Goal: Answer question/provide support: Share knowledge or assist other users

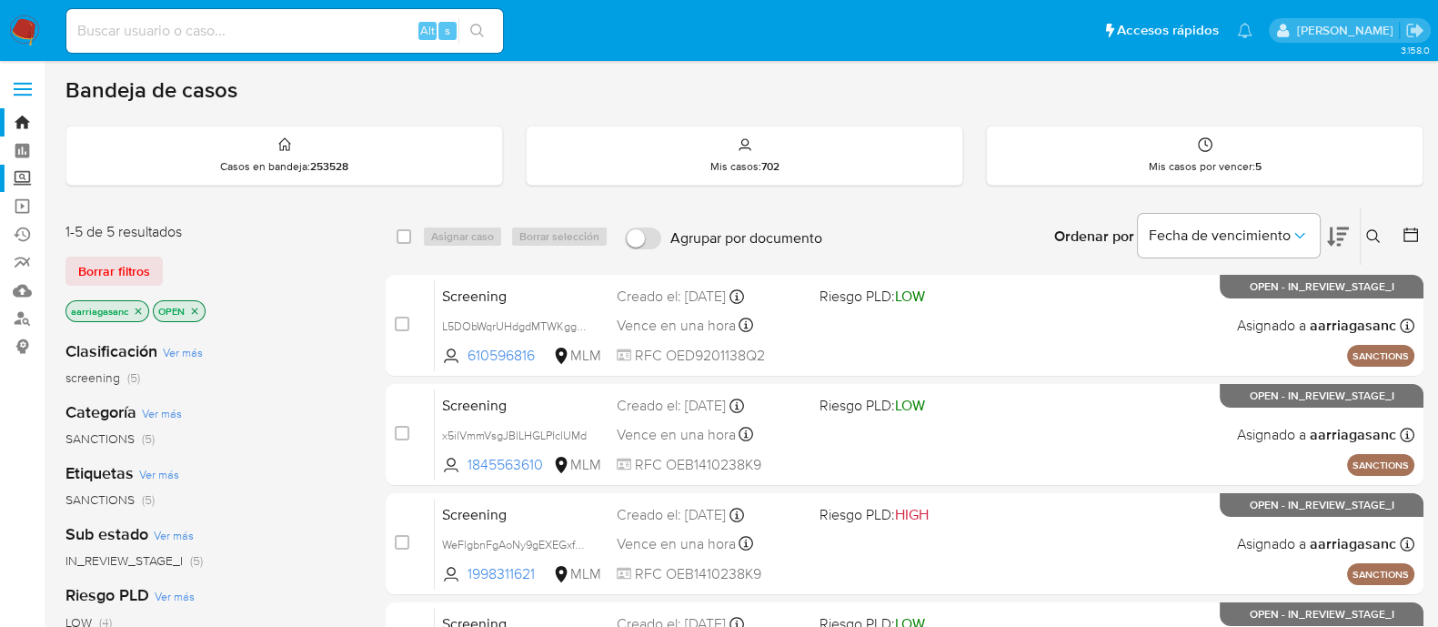
click at [23, 181] on label "Screening" at bounding box center [108, 179] width 217 height 28
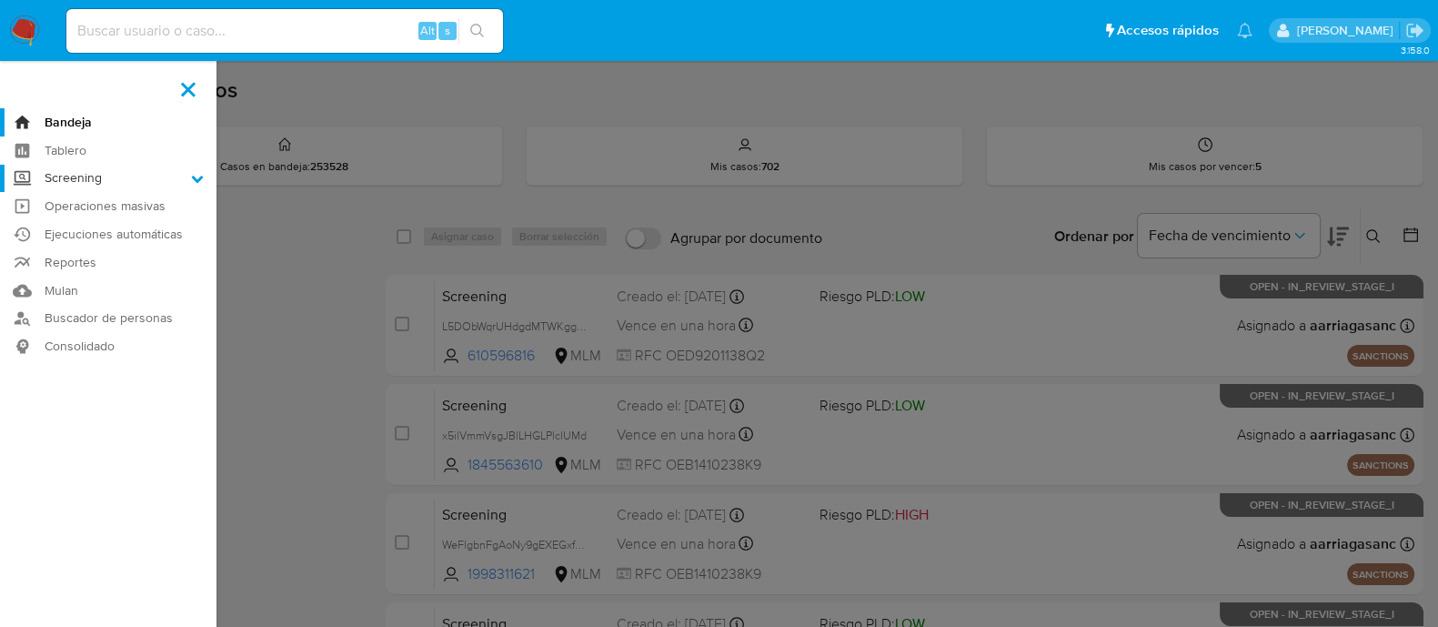
click at [0, 0] on input "Screening" at bounding box center [0, 0] width 0 height 0
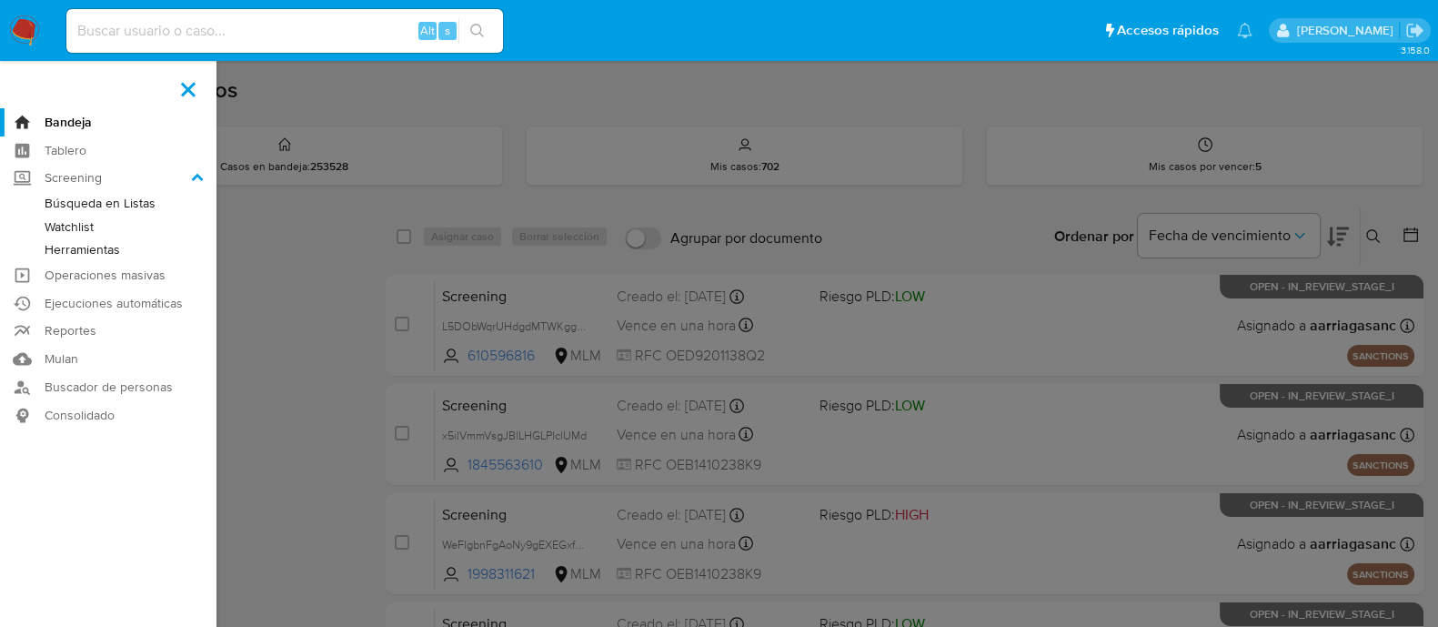
click at [94, 229] on link "Watchlist" at bounding box center [108, 227] width 217 height 23
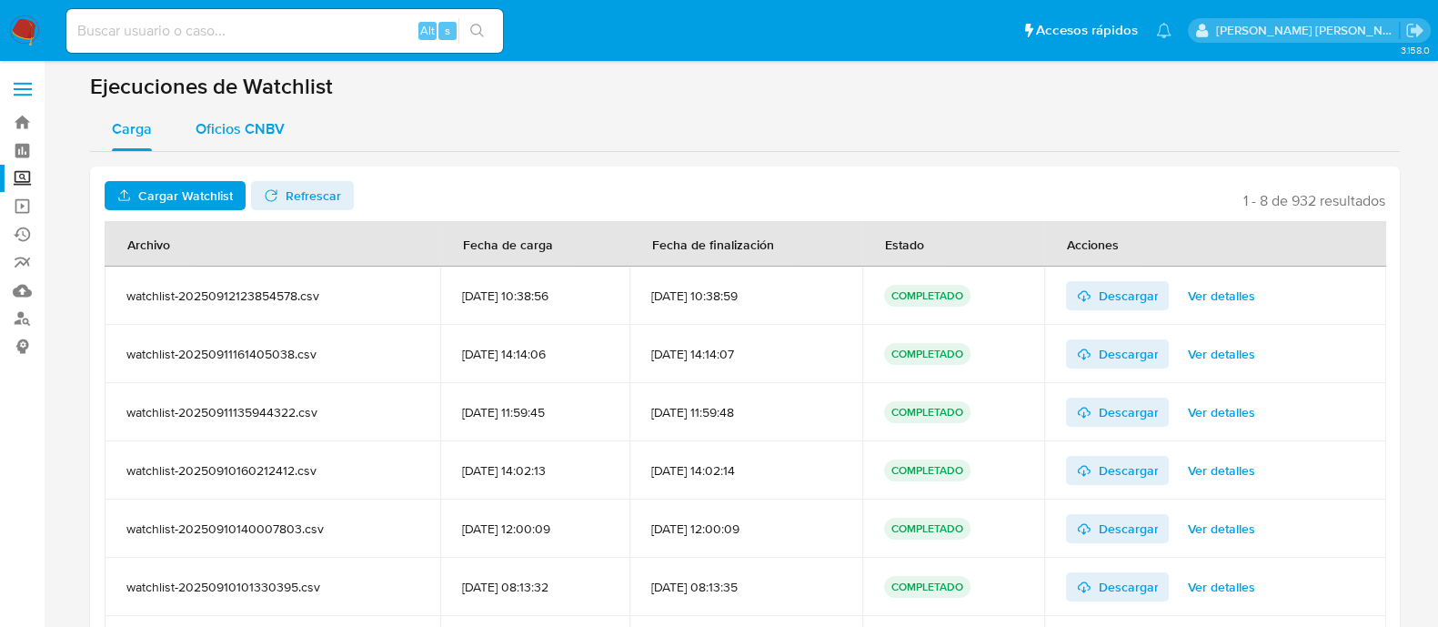
click at [237, 125] on span "Oficios CNBV" at bounding box center [240, 128] width 89 height 21
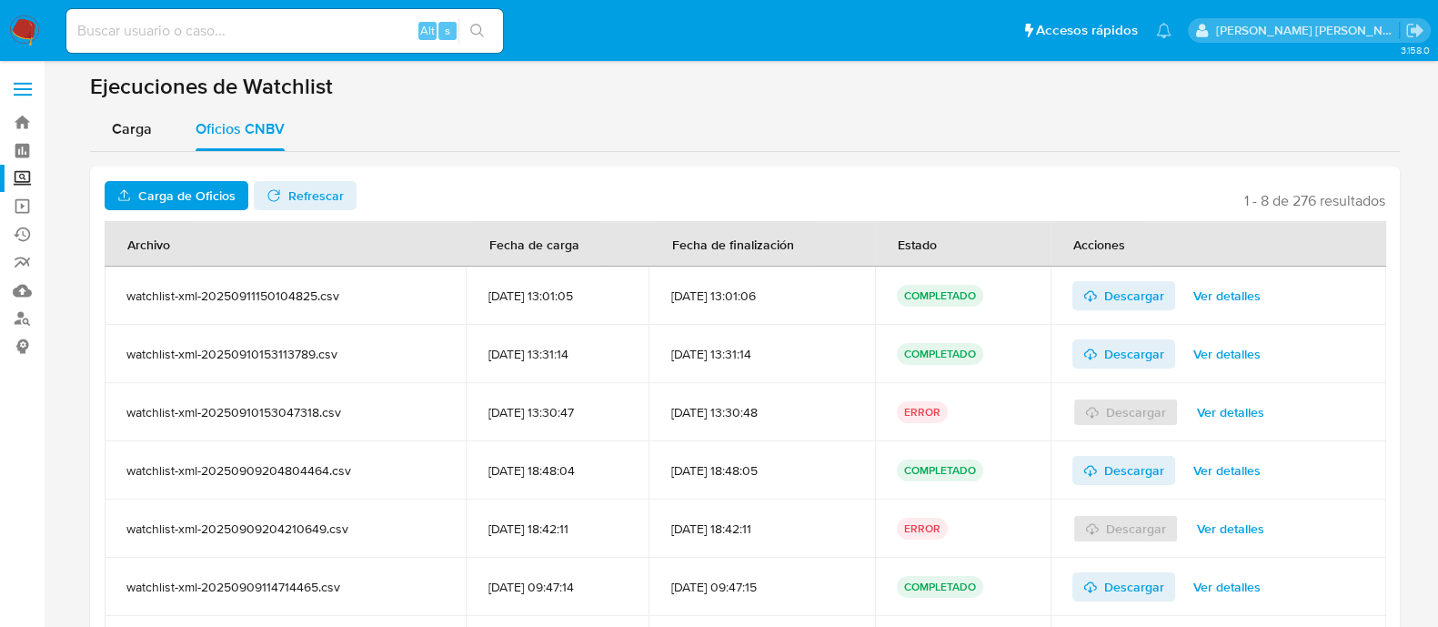
click at [205, 193] on span "Carga de Oficios" at bounding box center [186, 195] width 97 height 29
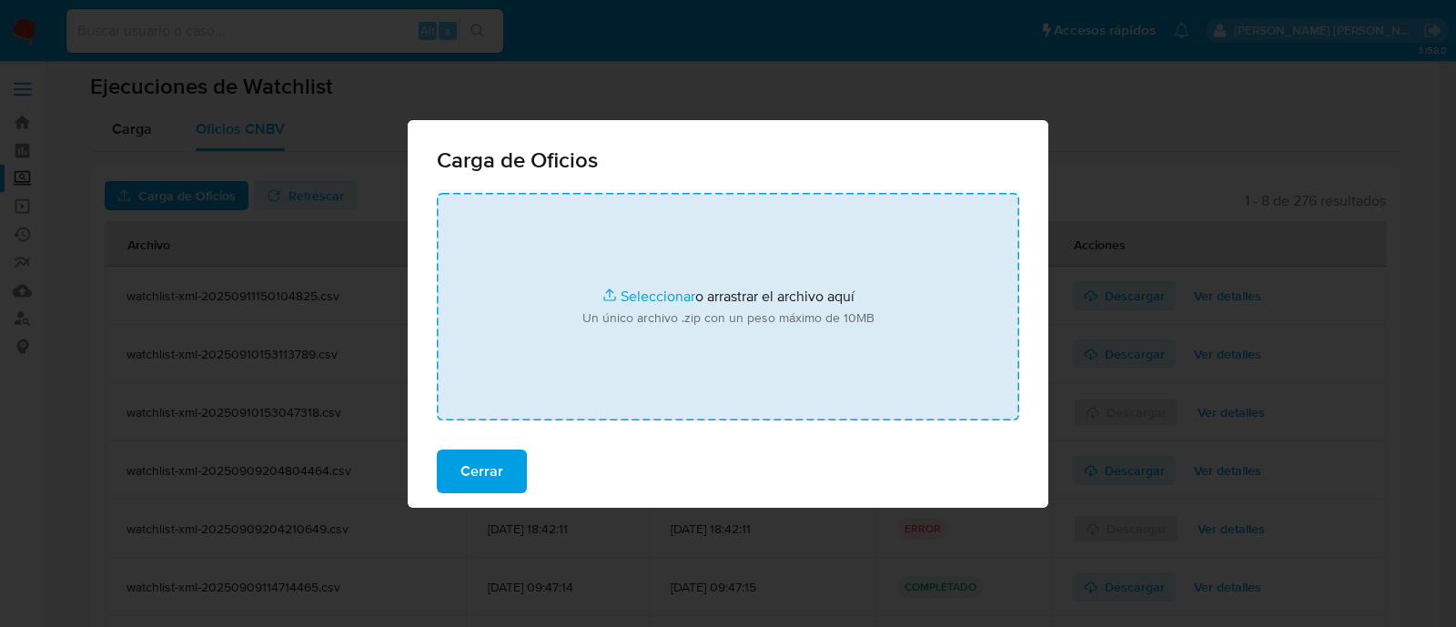
click at [614, 296] on input "file" at bounding box center [728, 306] width 582 height 227
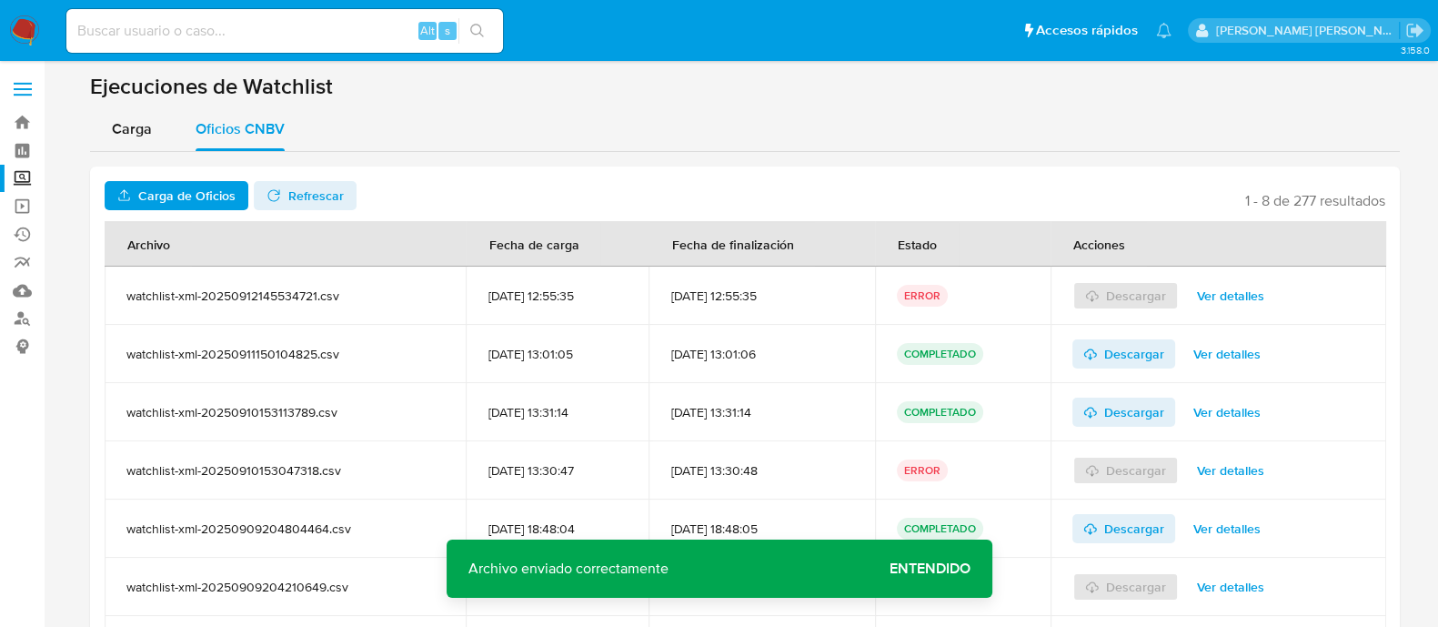
click at [935, 569] on span "Entendido" at bounding box center [930, 569] width 81 height 0
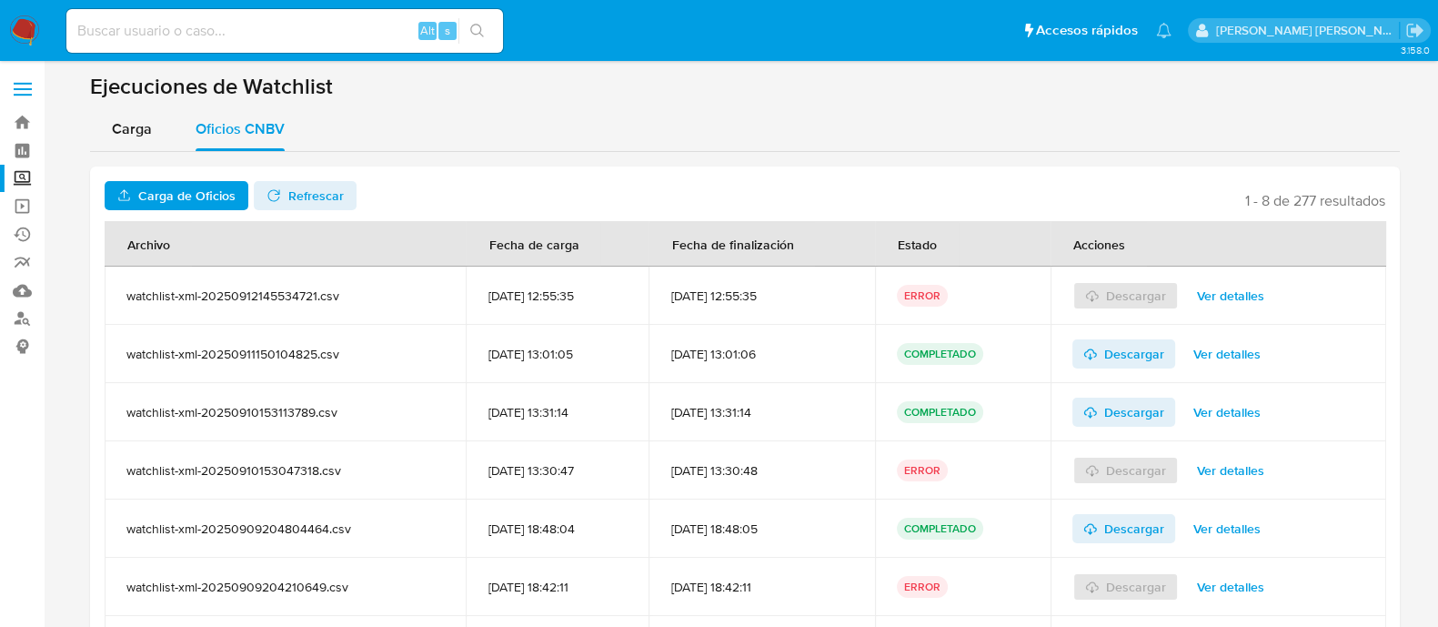
click at [1234, 288] on span "Ver detalles" at bounding box center [1230, 295] width 67 height 25
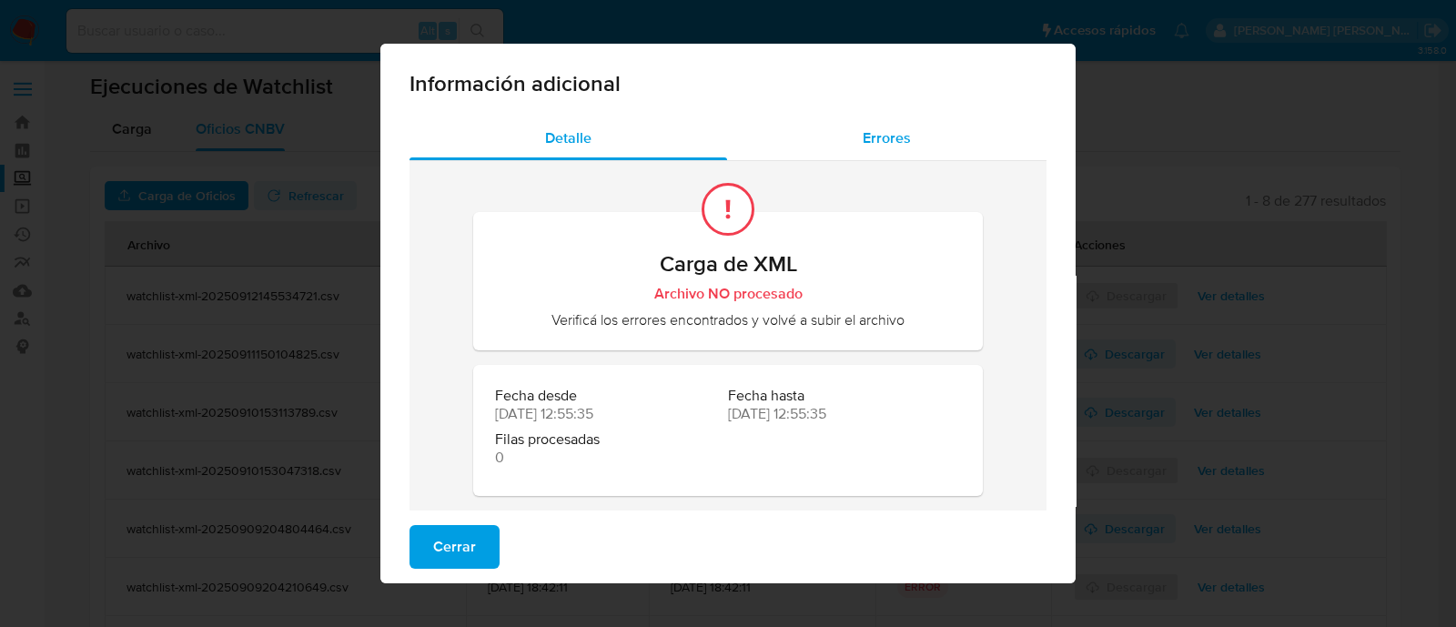
click at [872, 139] on span "Errores" at bounding box center [886, 137] width 48 height 21
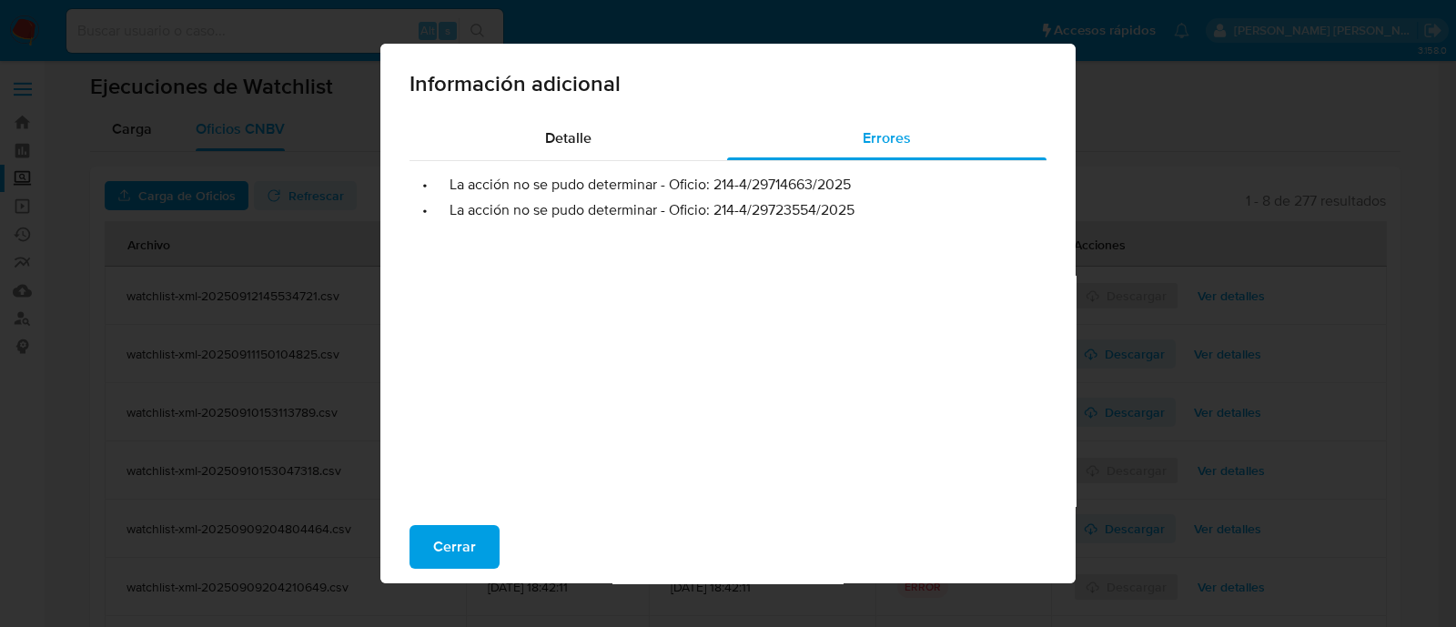
drag, startPoint x: 701, startPoint y: 179, endPoint x: 892, endPoint y: 197, distance: 191.8
click at [892, 197] on ul "• La acción no se pudo determinar - Oficio: 214-4/29714663/2025 • La acción no …" at bounding box center [727, 190] width 637 height 58
click at [886, 226] on div "• La acción no se pudo determinar - Oficio: 214-4/29714663/2025 • La acción no …" at bounding box center [727, 343] width 637 height 364
click at [745, 207] on li "• La acción no se pudo determinar - Oficio: 214-4/29723554/2025" at bounding box center [728, 210] width 608 height 18
drag, startPoint x: 706, startPoint y: 187, endPoint x: 866, endPoint y: 178, distance: 160.4
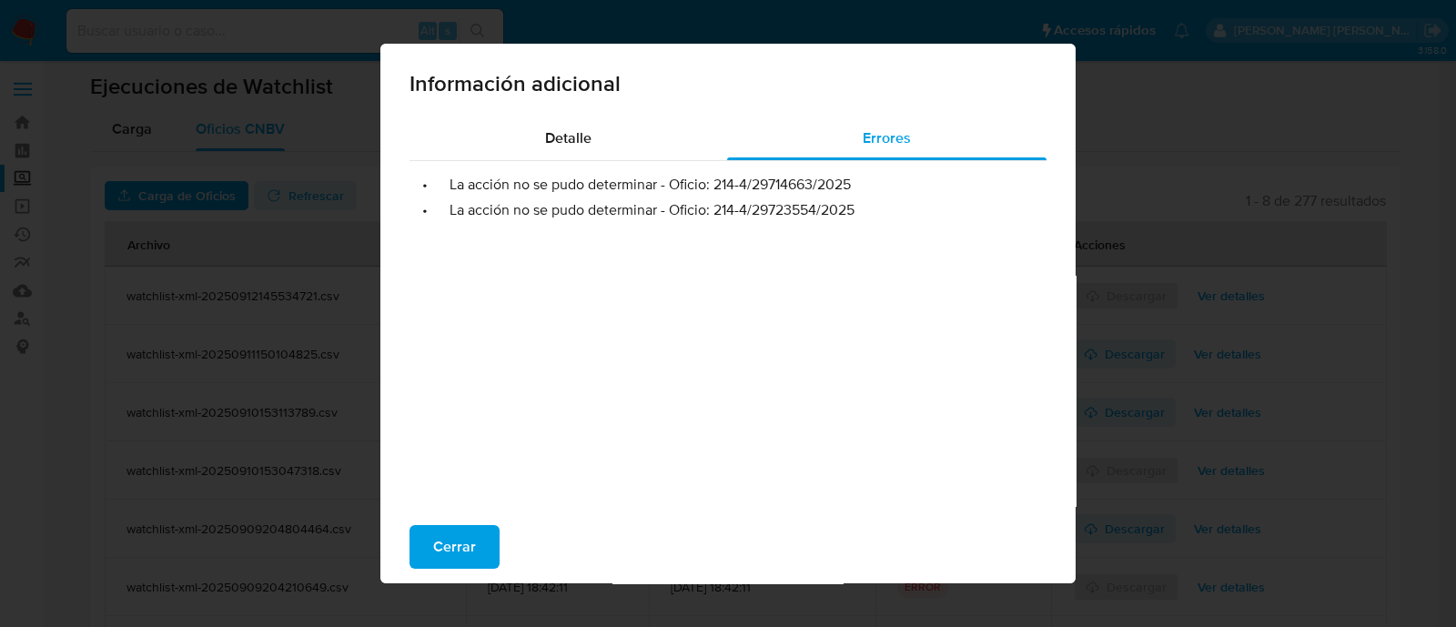
click at [866, 178] on li "• La acción no se pudo determinar - Oficio: 214-4/29714663/2025" at bounding box center [728, 185] width 608 height 18
drag, startPoint x: 710, startPoint y: 216, endPoint x: 859, endPoint y: 215, distance: 149.2
click at [859, 215] on li "• La acción no se pudo determinar - Oficio: 214-4/29723554/2025" at bounding box center [728, 210] width 608 height 18
click at [416, 556] on button "Cerrar" at bounding box center [454, 547] width 90 height 44
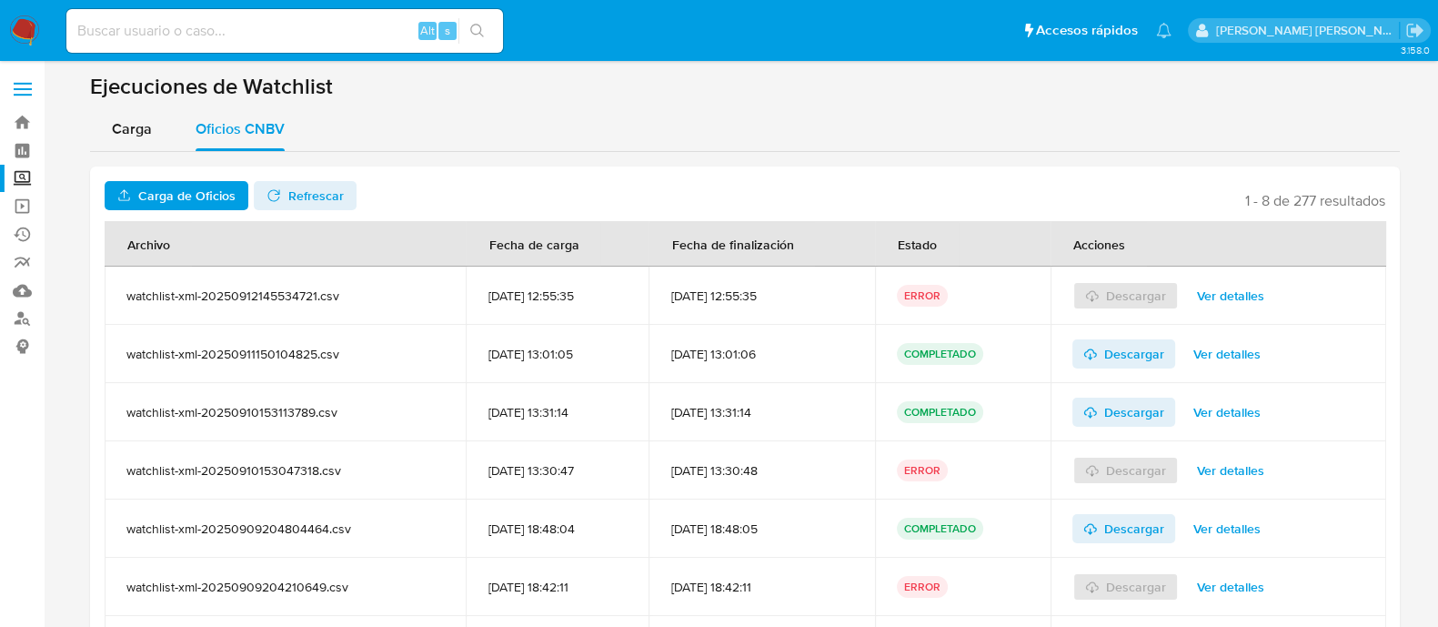
click at [201, 190] on span "Carga de Oficios" at bounding box center [186, 195] width 97 height 29
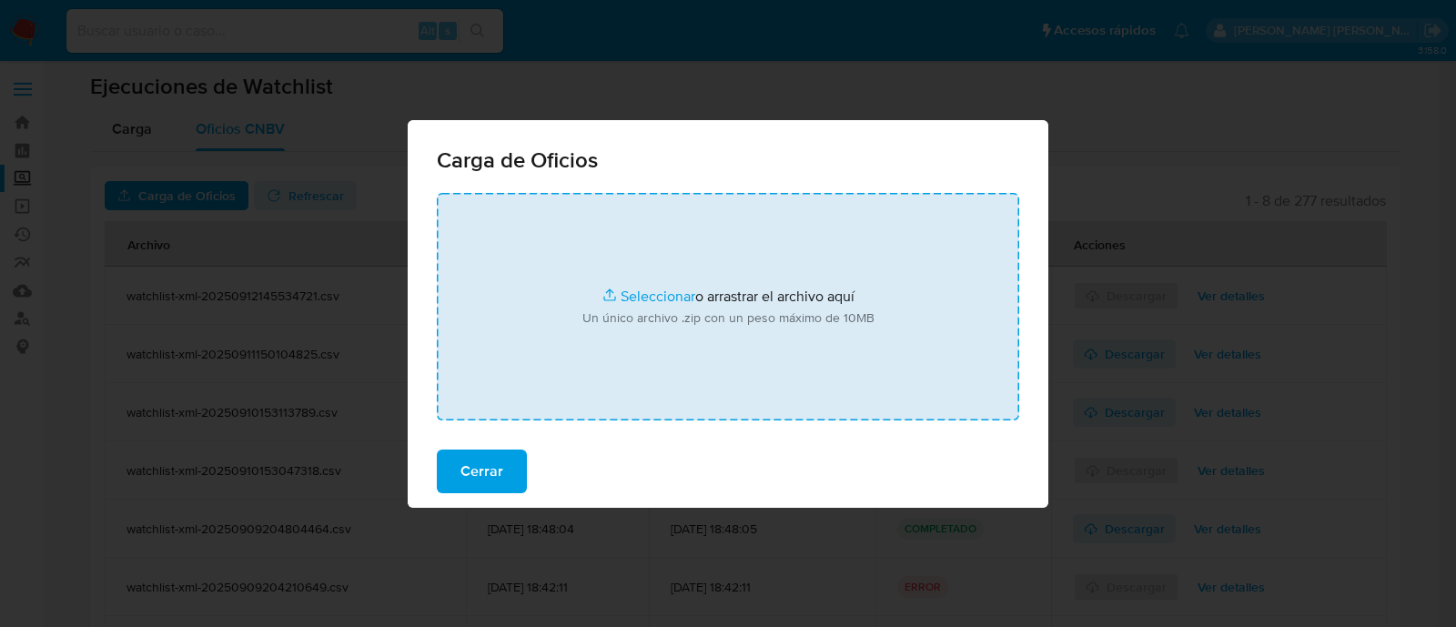
click at [643, 288] on input "file" at bounding box center [728, 306] width 582 height 227
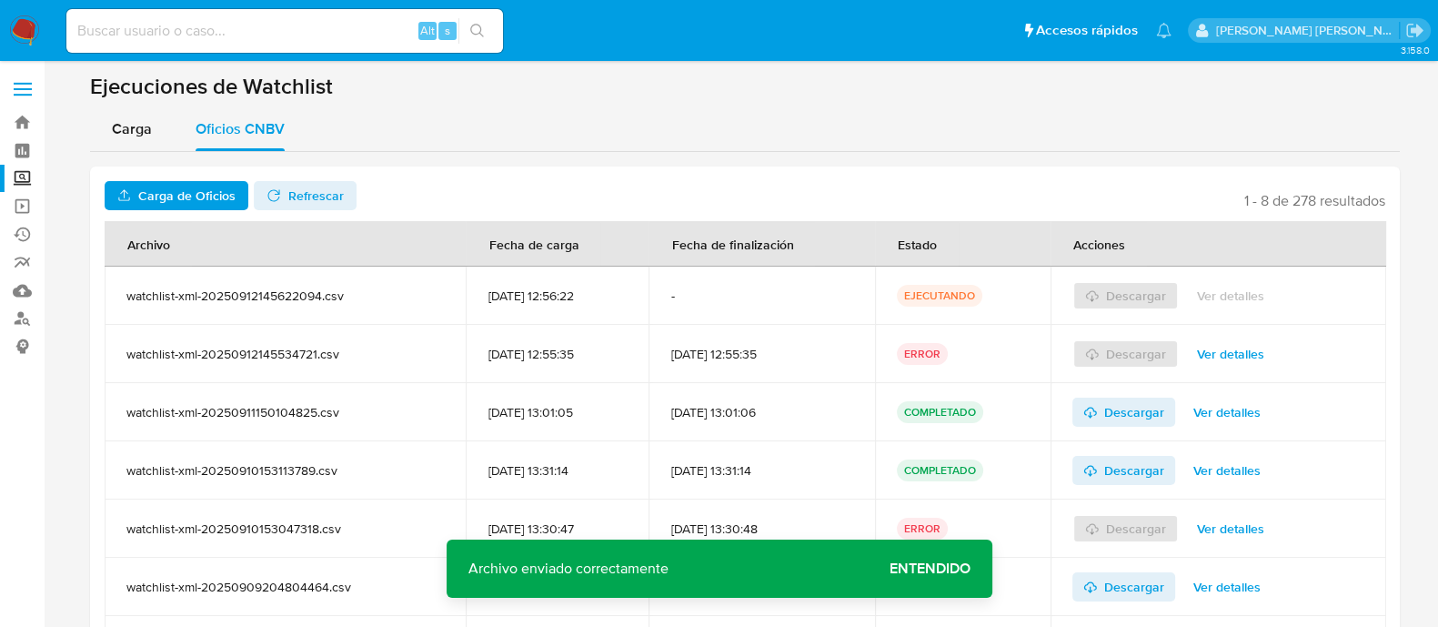
click at [905, 569] on span "Entendido" at bounding box center [930, 569] width 81 height 0
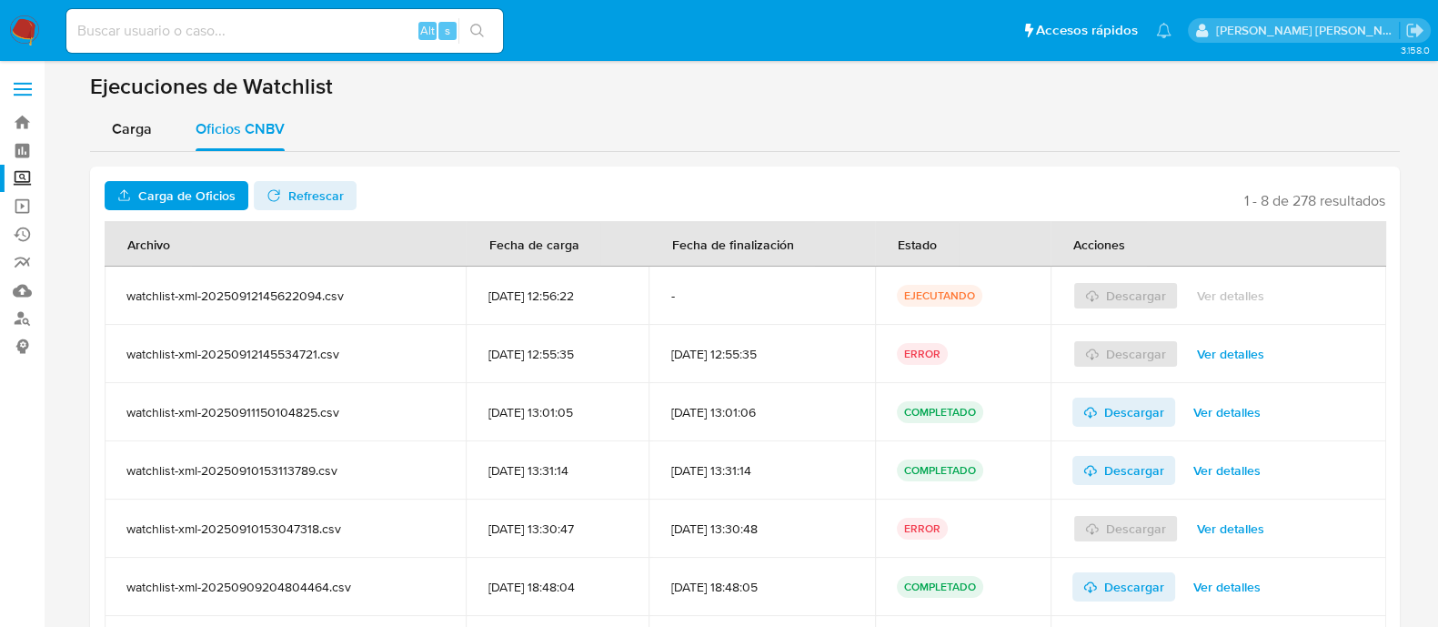
click at [323, 203] on span "Refrescar" at bounding box center [315, 195] width 55 height 29
click at [1151, 308] on span "Descargar" at bounding box center [1134, 295] width 60 height 29
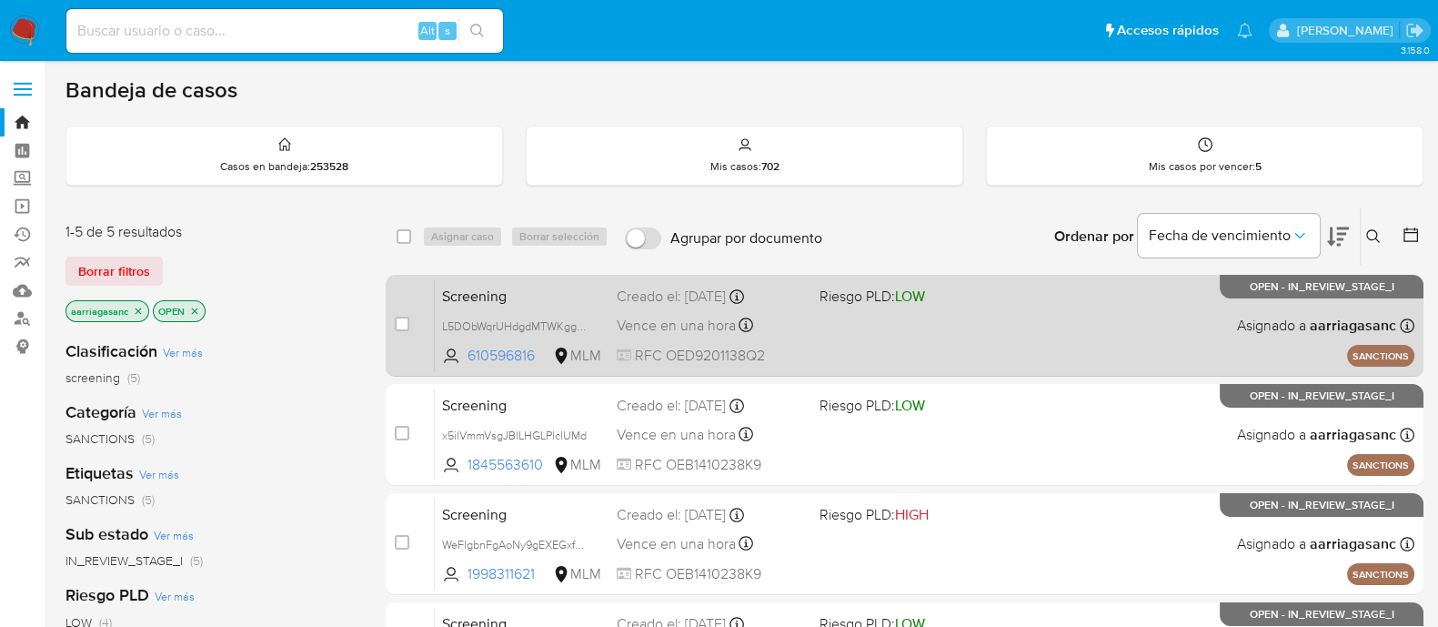
click at [892, 345] on div "Screening L5DObWqrUHdgdMTWKgg0NJmu 610596816 MLM Riesgo PLD: LOW Creado el: [DA…" at bounding box center [925, 325] width 980 height 92
click at [405, 324] on input "checkbox" at bounding box center [402, 324] width 15 height 15
checkbox input "true"
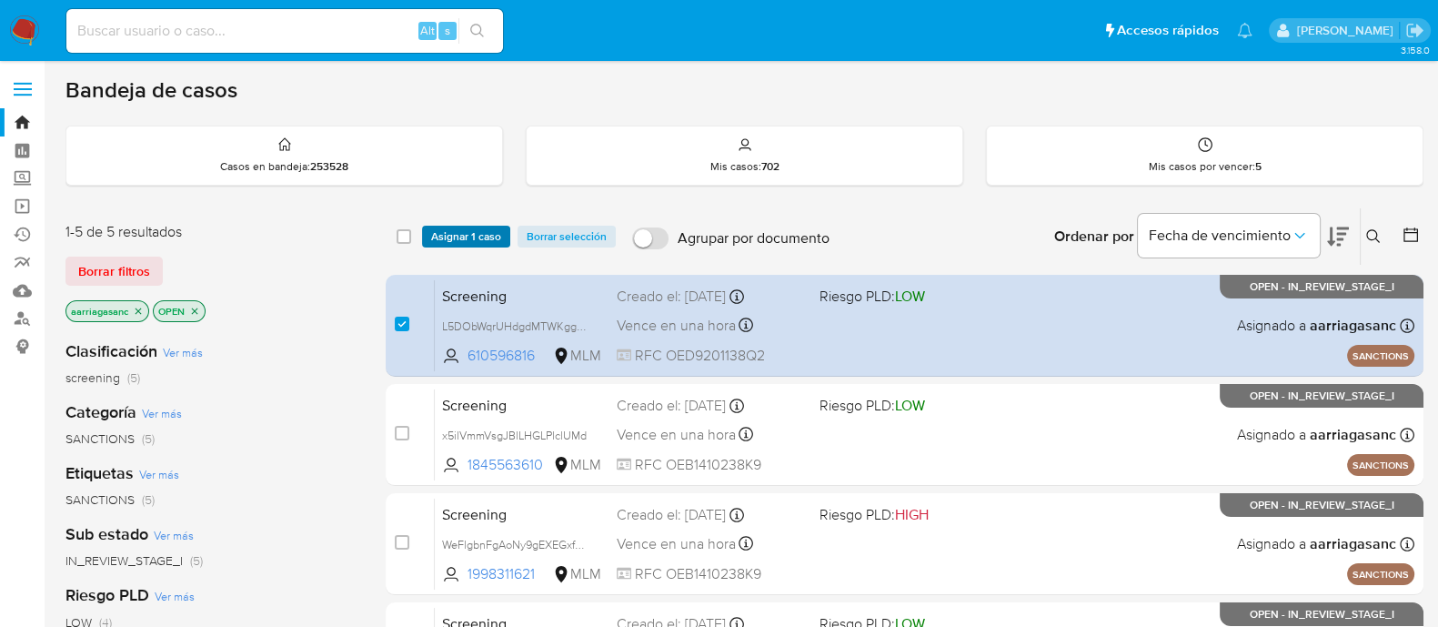
click at [459, 231] on span "Asignar 1 caso" at bounding box center [466, 236] width 70 height 18
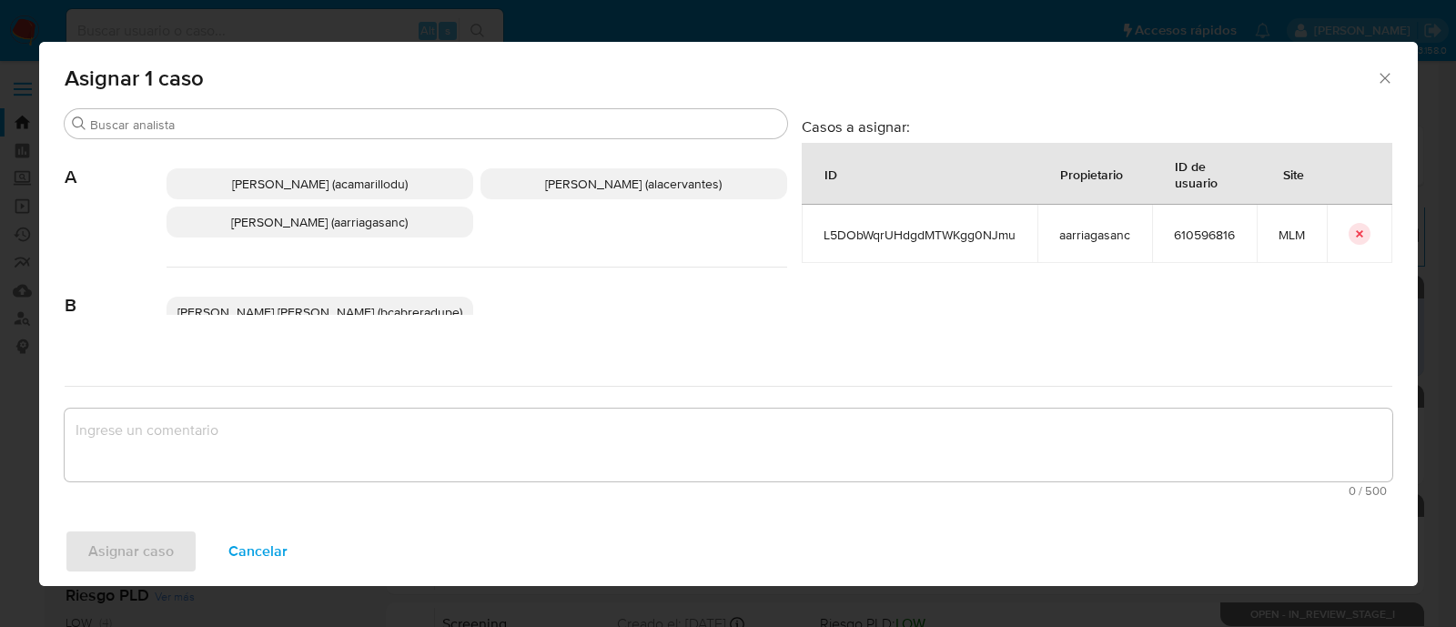
click at [363, 236] on p "Ana Maria Arriaga (aarriagasanc)" at bounding box center [319, 222] width 307 height 31
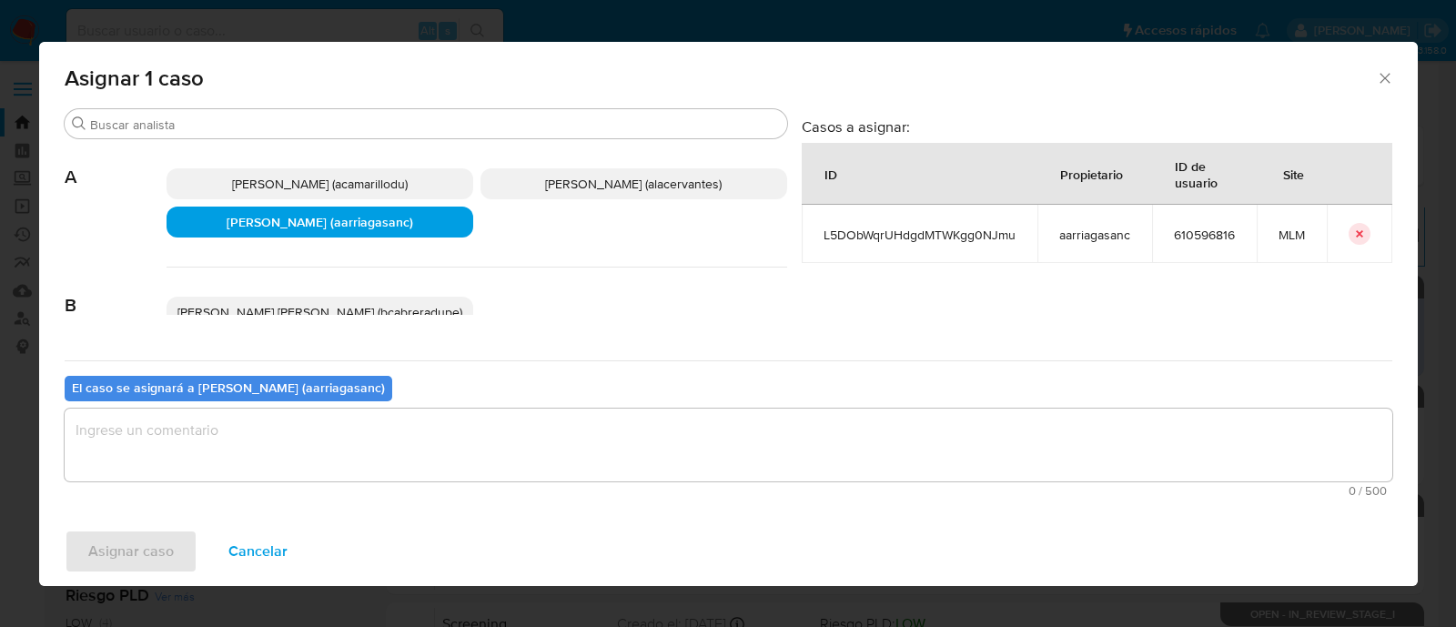
click at [227, 459] on textarea "assign-modal" at bounding box center [728, 444] width 1327 height 73
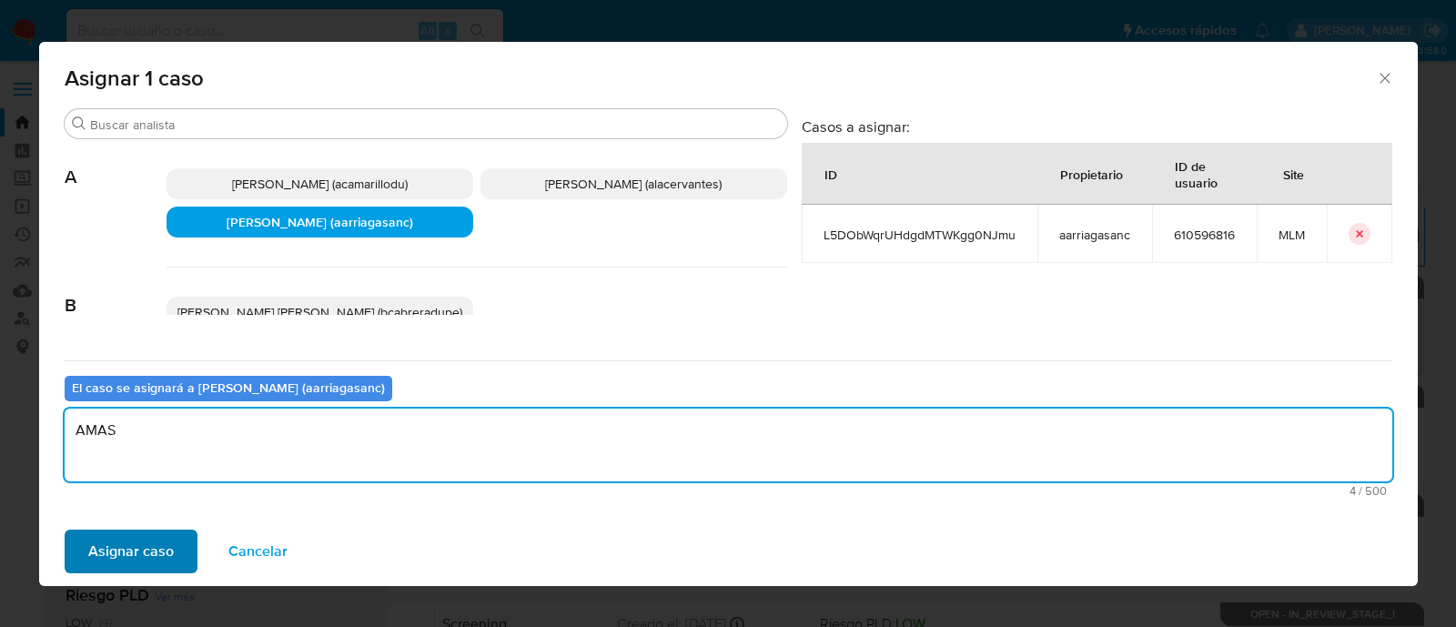
type textarea "AMAS"
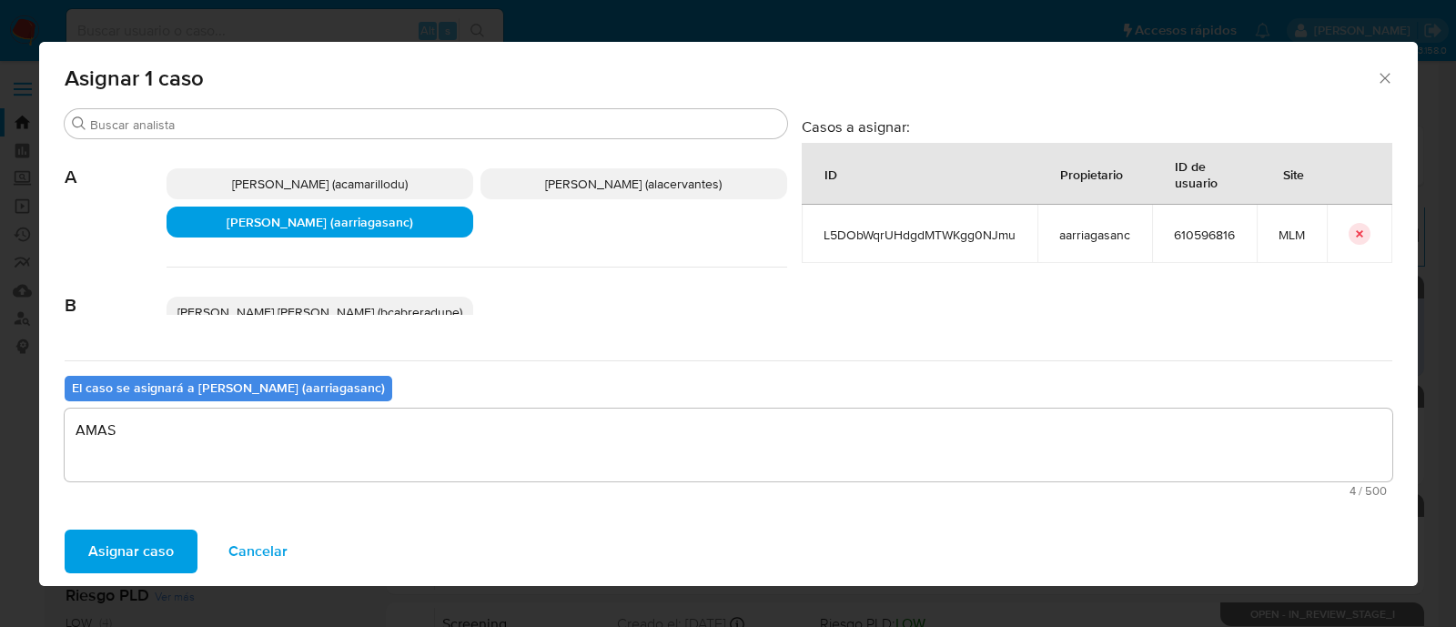
click at [109, 552] on span "Asignar caso" at bounding box center [131, 551] width 86 height 40
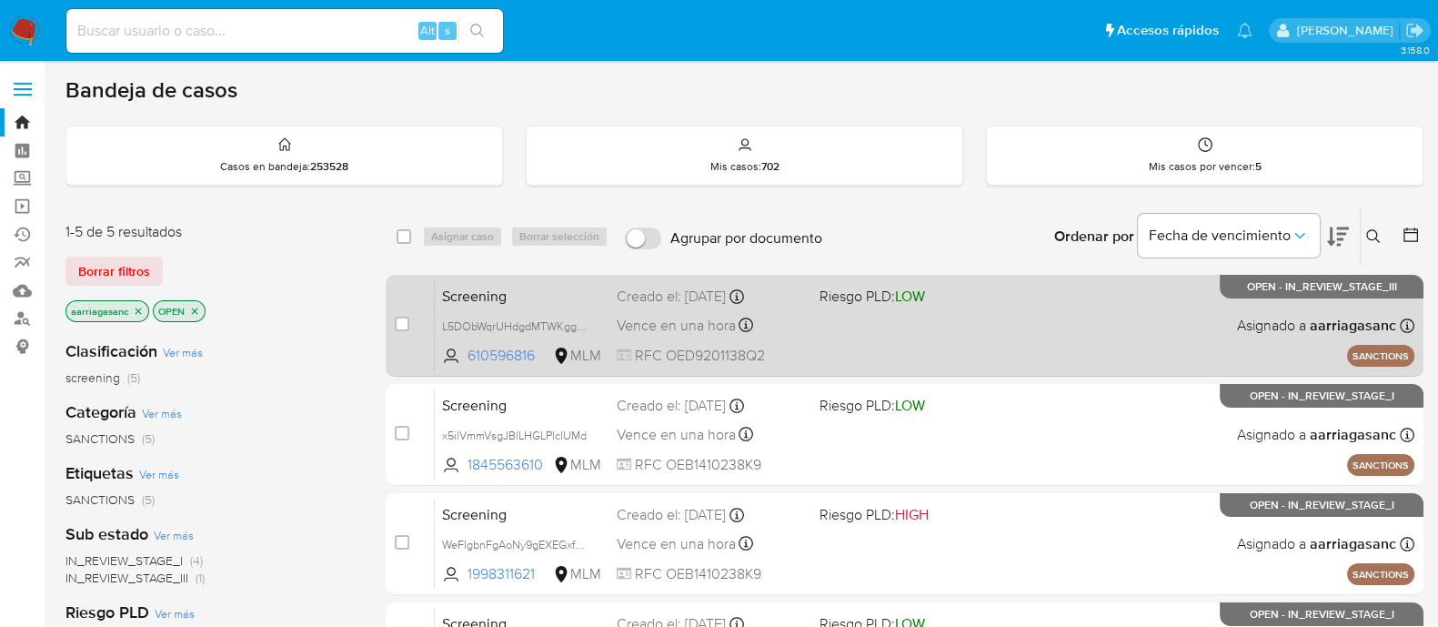
click at [831, 311] on div "Screening L5DObWqrUHdgdMTWKgg0NJmu 610596816 MLM Riesgo PLD: LOW Creado el: 11/…" at bounding box center [925, 325] width 980 height 92
click at [400, 328] on input "checkbox" at bounding box center [402, 324] width 15 height 15
checkbox input "true"
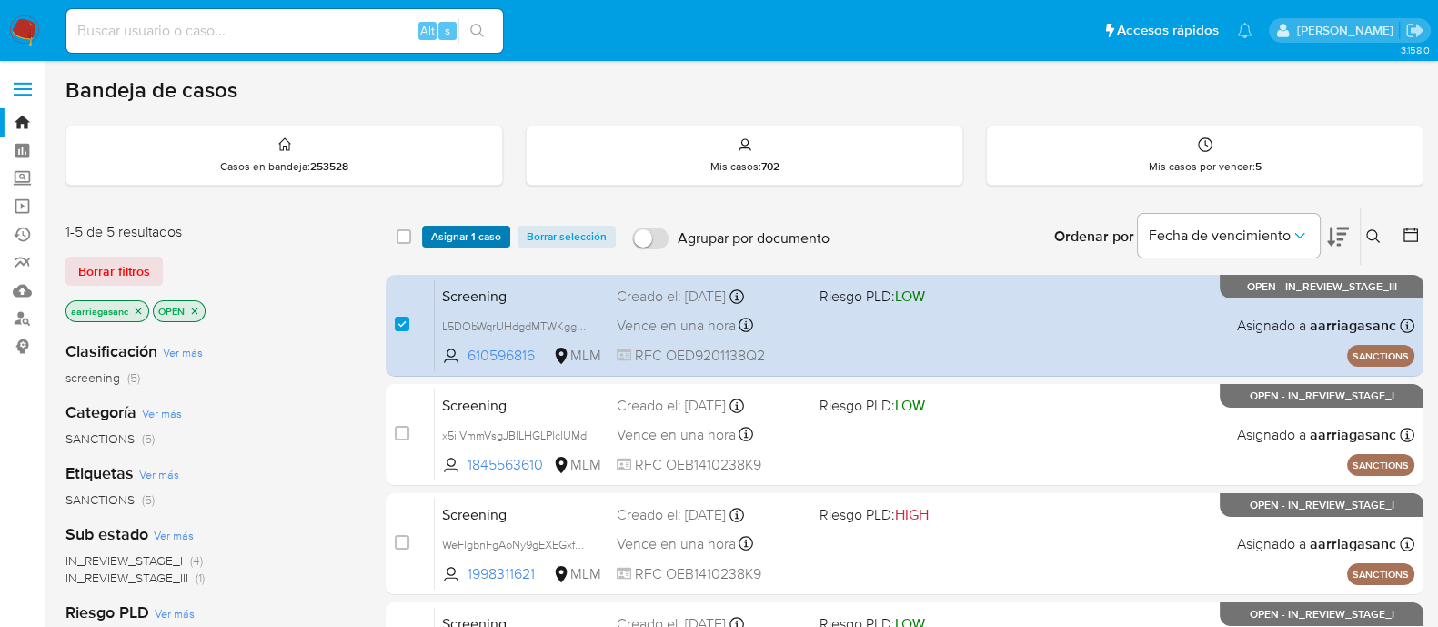
click at [467, 233] on span "Asignar 1 caso" at bounding box center [466, 236] width 70 height 18
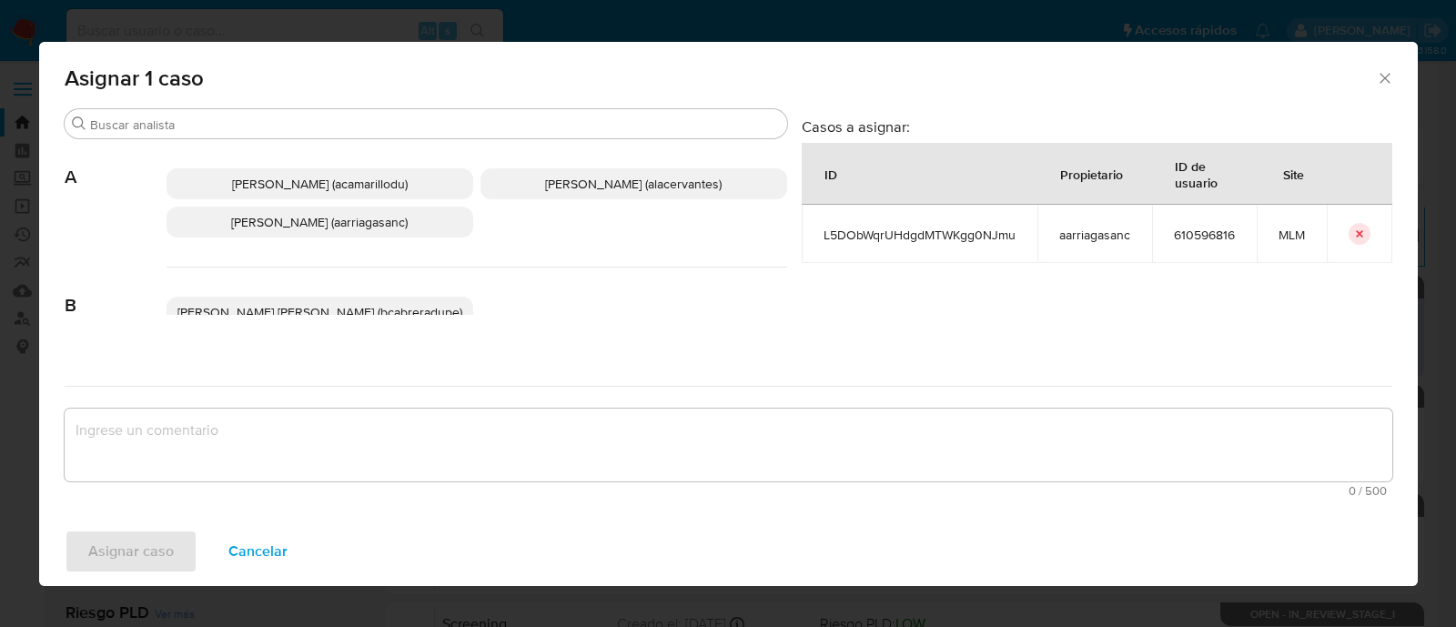
click at [312, 229] on span "Ana Maria Arriaga (aarriagasanc)" at bounding box center [319, 222] width 176 height 18
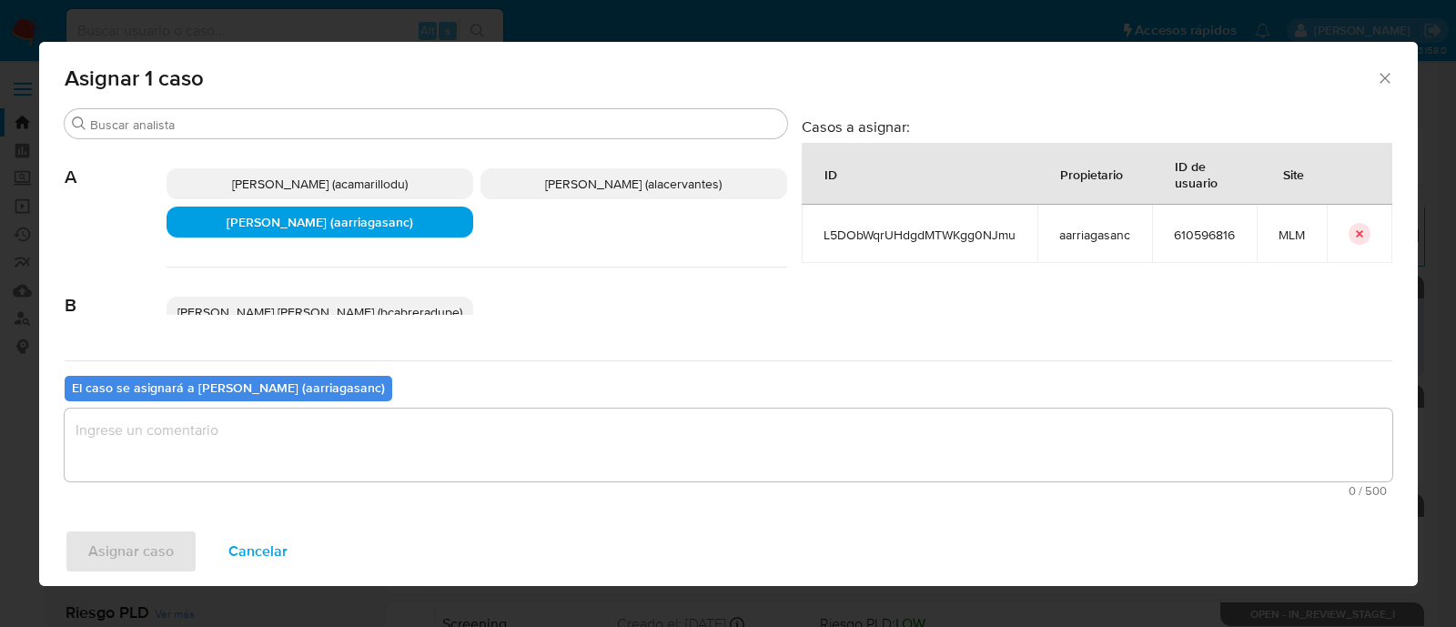
click at [279, 429] on textarea "assign-modal" at bounding box center [728, 444] width 1327 height 73
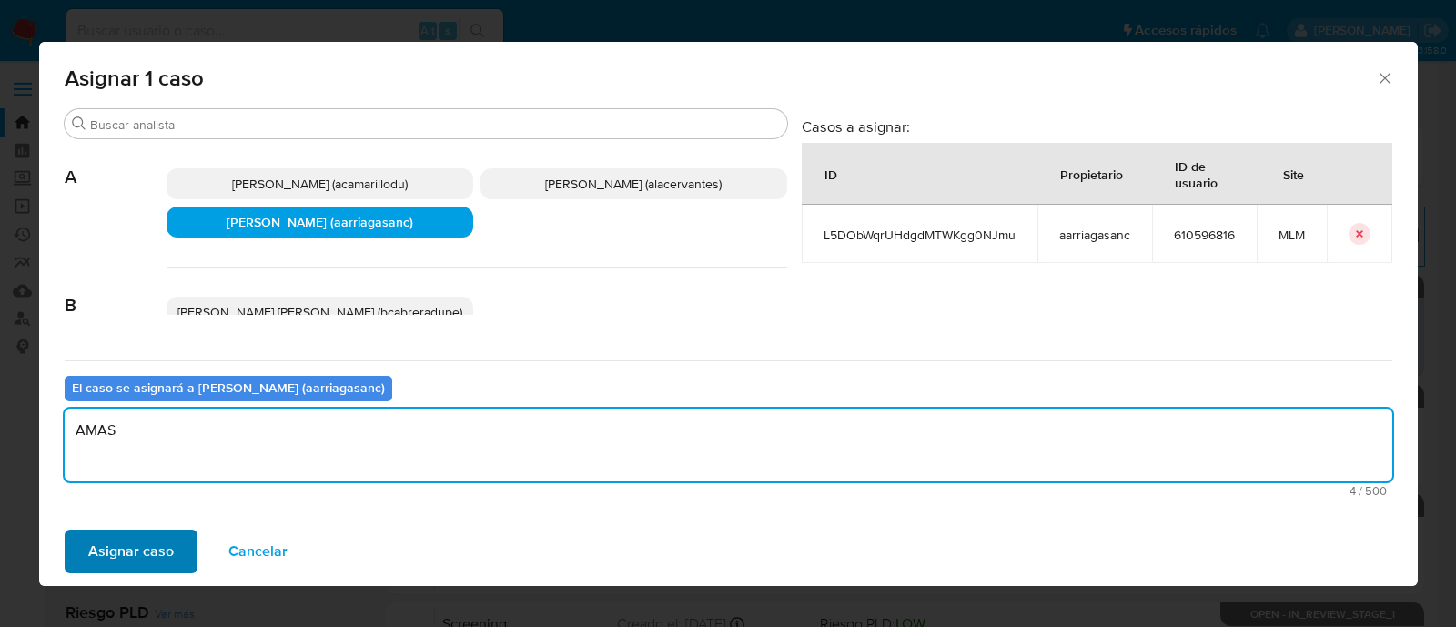
type textarea "AMAS"
click at [112, 548] on span "Asignar caso" at bounding box center [131, 551] width 86 height 40
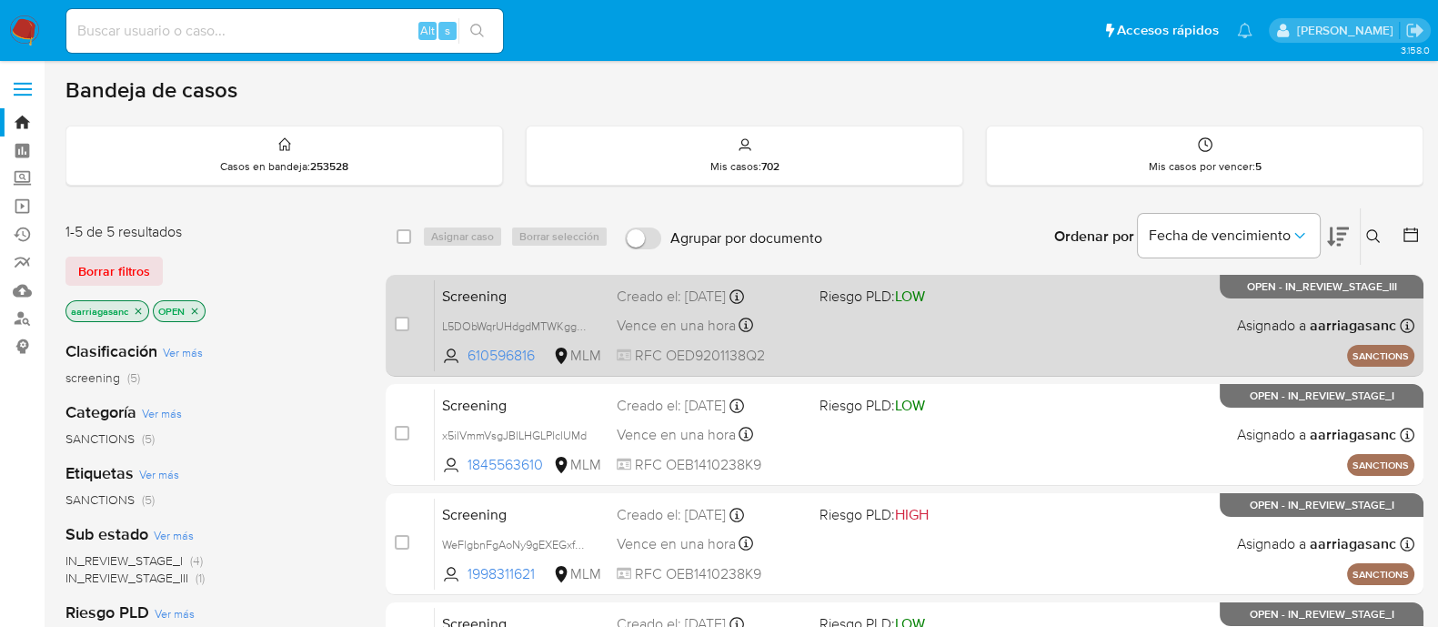
click at [946, 329] on div "Screening L5DObWqrUHdgdMTWKgg0NJmu 610596816 MLM Riesgo PLD: LOW Creado el: 11/…" at bounding box center [925, 325] width 980 height 92
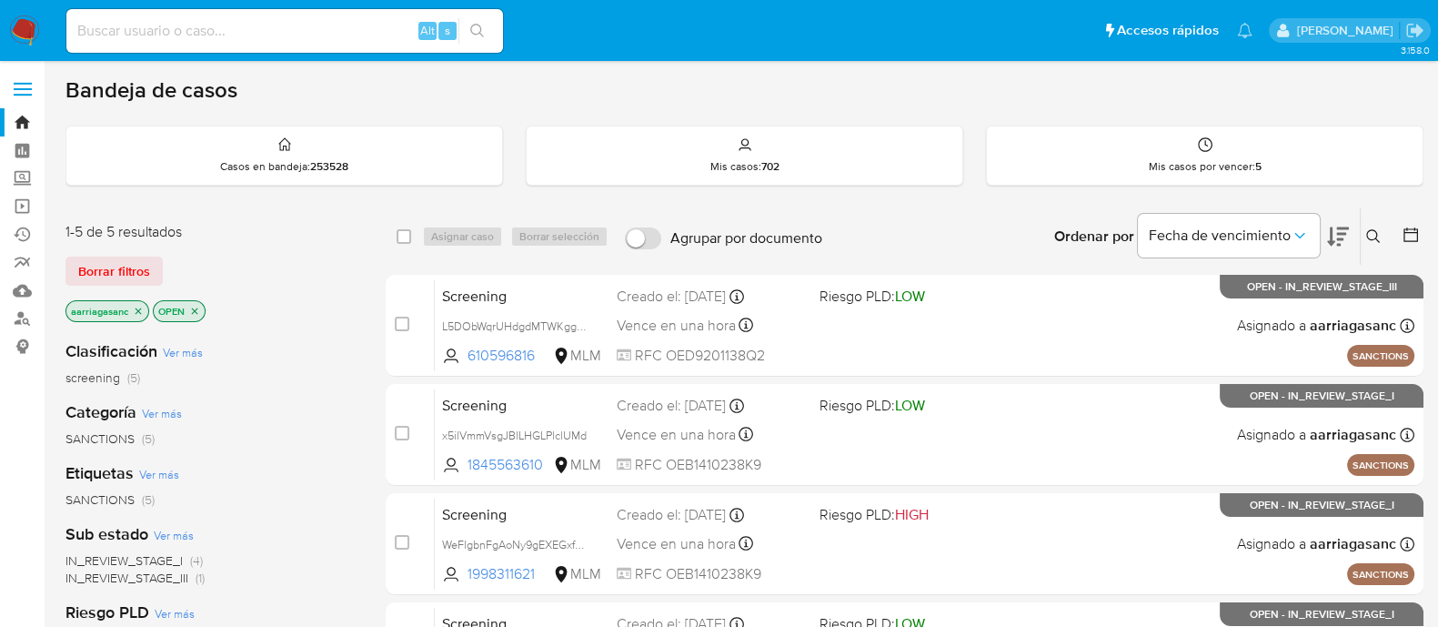
click at [32, 35] on img at bounding box center [24, 30] width 31 height 31
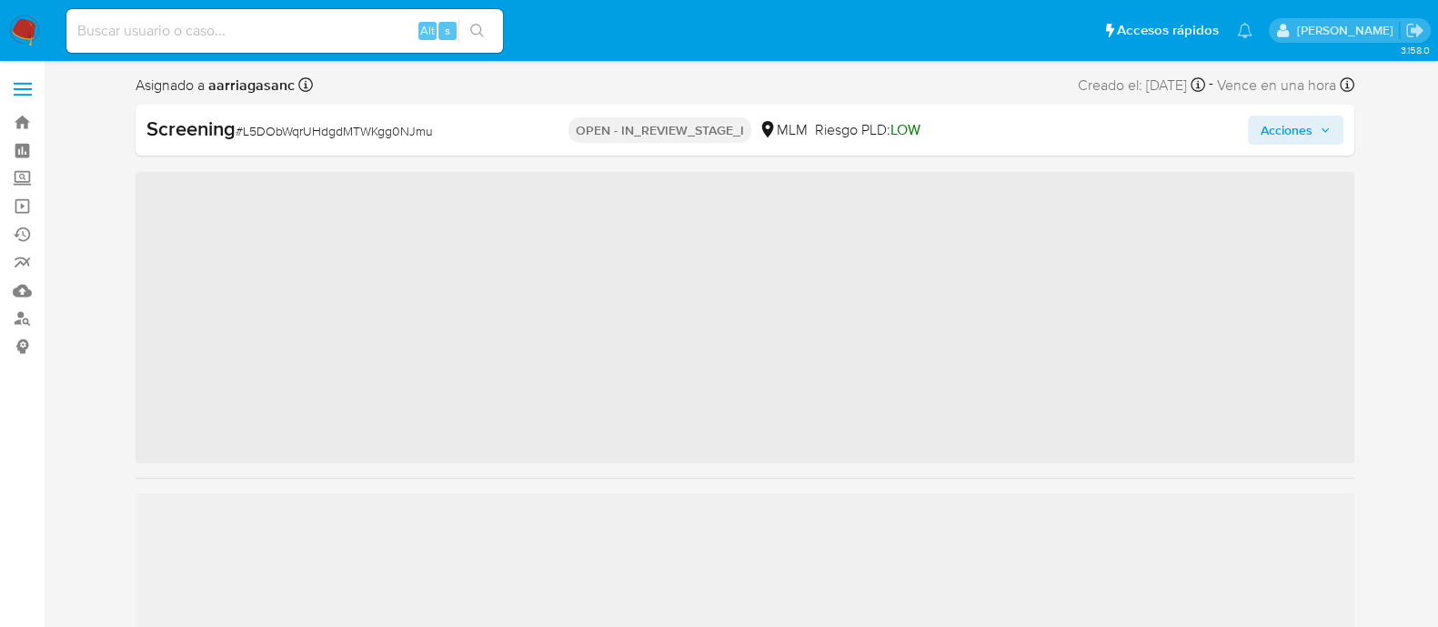
scroll to position [768, 0]
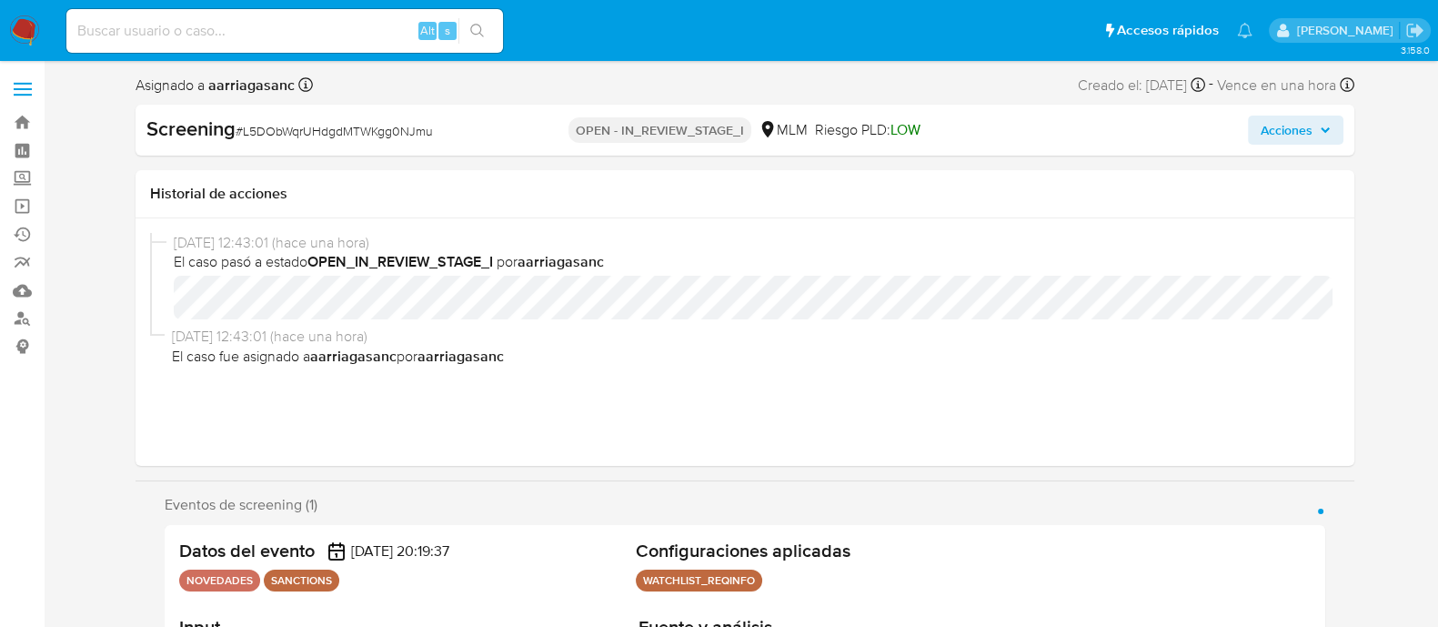
select select "10"
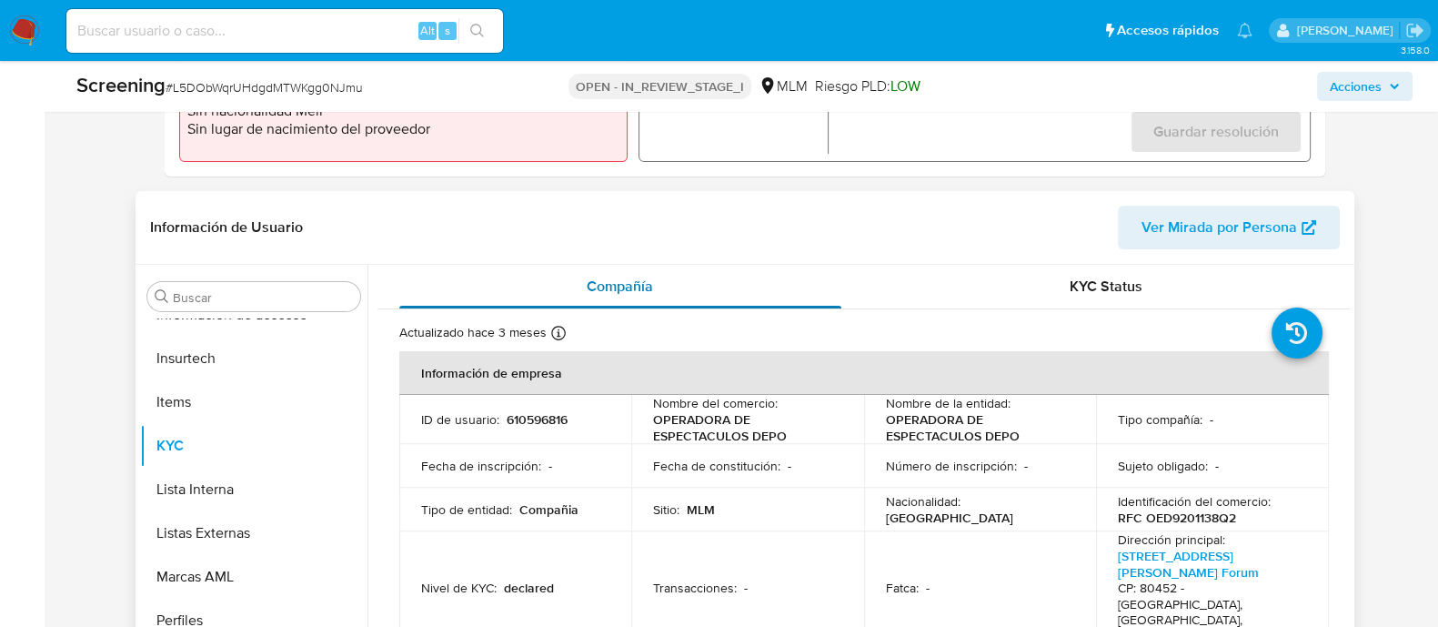
scroll to position [795, 0]
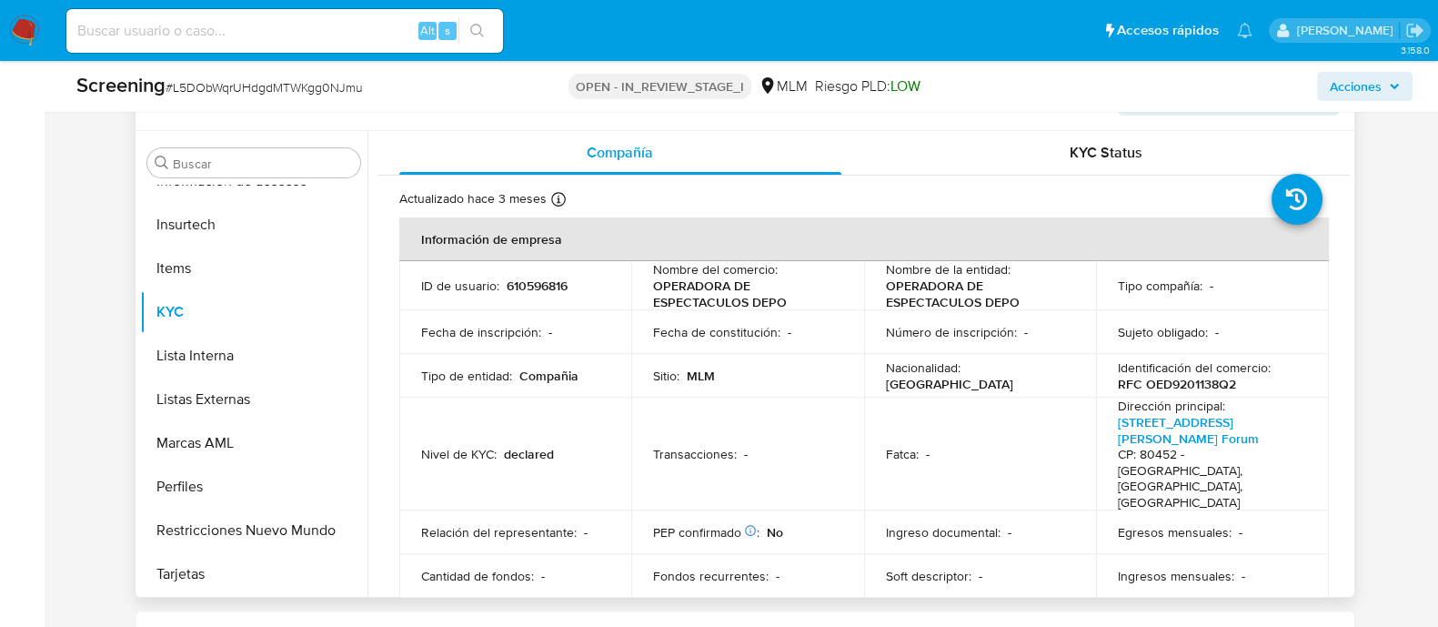
click at [792, 420] on td "Transacciones : -" at bounding box center [747, 454] width 233 height 113
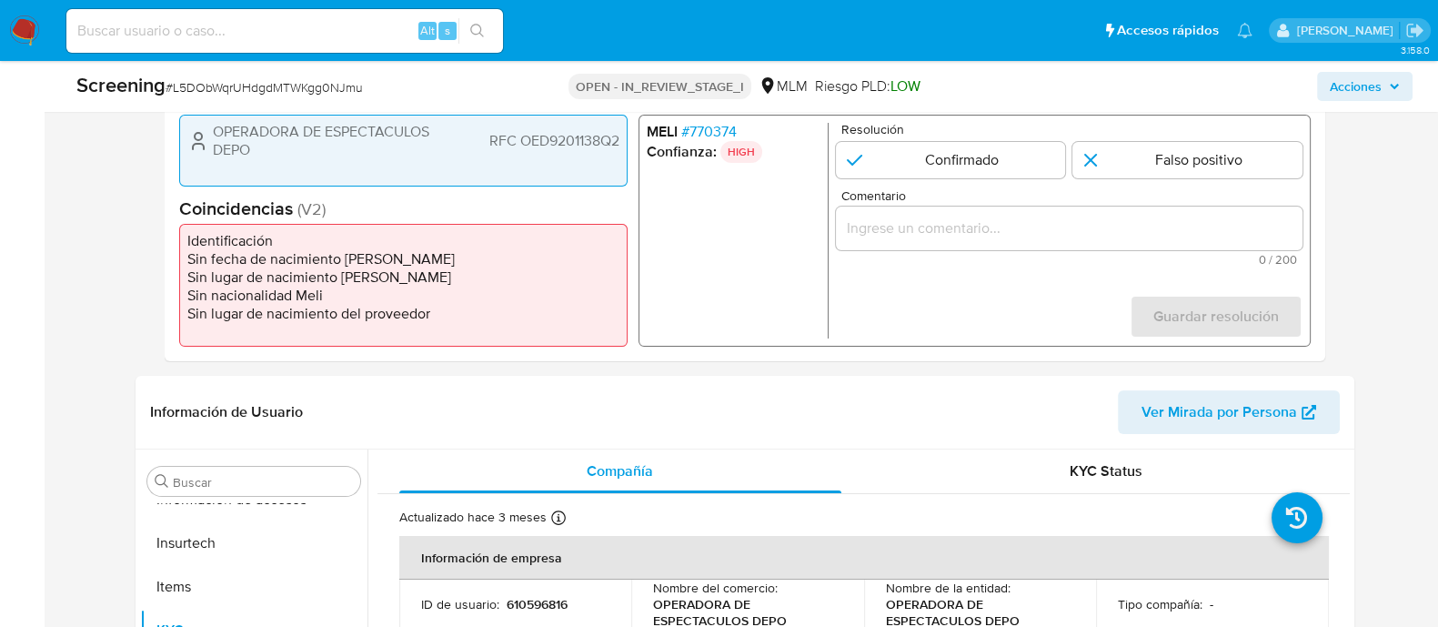
scroll to position [454, 0]
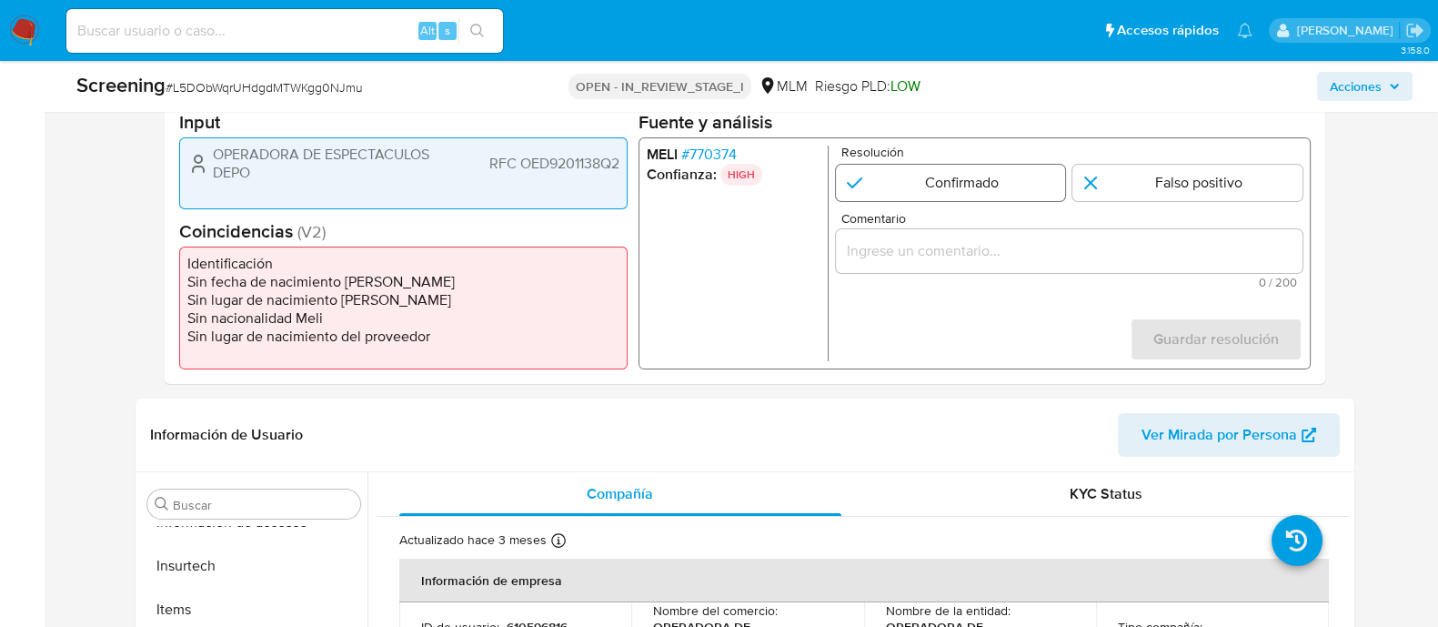
click at [951, 170] on input "1 de 1" at bounding box center [950, 183] width 230 height 36
radio input "true"
click at [864, 251] on input "Comentario" at bounding box center [1068, 251] width 467 height 24
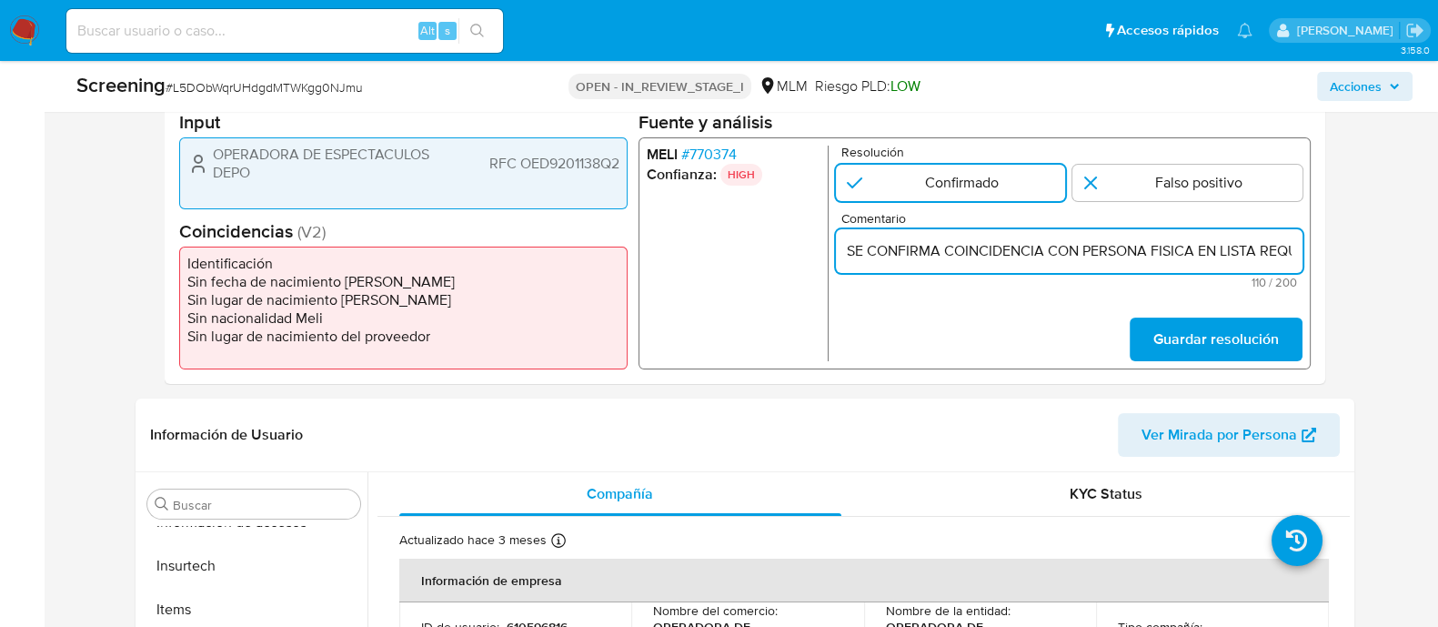
scroll to position [0, 435]
type input "SE CONFIRMA COINCIDENCIA CON PERSONA FISICA EN LISTA REQUINFO POR NOMBRE COMPLE…"
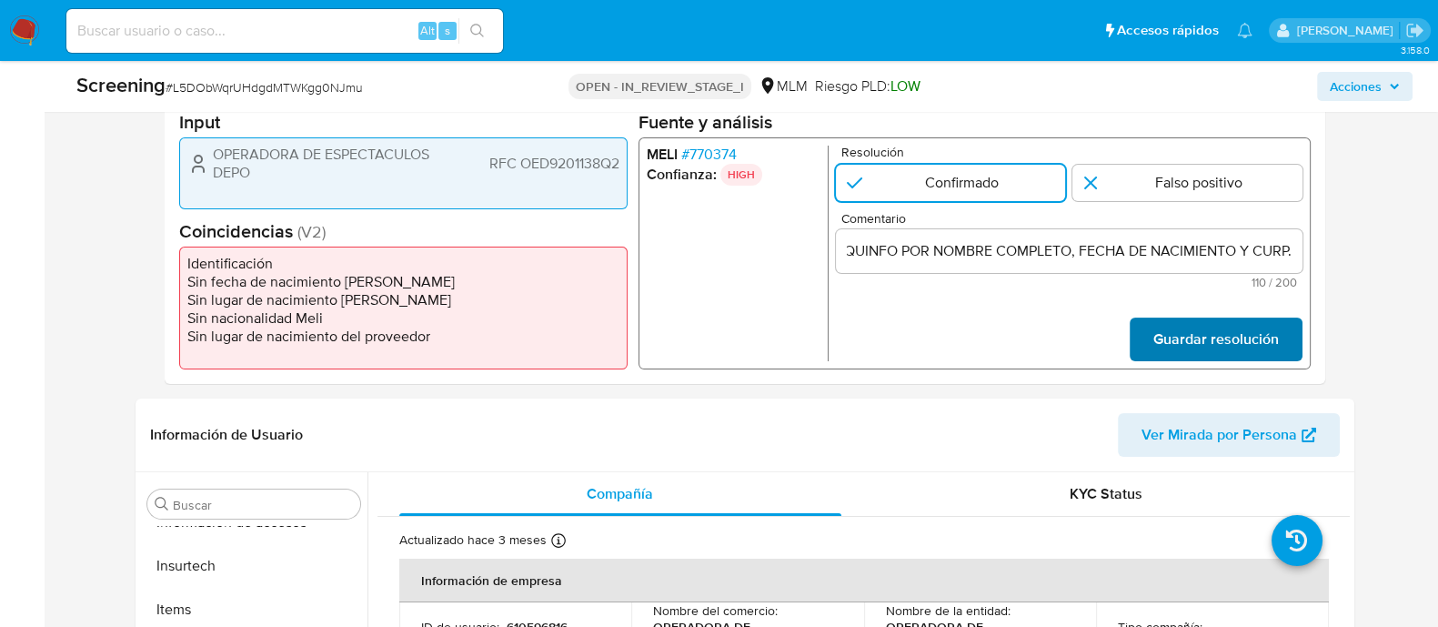
click at [1218, 346] on span "Guardar resolución" at bounding box center [1216, 339] width 126 height 40
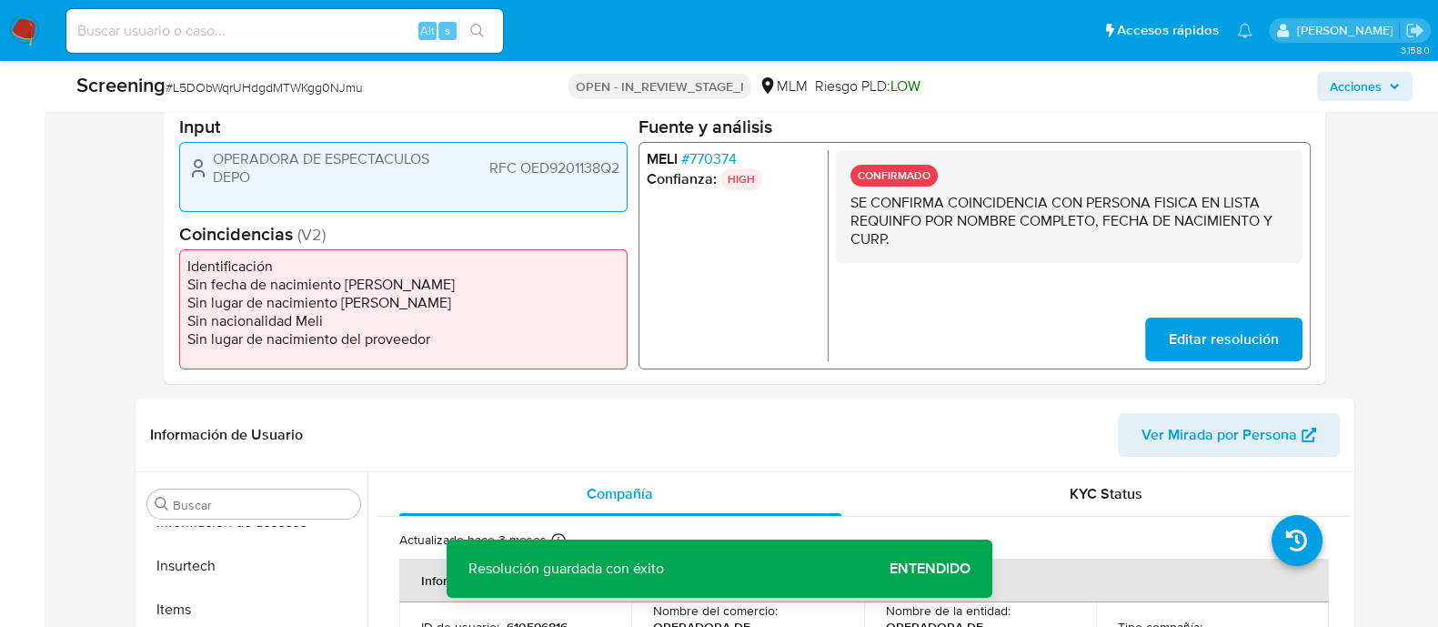
click at [956, 569] on span "Entendido" at bounding box center [930, 569] width 81 height 0
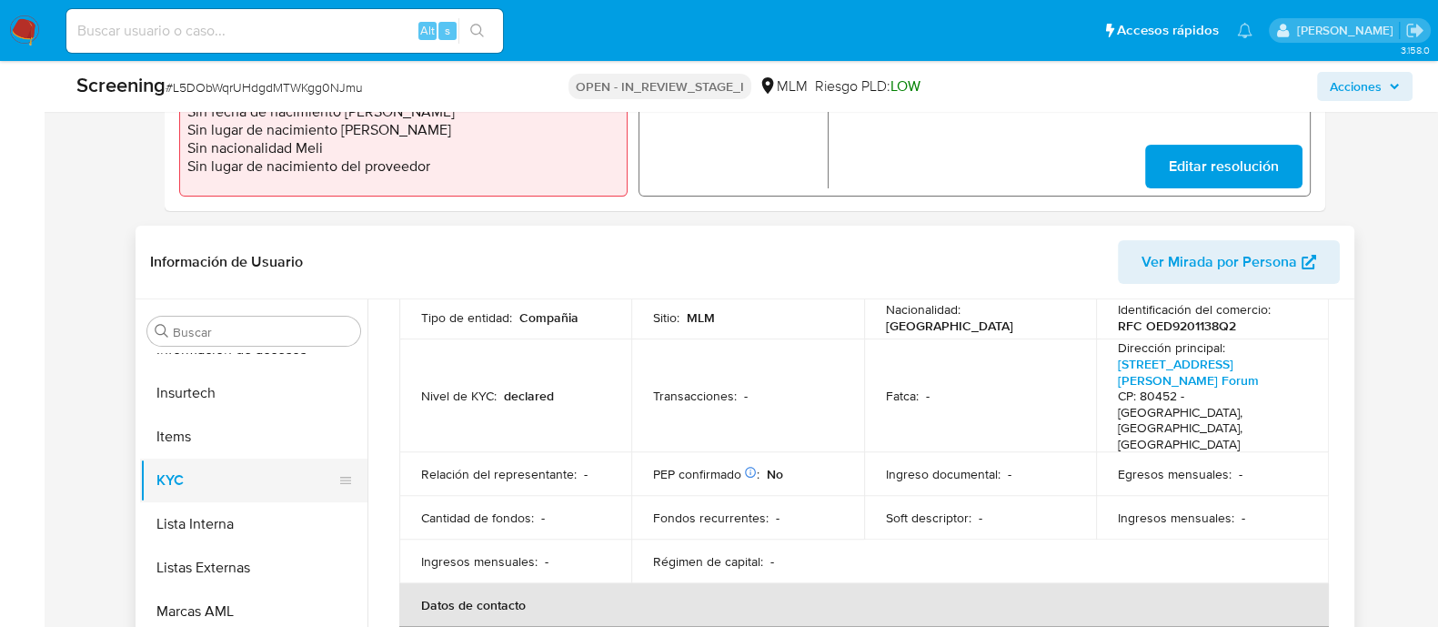
scroll to position [682, 0]
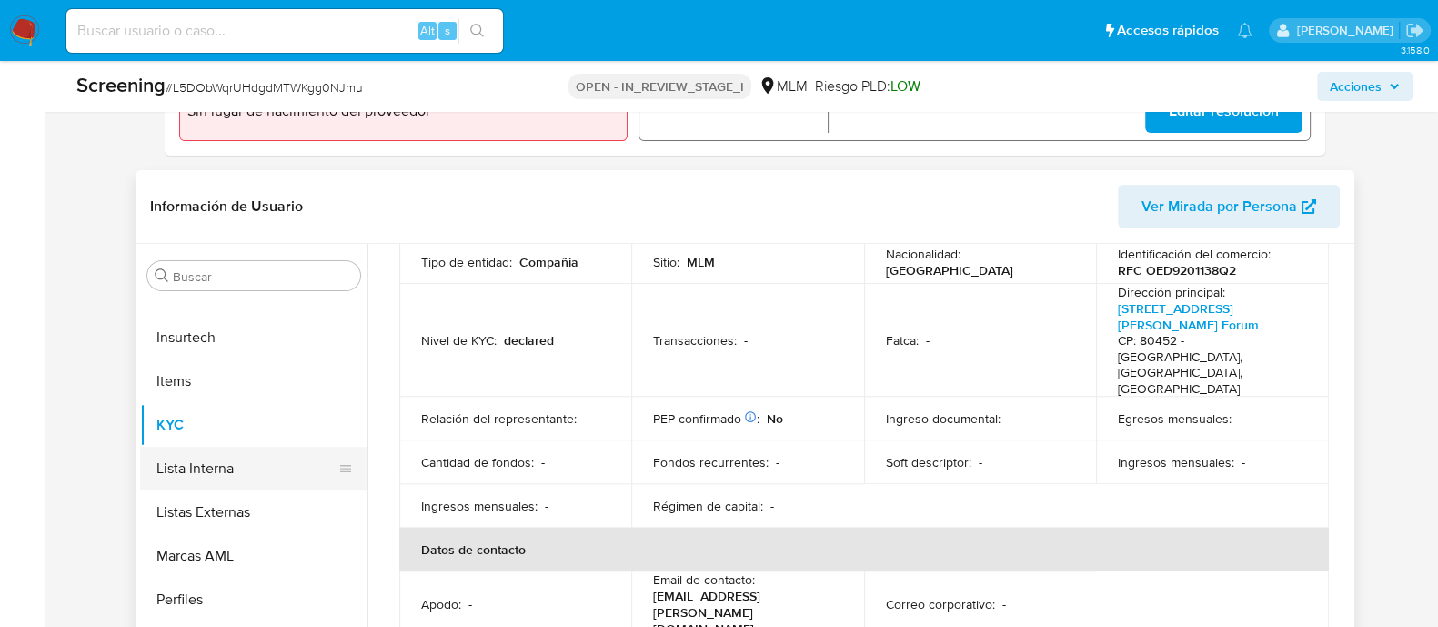
click at [200, 469] on button "Lista Interna" at bounding box center [246, 469] width 213 height 44
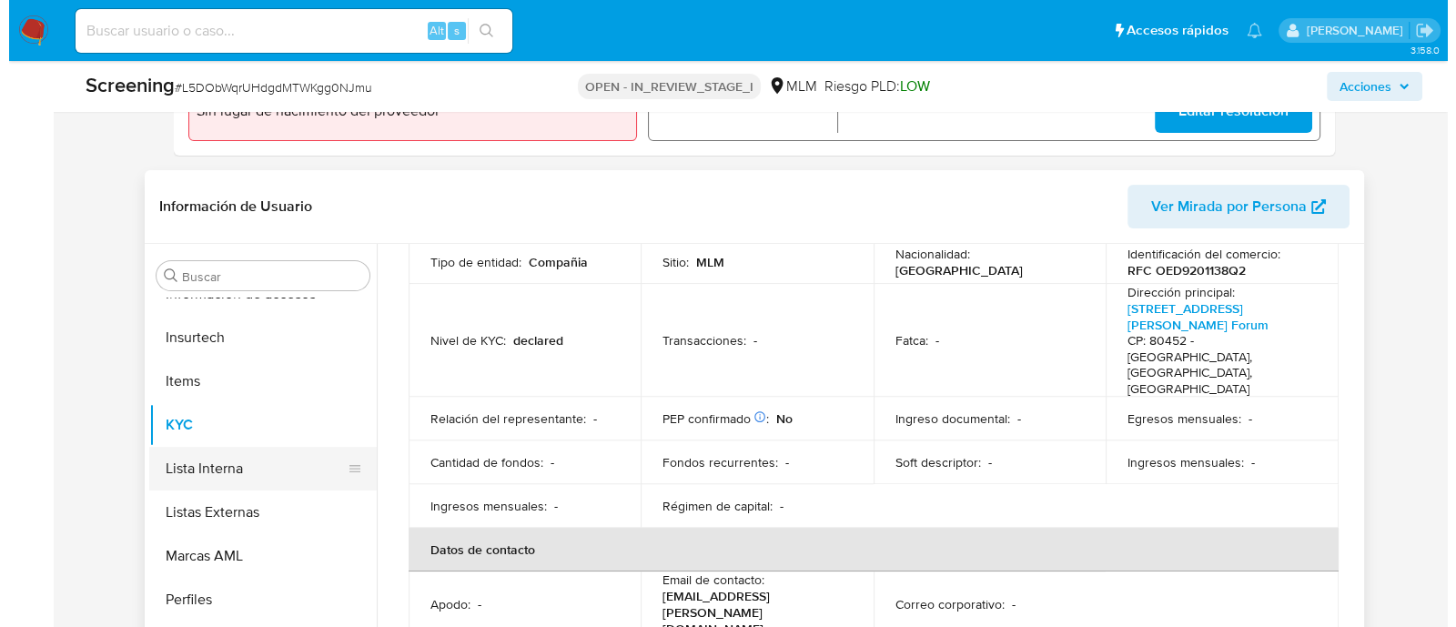
scroll to position [0, 0]
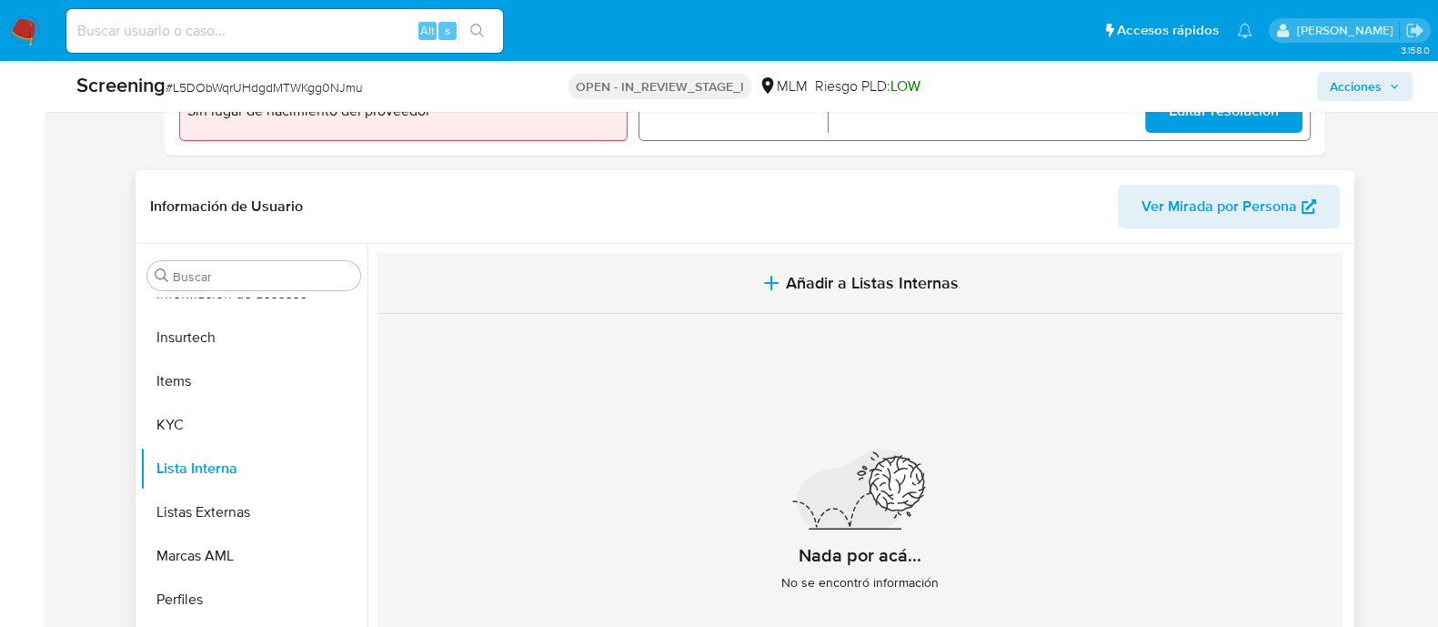
click at [851, 297] on button "Añadir a Listas Internas" at bounding box center [860, 283] width 965 height 61
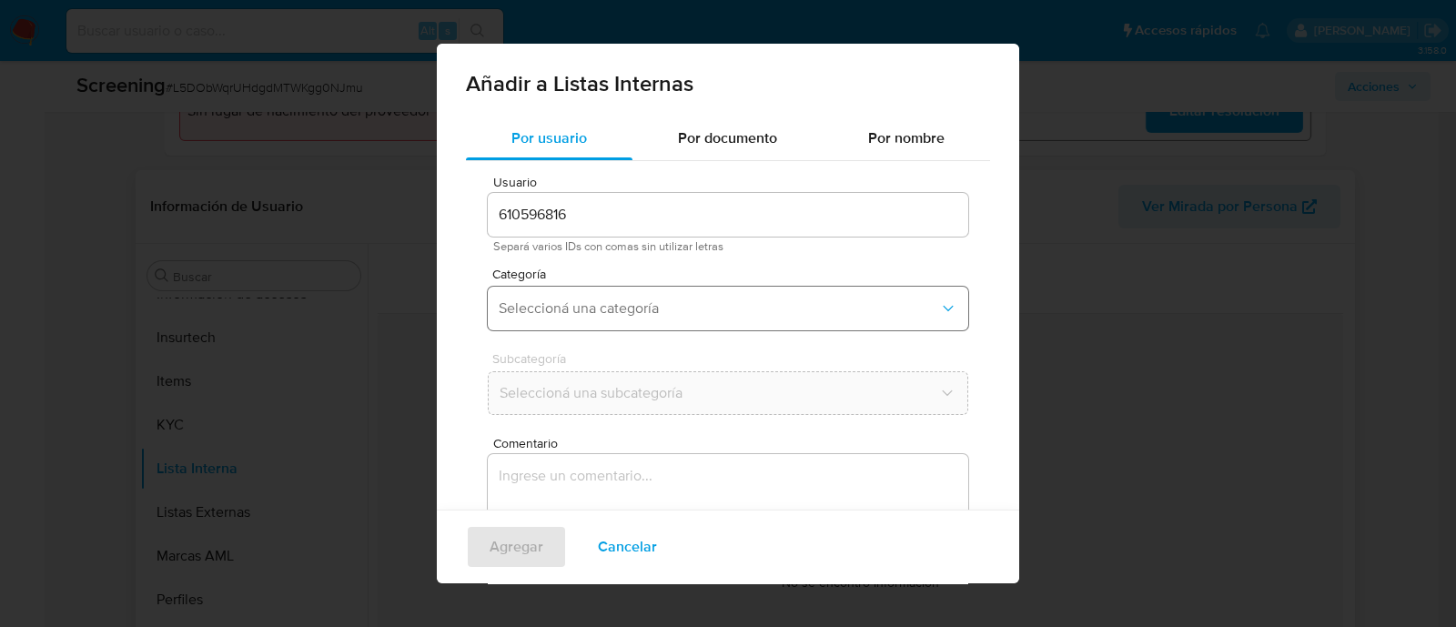
click at [641, 303] on span "Seleccioná una categoría" at bounding box center [719, 308] width 440 height 18
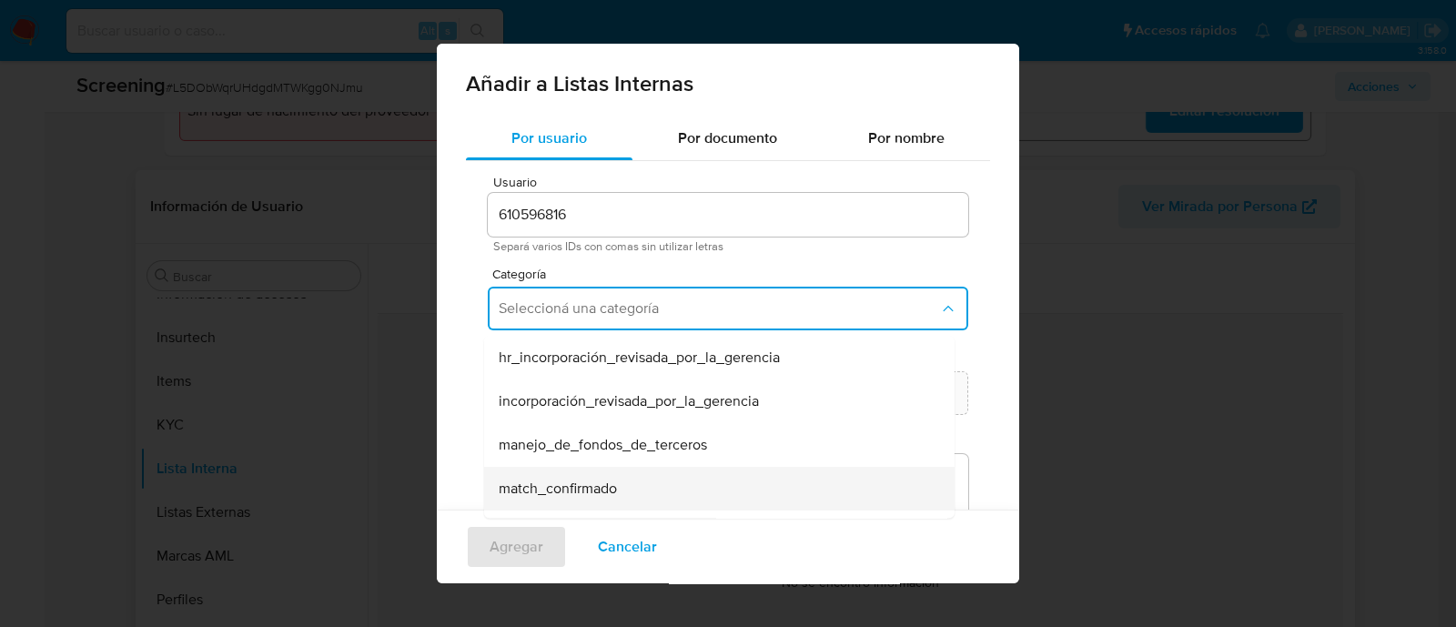
click at [587, 484] on span "match_confirmado" at bounding box center [558, 488] width 118 height 18
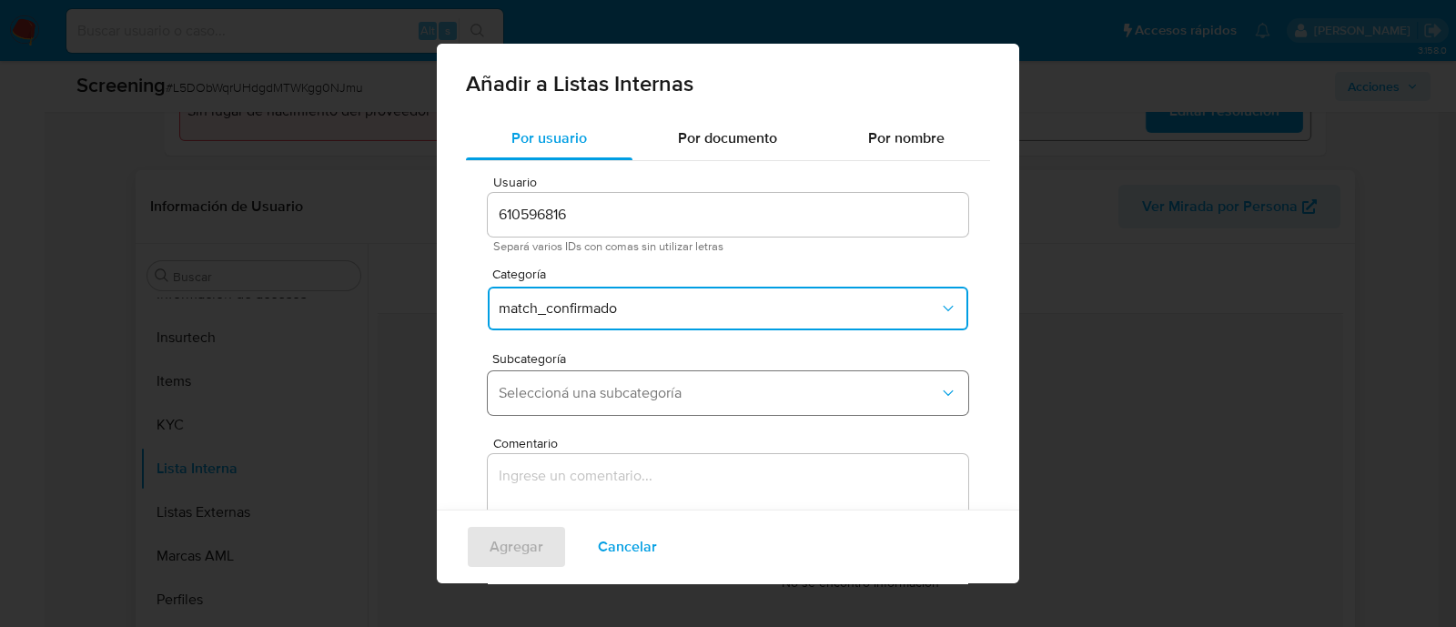
click at [609, 393] on span "Seleccioná una subcategoría" at bounding box center [719, 393] width 440 height 18
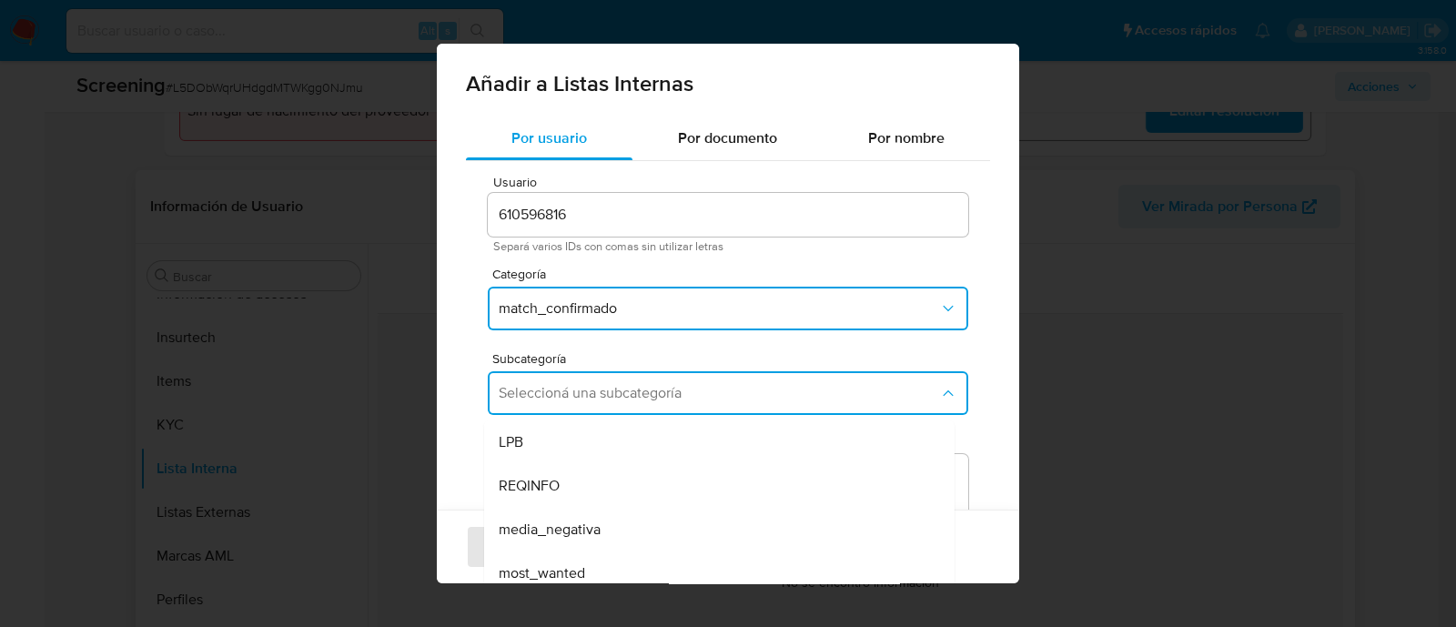
click at [559, 480] on span "REQINFO" at bounding box center [529, 486] width 61 height 18
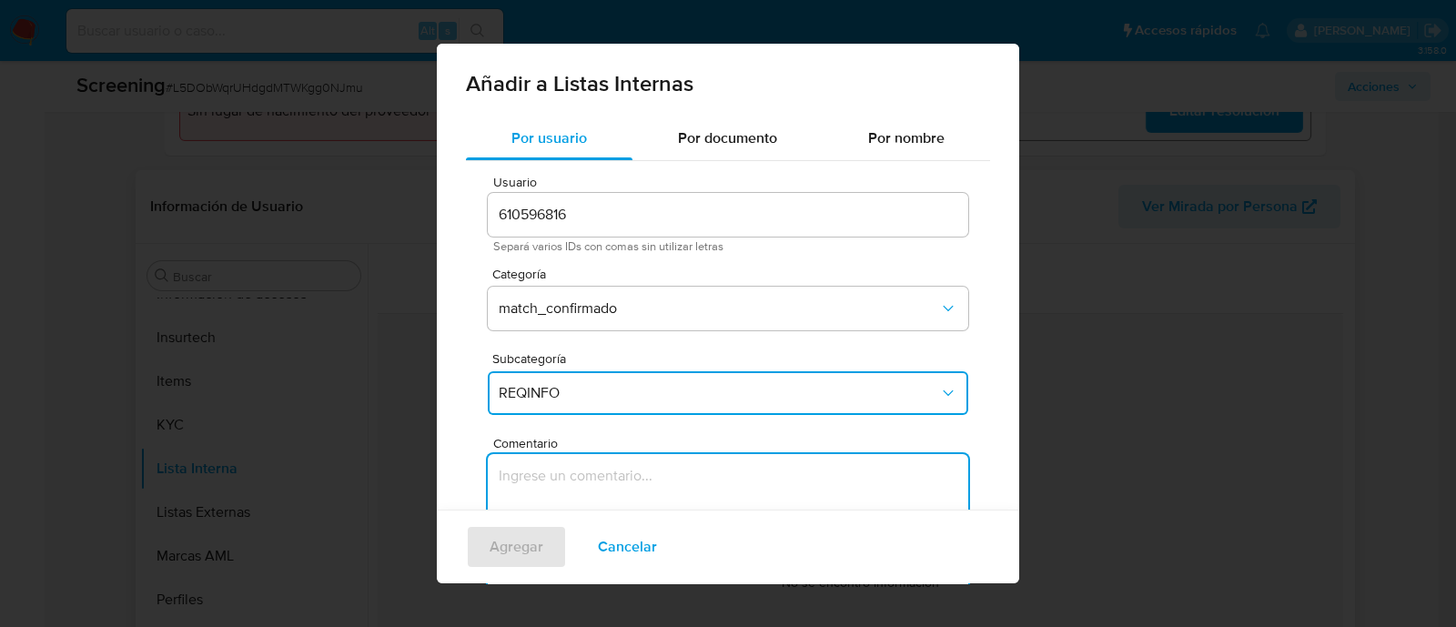
click at [558, 509] on textarea "Comentario" at bounding box center [728, 541] width 480 height 175
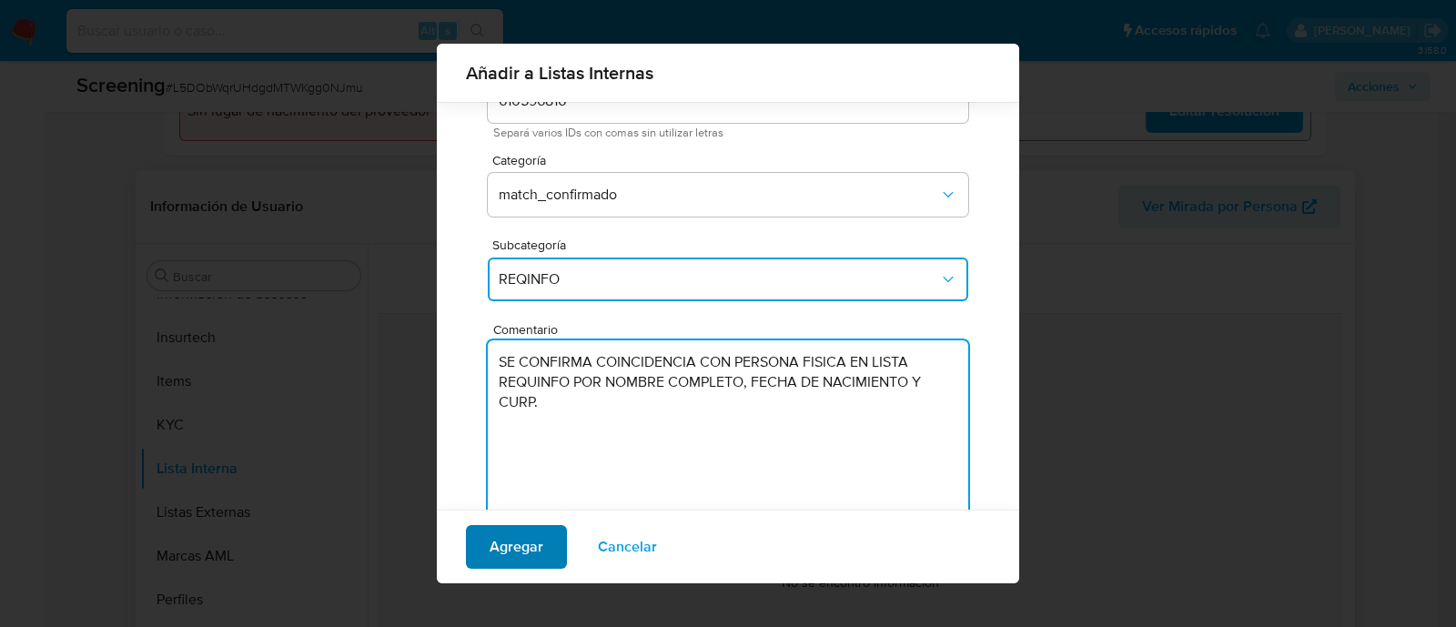
type textarea "SE CONFIRMA COINCIDENCIA CON PERSONA FISICA EN LISTA REQUINFO POR NOMBRE COMPLE…"
click at [524, 543] on span "Agregar" at bounding box center [516, 547] width 54 height 40
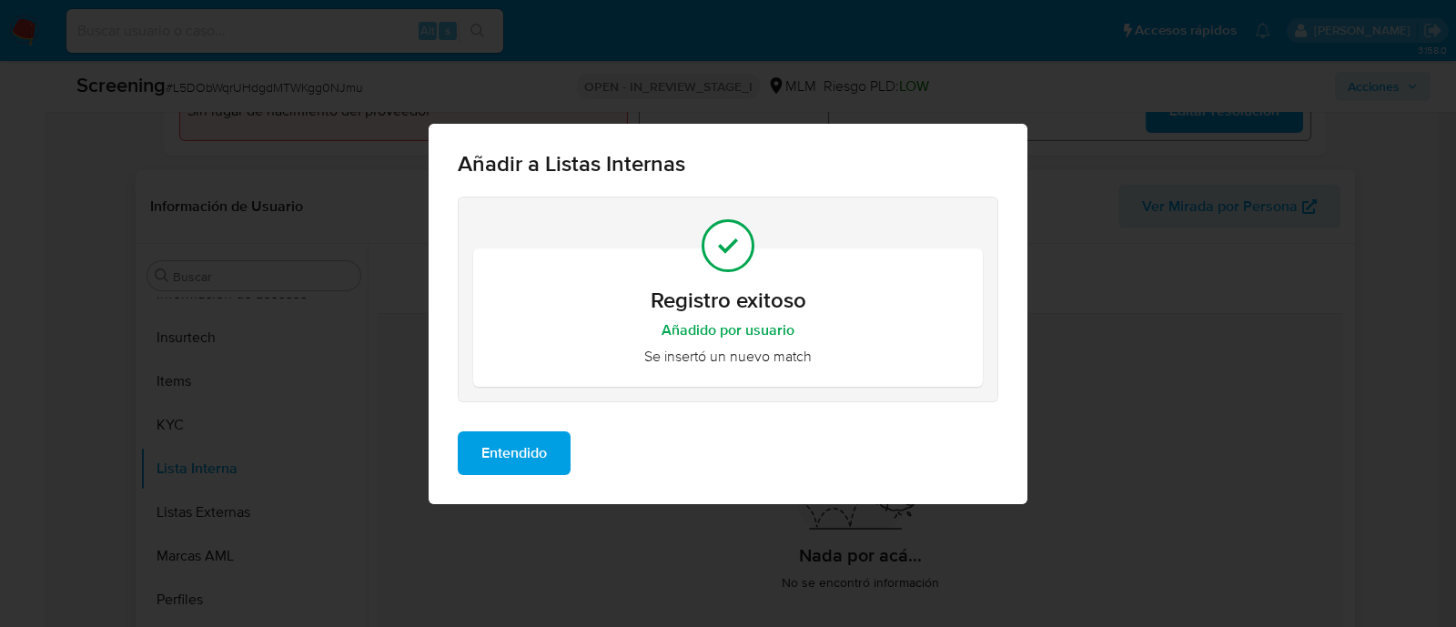
click at [509, 462] on span "Entendido" at bounding box center [514, 453] width 66 height 40
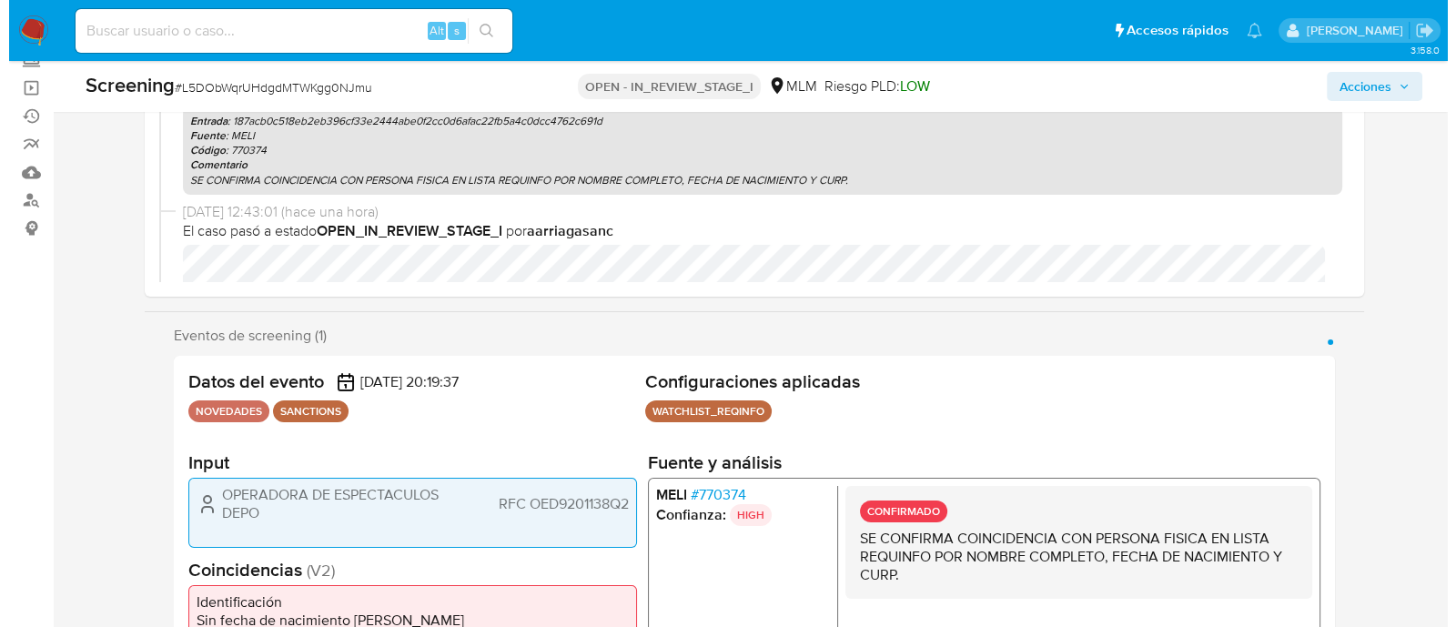
scroll to position [341, 0]
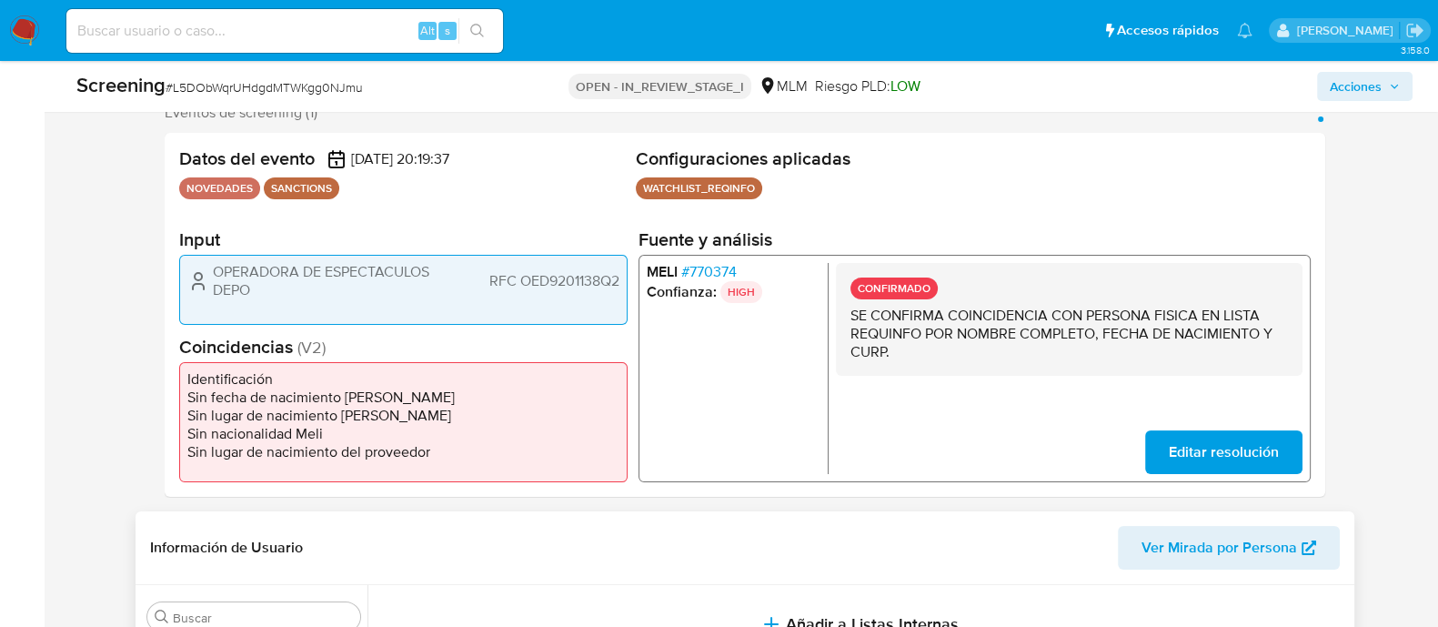
drag, startPoint x: 211, startPoint y: 275, endPoint x: 279, endPoint y: 301, distance: 73.2
click at [279, 301] on div "OPERADORA DE ESPECTACULOS DEPO RFC OED9201138Q2" at bounding box center [403, 289] width 449 height 69
click at [564, 287] on span "RFC OED9201138Q2" at bounding box center [554, 281] width 130 height 18
click at [1381, 86] on span "Acciones" at bounding box center [1356, 86] width 52 height 29
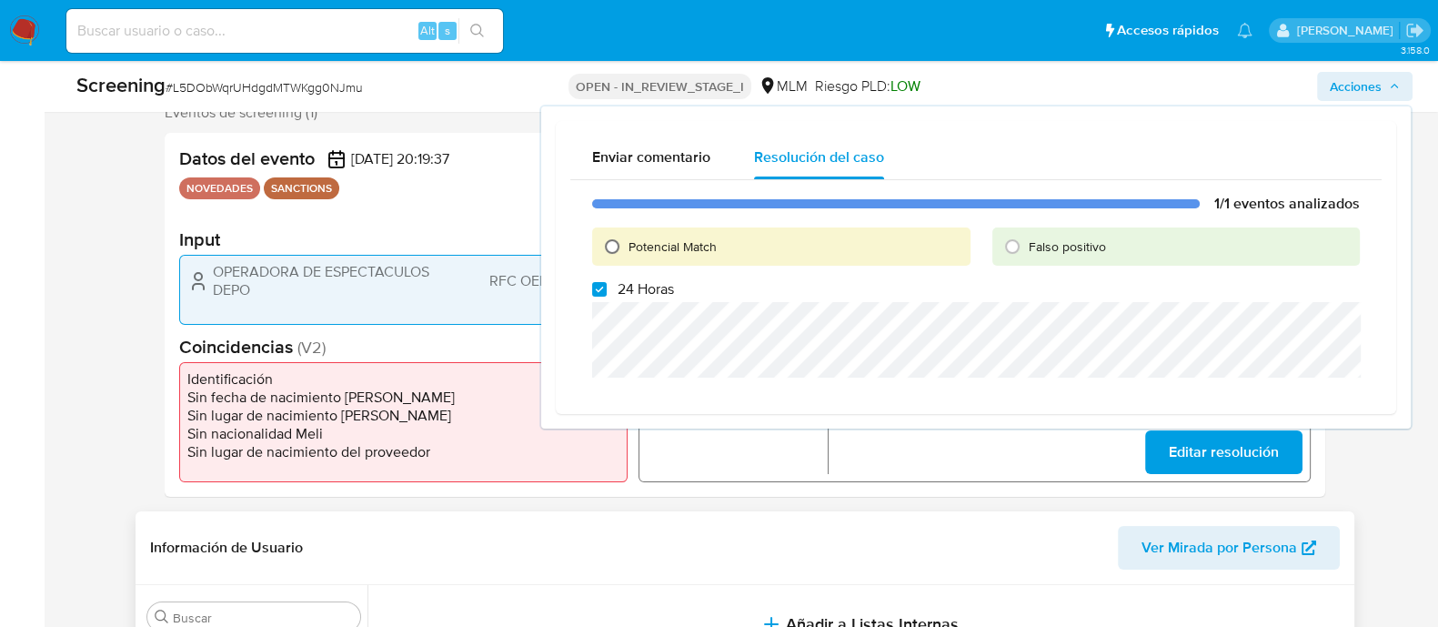
click at [620, 247] on input "Potencial Match" at bounding box center [612, 246] width 29 height 29
radio input "true"
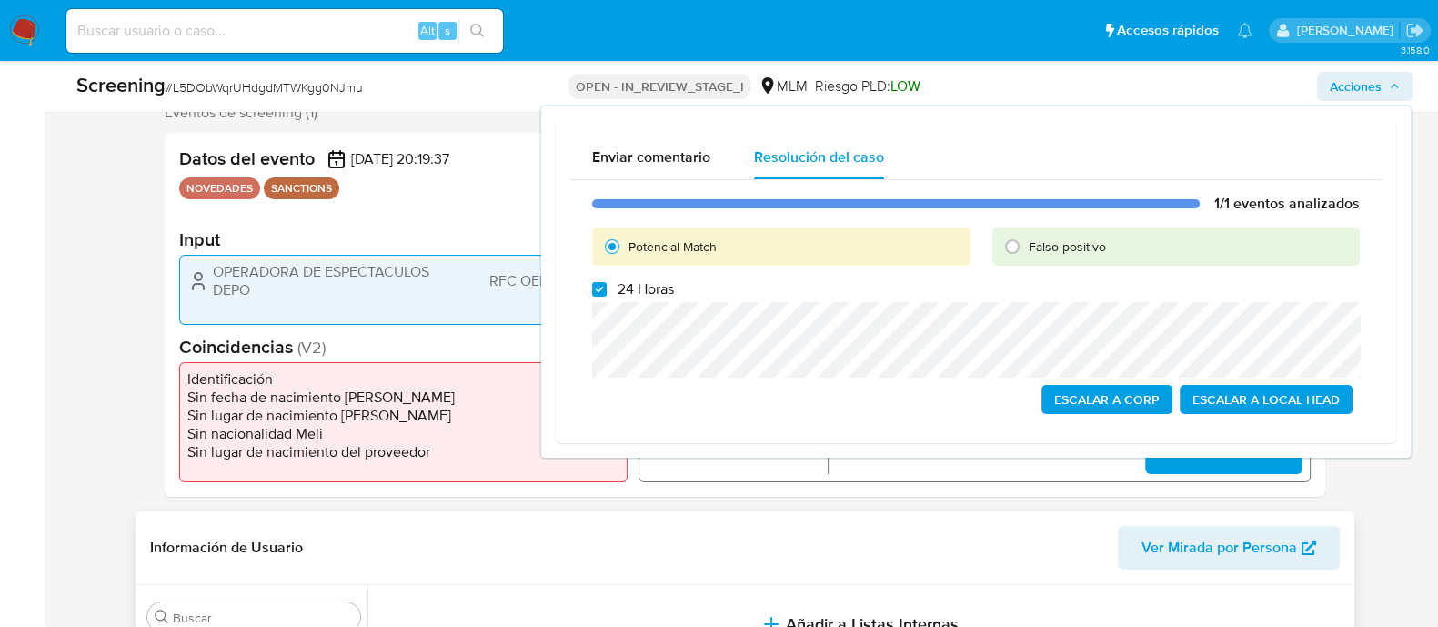
click at [591, 298] on div "1/1 eventos analizados Potencial Match Falso positivo 24 Horas Escalar a Corp E…" at bounding box center [976, 304] width 812 height 248
click at [600, 294] on input "24 Horas" at bounding box center [599, 289] width 15 height 15
checkbox input "false"
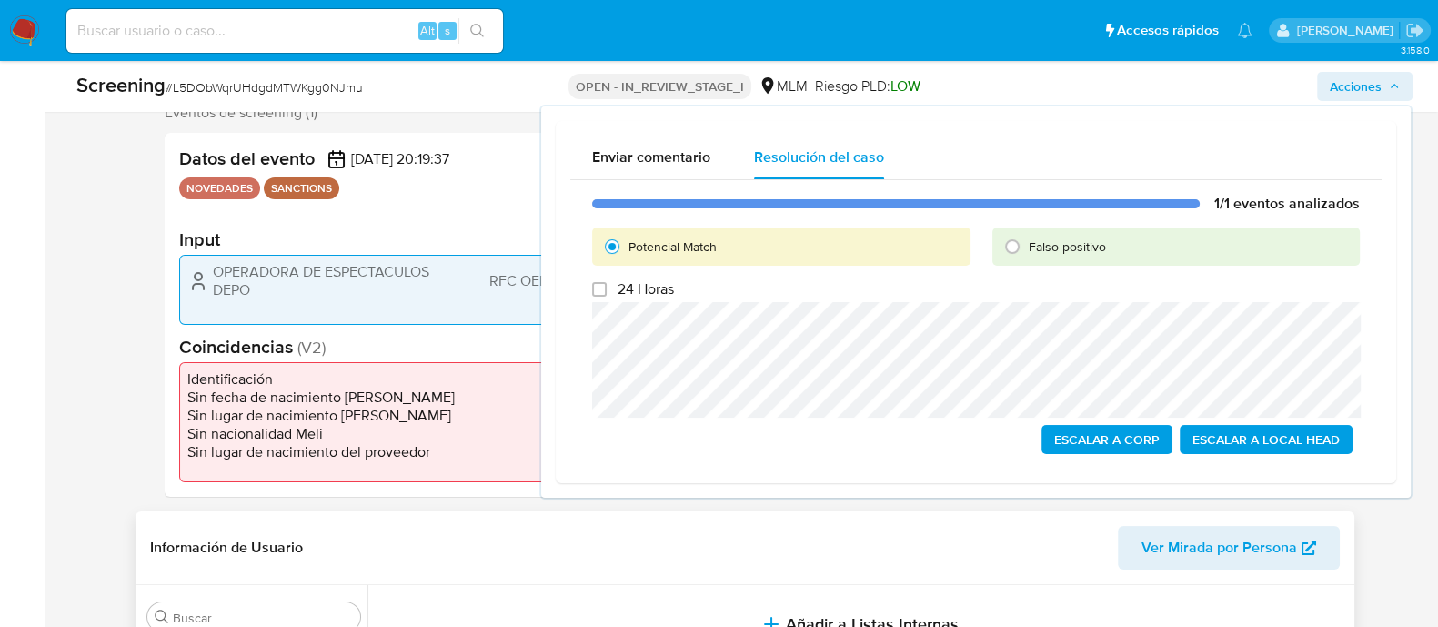
click at [1216, 443] on span "Escalar a Local Head" at bounding box center [1266, 439] width 147 height 25
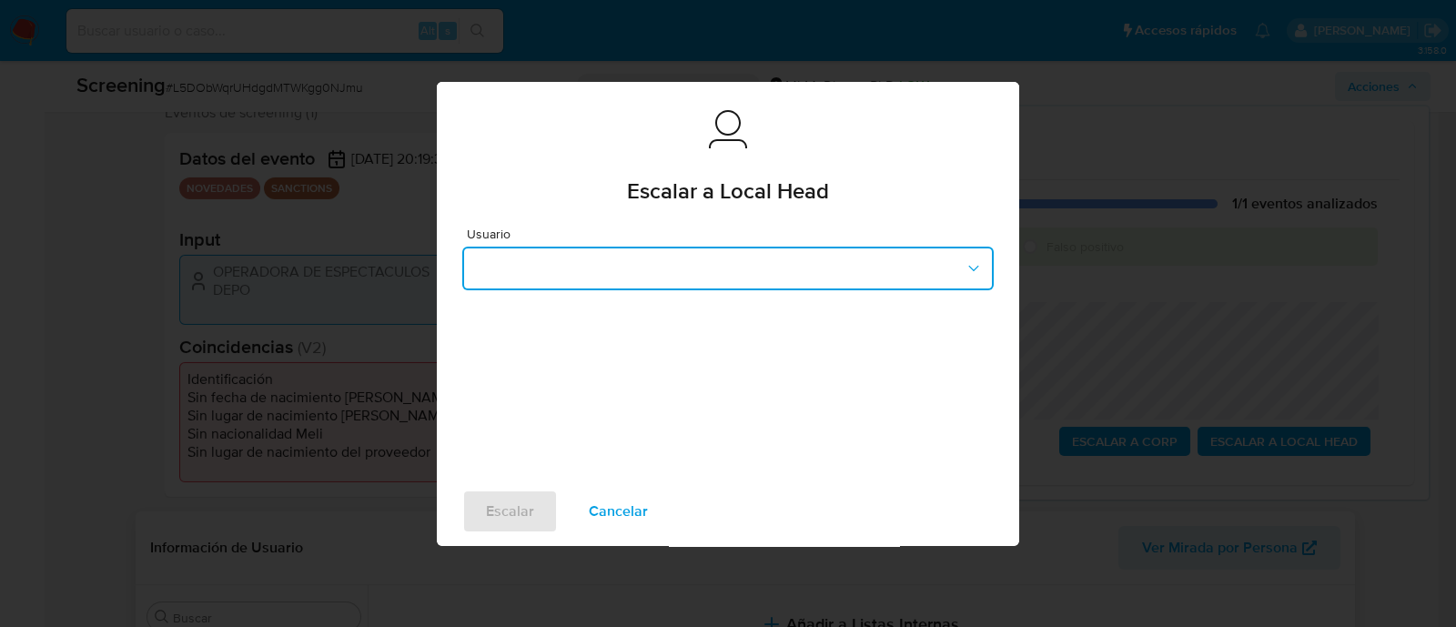
click at [678, 270] on button "button" at bounding box center [727, 269] width 531 height 44
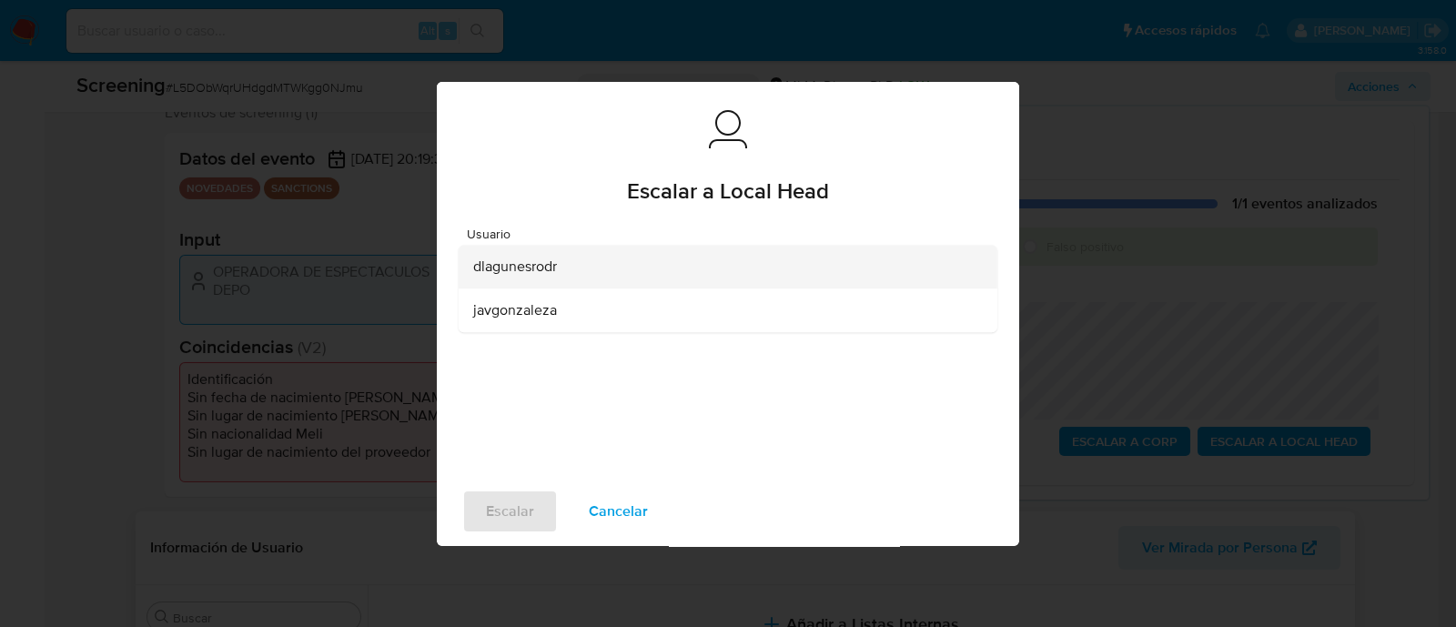
click at [523, 269] on span "dlagunesrodr" at bounding box center [515, 266] width 84 height 18
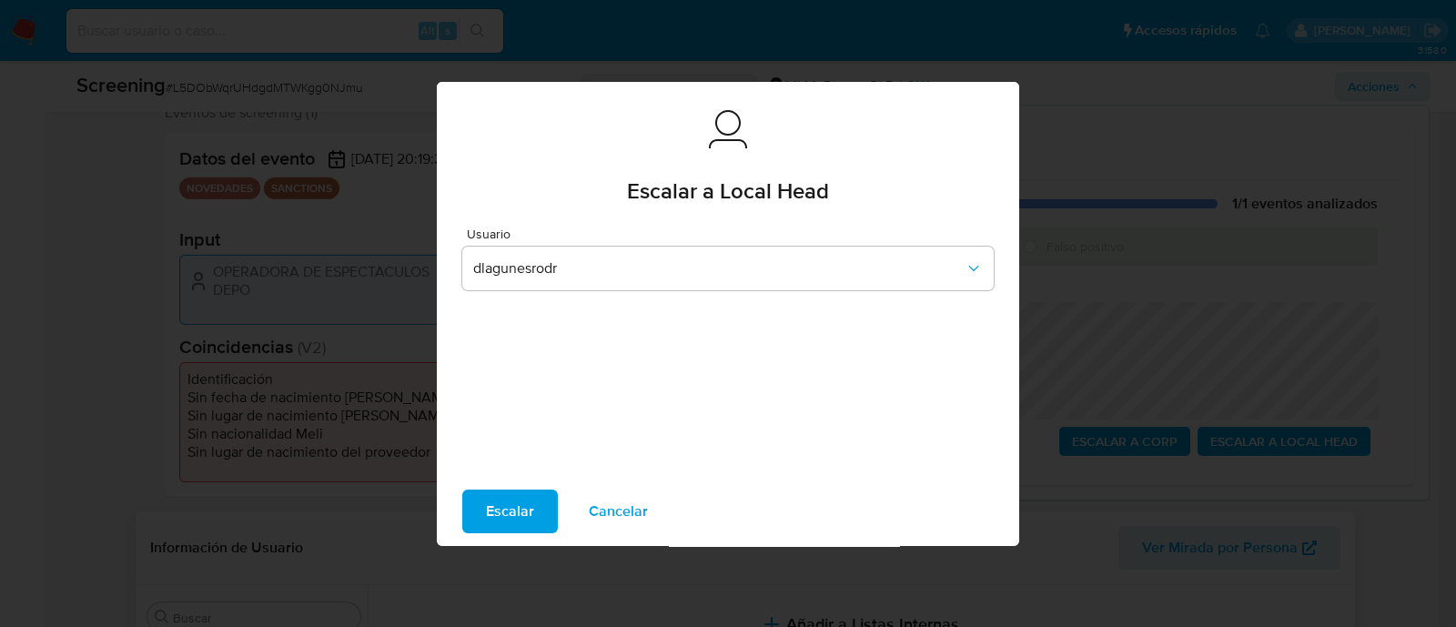
click at [525, 493] on span "Escalar" at bounding box center [510, 511] width 48 height 40
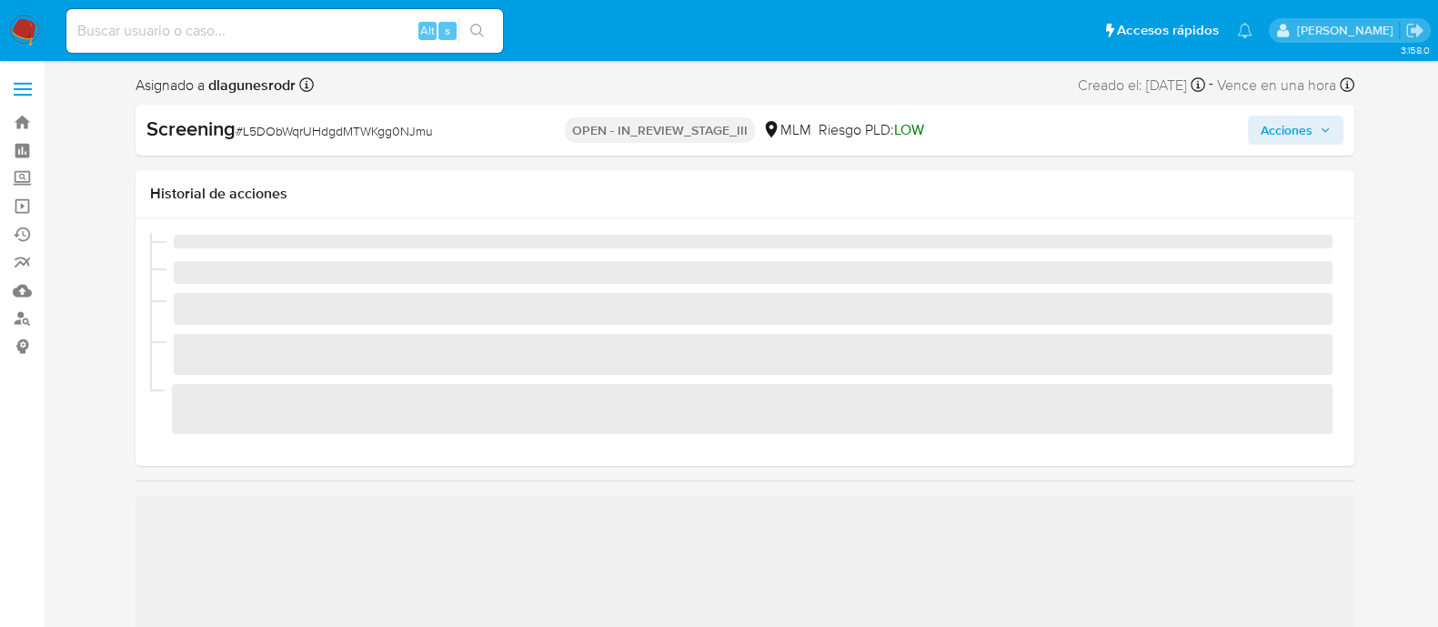
scroll to position [768, 0]
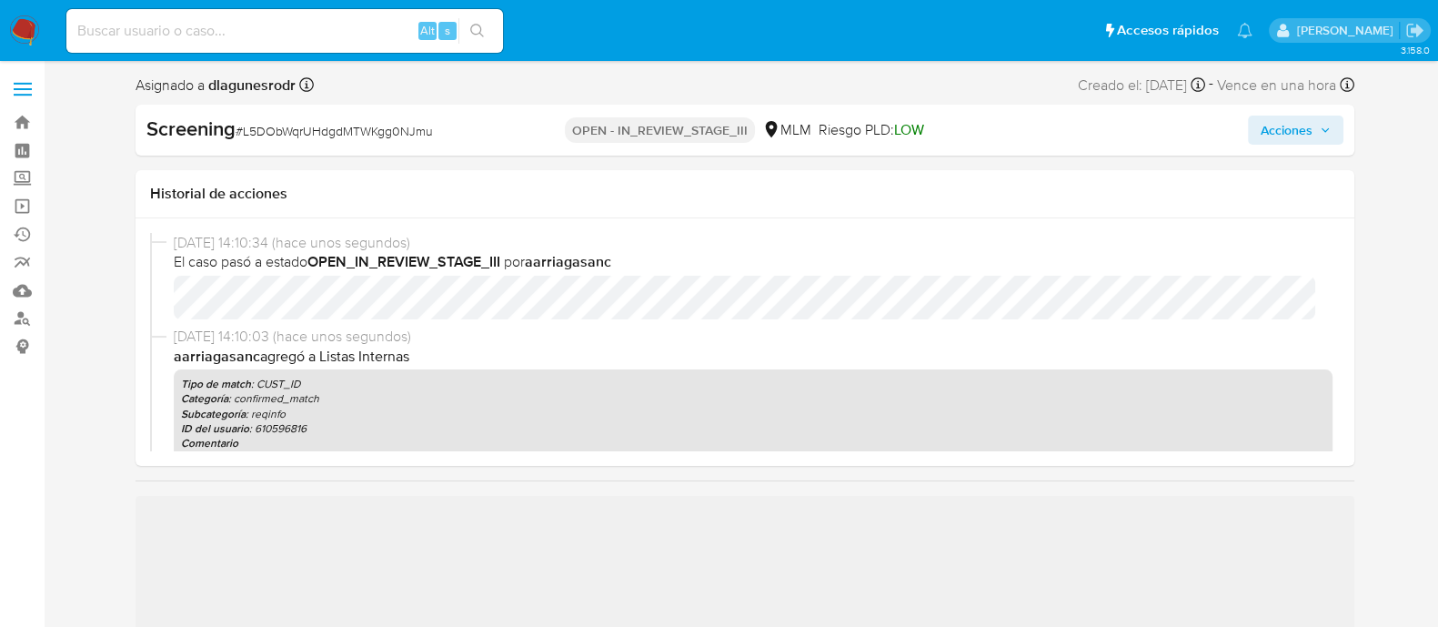
select select "10"
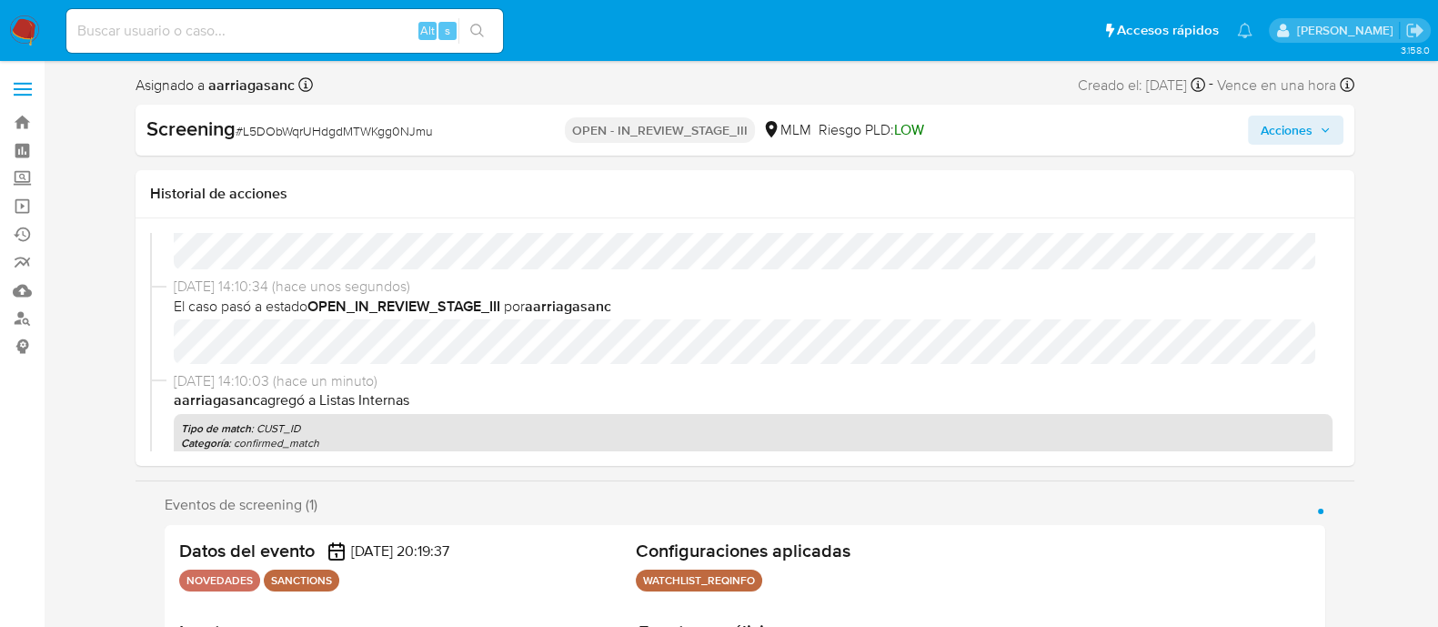
scroll to position [113, 0]
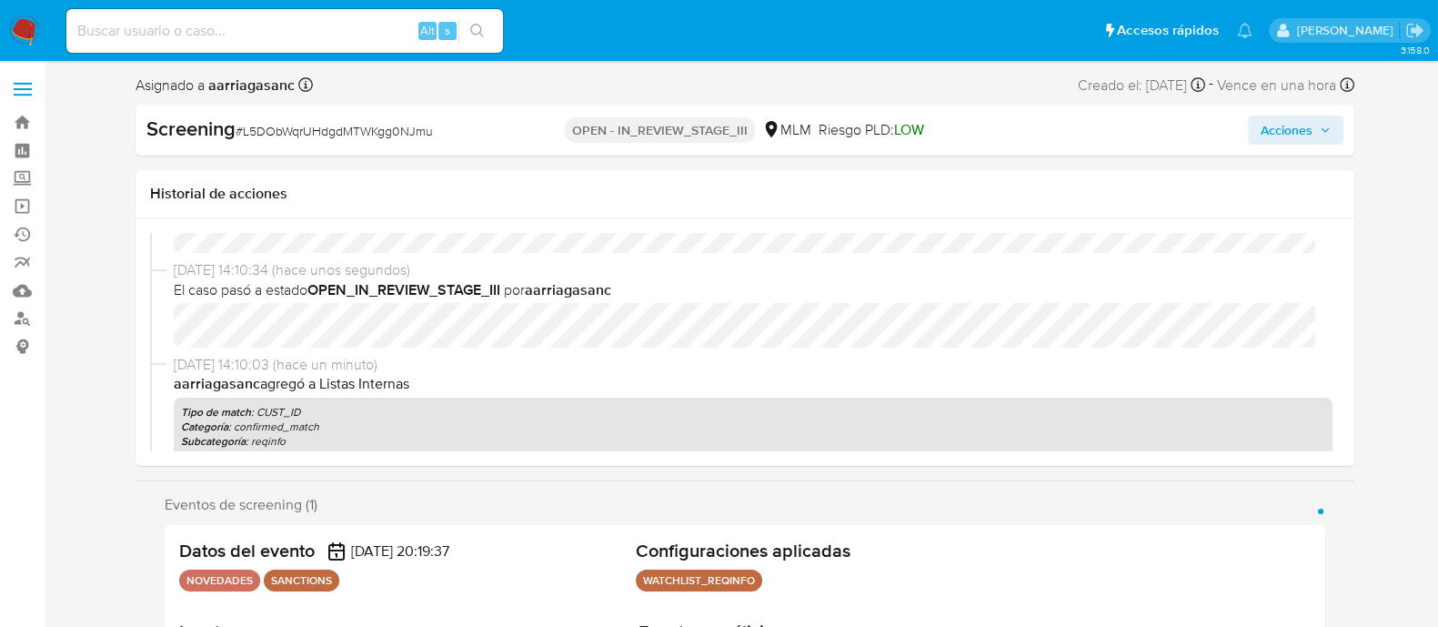
select select "10"
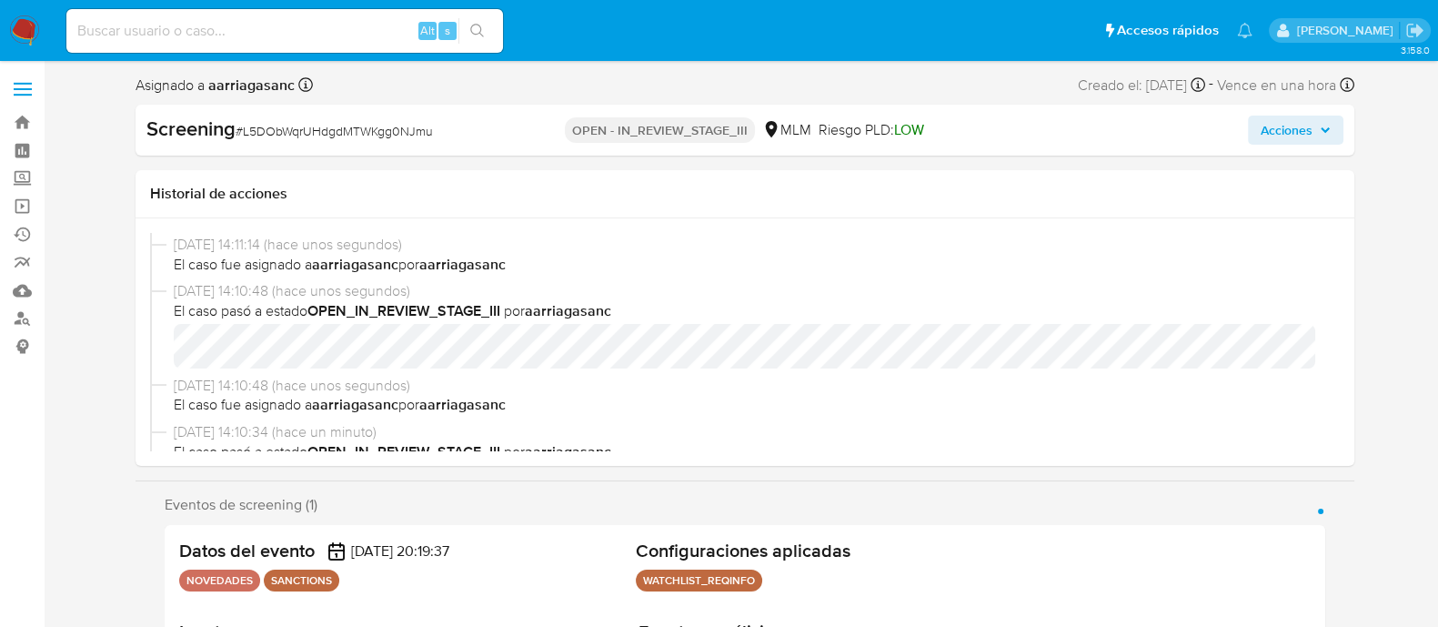
select select "10"
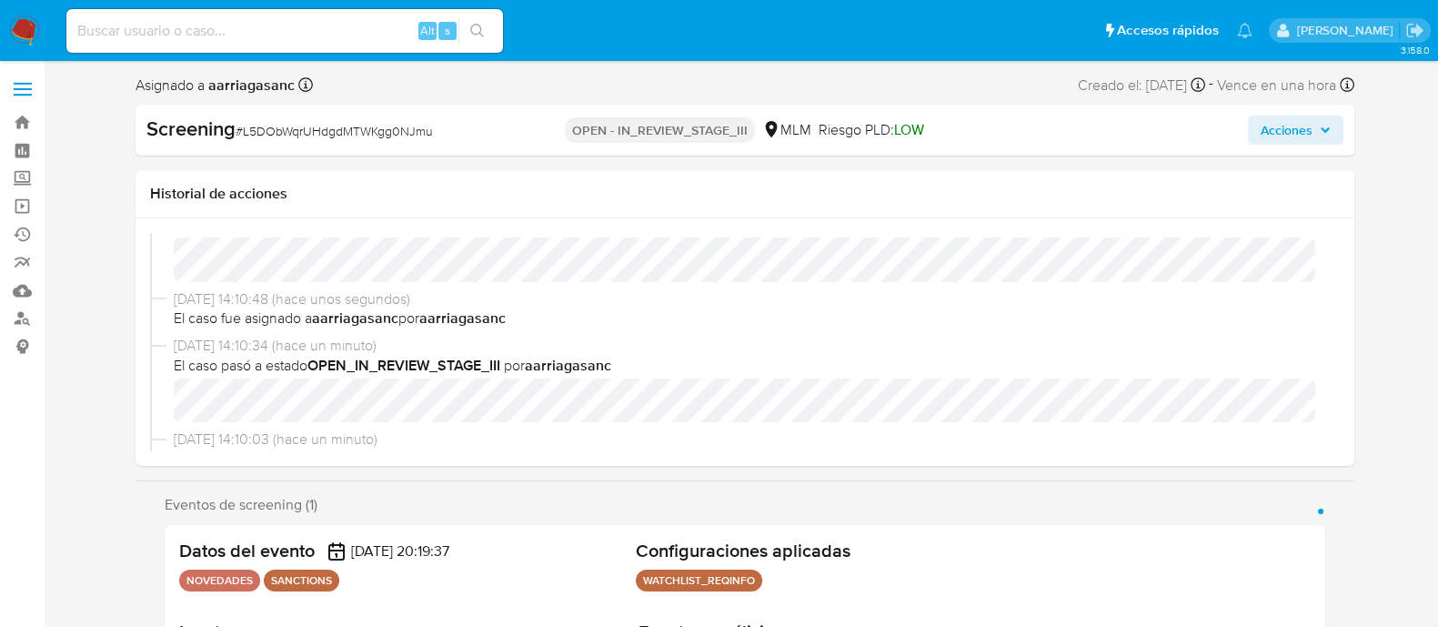
scroll to position [227, 0]
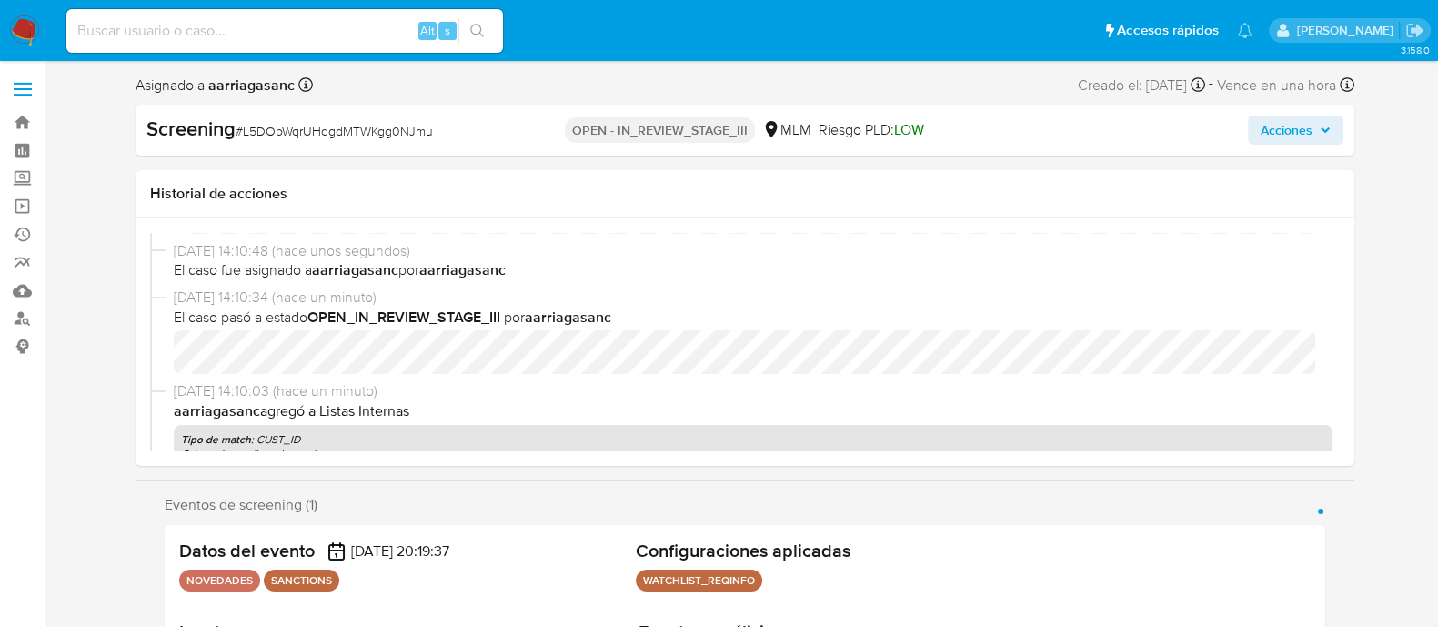
click at [1323, 125] on icon "button" at bounding box center [1325, 130] width 11 height 11
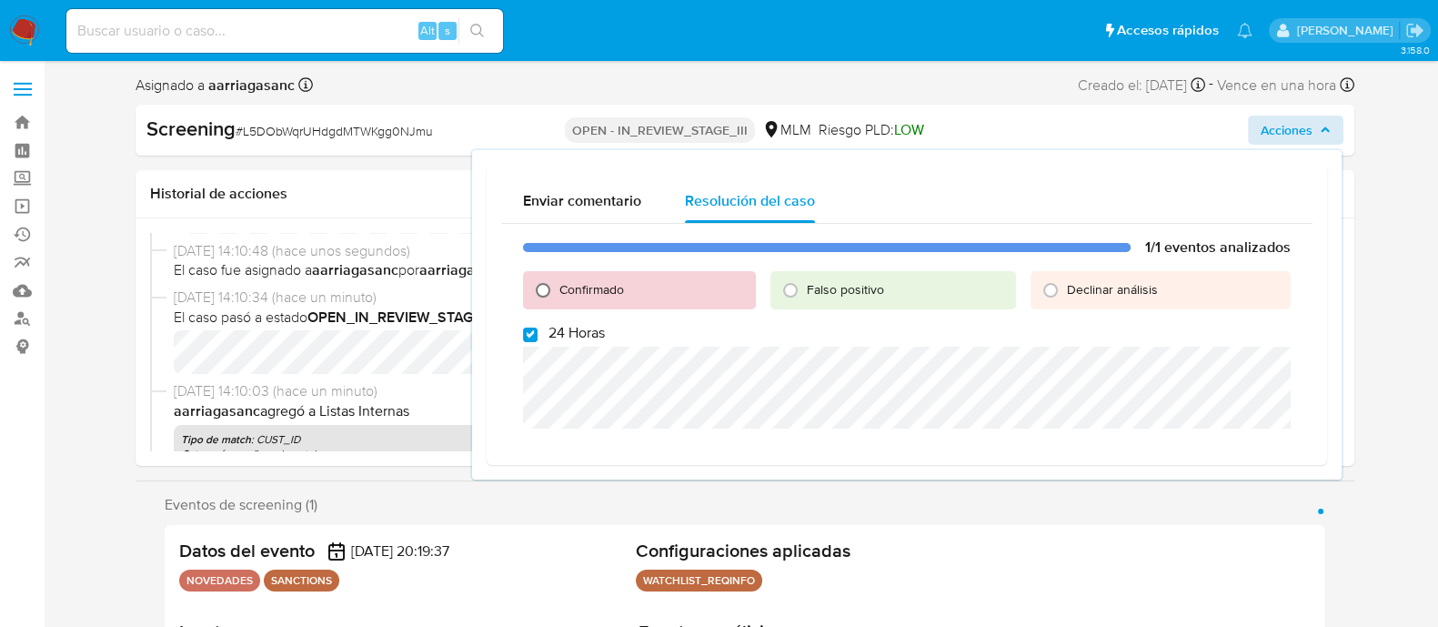
click at [539, 284] on input "Confirmado" at bounding box center [543, 290] width 29 height 29
radio input "true"
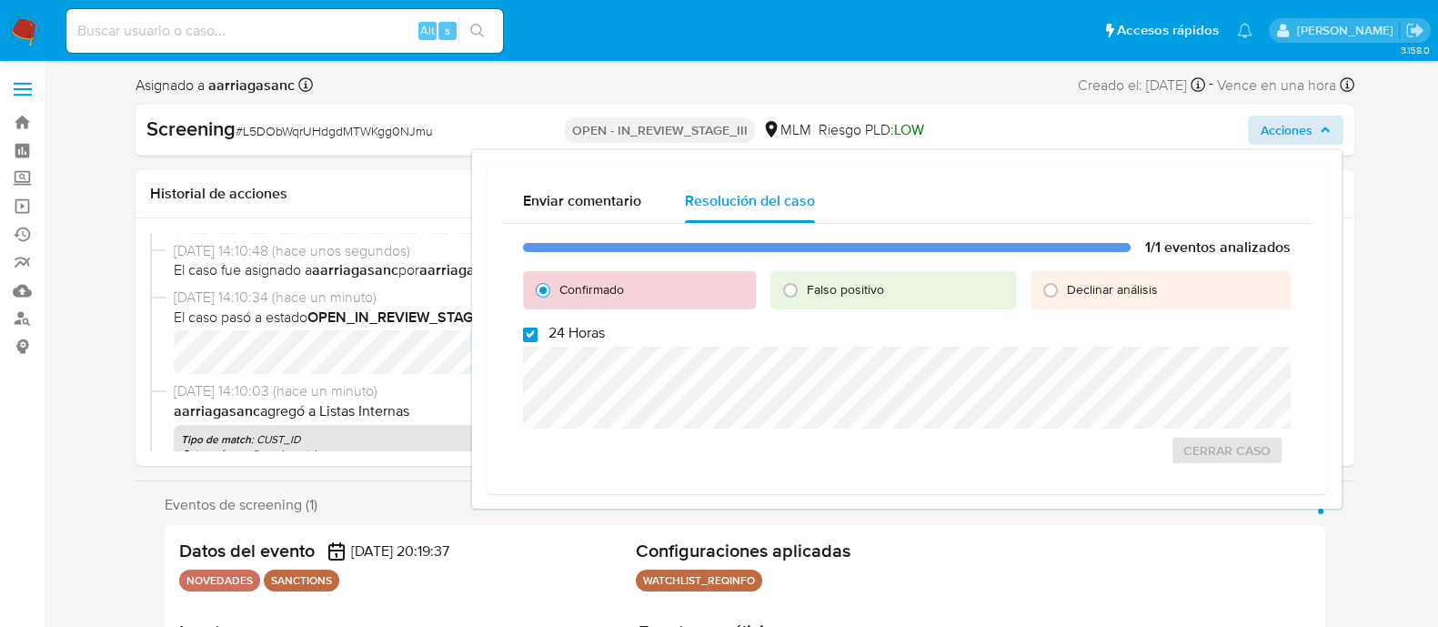
click at [531, 334] on input "24 Horas" at bounding box center [530, 335] width 15 height 15
checkbox input "false"
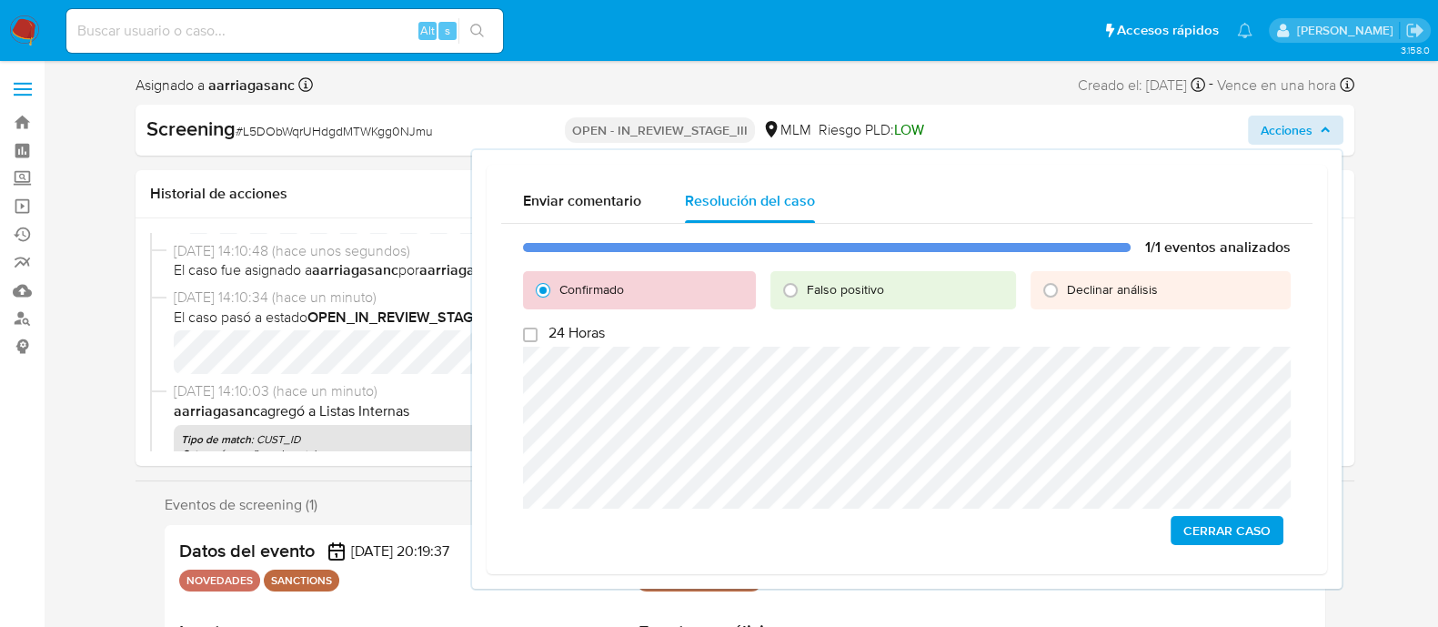
click at [1213, 539] on span "Cerrar Caso" at bounding box center [1227, 530] width 87 height 25
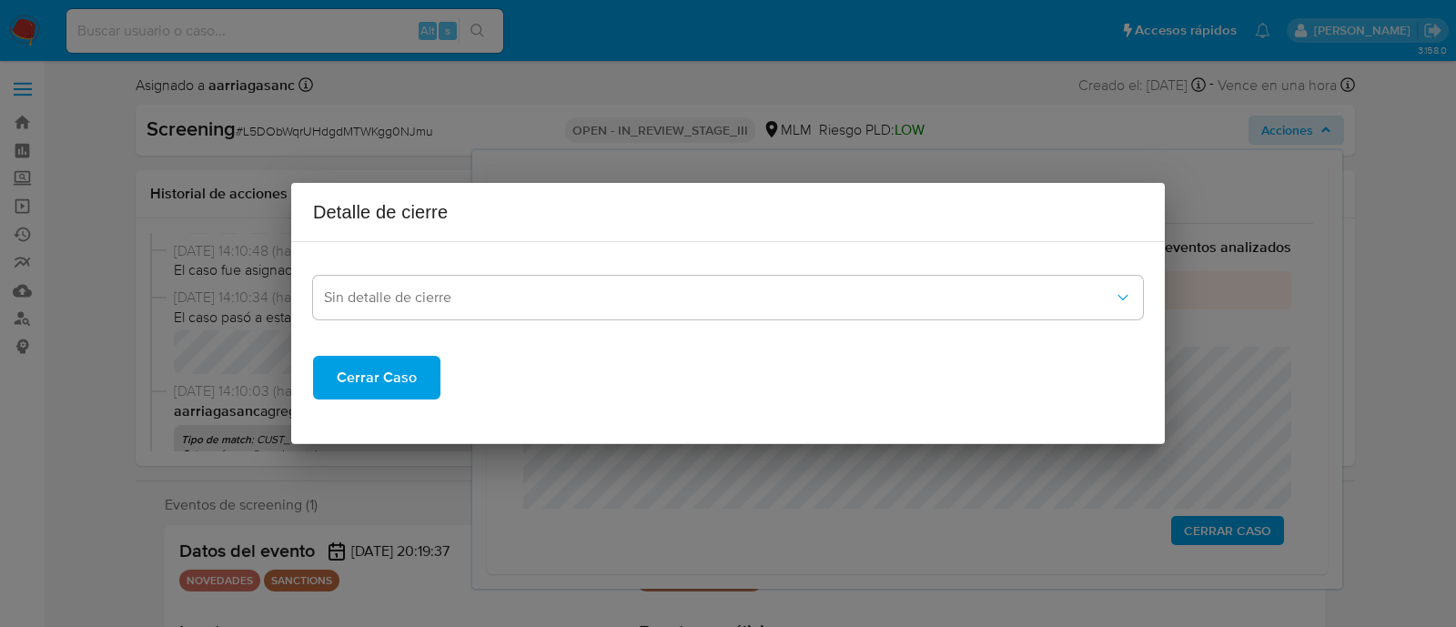
click at [386, 367] on span "Cerrar Caso" at bounding box center [377, 378] width 80 height 40
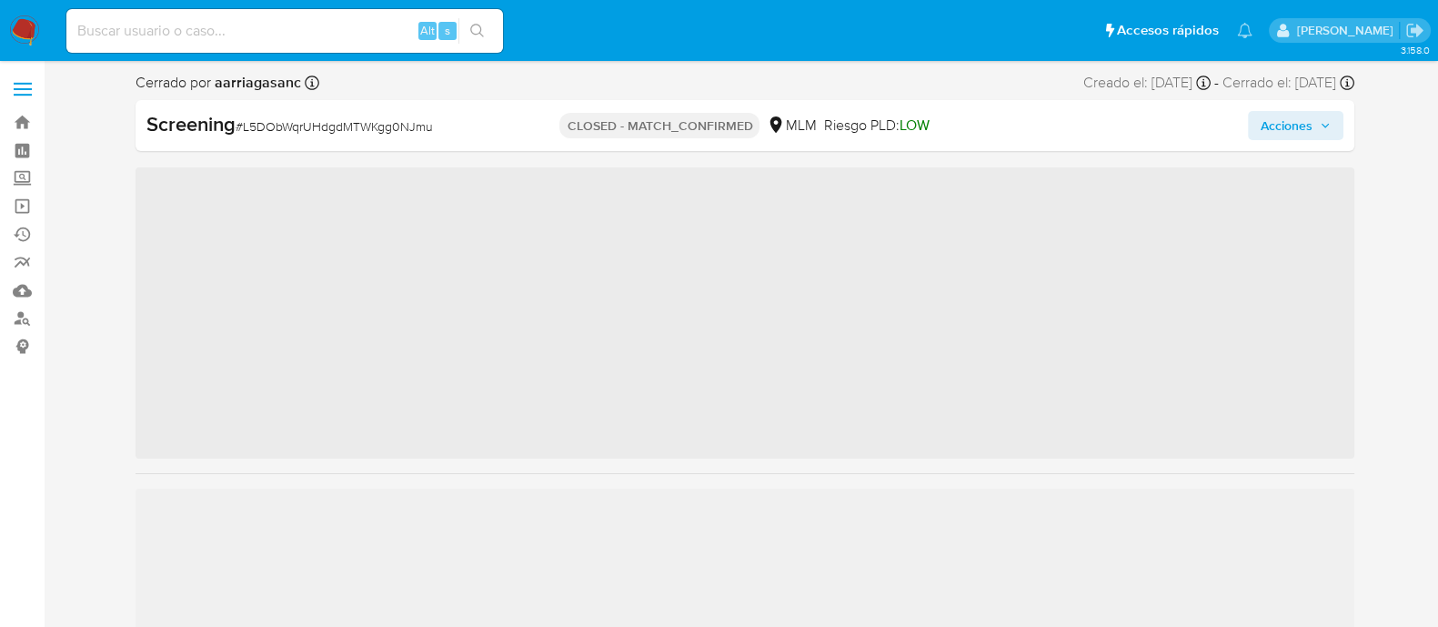
scroll to position [768, 0]
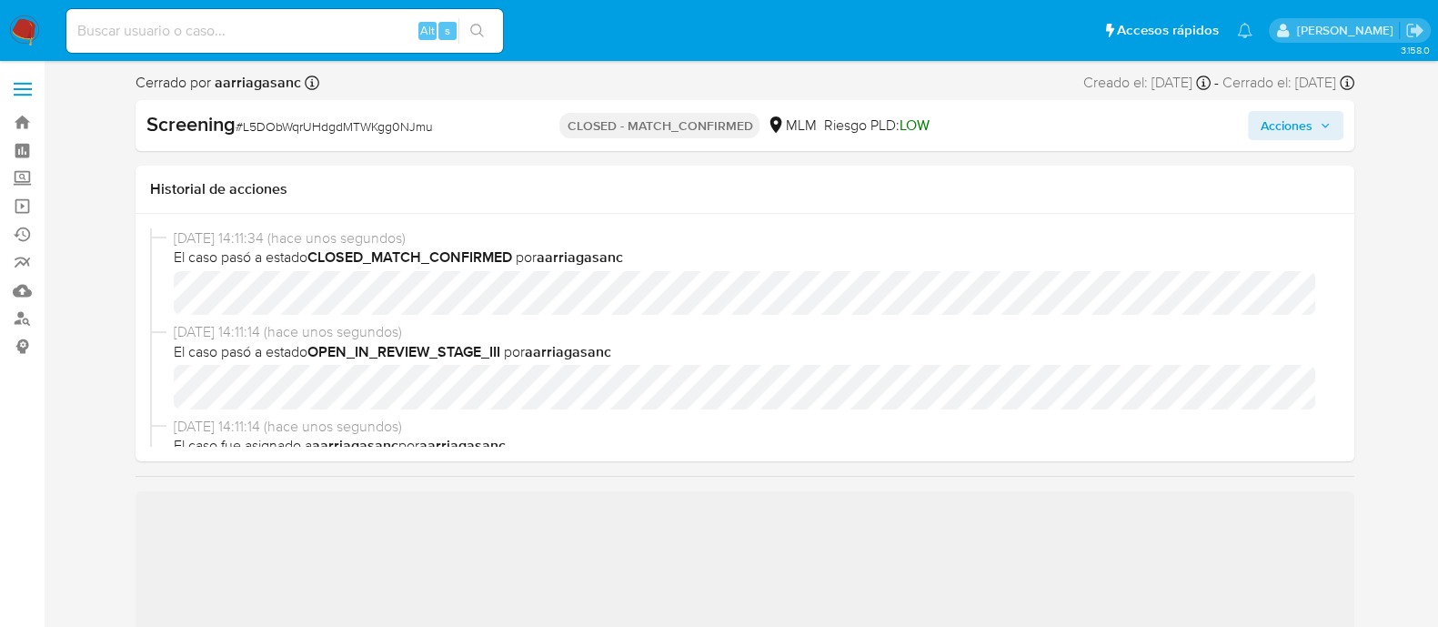
select select "10"
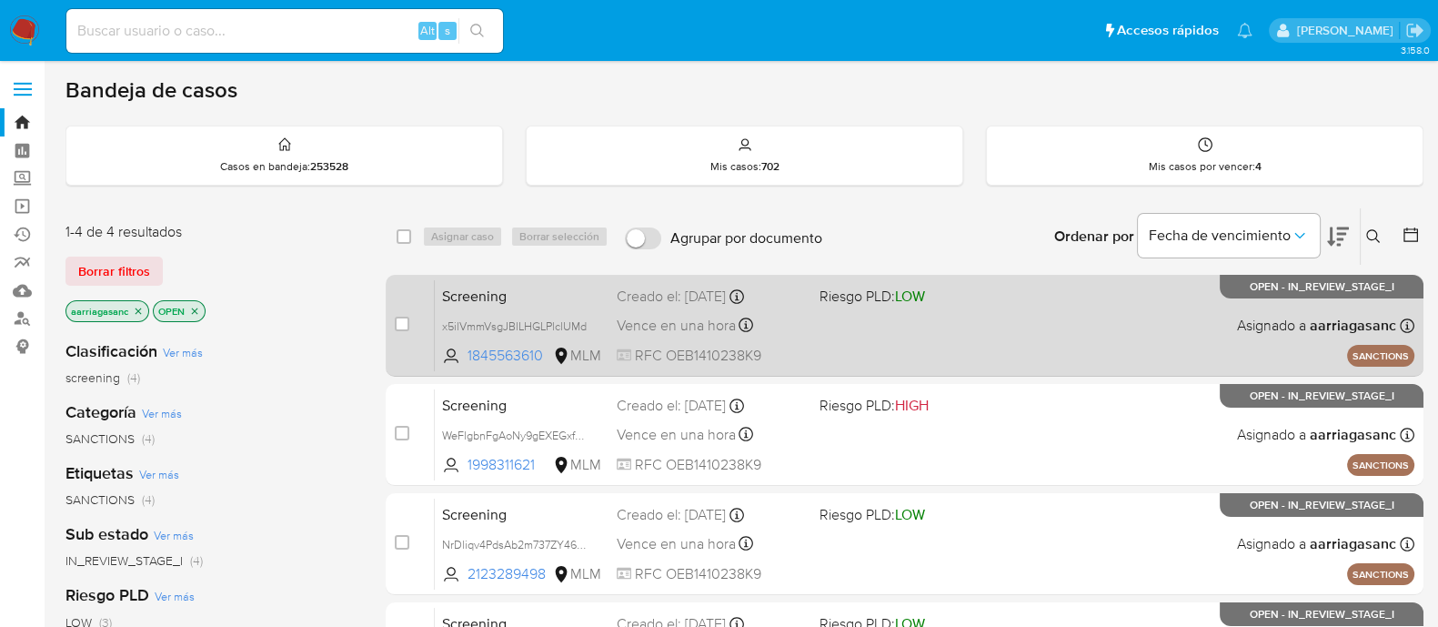
click at [937, 332] on div "Screening x5ilVmmVsgJBlLHGLPlclUMd 1845563610 MLM Riesgo PLD: LOW Creado el: [D…" at bounding box center [925, 325] width 980 height 92
click at [398, 318] on input "checkbox" at bounding box center [402, 324] width 15 height 15
checkbox input "true"
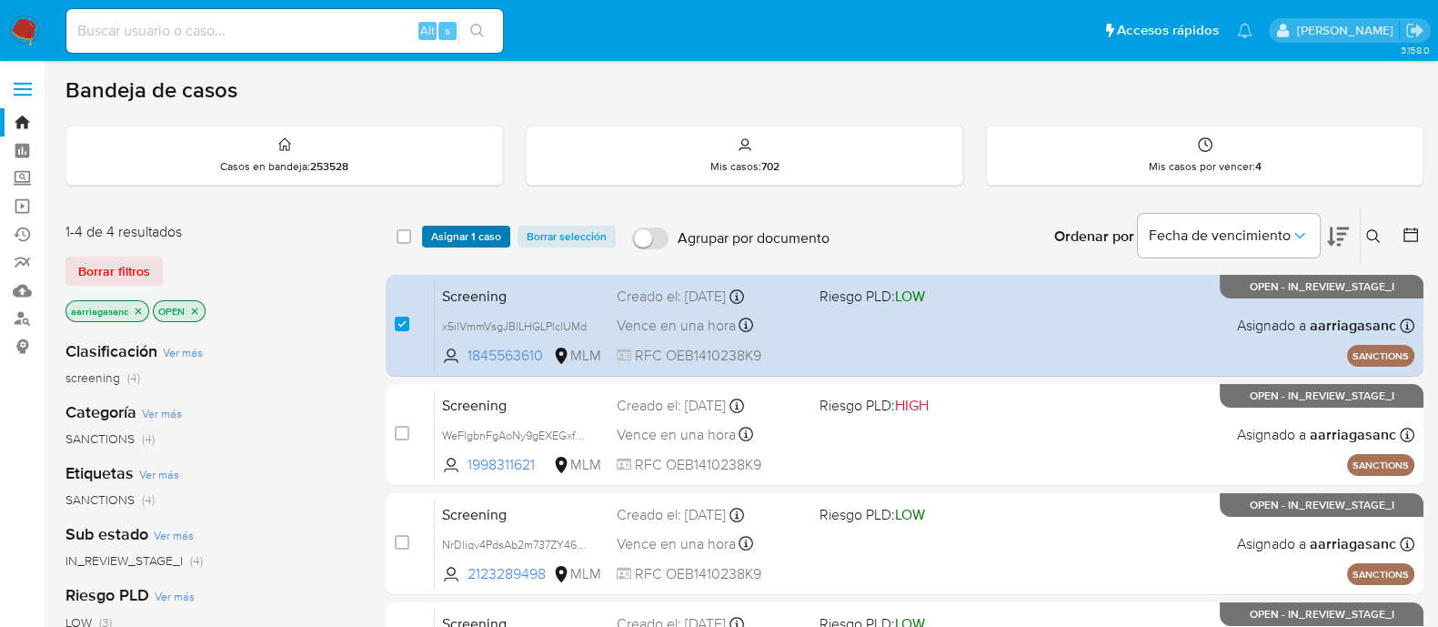
click at [465, 227] on span "Asignar 1 caso" at bounding box center [466, 236] width 70 height 18
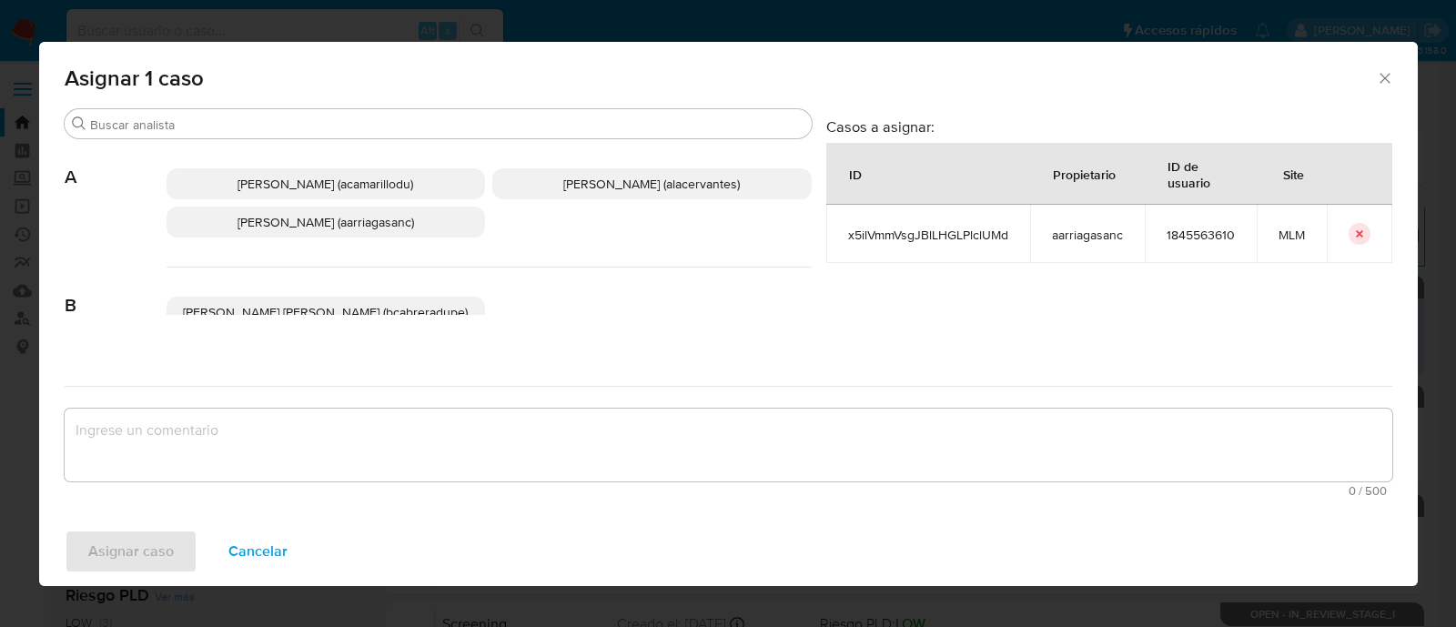
click at [429, 228] on p "[PERSON_NAME] (aarriagasanc)" at bounding box center [325, 222] width 319 height 31
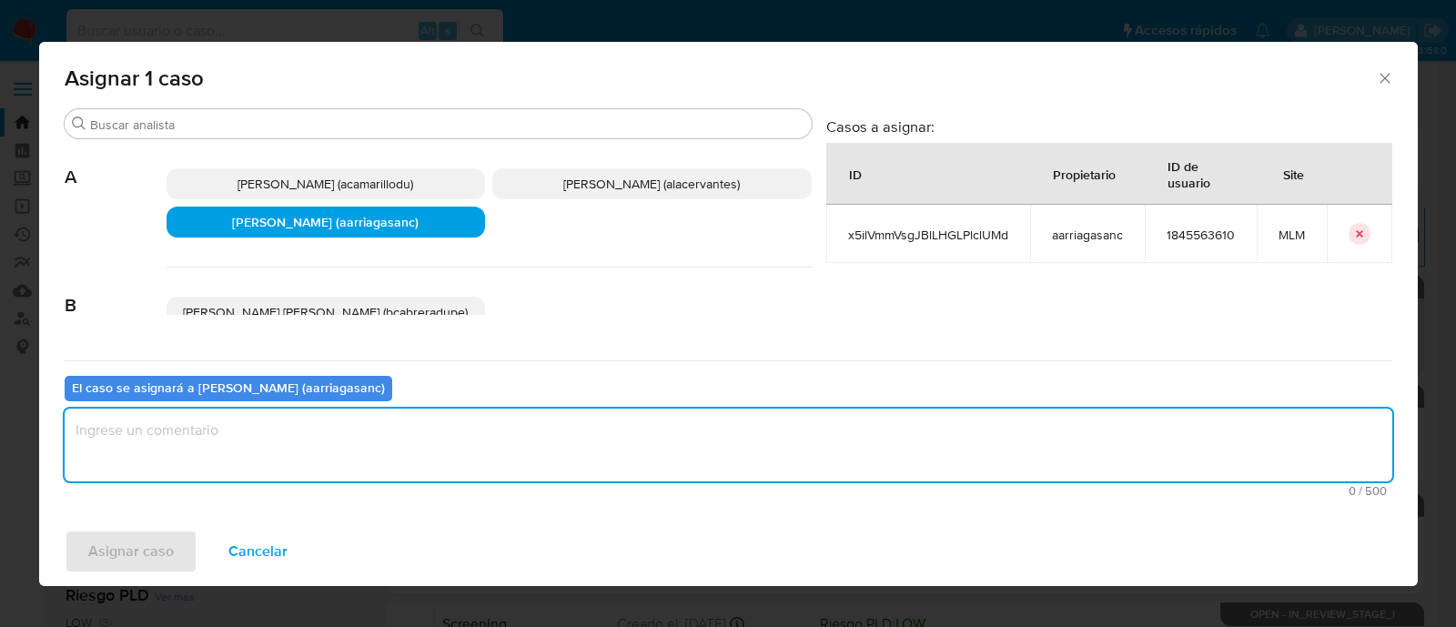
click at [428, 413] on textarea "assign-modal" at bounding box center [728, 444] width 1327 height 73
type textarea "a"
type textarea "AMAS"
click at [139, 550] on span "Asignar caso" at bounding box center [131, 551] width 86 height 40
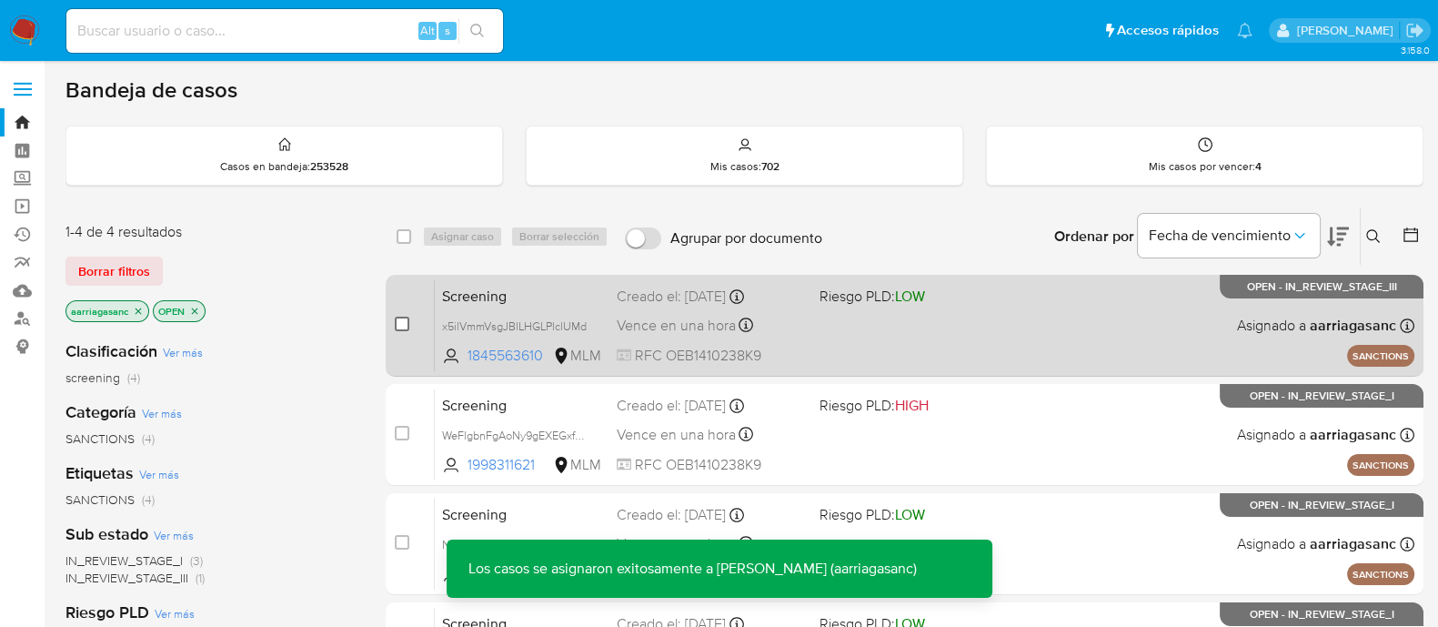
click at [405, 320] on input "checkbox" at bounding box center [402, 324] width 15 height 15
checkbox input "true"
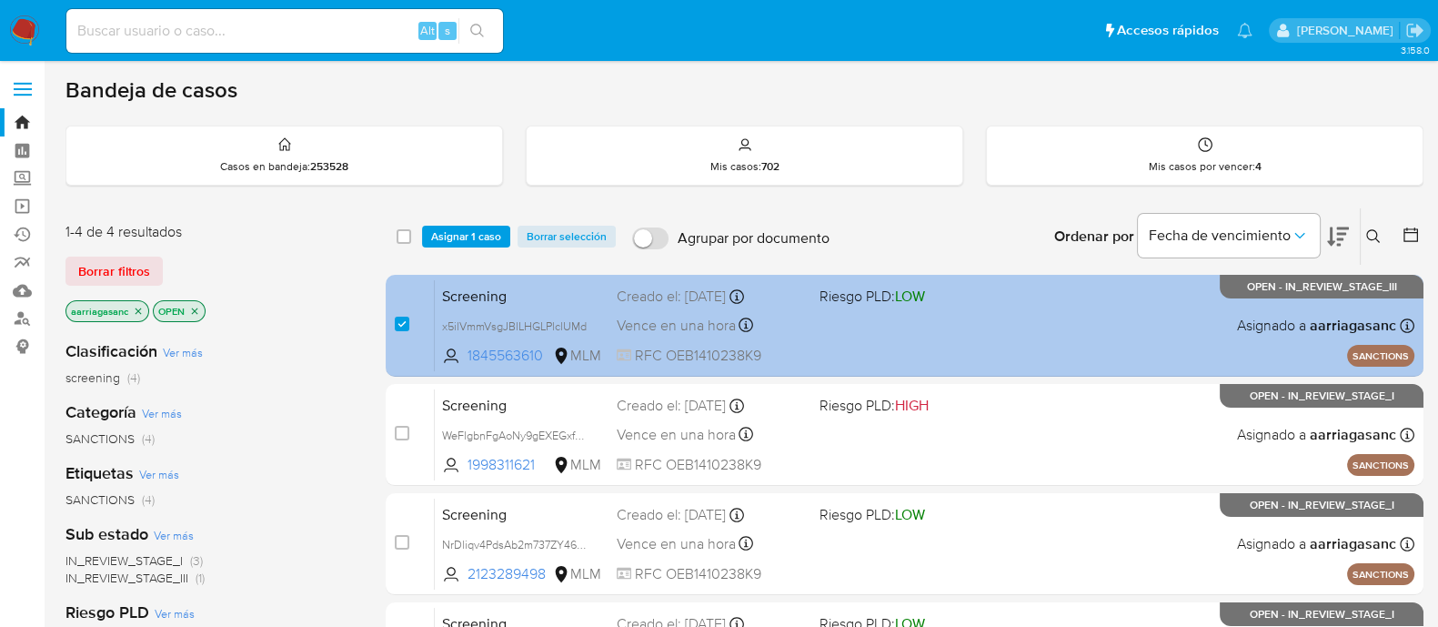
click at [996, 334] on div "Screening x5ilVmmVsgJBlLHGLPlclUMd 1845563610 MLM Riesgo PLD: LOW Creado el: 11…" at bounding box center [925, 325] width 980 height 92
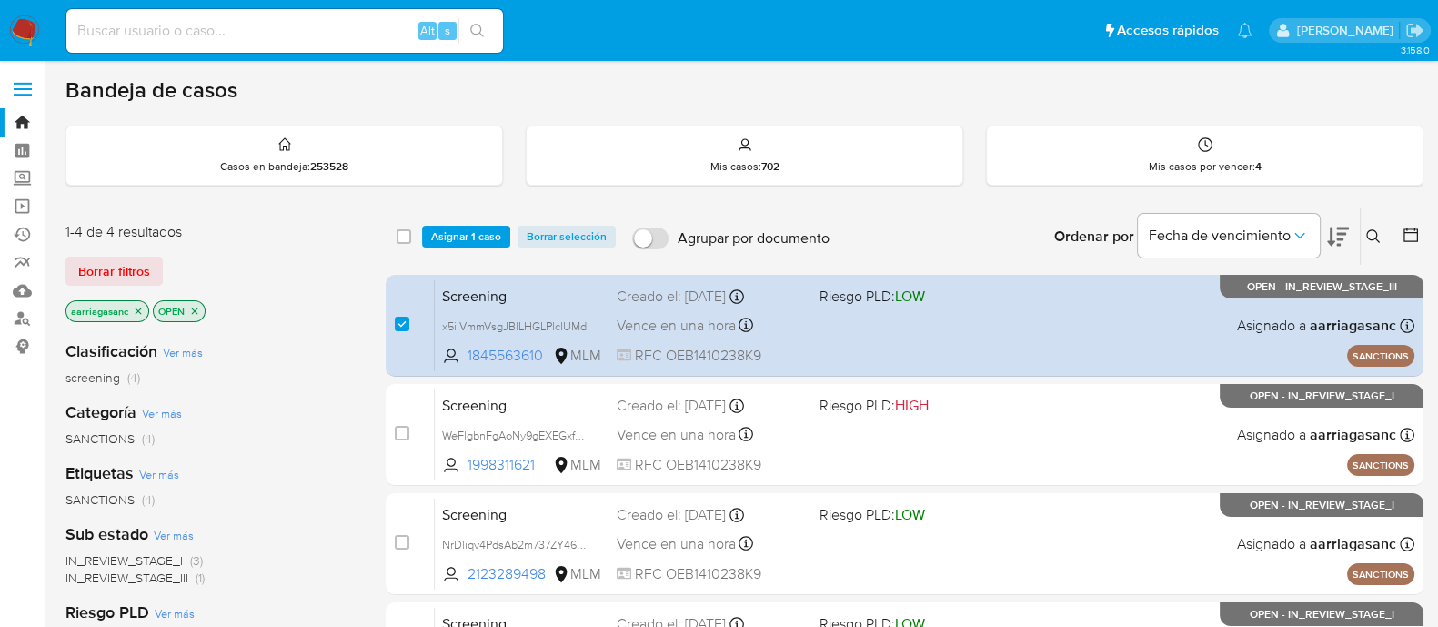
click at [23, 22] on img at bounding box center [24, 30] width 31 height 31
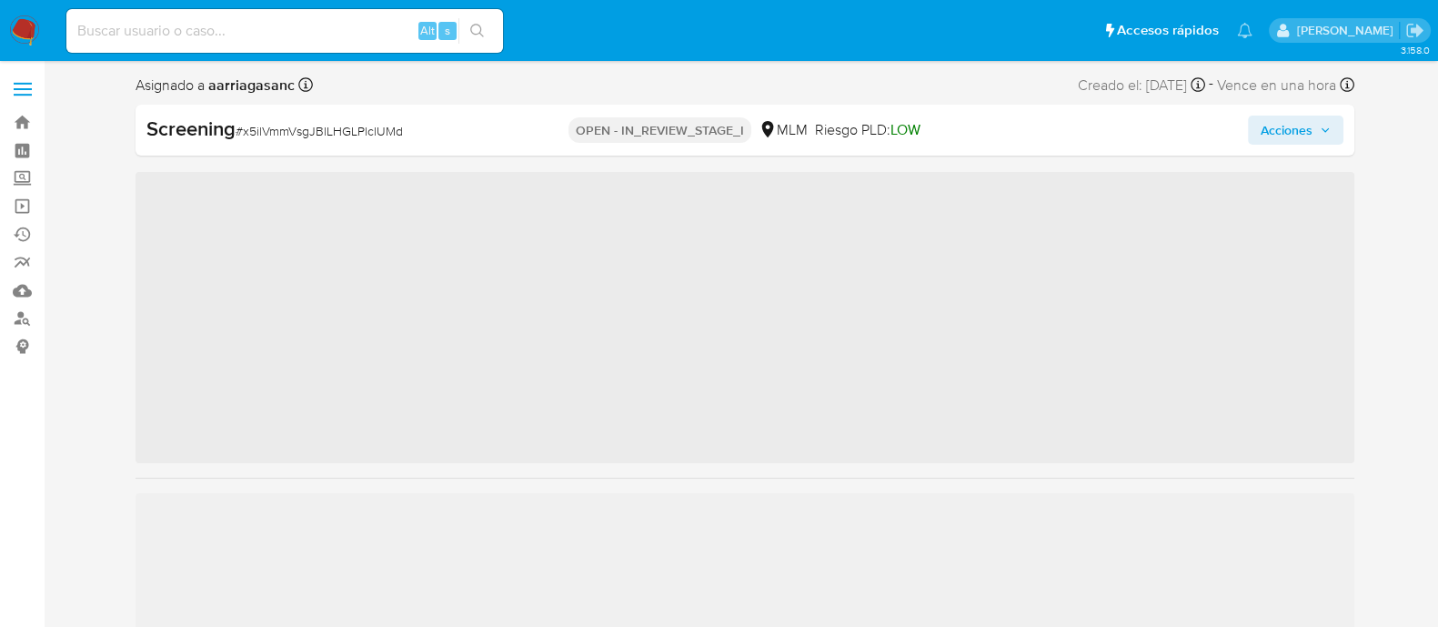
scroll to position [768, 0]
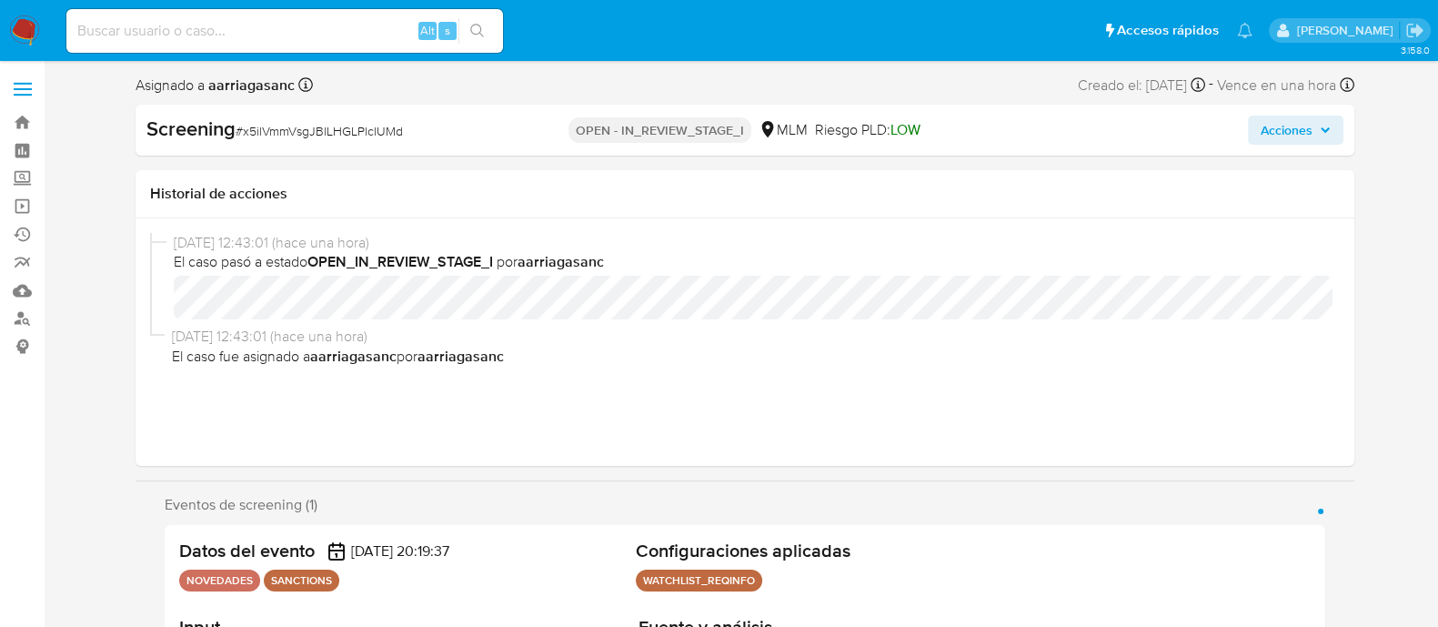
select select "10"
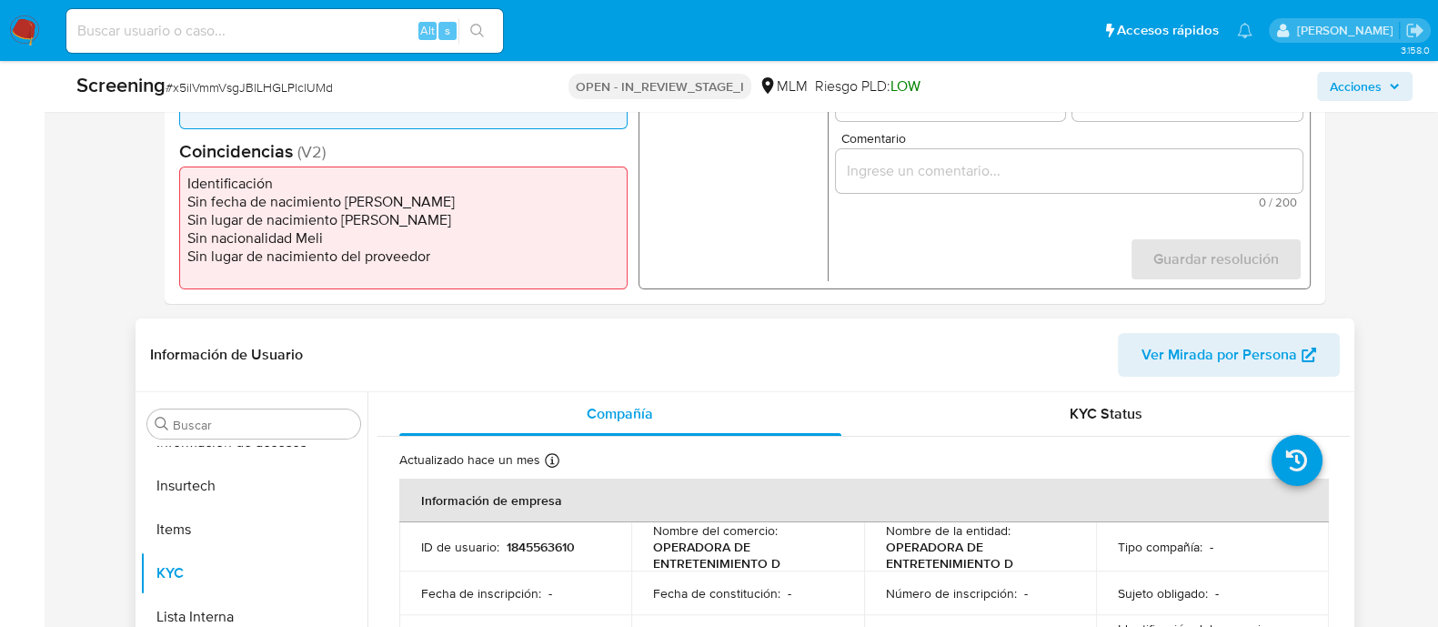
scroll to position [569, 0]
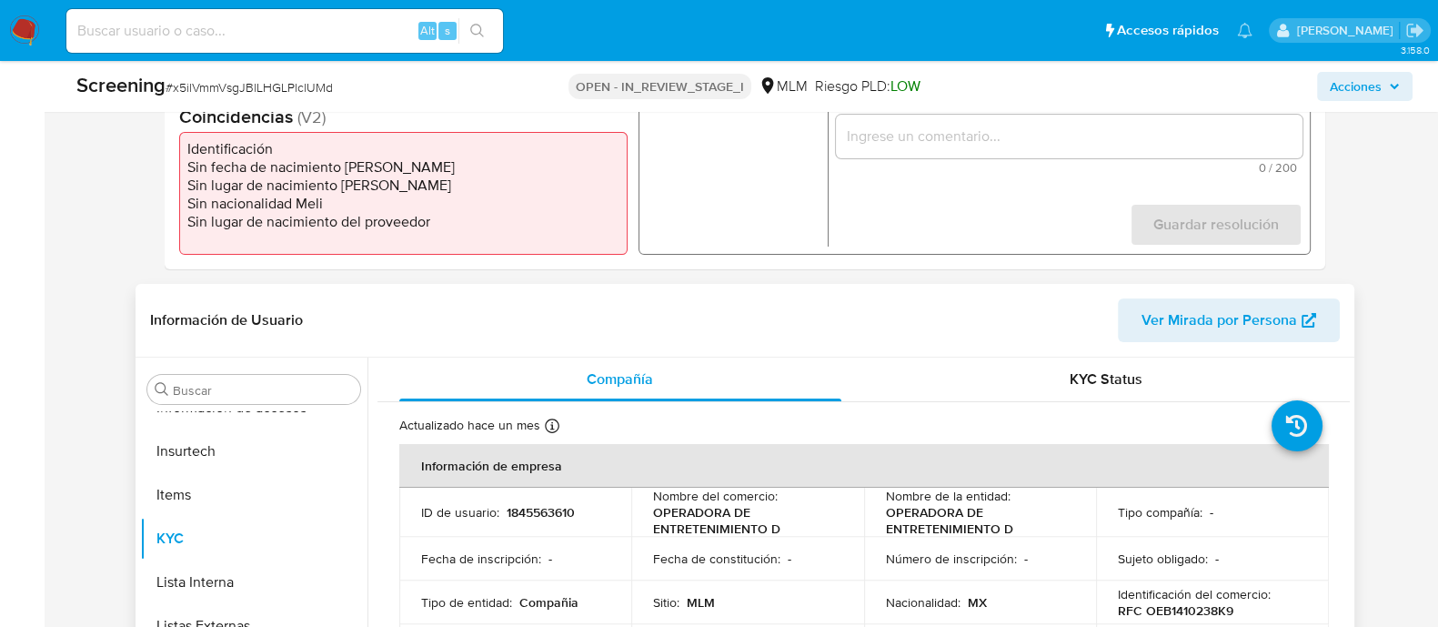
click at [753, 530] on p "OPERADORA DE ENTRETENIMIENTO D" at bounding box center [744, 520] width 182 height 33
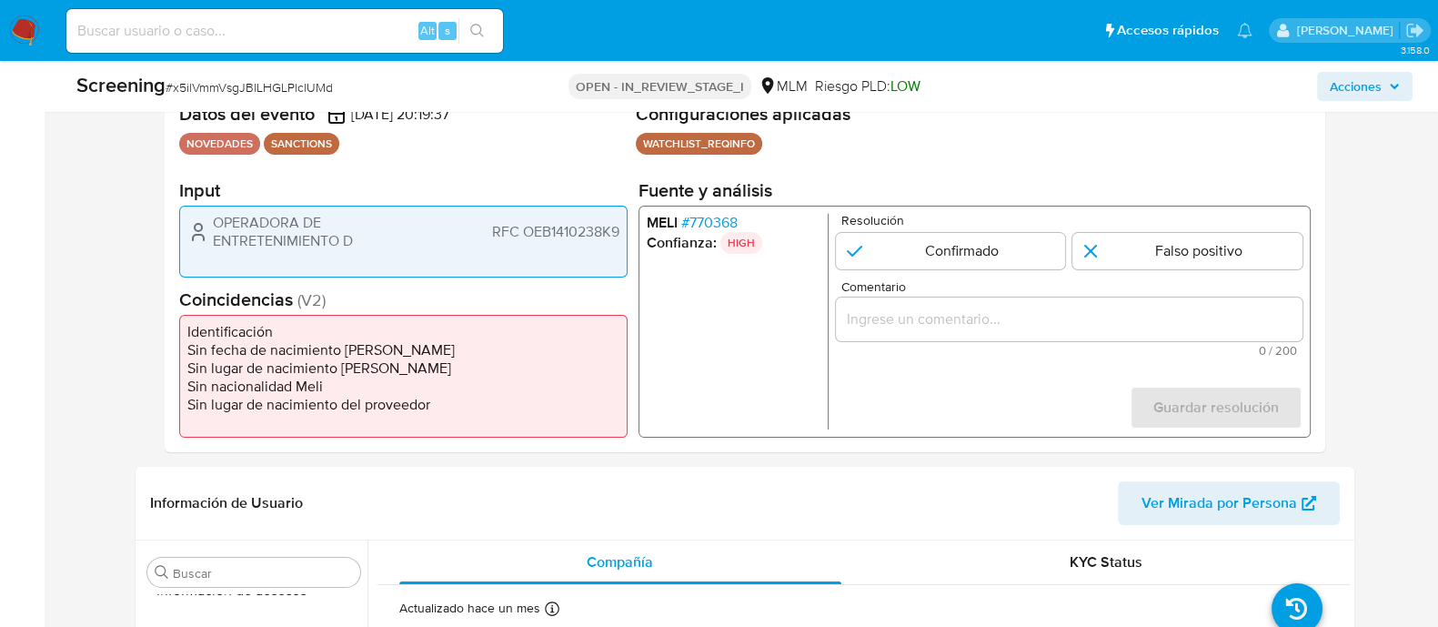
scroll to position [341, 0]
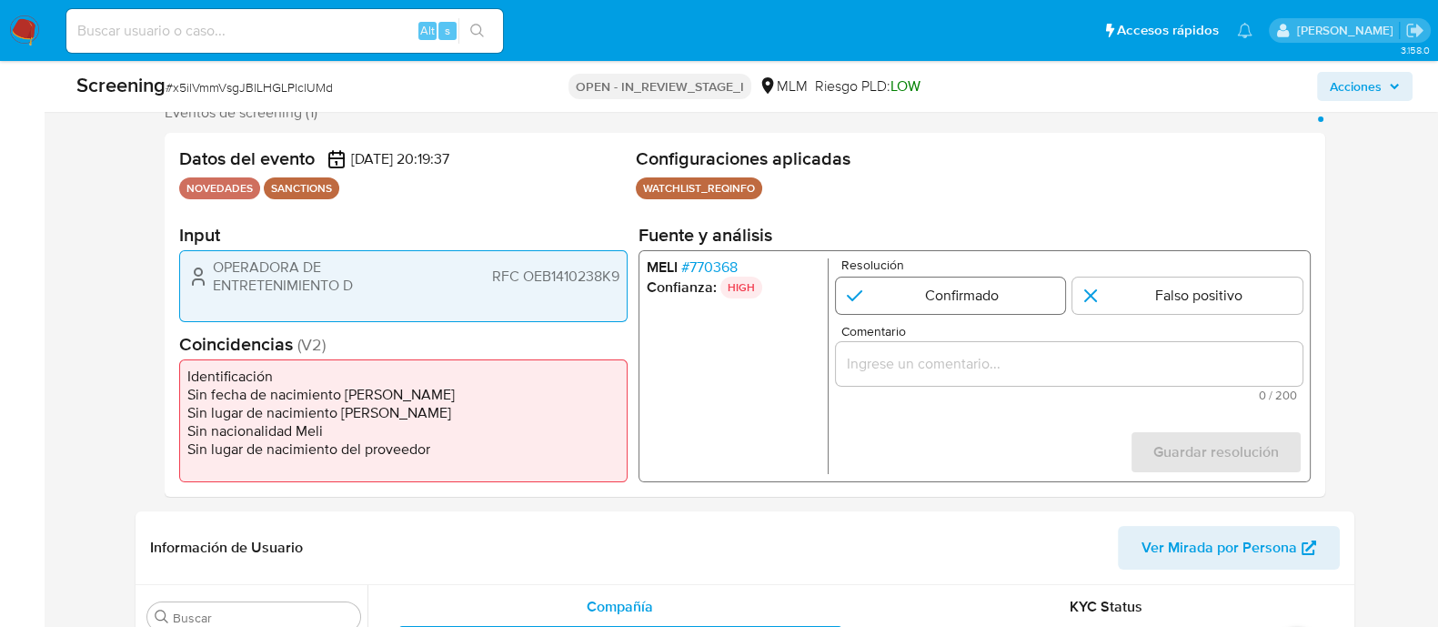
click at [1008, 301] on input "1 de 1" at bounding box center [950, 295] width 230 height 36
radio input "true"
click at [958, 338] on div "Comentario 0 / 200 200 caracteres restantes" at bounding box center [1068, 363] width 467 height 76
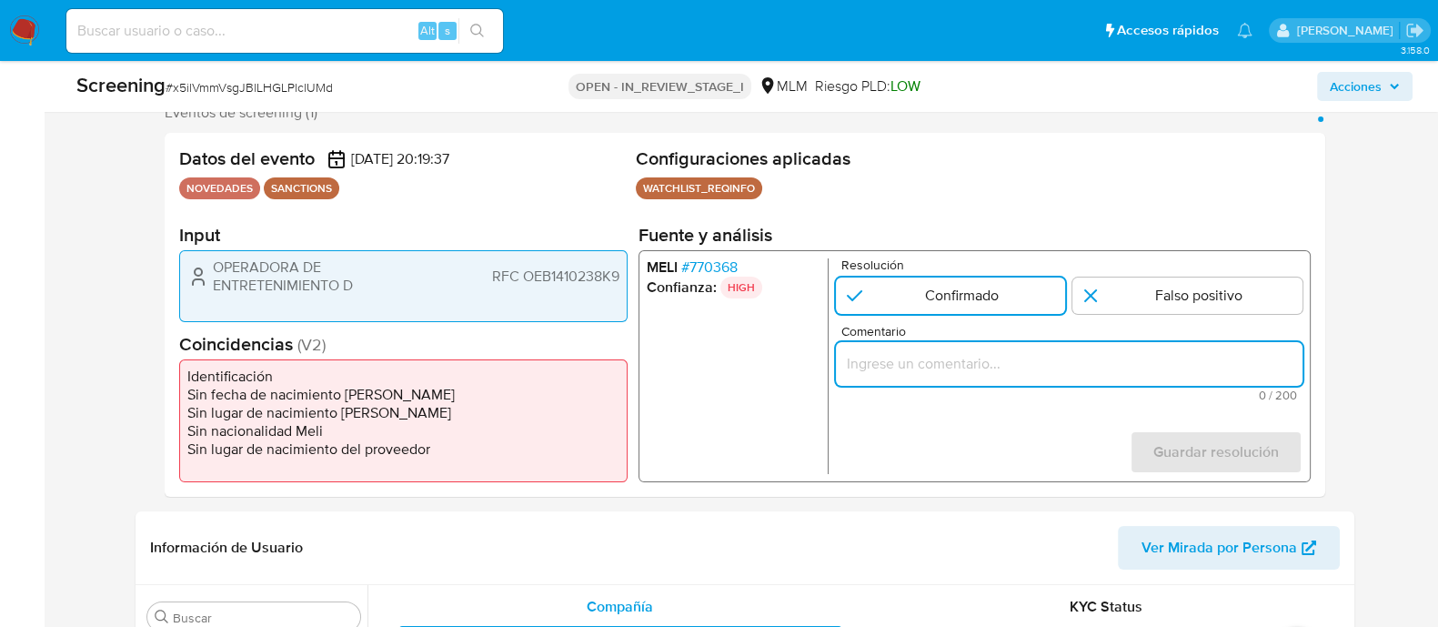
click at [958, 365] on input "Comentario" at bounding box center [1068, 364] width 467 height 24
paste input "SE CONFIRMA CONCIDENCIA CON CLIENTE, PERSONA MORAL EN LISTA REQUINFO POR RAZON …"
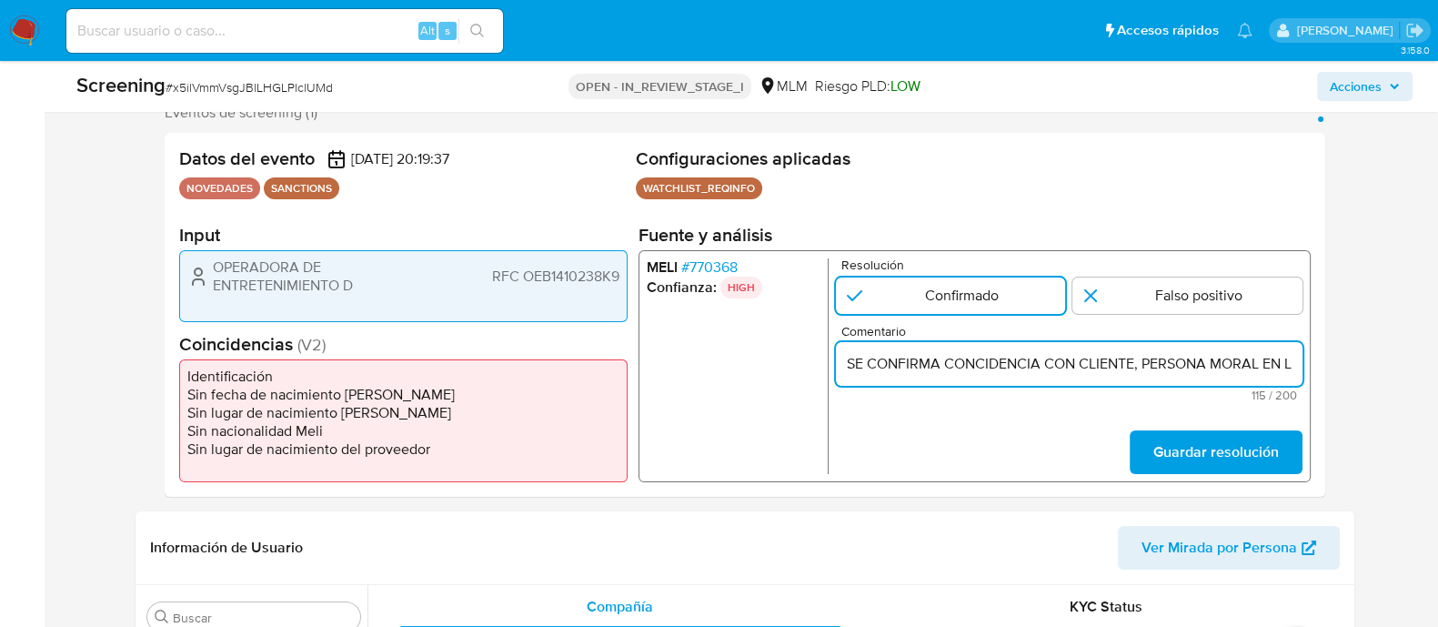
scroll to position [0, 473]
type input "SE CONFIRMA CONCIDENCIA CON CLIENTE, PERSONA MORAL EN LISTA REQUINFO POR RAZON …"
click at [1215, 455] on span "Guardar resolución" at bounding box center [1216, 452] width 126 height 40
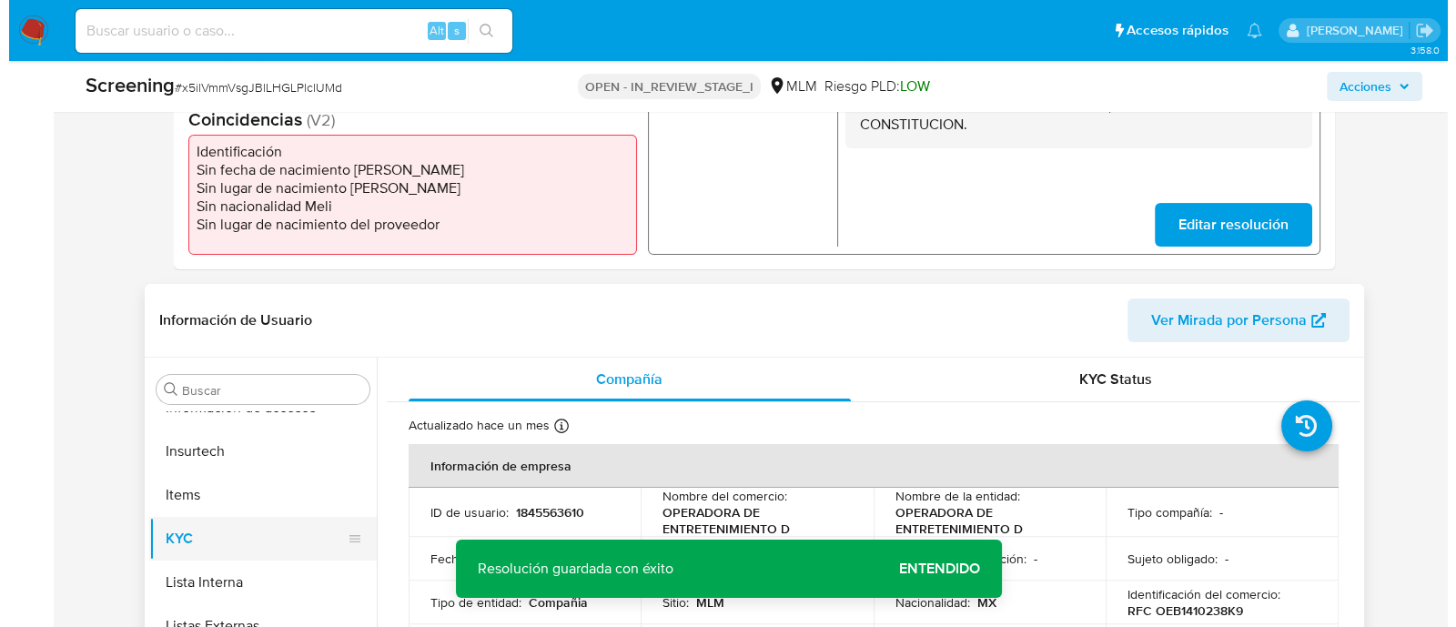
scroll to position [682, 0]
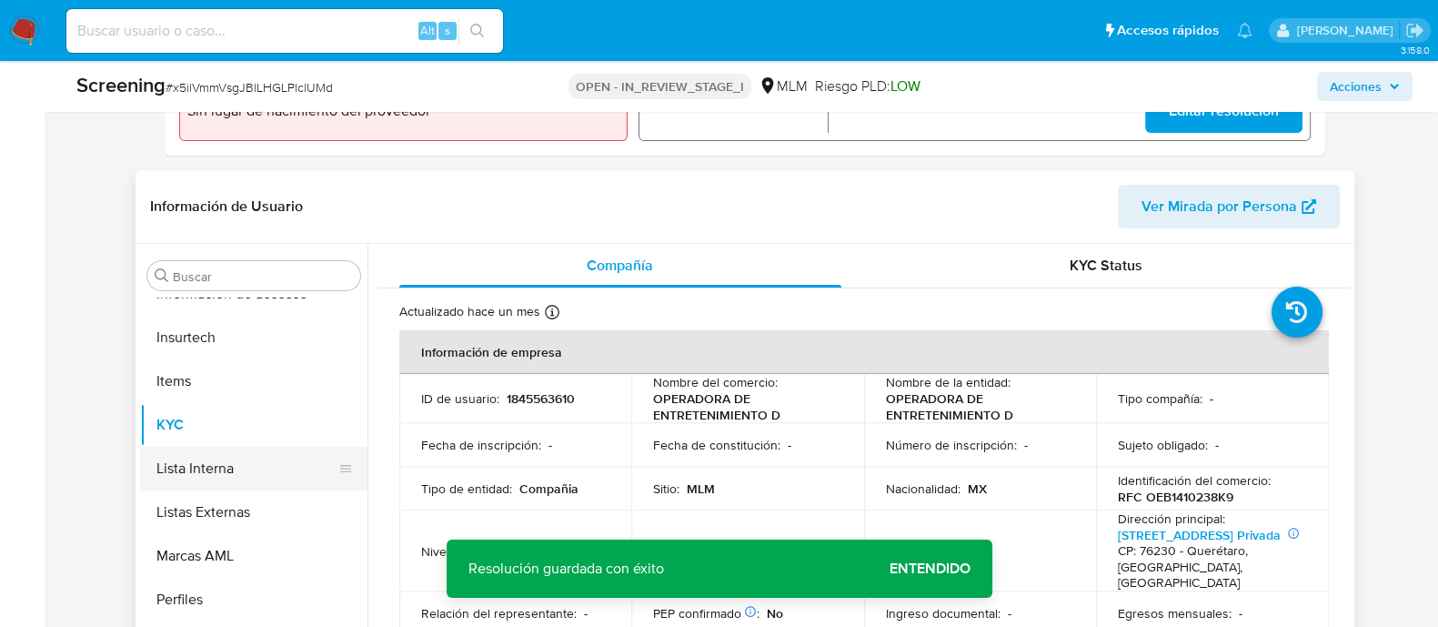
click at [217, 475] on button "Lista Interna" at bounding box center [246, 469] width 213 height 44
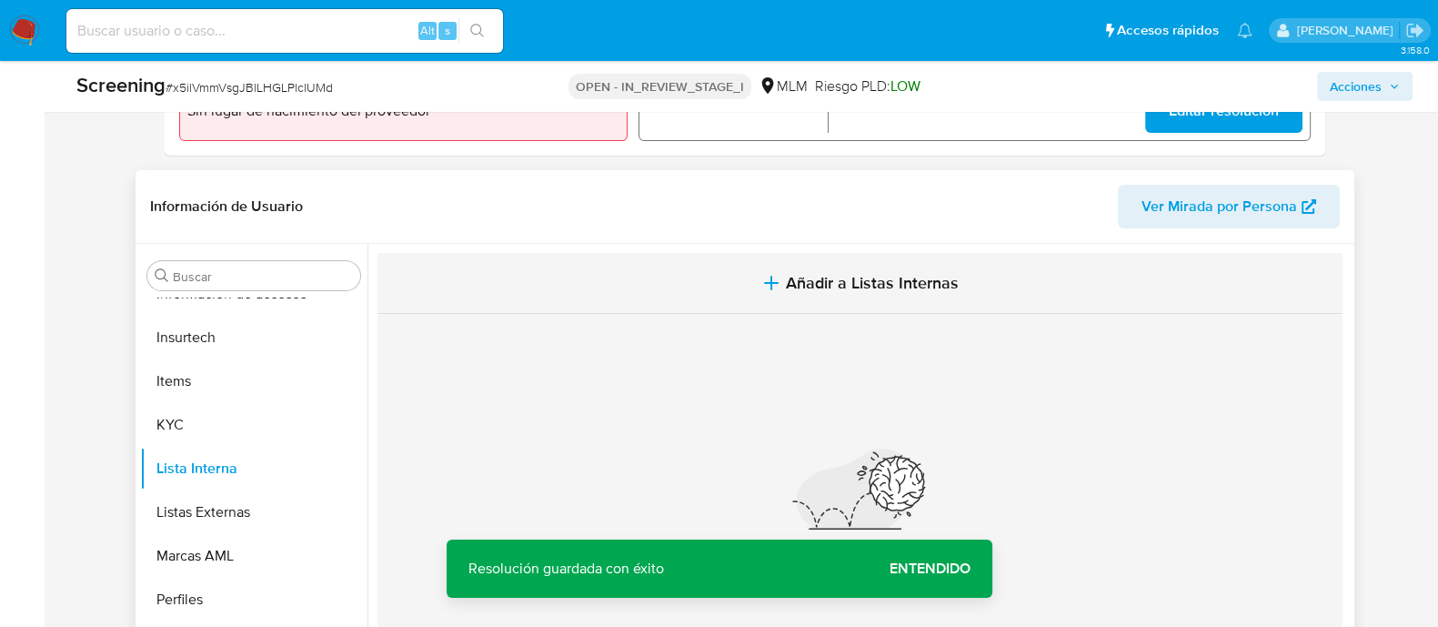
click at [869, 276] on span "Añadir a Listas Internas" at bounding box center [872, 283] width 173 height 20
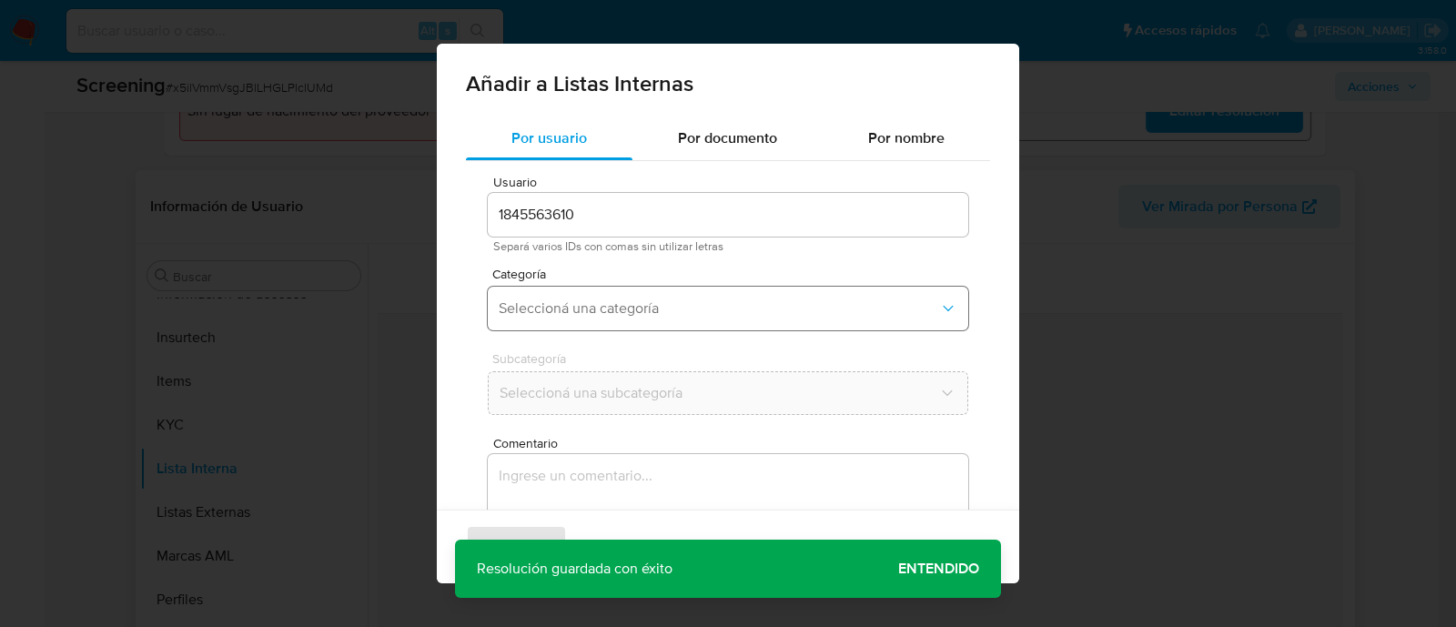
drag, startPoint x: 603, startPoint y: 298, endPoint x: 603, endPoint y: 317, distance: 18.2
click at [603, 301] on span "Seleccioná una categoría" at bounding box center [719, 308] width 440 height 18
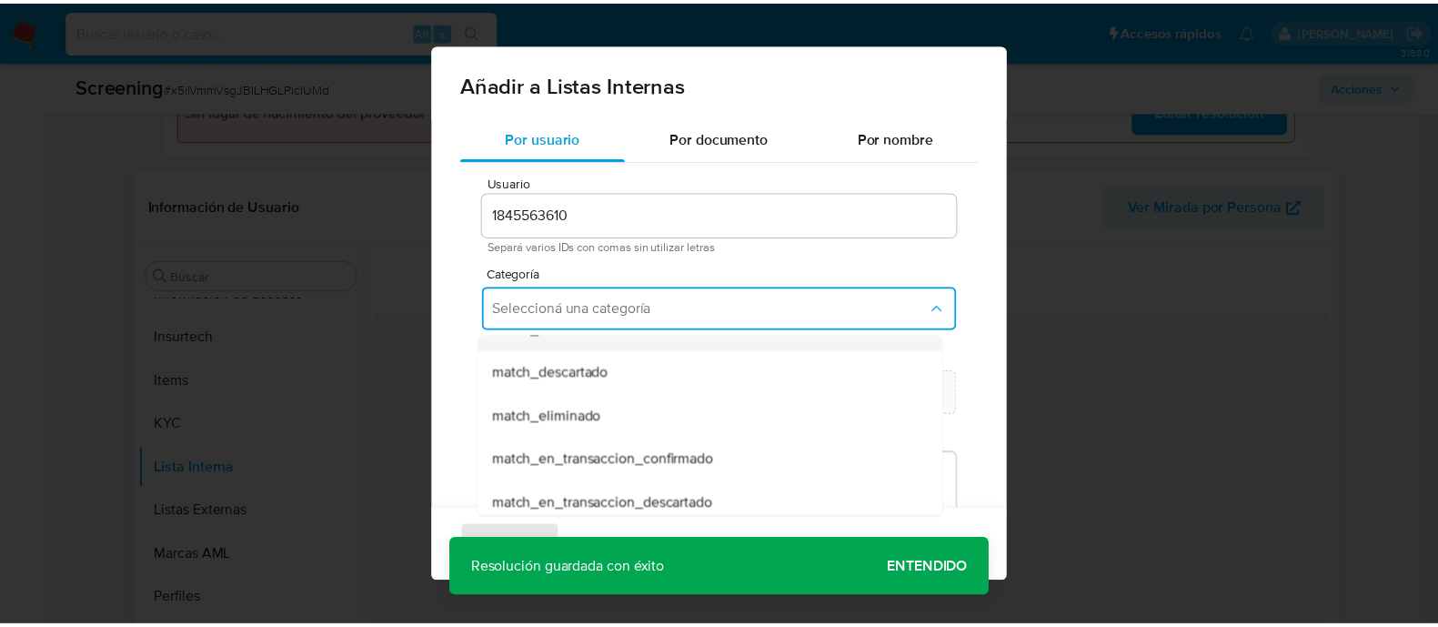
scroll to position [113, 0]
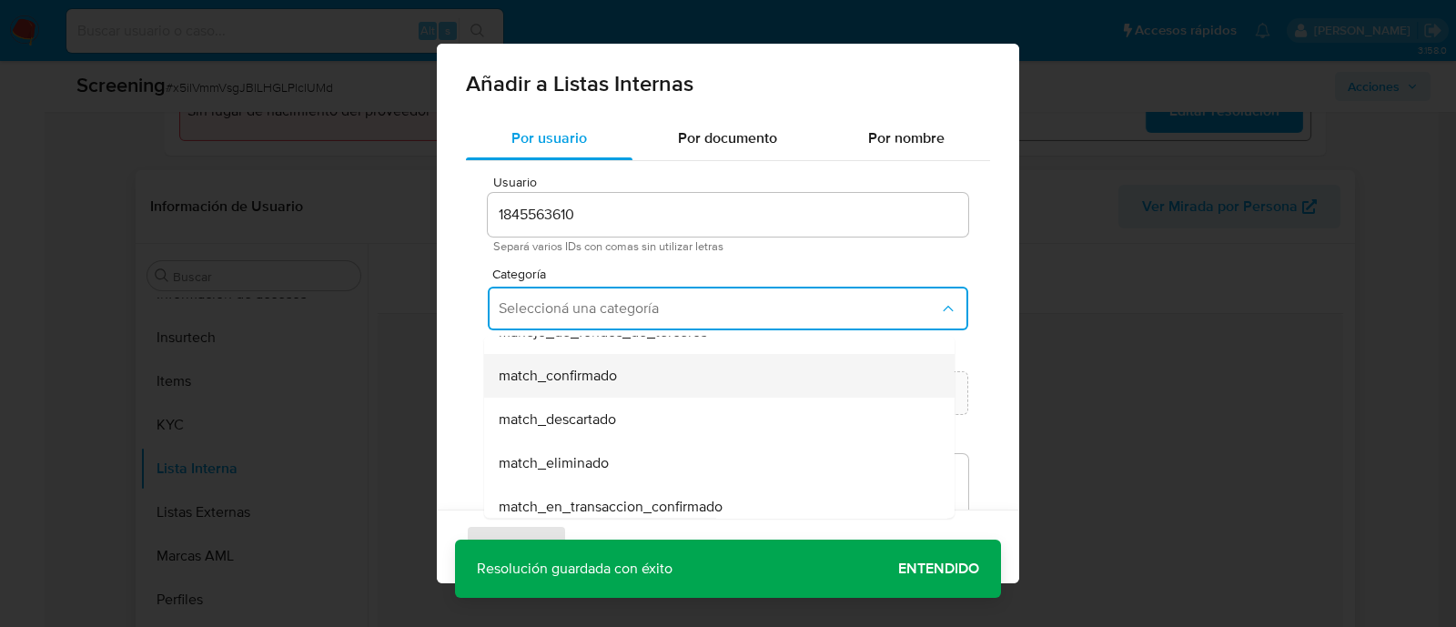
click at [611, 370] on span "match_confirmado" at bounding box center [558, 376] width 118 height 18
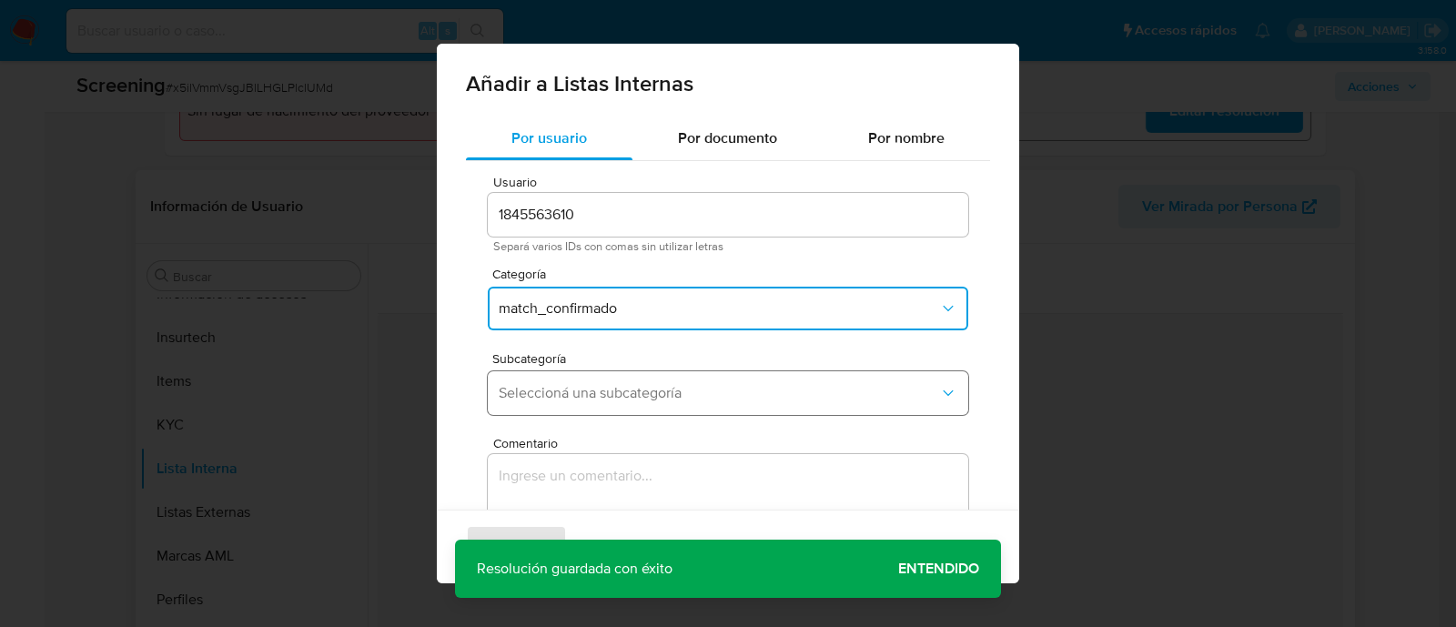
click at [605, 398] on span "Seleccioná una subcategoría" at bounding box center [719, 393] width 440 height 18
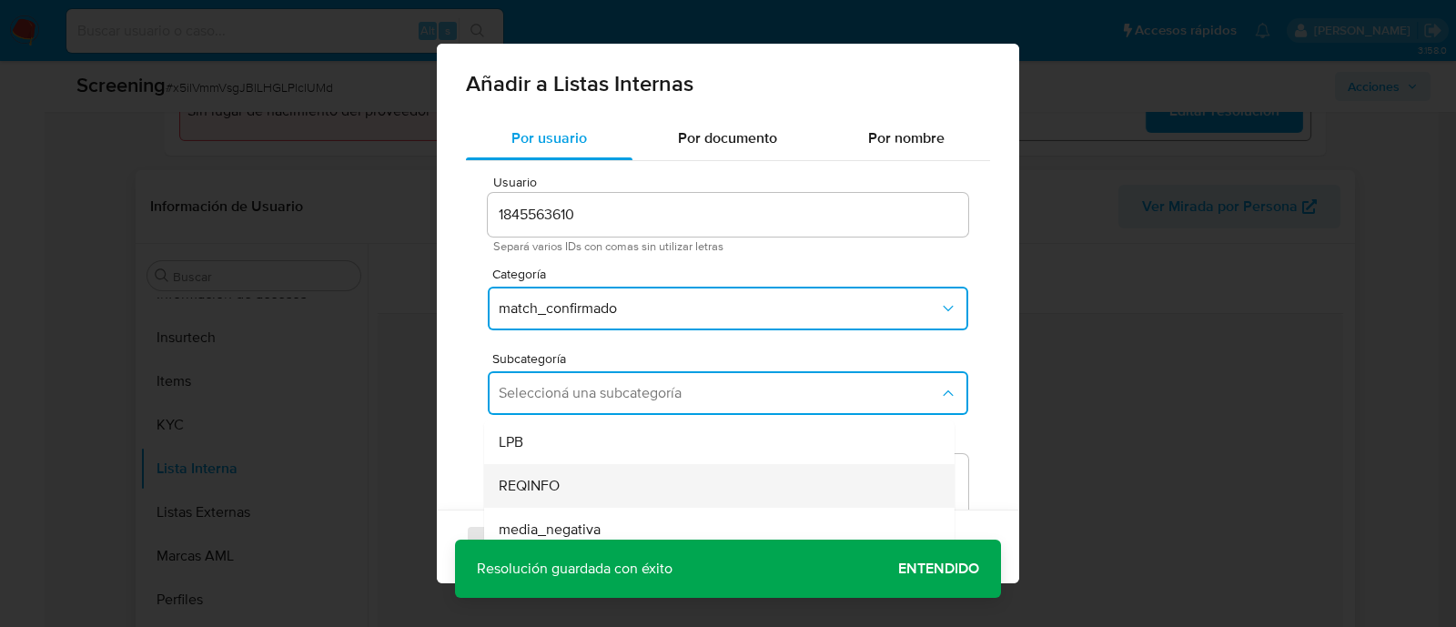
click at [584, 490] on div "REQINFO" at bounding box center [714, 486] width 430 height 44
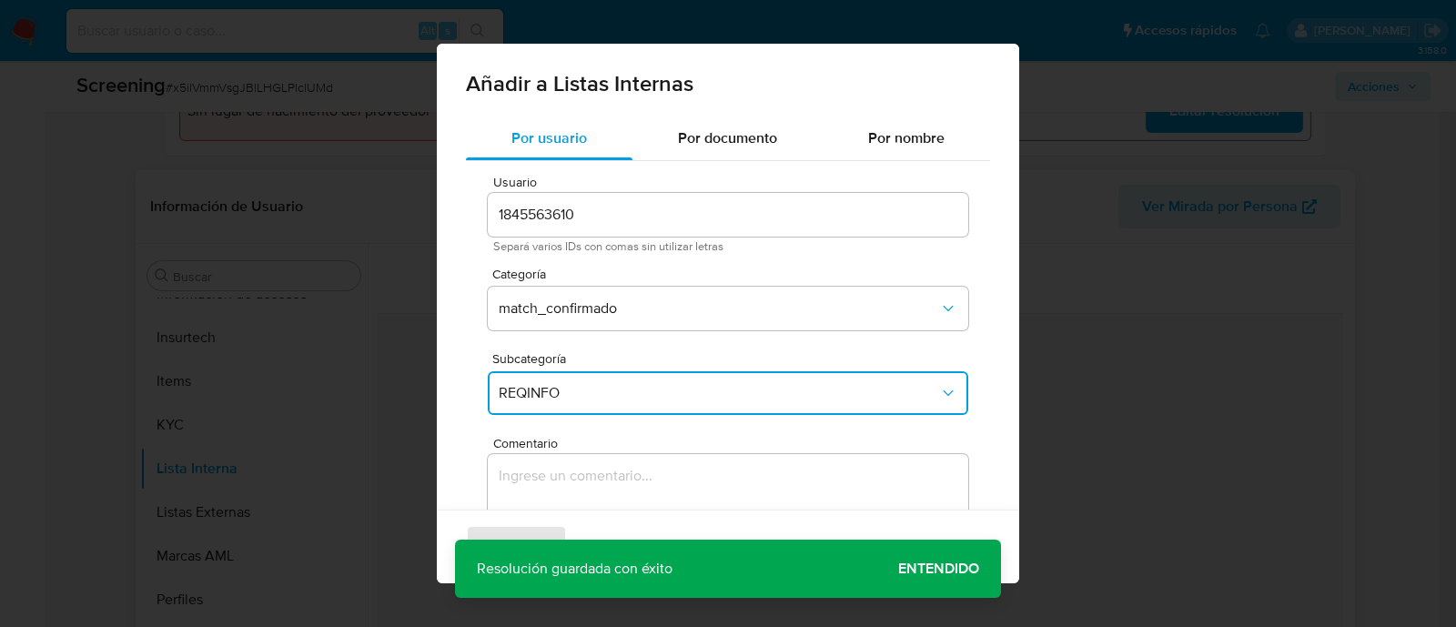
click at [582, 483] on textarea "Comentario" at bounding box center [728, 541] width 480 height 175
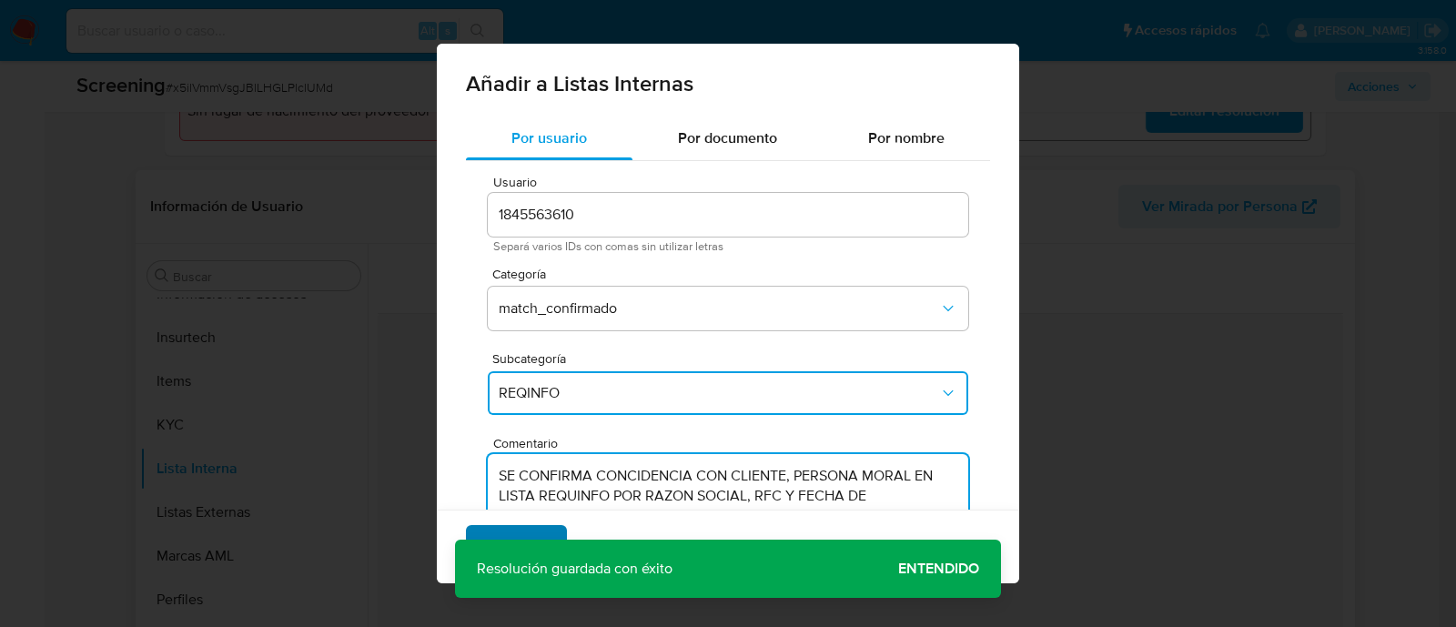
type textarea "SE CONFIRMA CONCIDENCIA CON CLIENTE, PERSONA MORAL EN LISTA REQUINFO POR RAZON …"
click at [519, 534] on span "Agregar" at bounding box center [516, 547] width 54 height 40
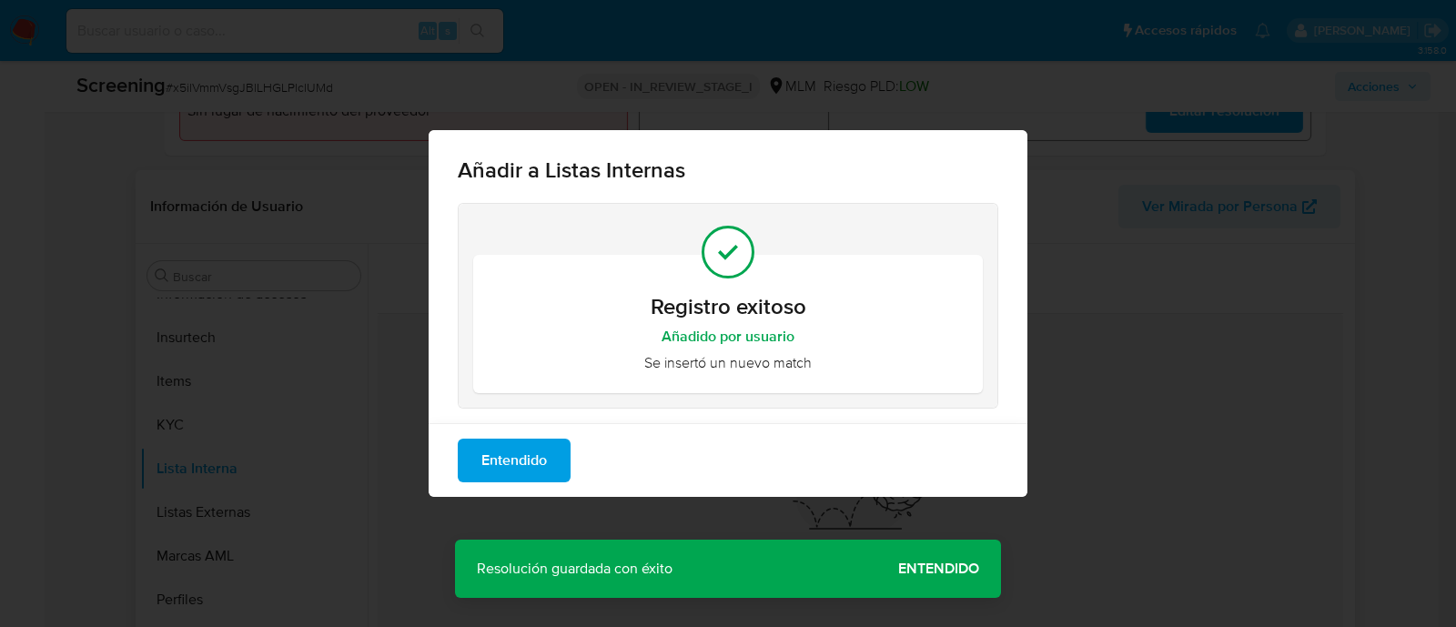
click at [954, 572] on div "Añadir a Listas Internas Registro exitoso Añadido por usuario Se insertó un nue…" at bounding box center [728, 313] width 1456 height 627
click at [523, 458] on span "Entendido" at bounding box center [514, 460] width 66 height 40
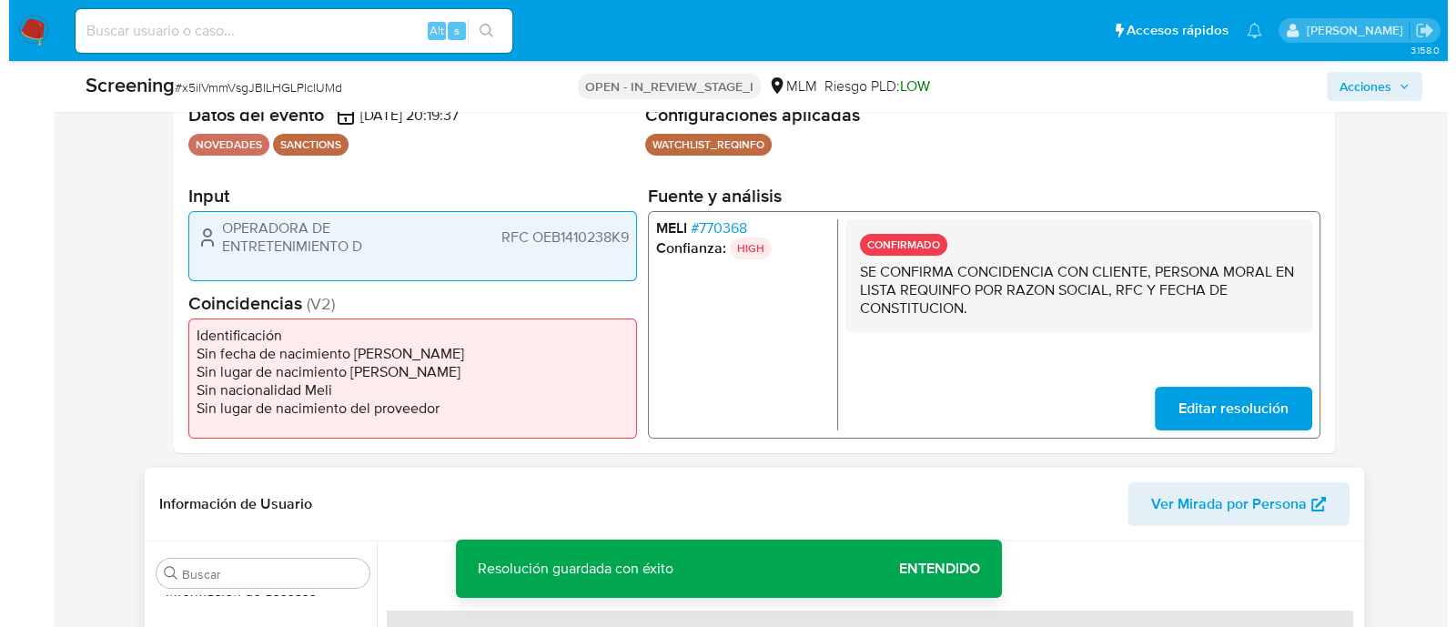
scroll to position [341, 0]
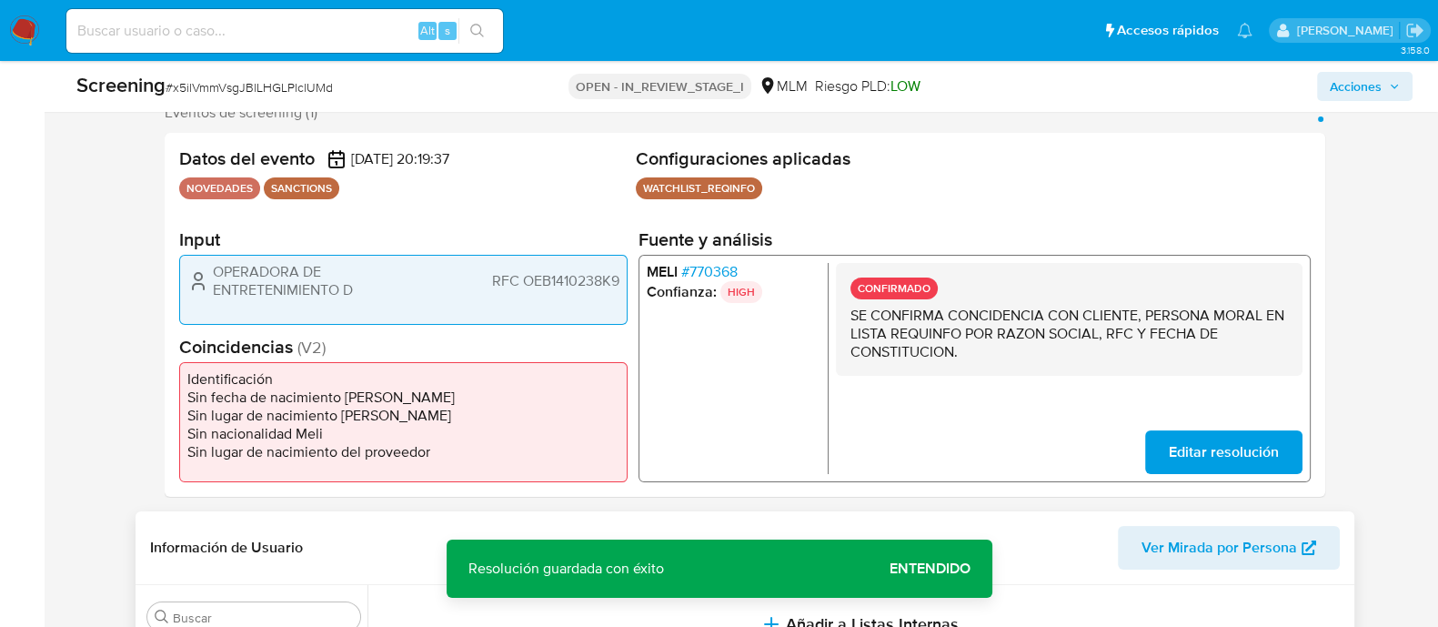
drag, startPoint x: 215, startPoint y: 272, endPoint x: 359, endPoint y: 298, distance: 147.0
click at [359, 298] on span "OPERADORA DE ENTRETENIMIENTO D" at bounding box center [326, 281] width 227 height 36
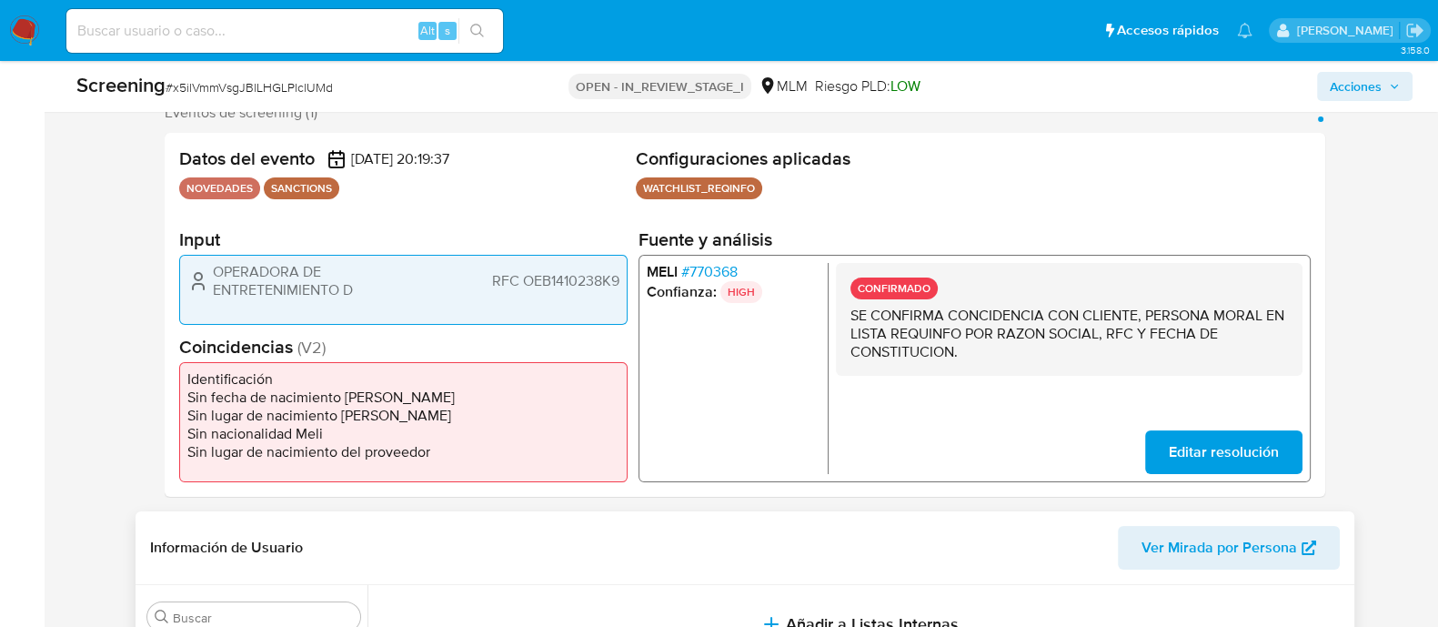
click at [560, 282] on span "RFC OEB1410238K9" at bounding box center [554, 281] width 127 height 18
click at [1356, 86] on span "Acciones" at bounding box center [1356, 86] width 52 height 29
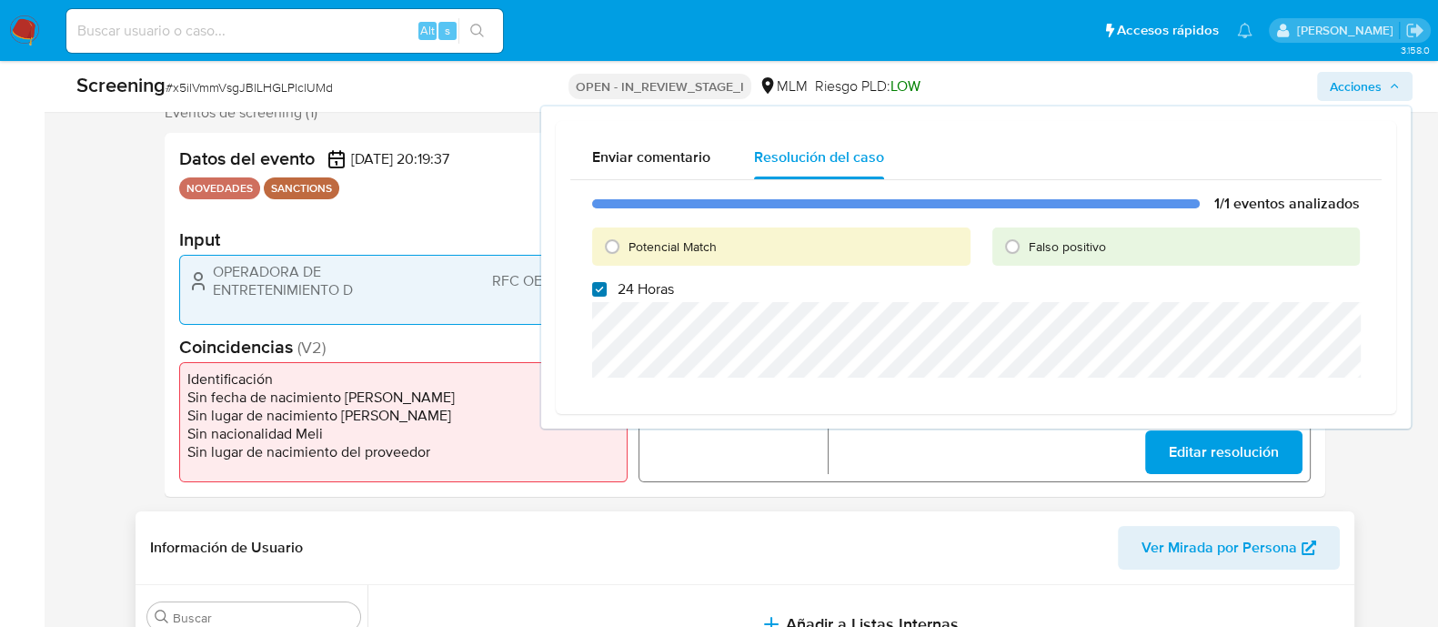
click at [600, 287] on input "24 Horas" at bounding box center [599, 289] width 15 height 15
checkbox input "false"
click at [620, 250] on input "Potencial Match" at bounding box center [612, 246] width 29 height 29
radio input "true"
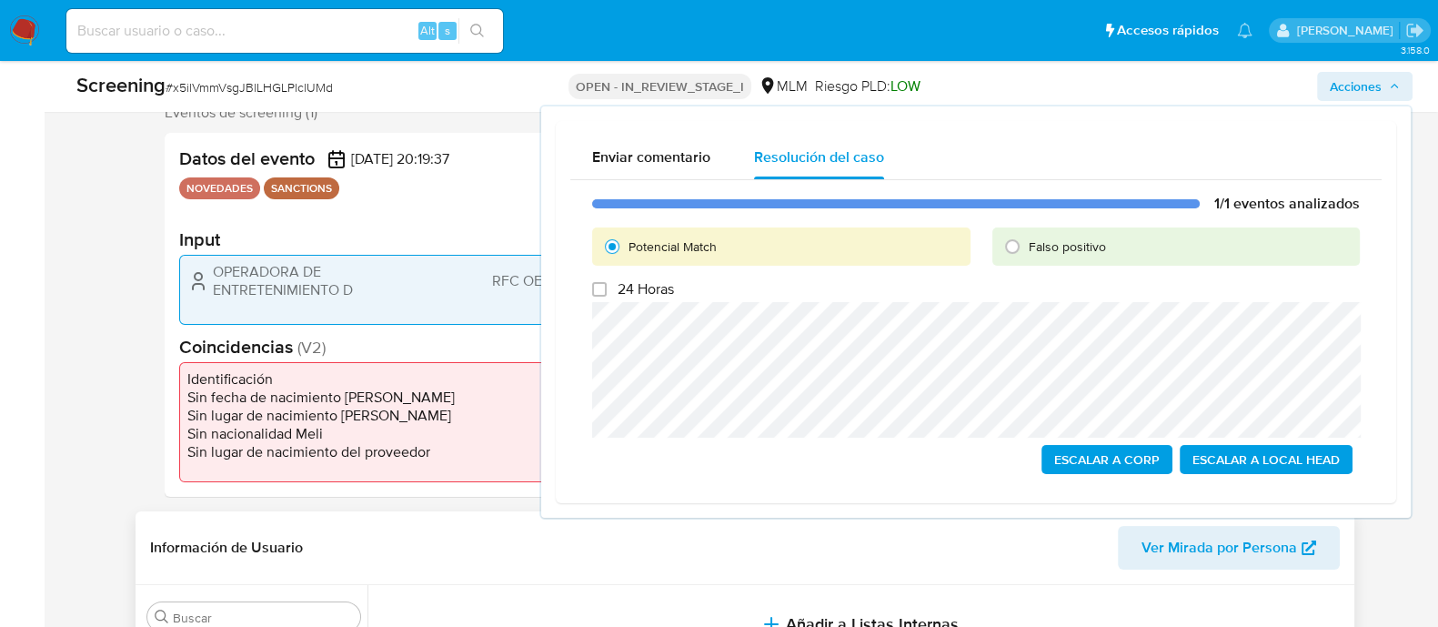
click at [1295, 457] on span "Escalar a Local Head" at bounding box center [1266, 459] width 147 height 25
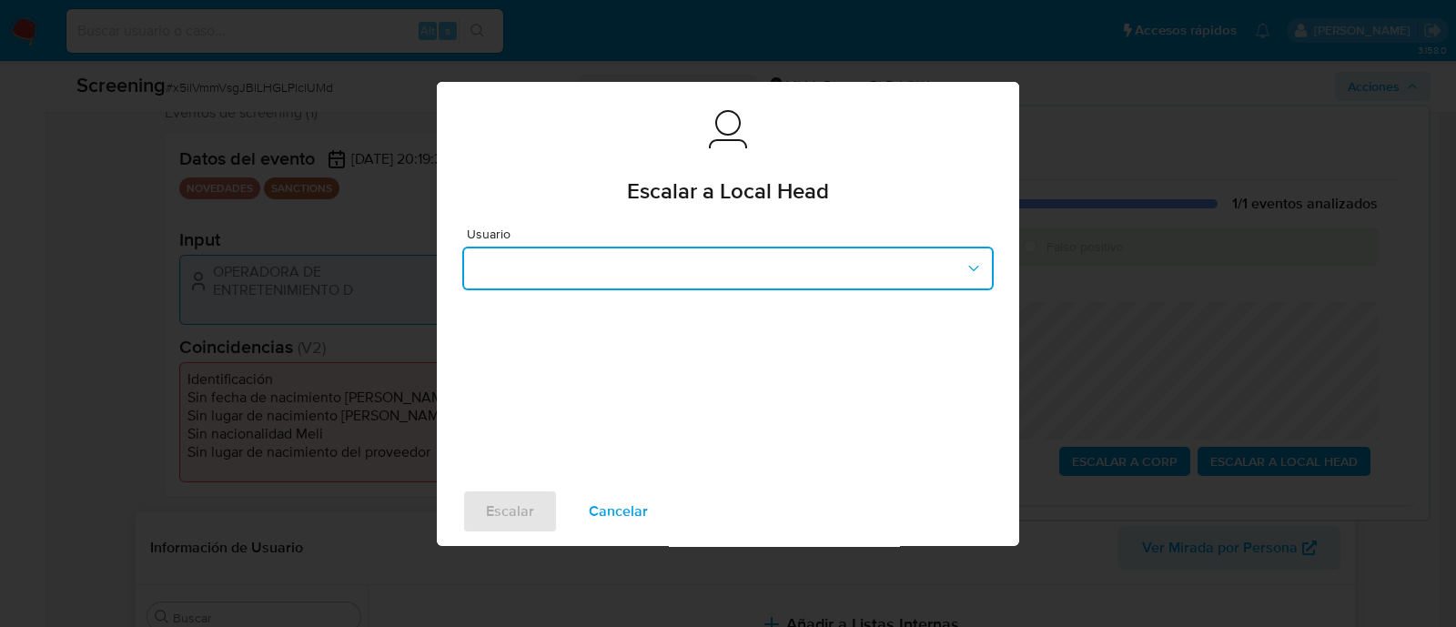
click at [764, 257] on button "button" at bounding box center [727, 269] width 531 height 44
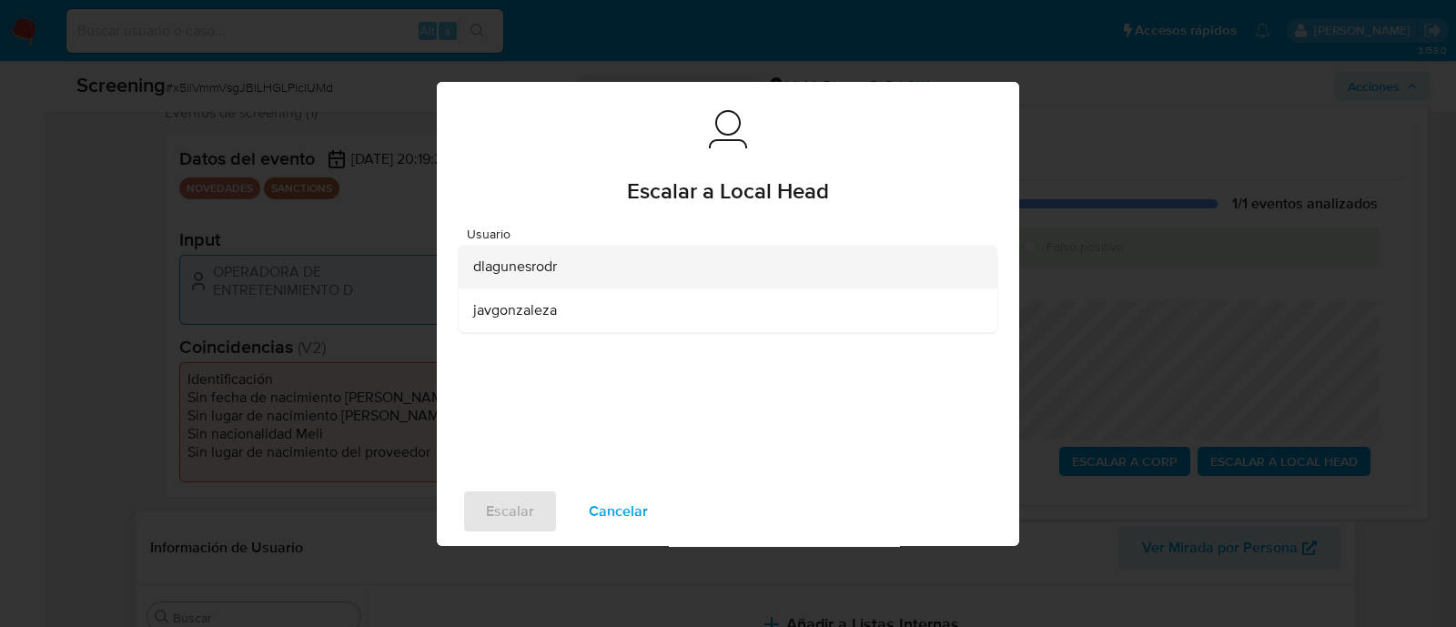
click at [479, 269] on span "dlagunesrodr" at bounding box center [515, 266] width 84 height 18
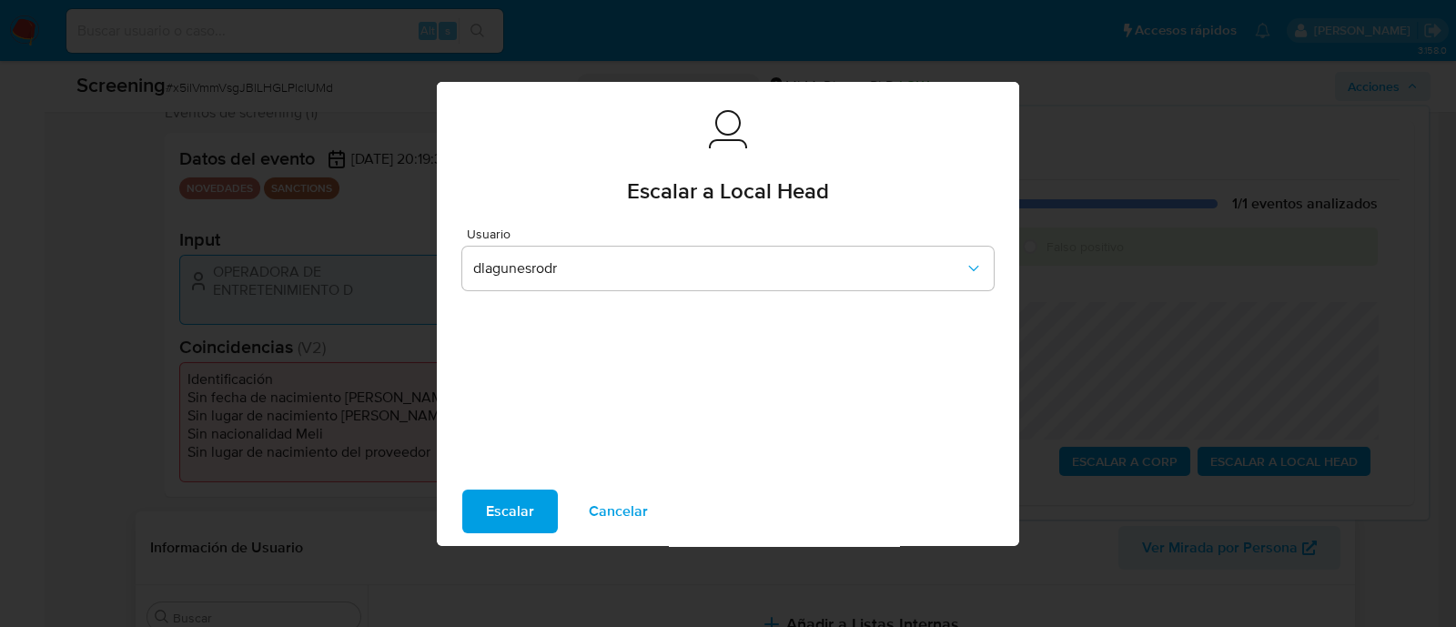
click at [510, 525] on span "Escalar" at bounding box center [510, 511] width 48 height 40
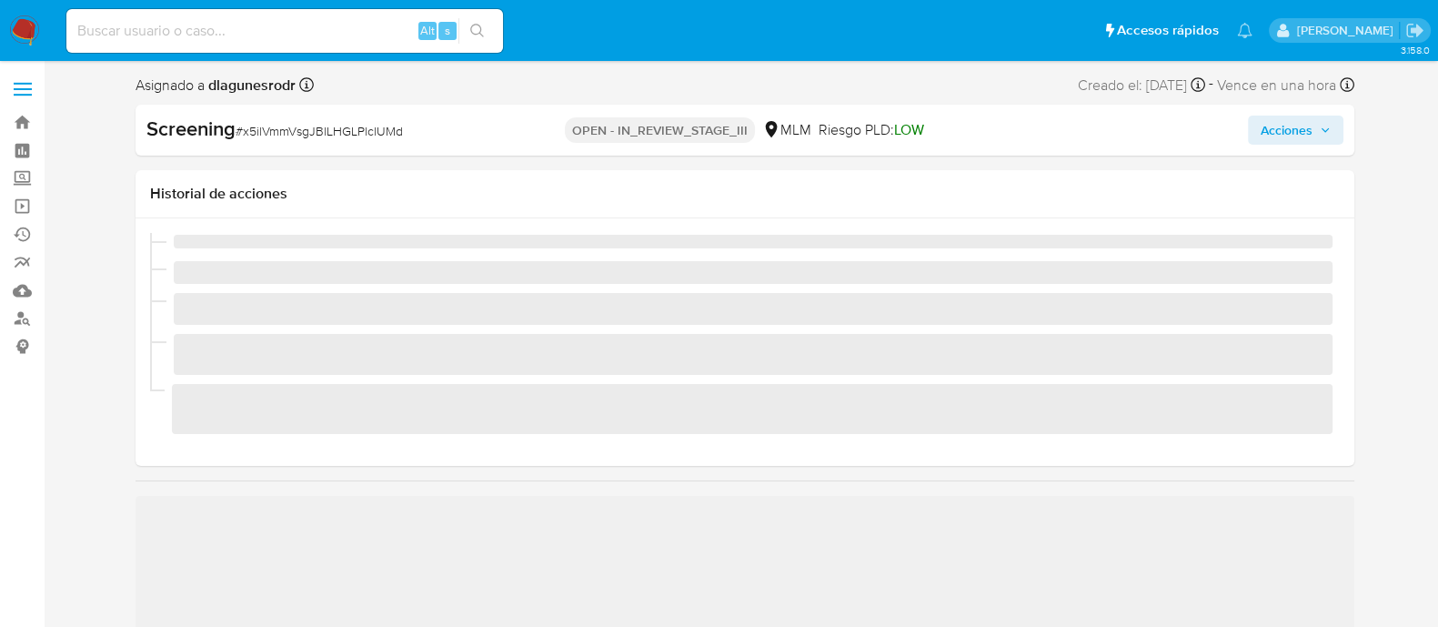
scroll to position [768, 0]
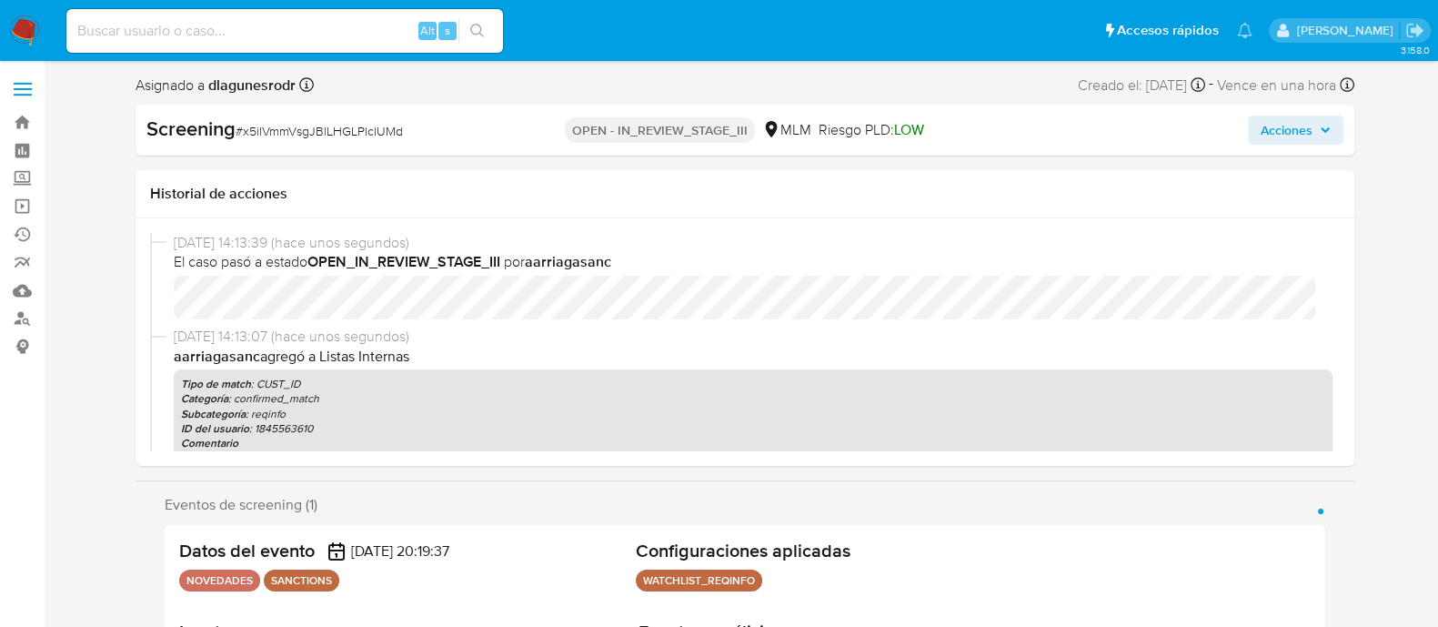
select select "10"
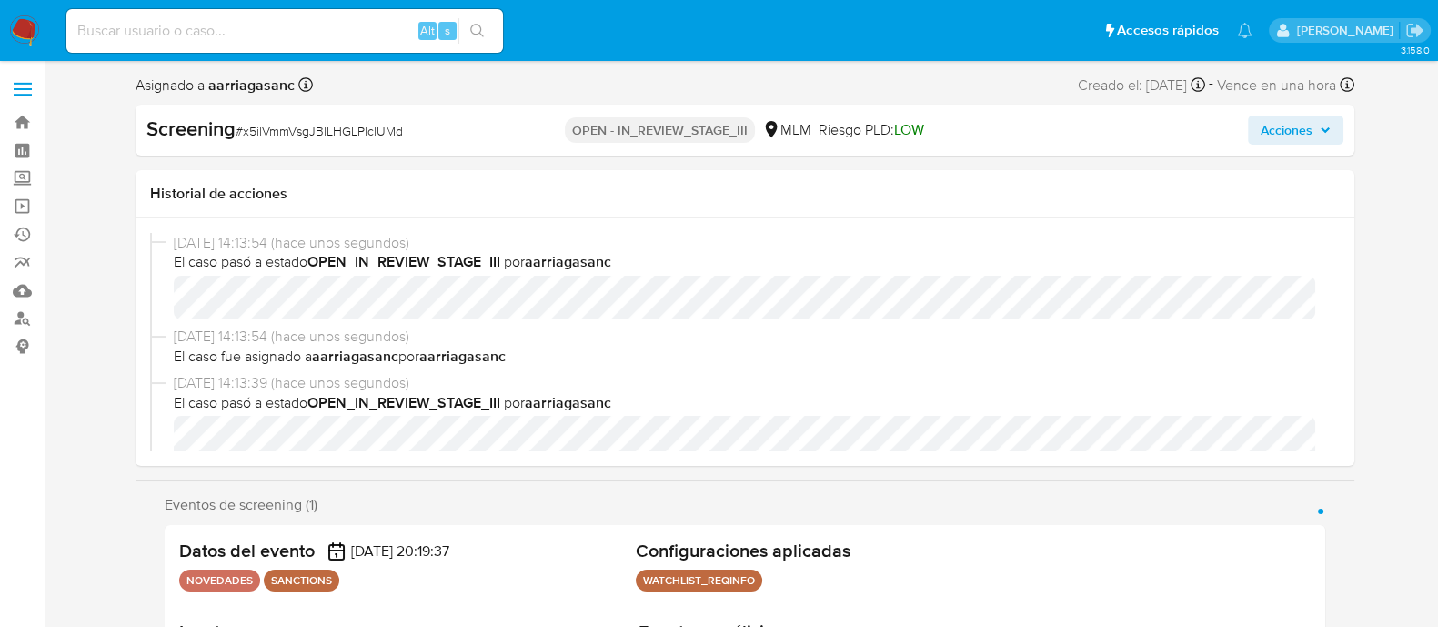
scroll to position [113, 0]
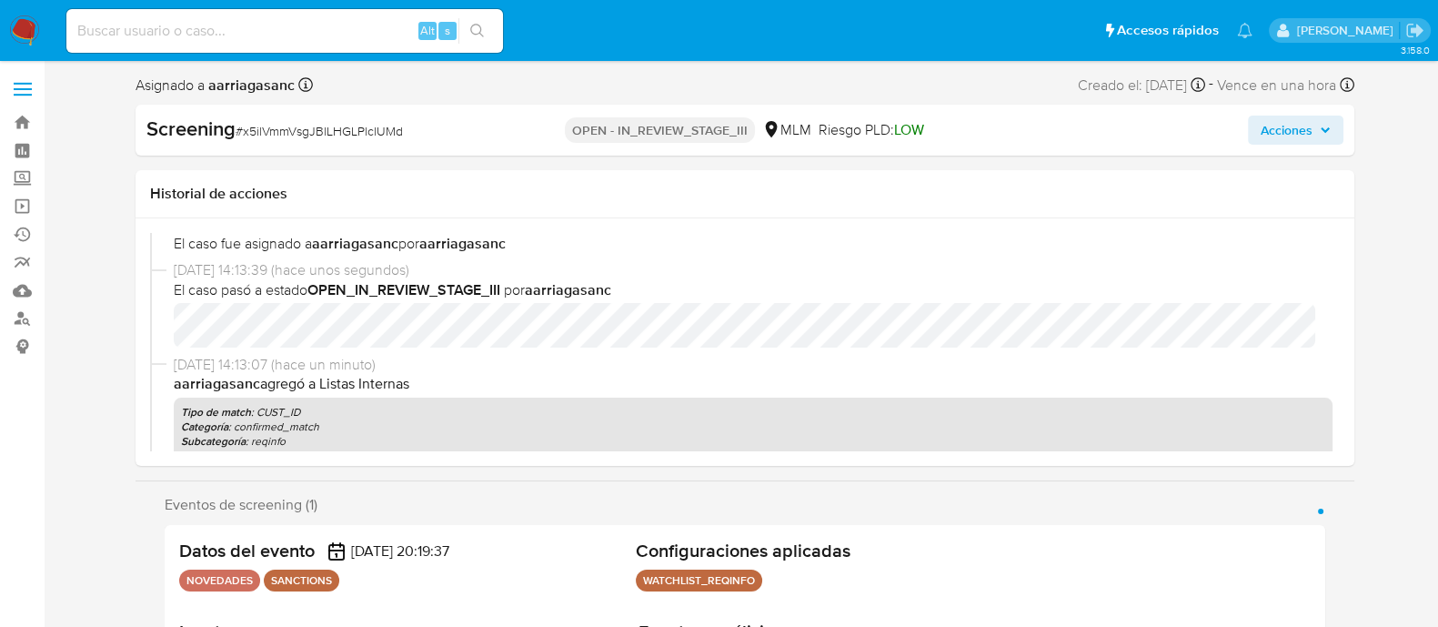
select select "10"
click at [1286, 144] on div "Screening # x5ilVmmVsgJBlLHGLPlclUMd OPEN - IN_REVIEW_STAGE_III MLM Riesgo PLD:…" at bounding box center [745, 130] width 1219 height 51
click at [1308, 136] on span "Acciones" at bounding box center [1287, 130] width 52 height 29
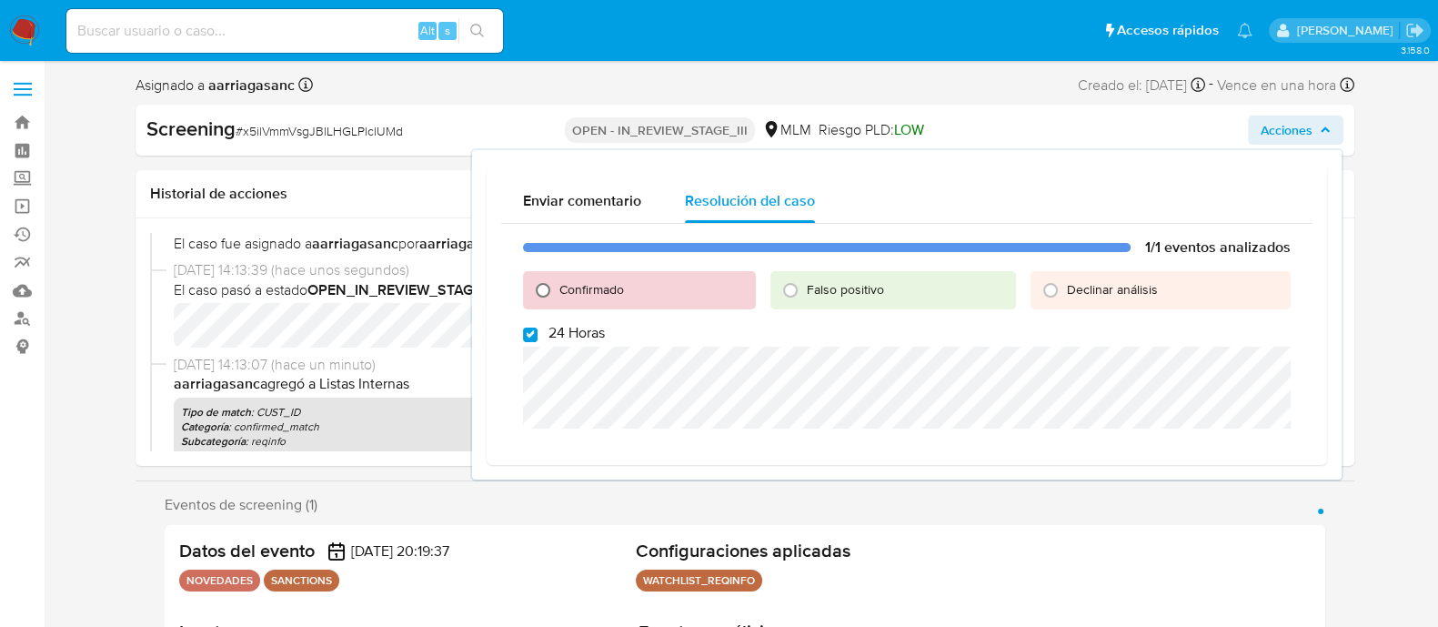
click at [546, 293] on input "Confirmado" at bounding box center [543, 290] width 29 height 29
radio input "true"
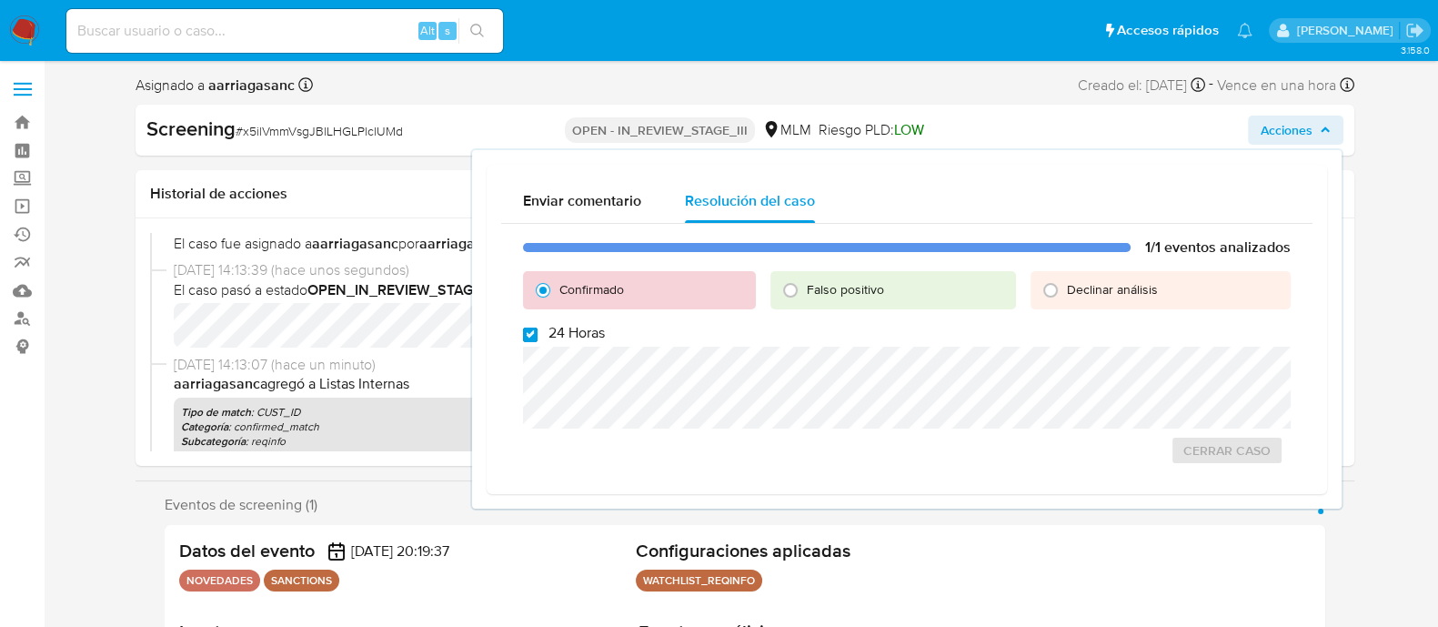
click at [527, 331] on input "24 Horas" at bounding box center [530, 335] width 15 height 15
checkbox input "false"
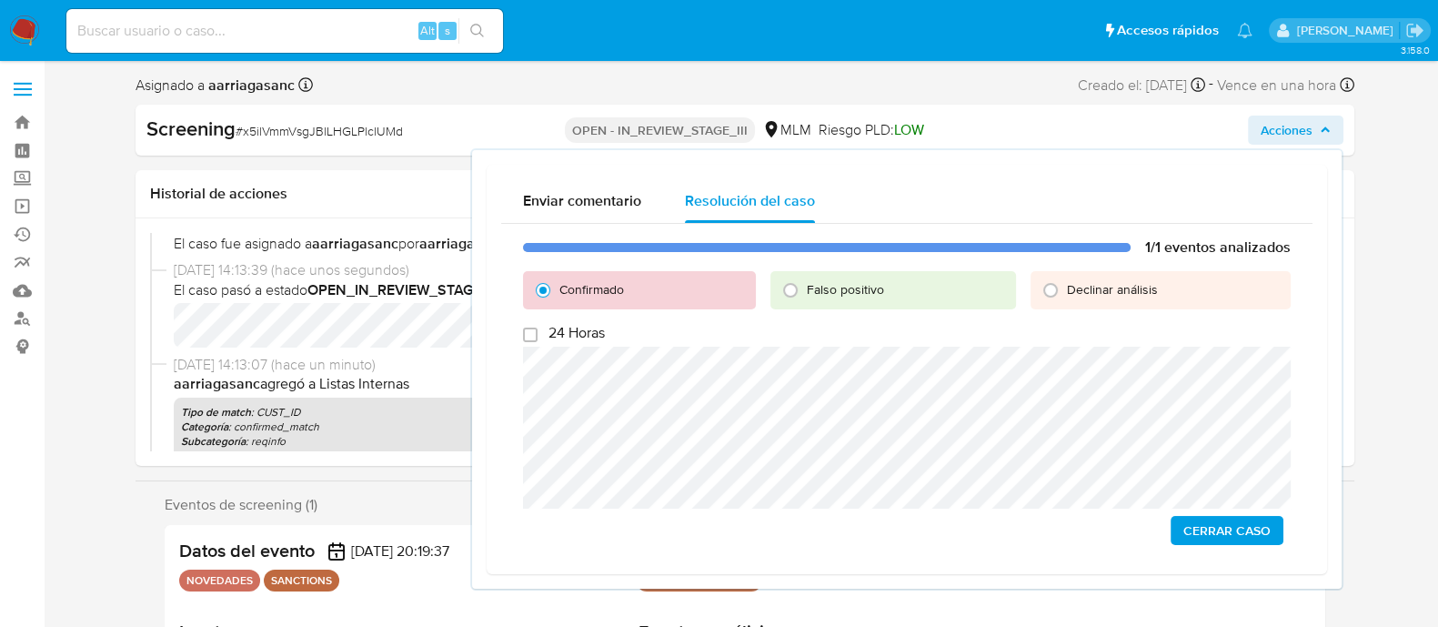
click at [1227, 540] on span "Cerrar Caso" at bounding box center [1227, 530] width 87 height 25
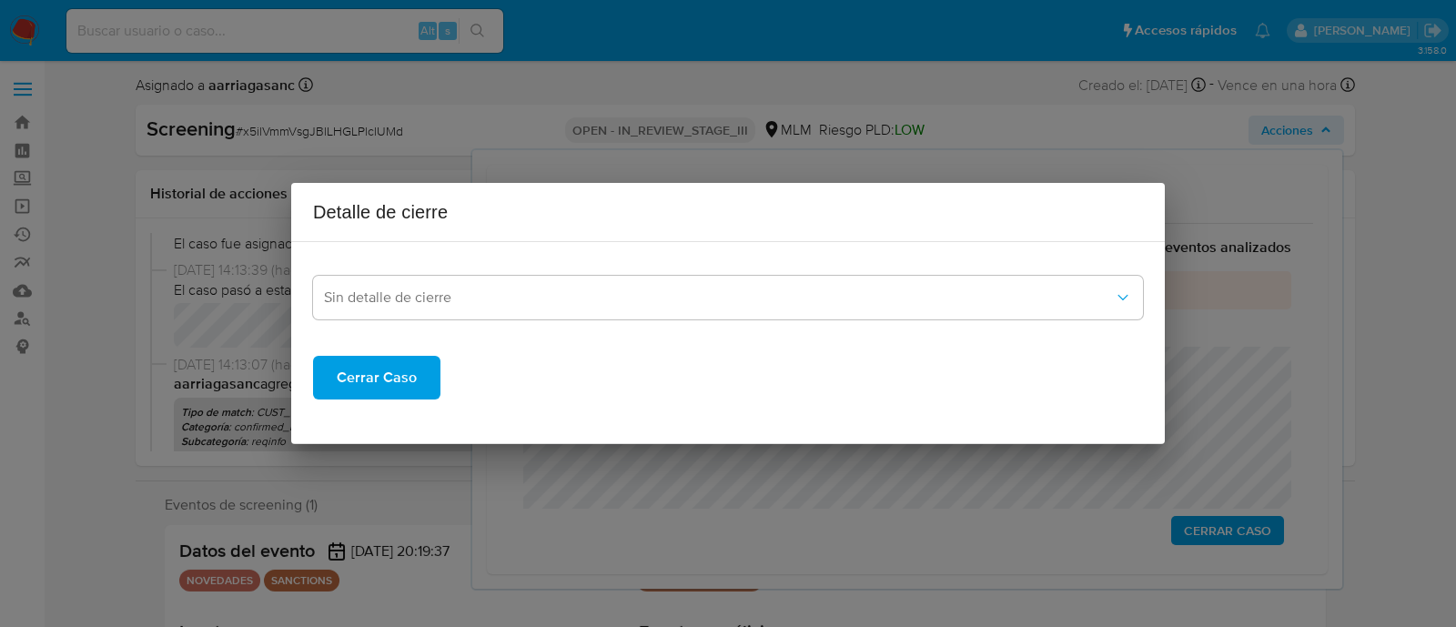
click at [388, 376] on span "Cerrar Caso" at bounding box center [377, 378] width 80 height 40
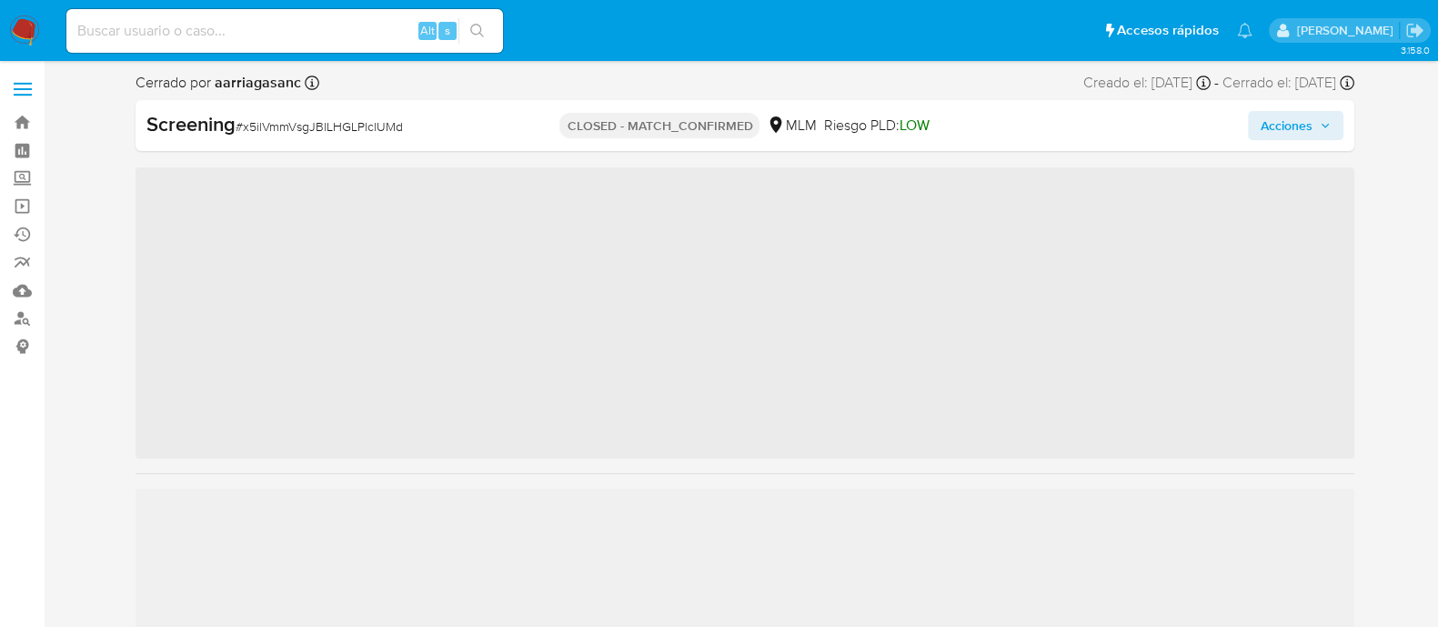
scroll to position [768, 0]
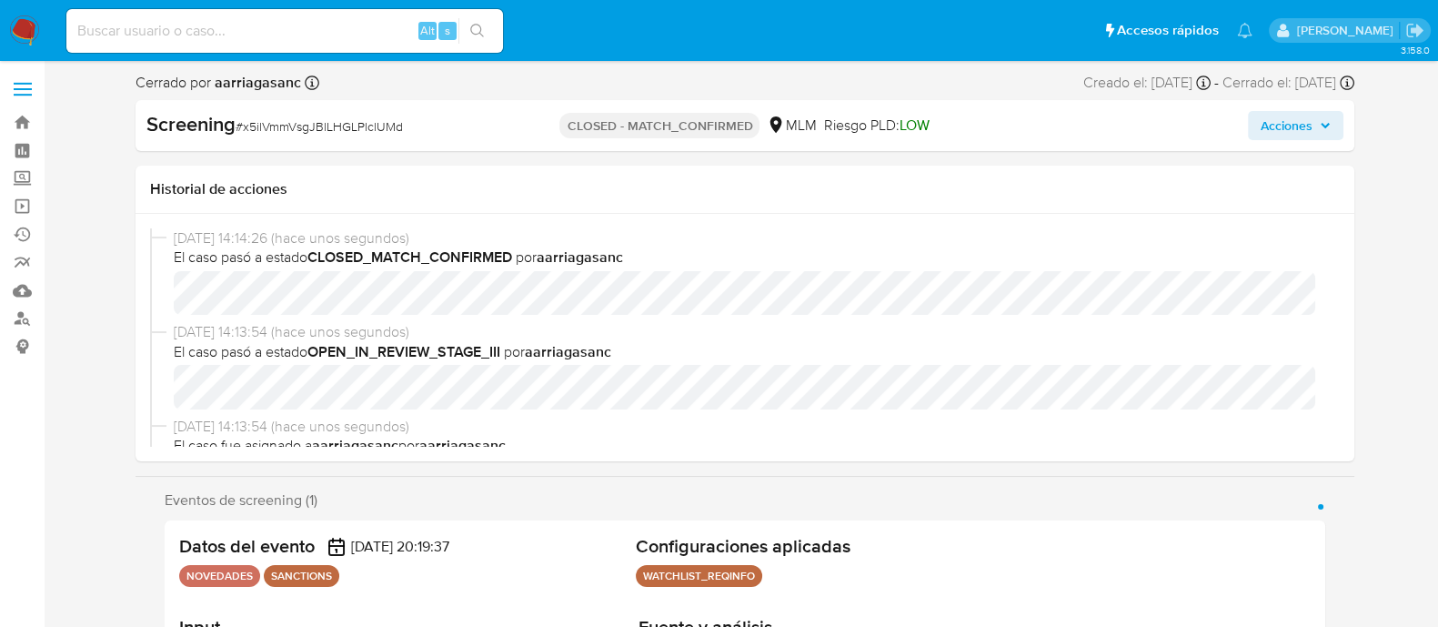
select select "10"
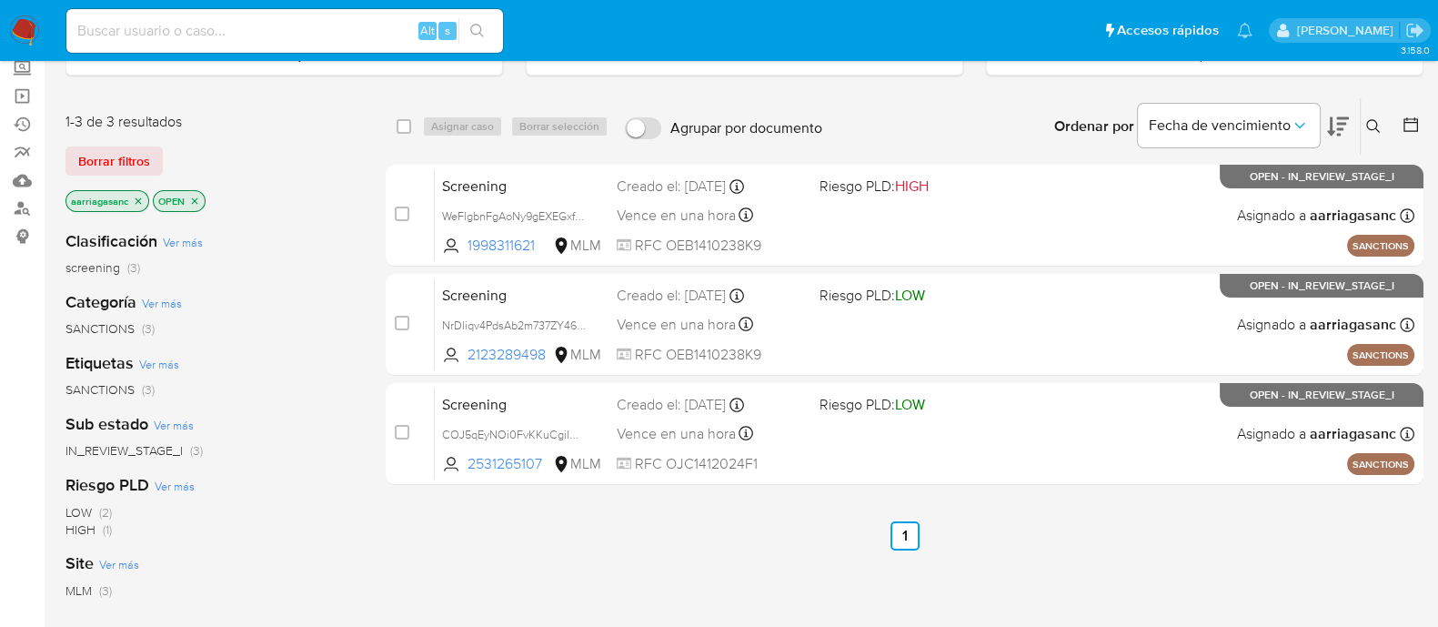
scroll to position [113, 0]
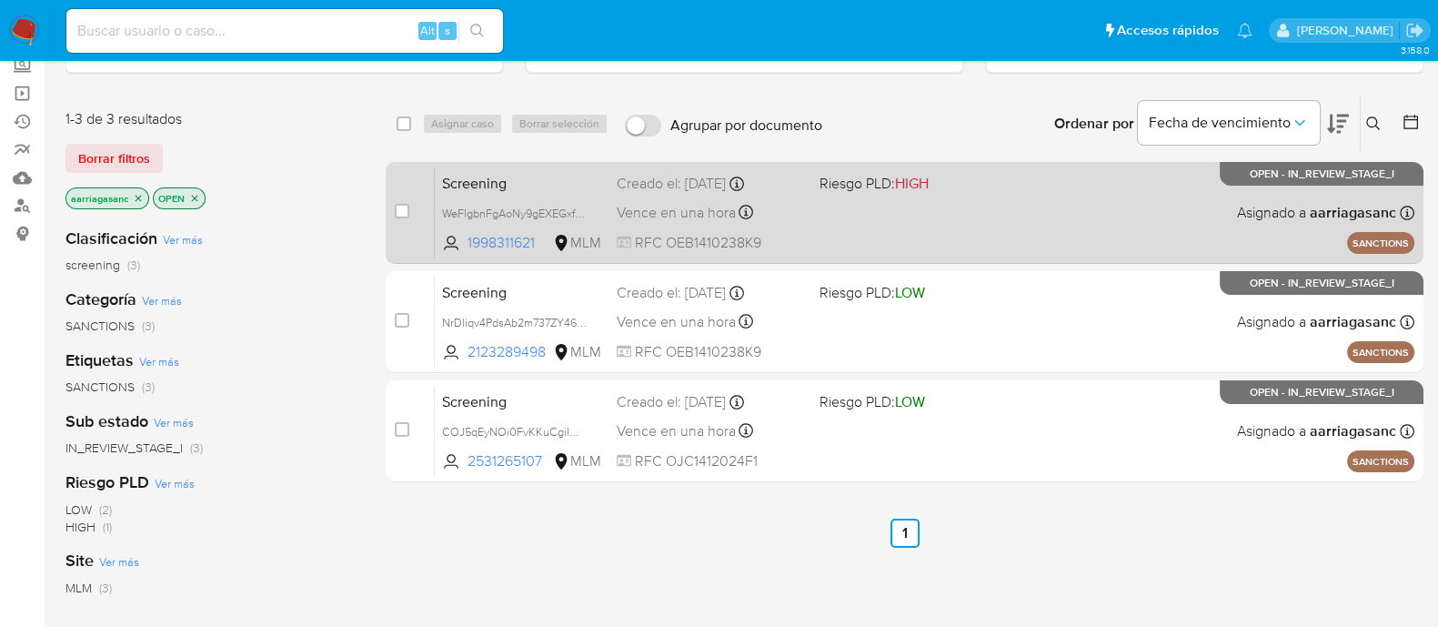
click at [933, 232] on div "Screening WeFlgbnFgAoNy9gEXEGxfdRc 1998311621 MLM Riesgo PLD: HIGH Creado el: 1…" at bounding box center [925, 212] width 980 height 92
click at [400, 204] on input "checkbox" at bounding box center [402, 211] width 15 height 15
checkbox input "true"
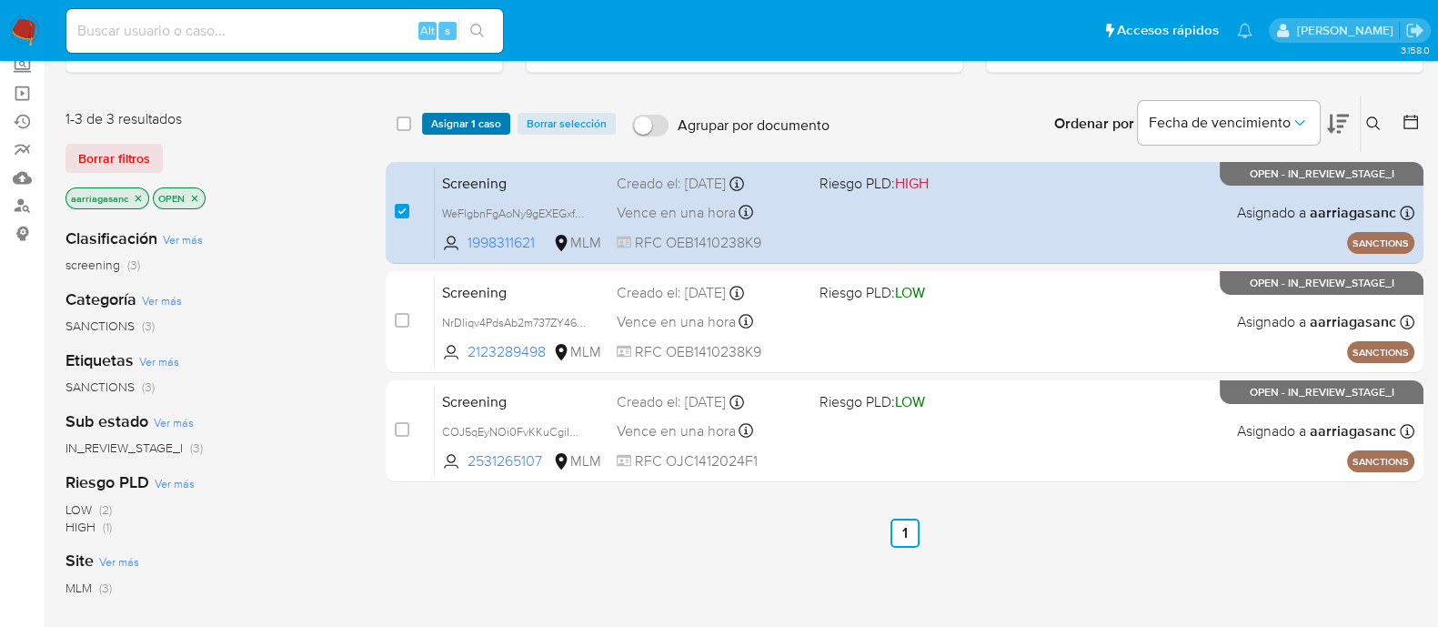
click at [472, 125] on span "Asignar 1 caso" at bounding box center [466, 124] width 70 height 18
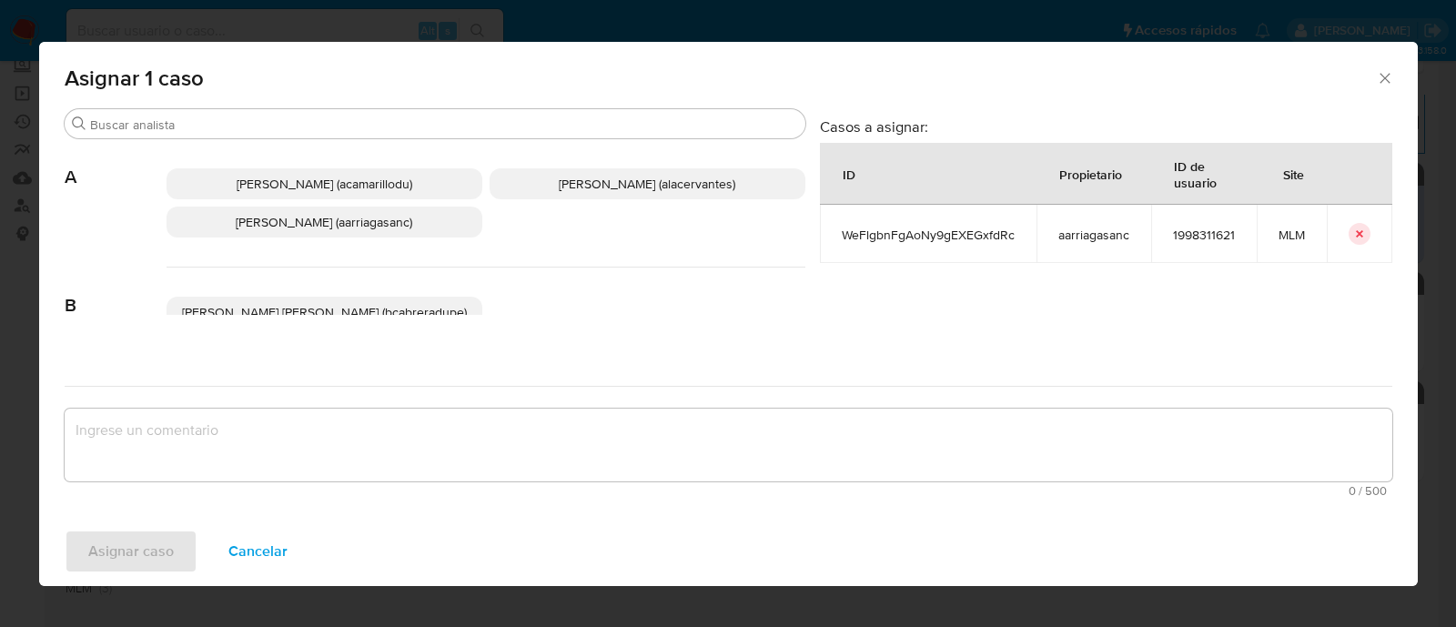
click at [388, 237] on p "Ana Maria Arriaga (aarriagasanc)" at bounding box center [324, 222] width 316 height 31
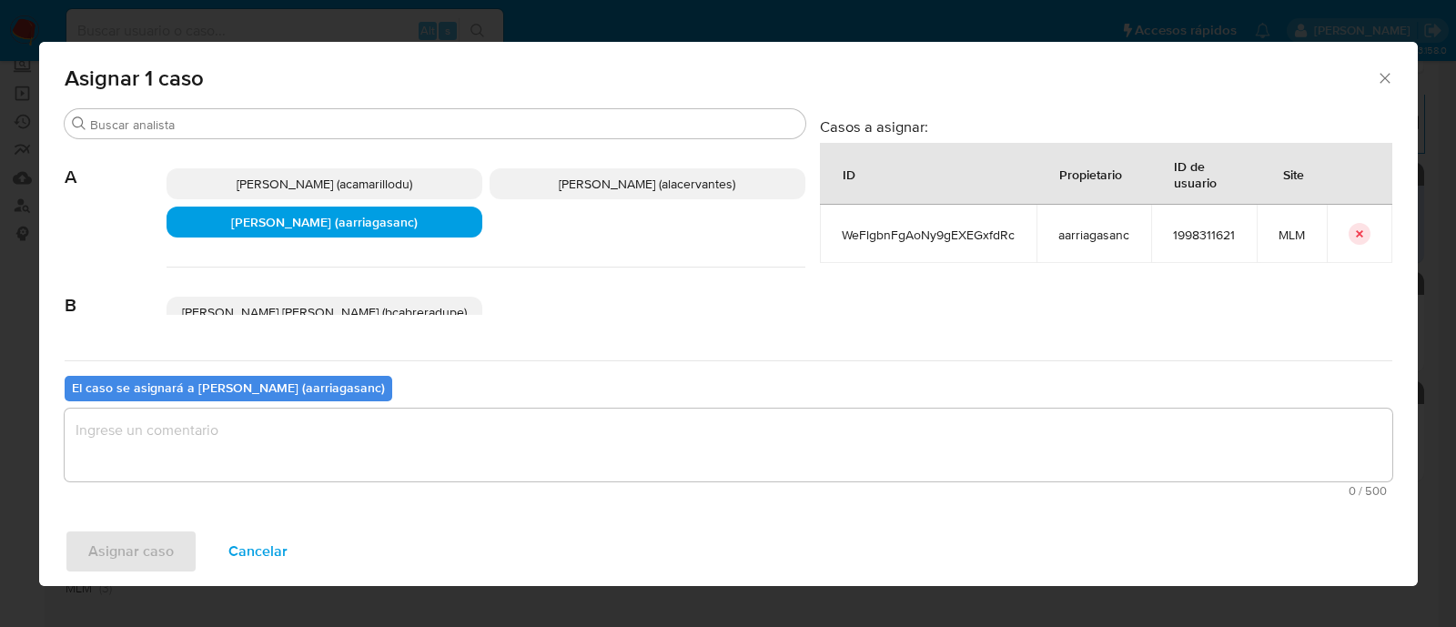
click at [378, 459] on textarea "assign-modal" at bounding box center [728, 444] width 1327 height 73
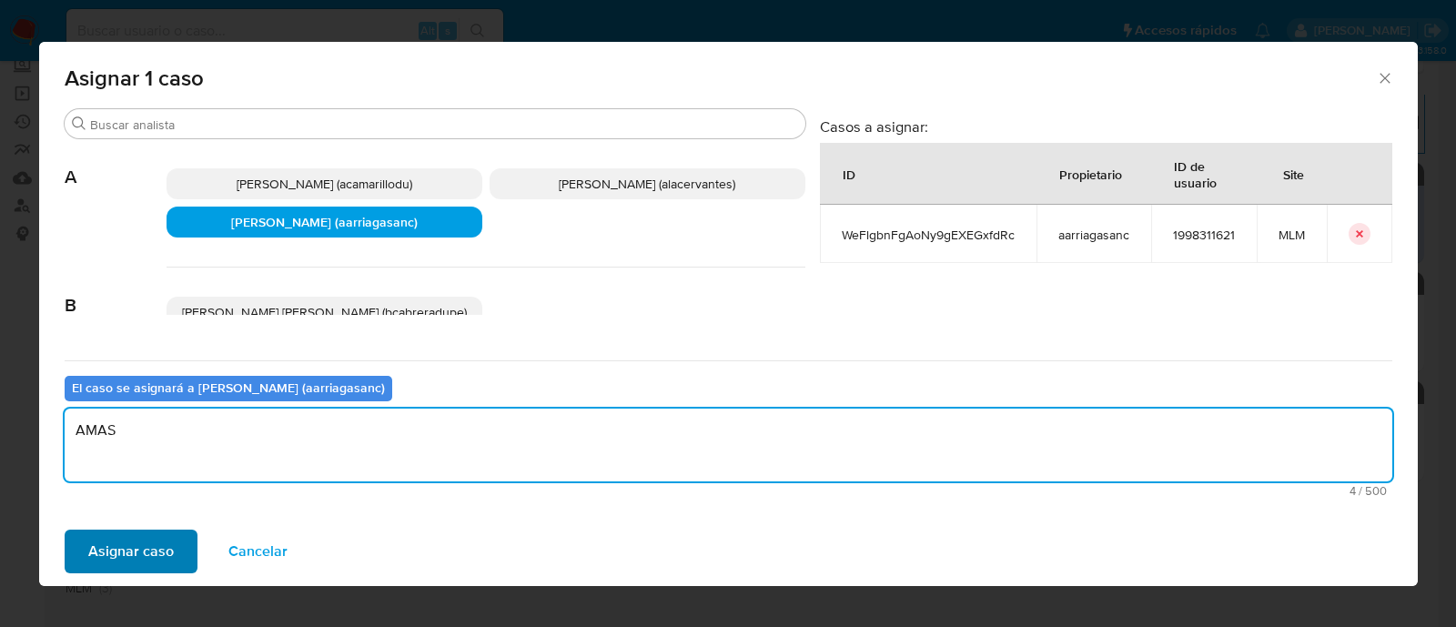
type textarea "AMAS"
click at [106, 550] on span "Asignar caso" at bounding box center [131, 551] width 86 height 40
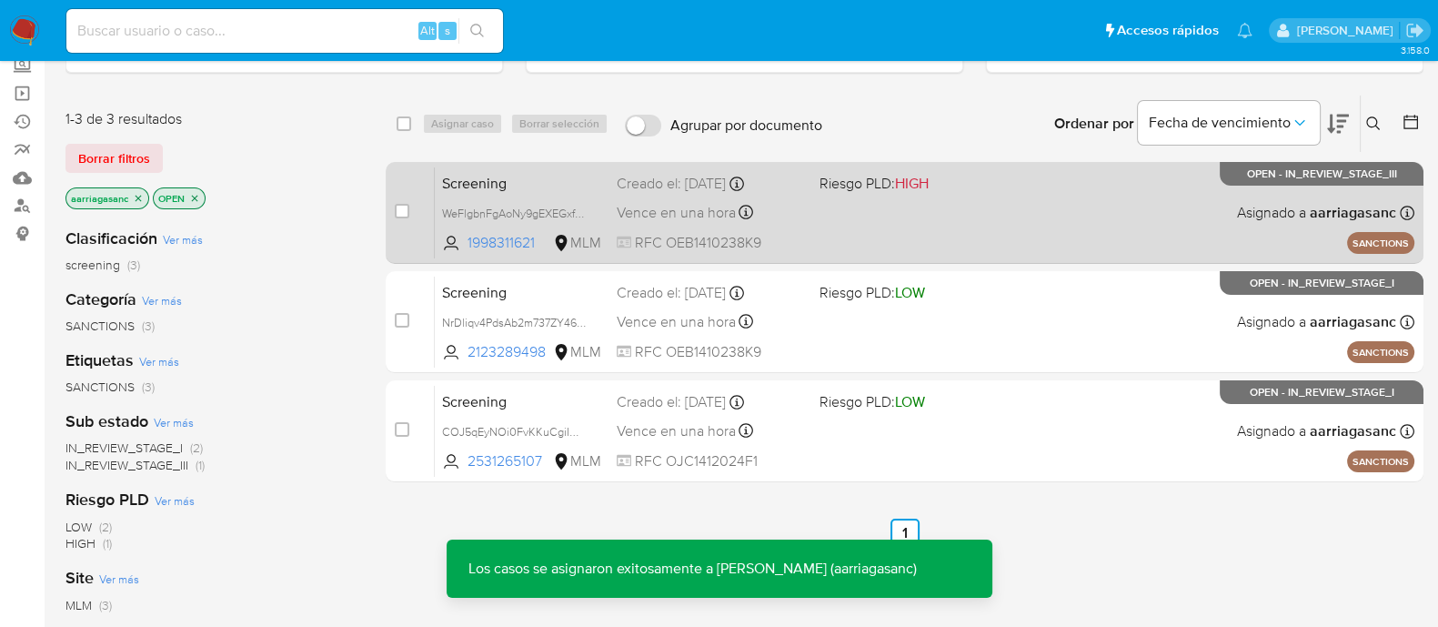
click at [876, 237] on div "Screening WeFlgbnFgAoNy9gEXEGxfdRc 1998311621 MLM Riesgo PLD: HIGH Creado el: 1…" at bounding box center [925, 212] width 980 height 92
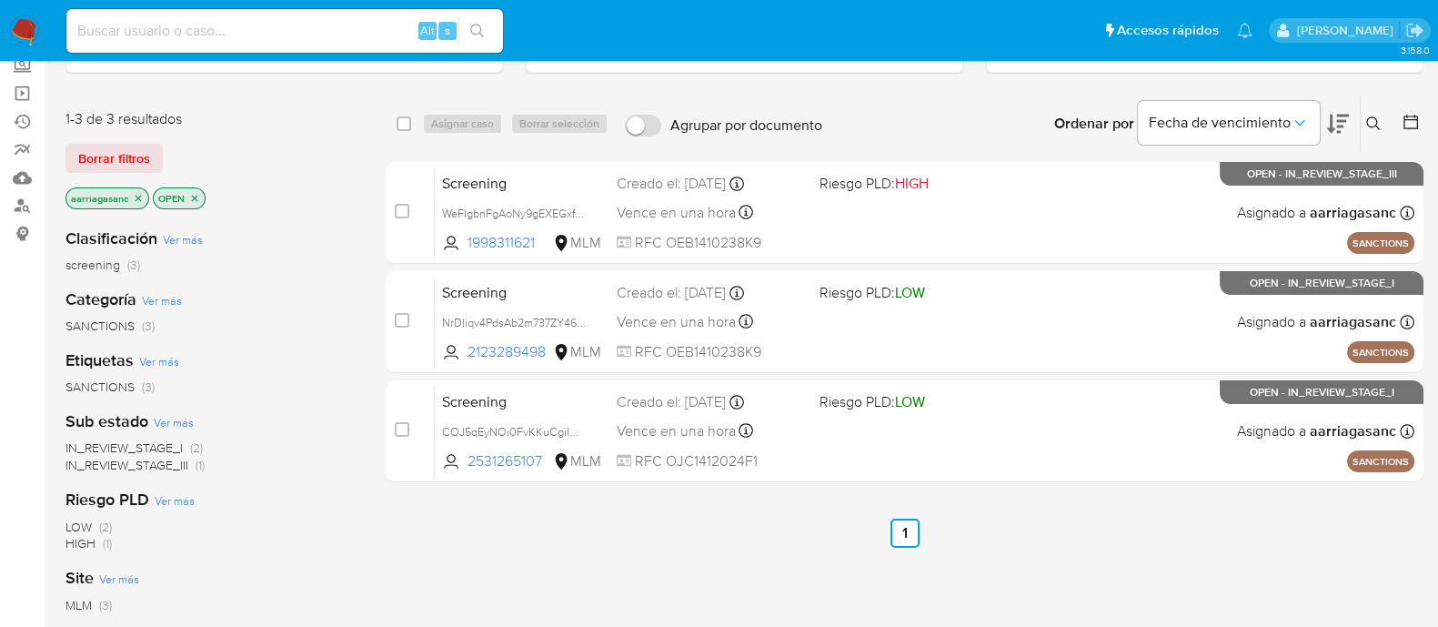
click at [18, 27] on img at bounding box center [24, 30] width 31 height 31
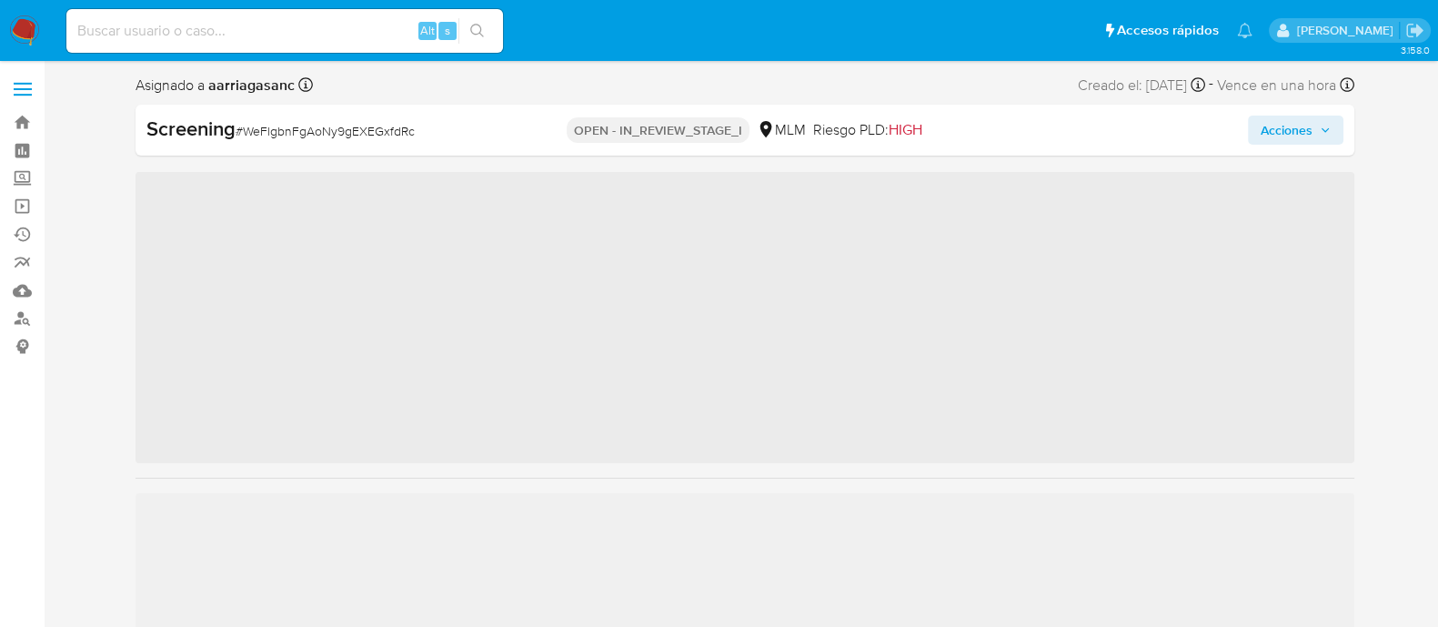
scroll to position [768, 0]
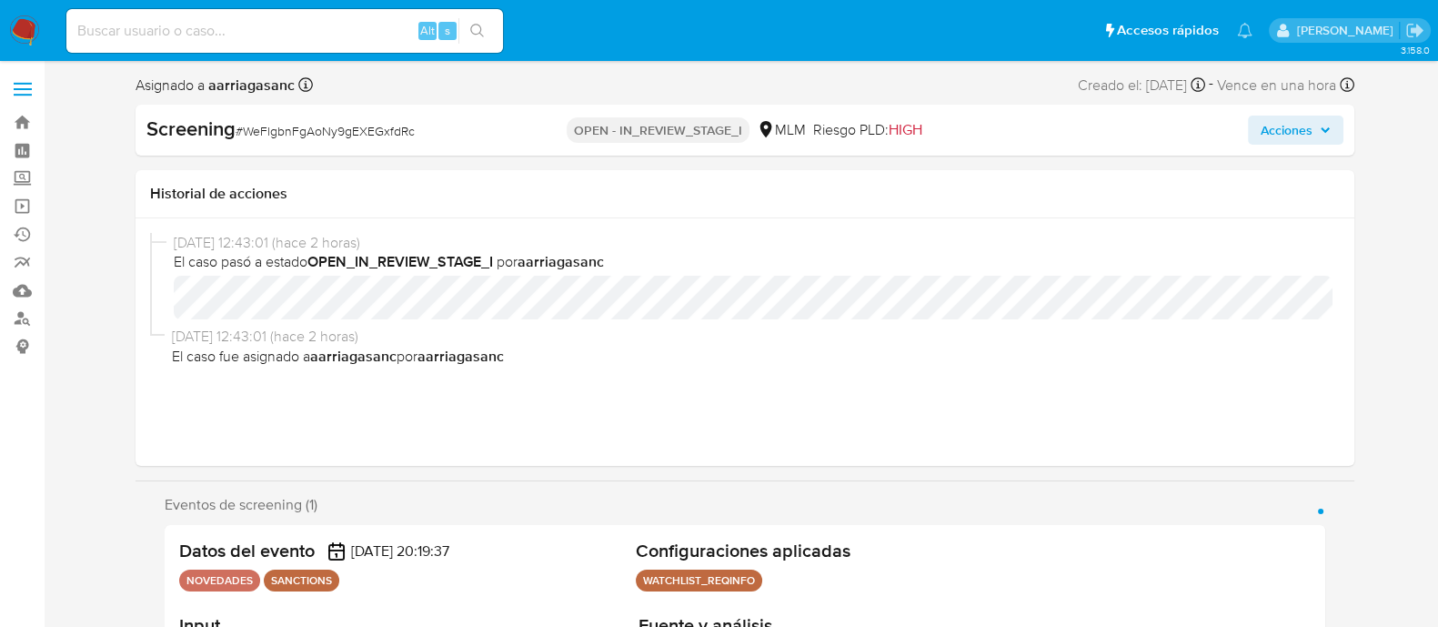
select select "10"
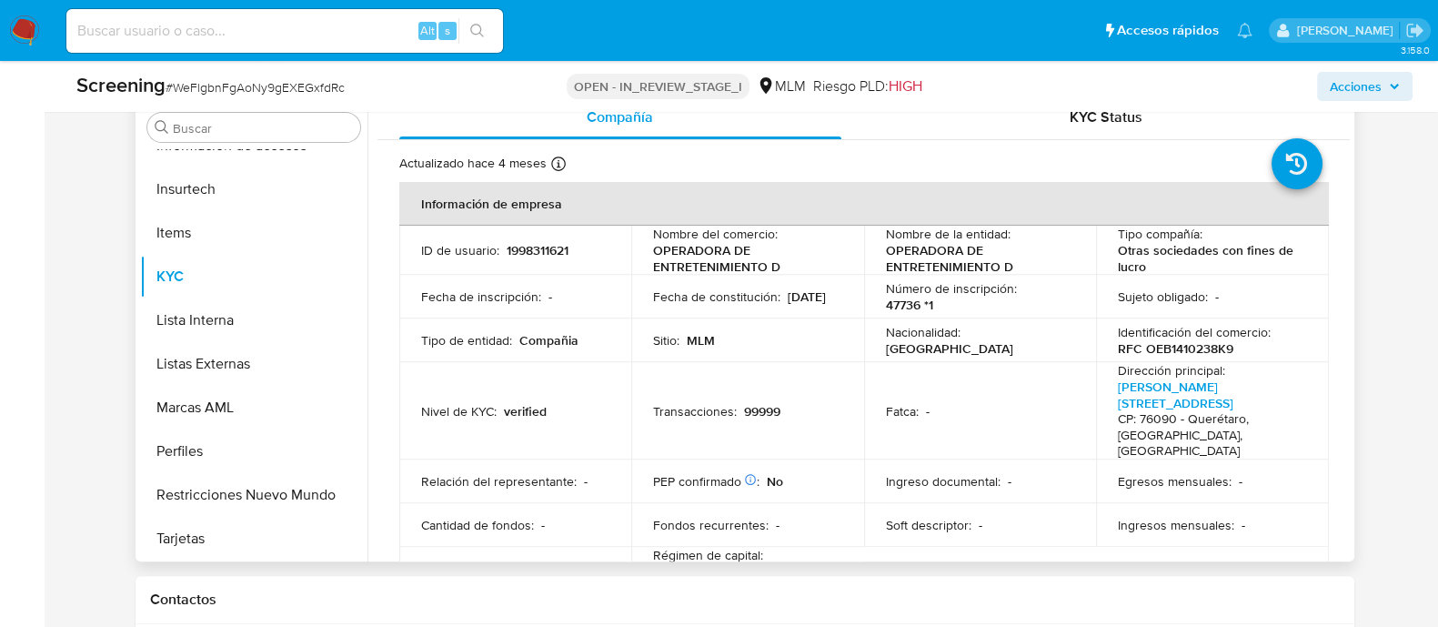
scroll to position [909, 0]
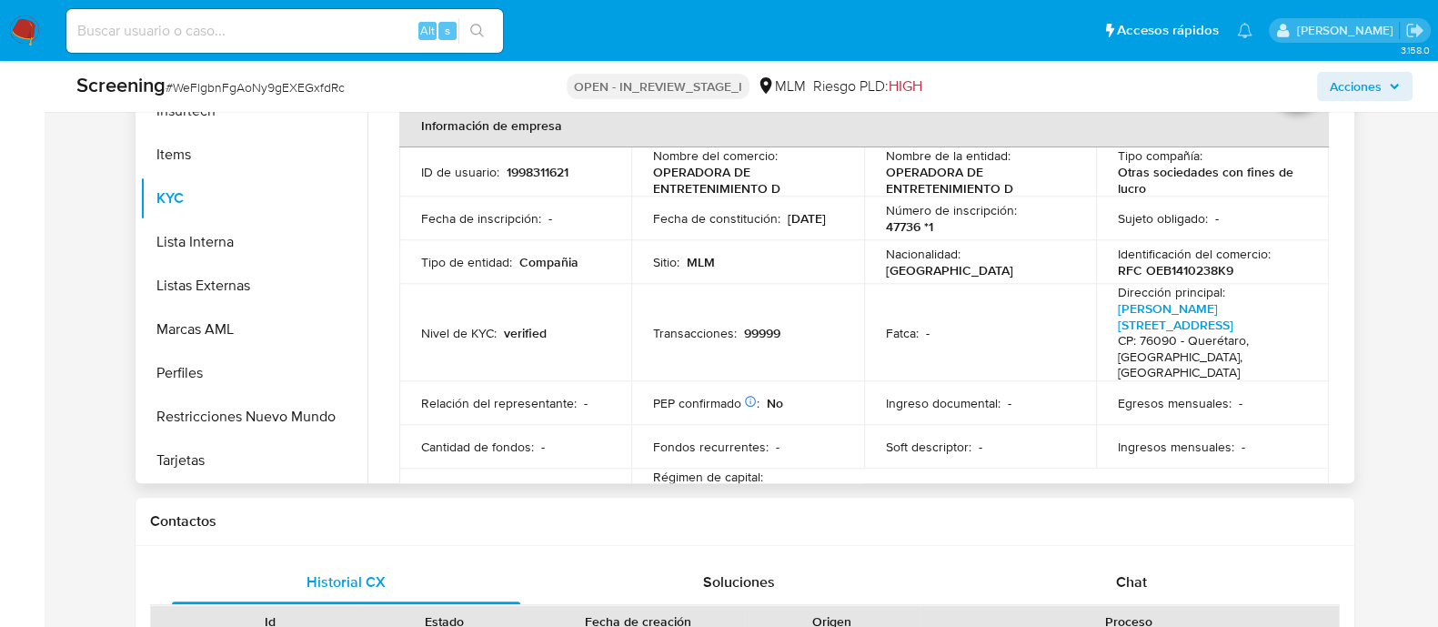
click at [856, 343] on td "Transacciones : 99999" at bounding box center [747, 332] width 233 height 97
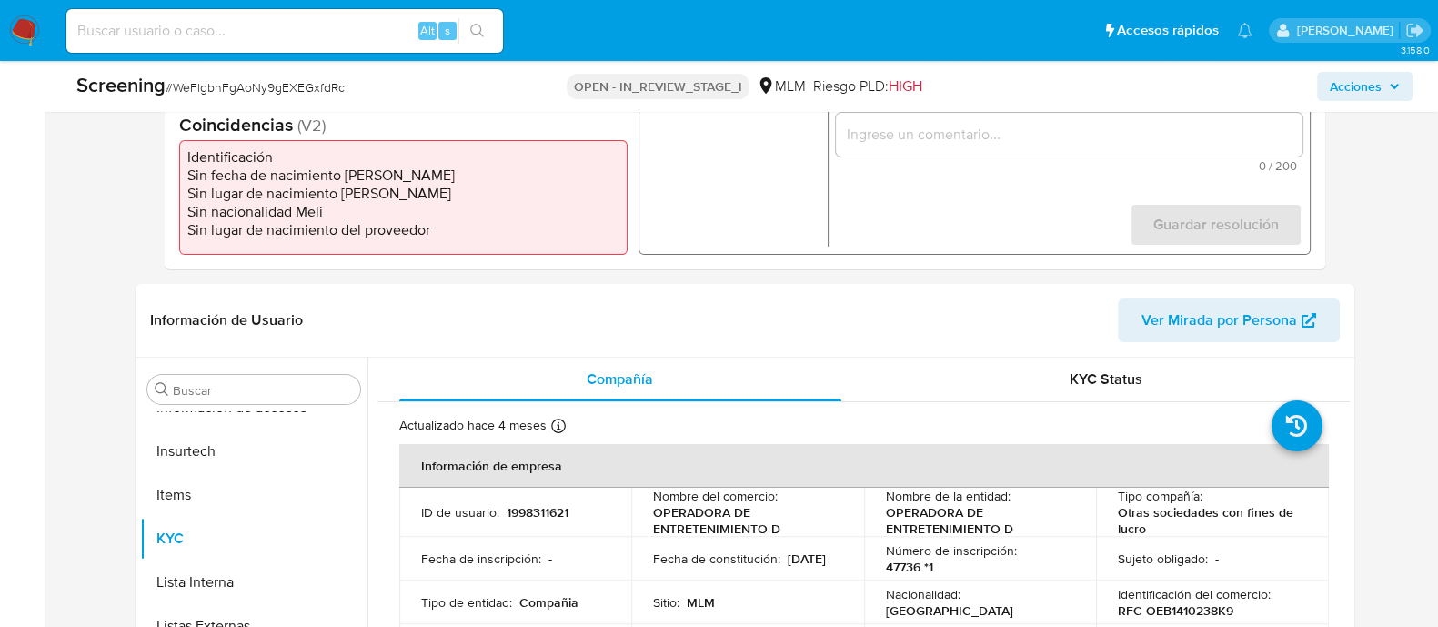
scroll to position [454, 0]
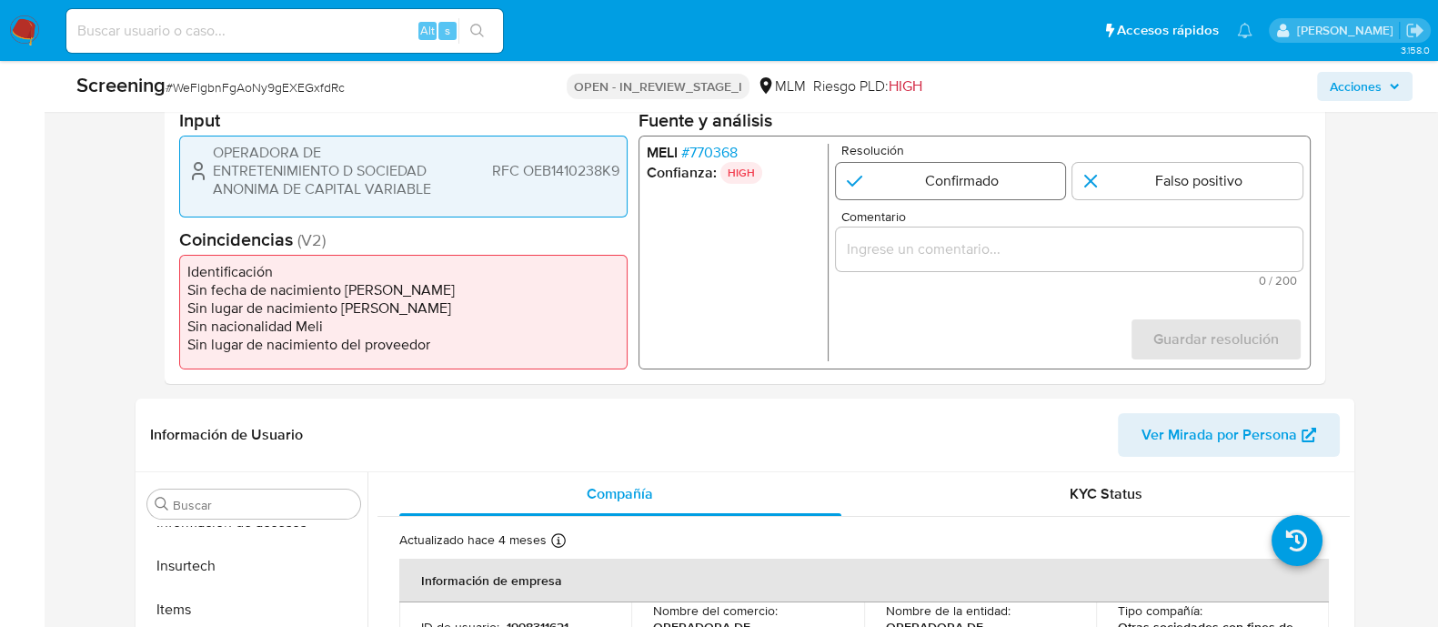
click at [964, 193] on input "1 de 1" at bounding box center [950, 181] width 230 height 36
radio input "true"
click at [925, 259] on input "Comentario" at bounding box center [1068, 249] width 467 height 24
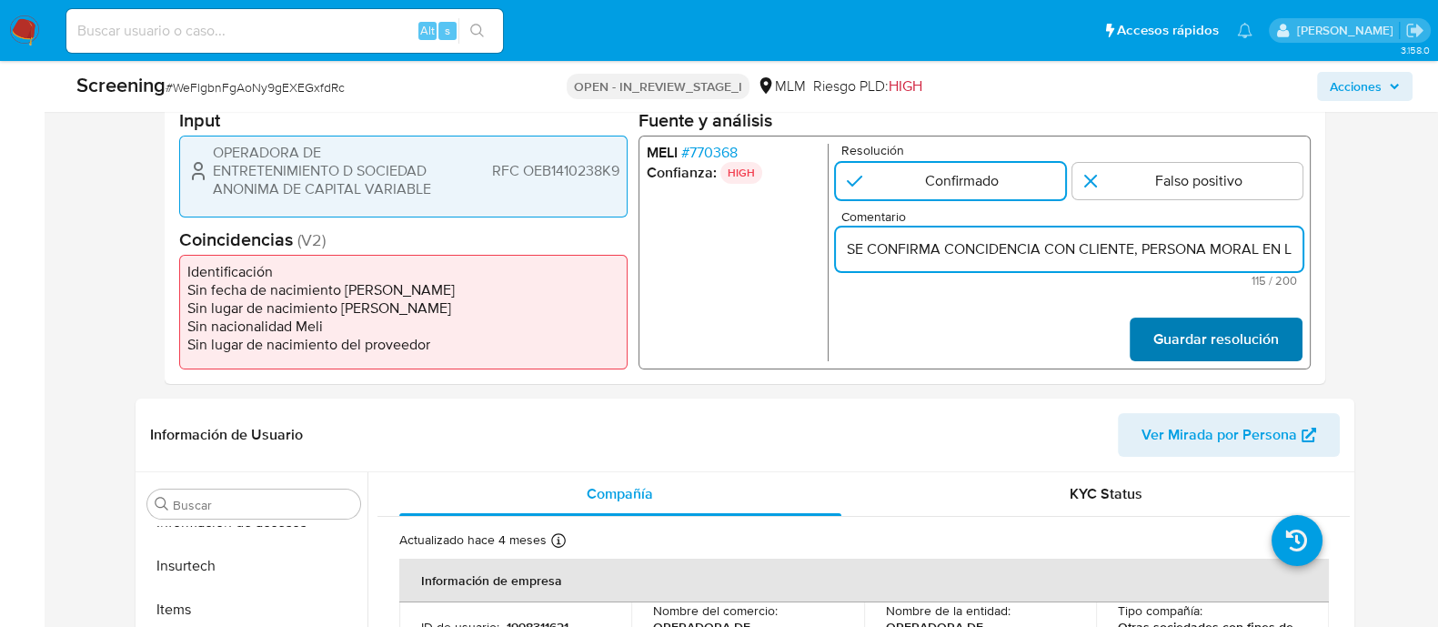
scroll to position [0, 473]
type input "SE CONFIRMA CONCIDENCIA CON CLIENTE, PERSONA MORAL EN LISTA REQUINFO POR RAZON …"
click at [1152, 337] on button "Guardar resolución" at bounding box center [1215, 340] width 173 height 44
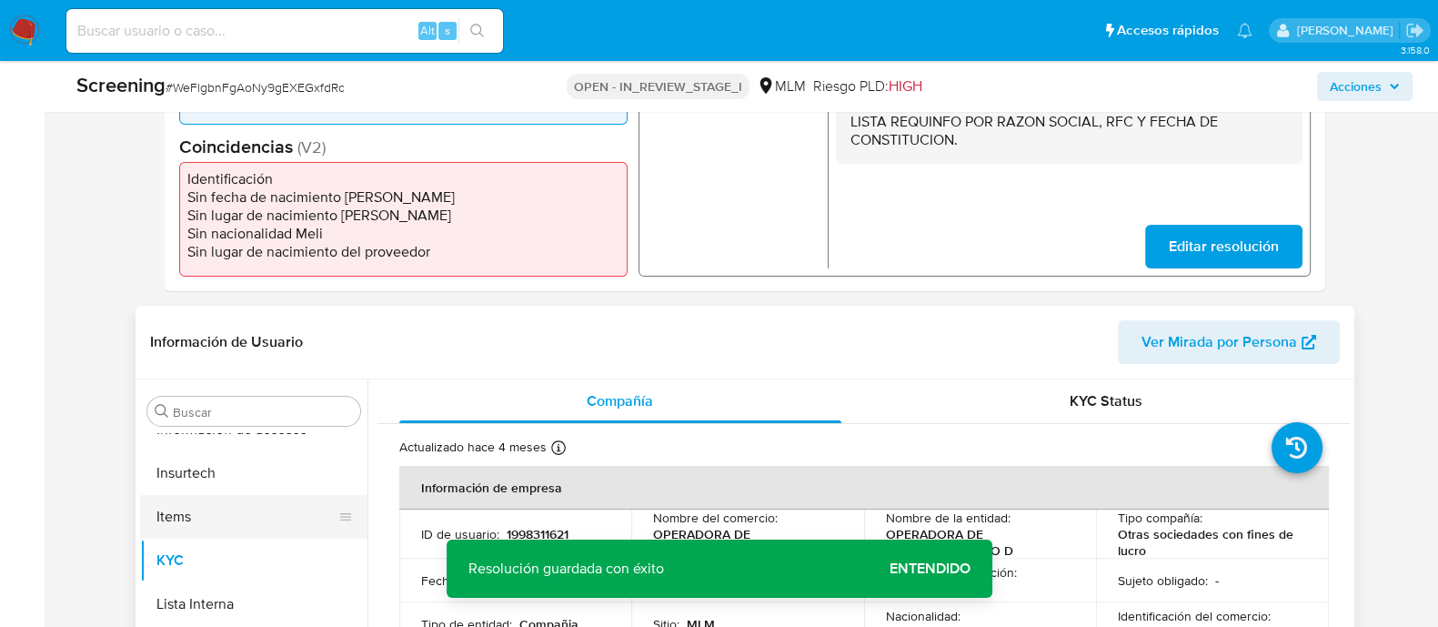
scroll to position [569, 0]
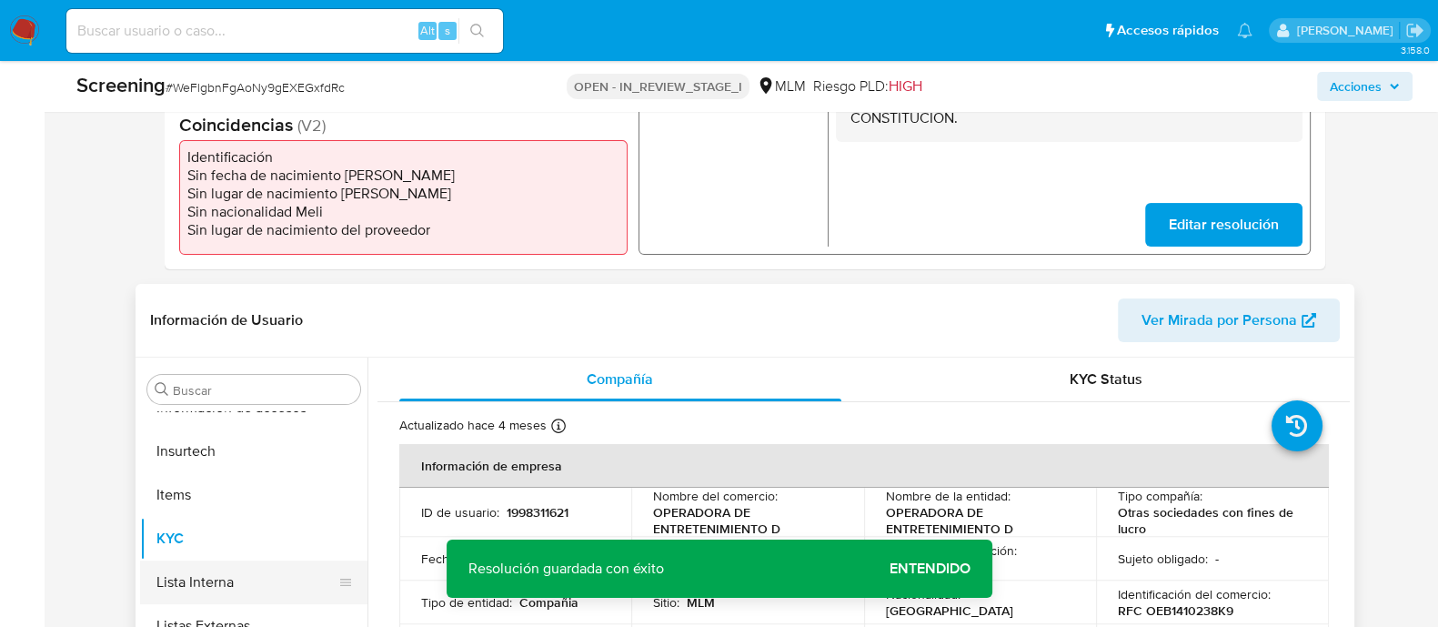
click at [209, 561] on button "Lista Interna" at bounding box center [246, 582] width 213 height 44
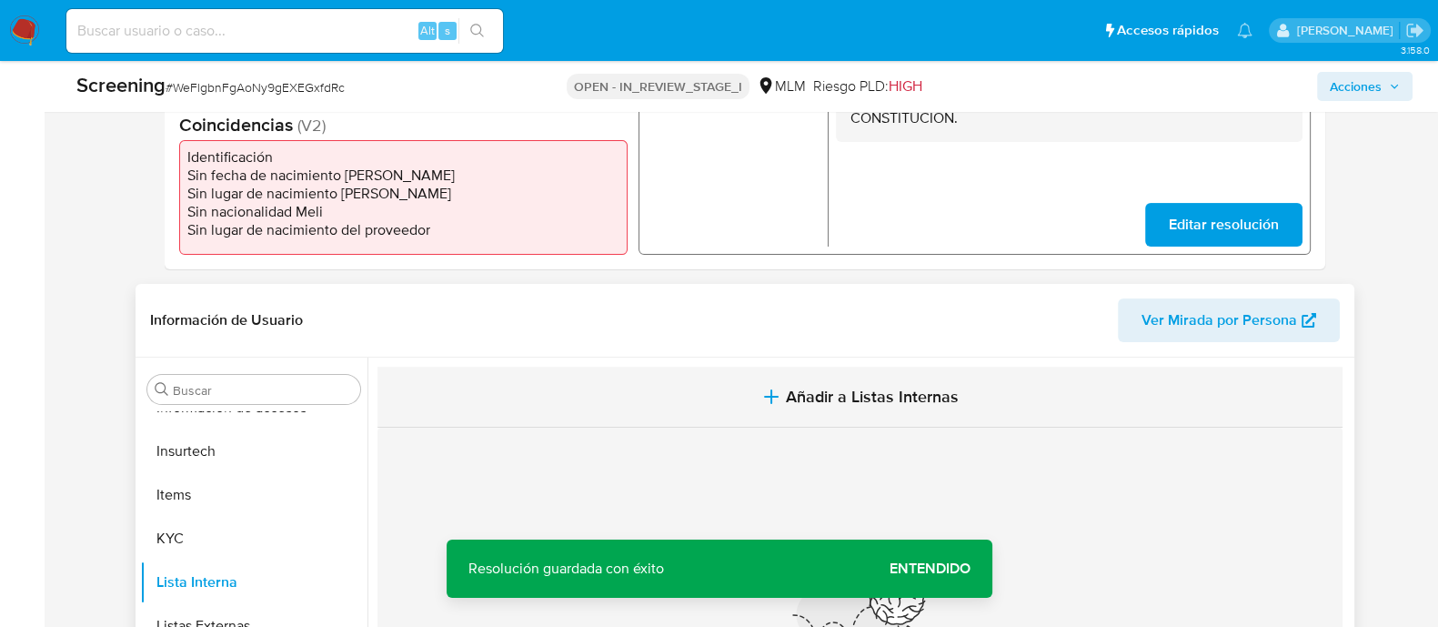
click at [799, 387] on span "Añadir a Listas Internas" at bounding box center [872, 397] width 173 height 20
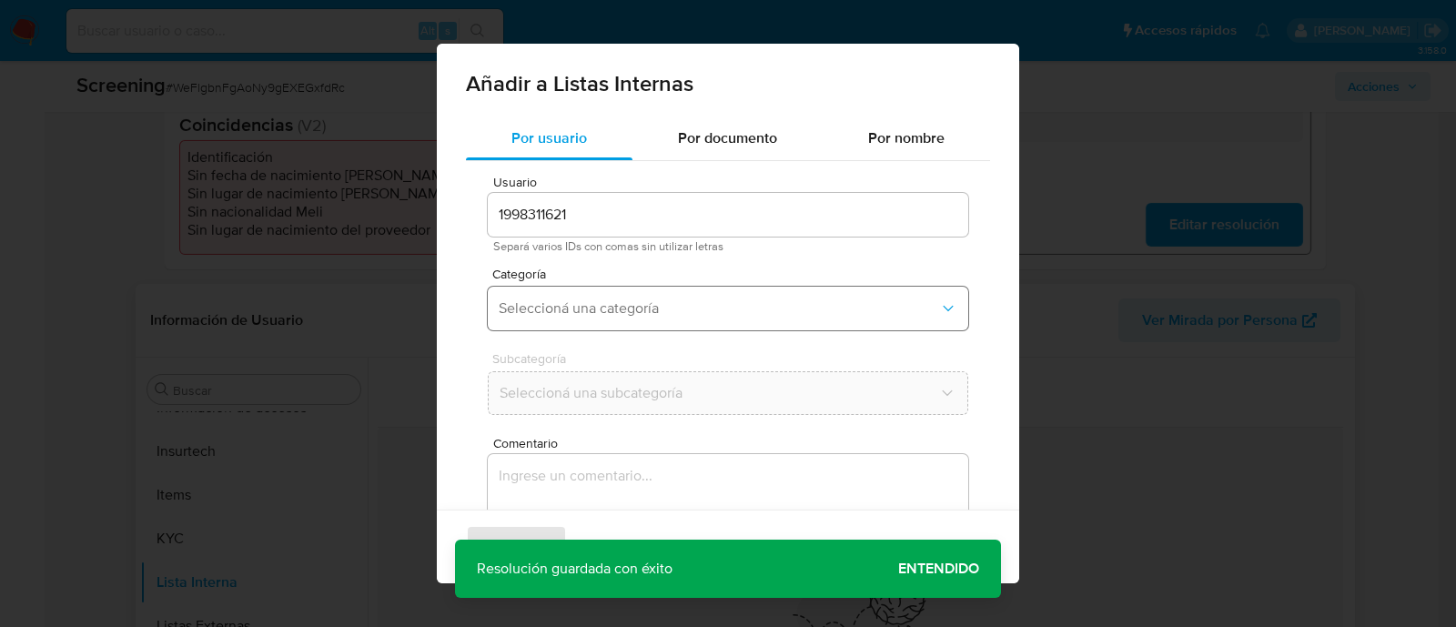
click at [669, 294] on button "Seleccioná una categoría" at bounding box center [728, 309] width 480 height 44
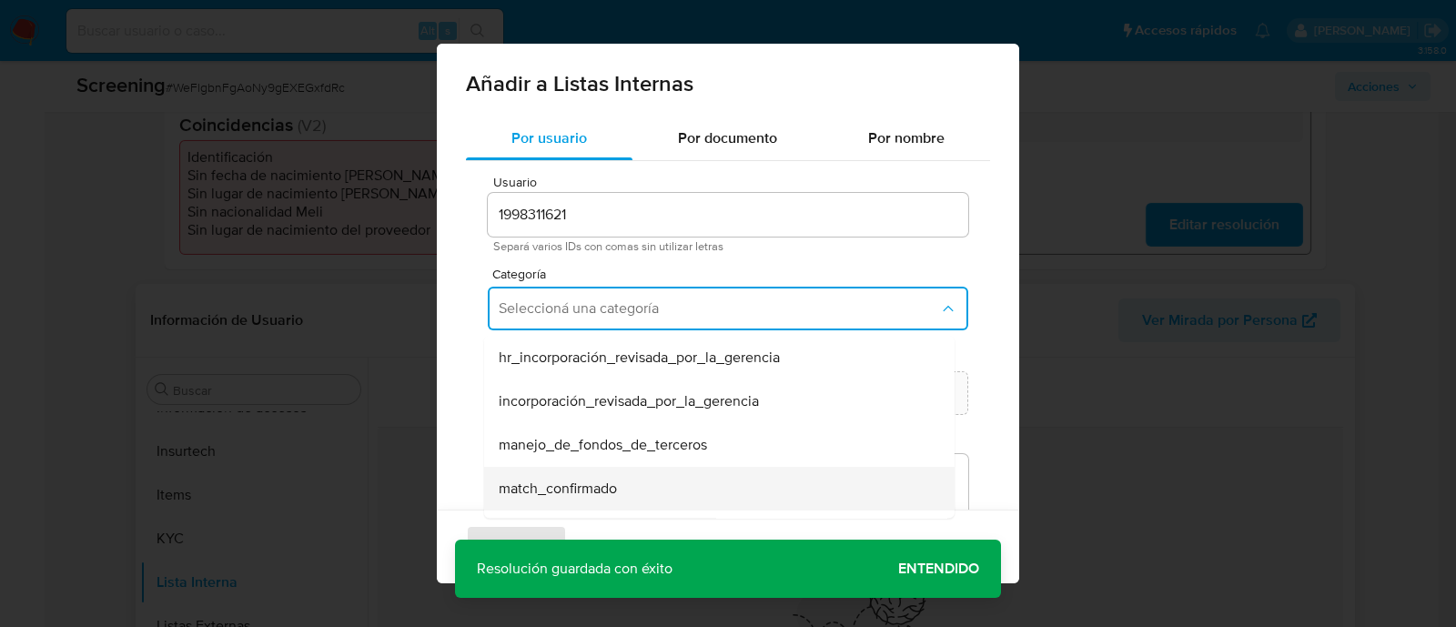
click at [587, 473] on div "match_confirmado" at bounding box center [714, 489] width 430 height 44
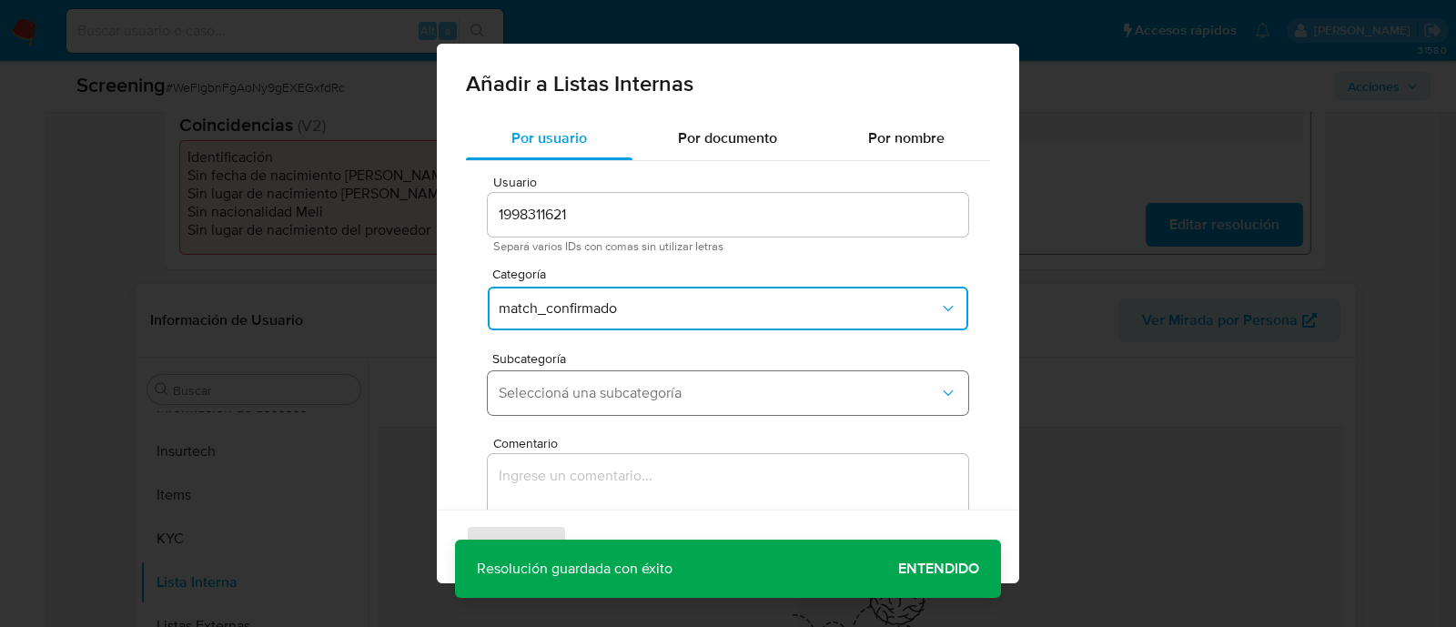
click at [593, 376] on button "Seleccioná una subcategoría" at bounding box center [728, 393] width 480 height 44
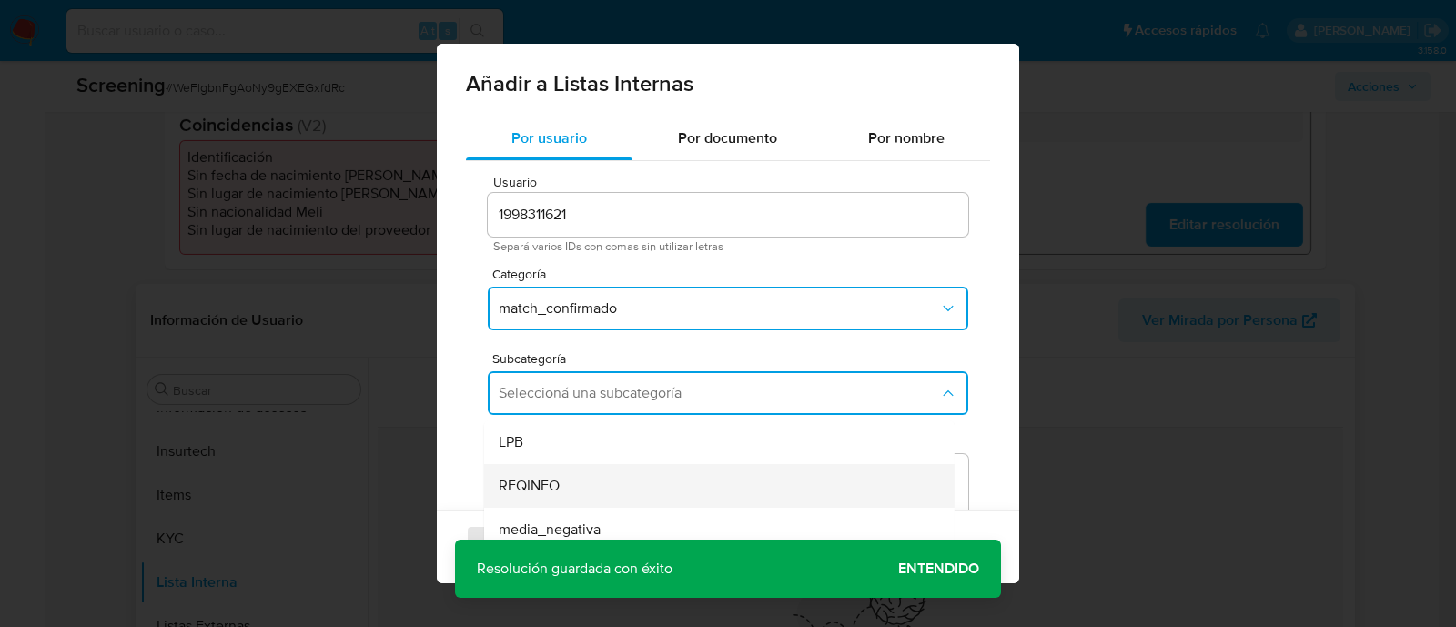
click at [525, 489] on span "REQINFO" at bounding box center [529, 486] width 61 height 18
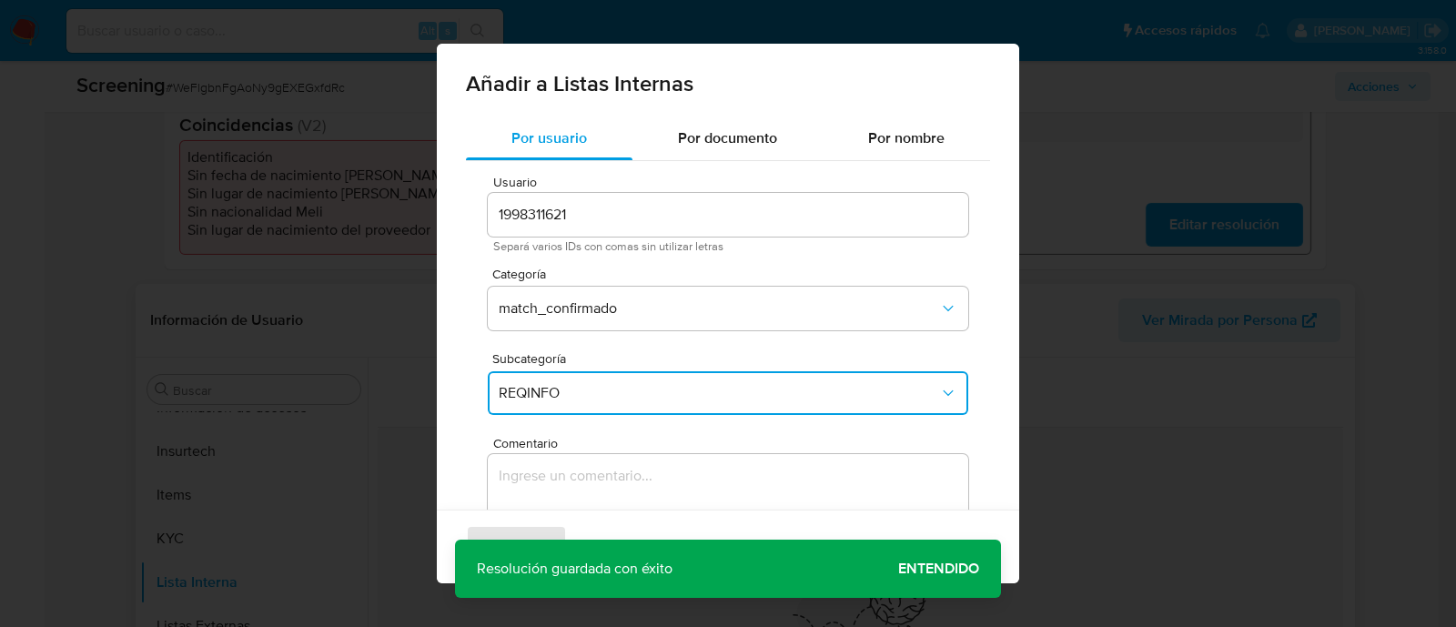
click at [525, 489] on textarea "Comentario" at bounding box center [728, 541] width 480 height 175
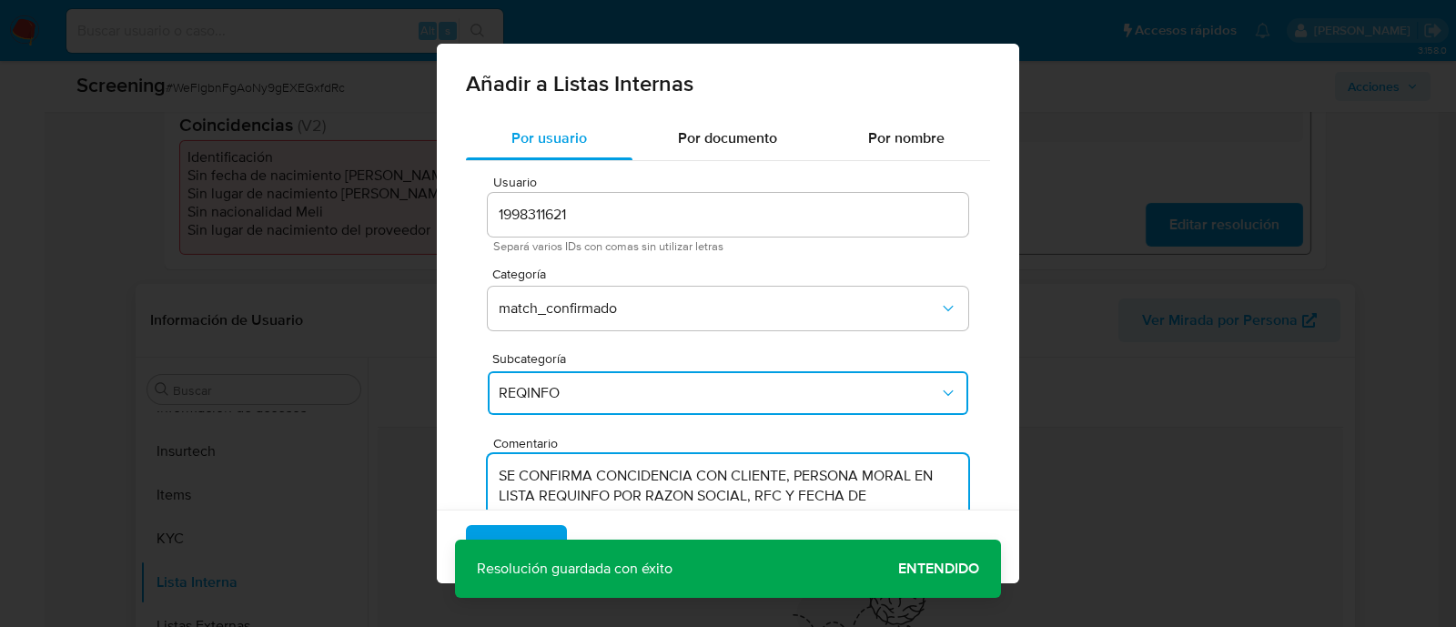
type textarea "SE CONFIRMA CONCIDENCIA CON CLIENTE, PERSONA MORAL EN LISTA REQUINFO POR RAZON …"
click at [922, 568] on div "Agregar Cancelar" at bounding box center [728, 546] width 582 height 74
click at [517, 534] on span "Agregar" at bounding box center [516, 547] width 54 height 40
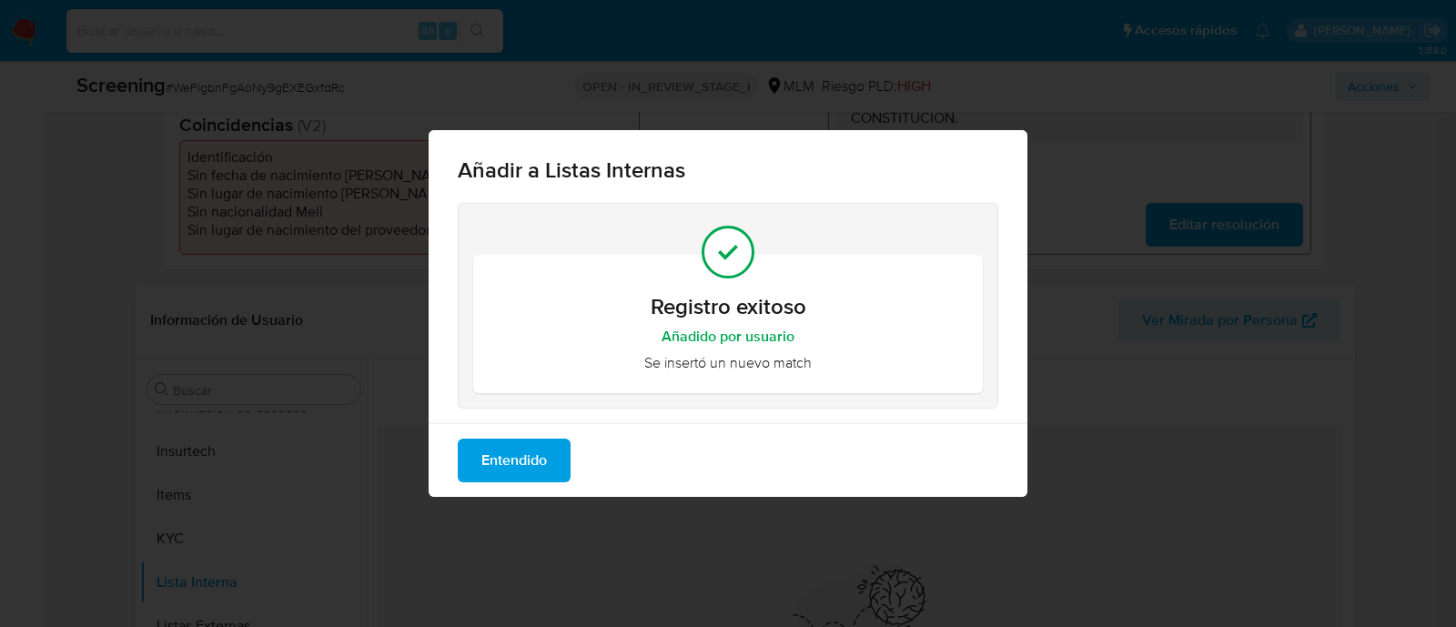
click at [489, 465] on span "Entendido" at bounding box center [514, 460] width 66 height 40
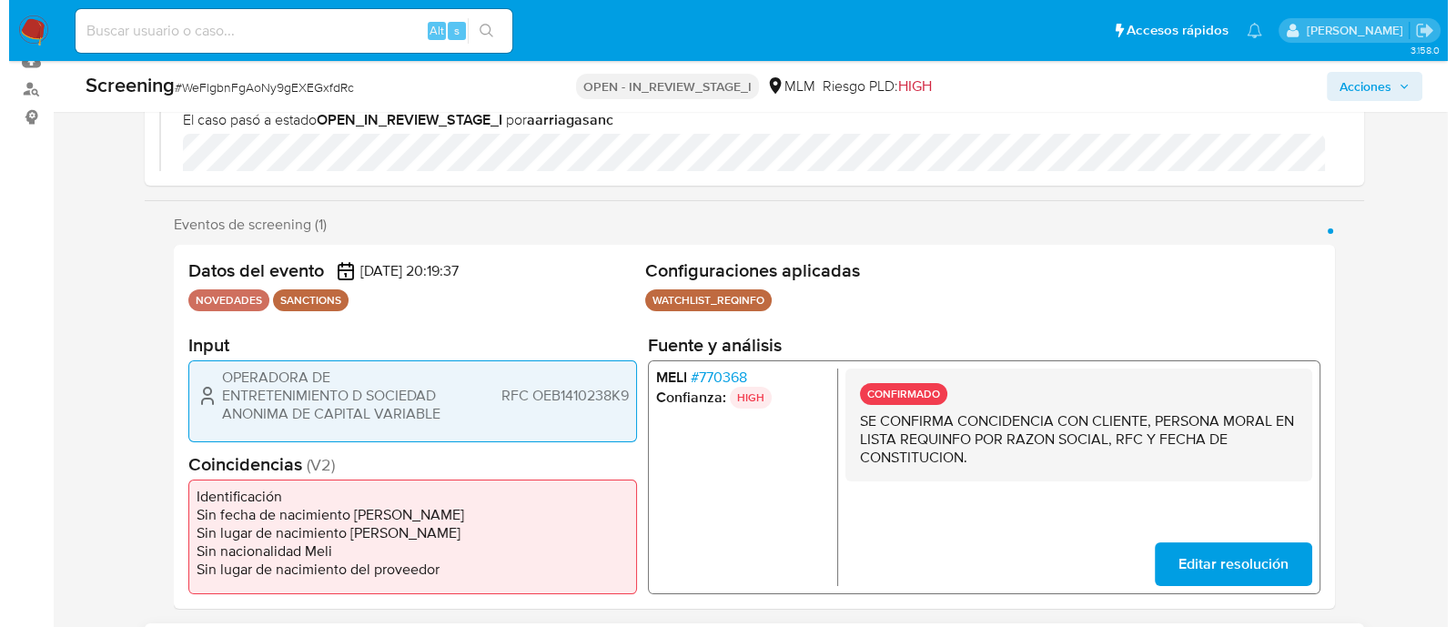
scroll to position [227, 0]
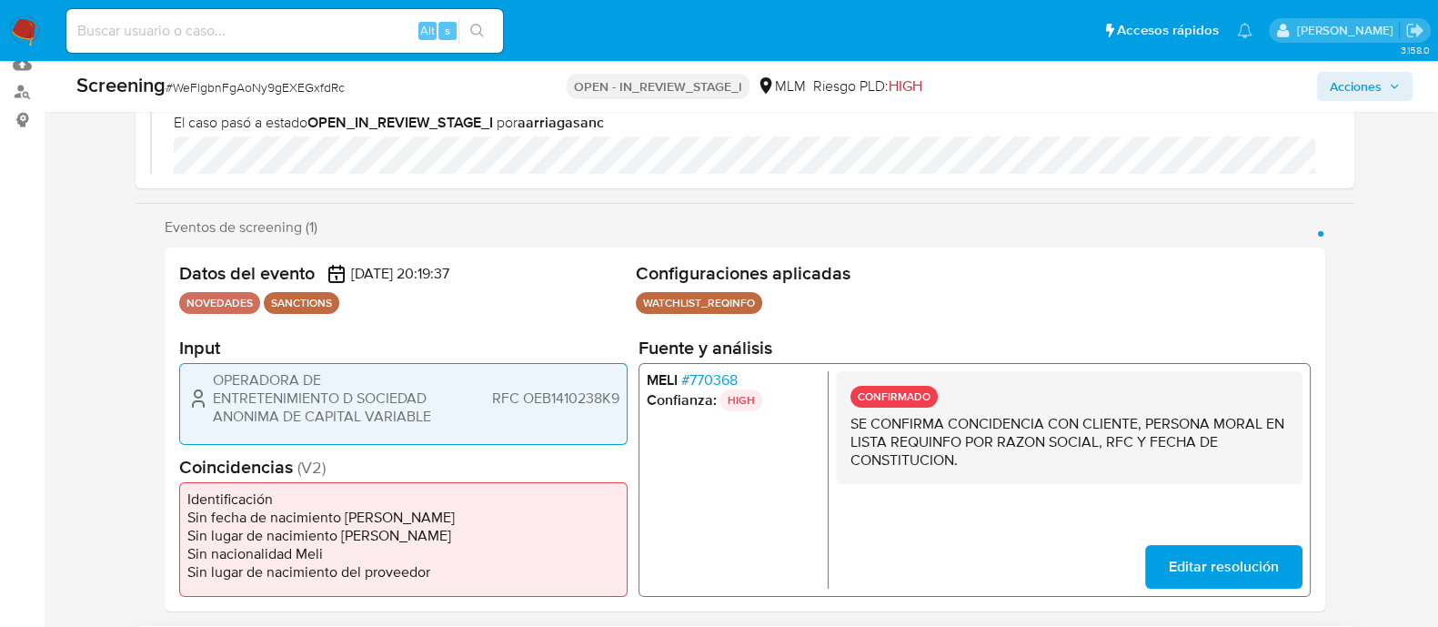
drag, startPoint x: 230, startPoint y: 382, endPoint x: 450, endPoint y: 419, distance: 223.3
click at [450, 419] on div "OPERADORA DE ENTRETENIMIENTO D SOCIEDAD ANONIMA DE CAPITAL VARIABLE RFC OEB1410…" at bounding box center [403, 398] width 432 height 55
click at [1382, 84] on span "Acciones" at bounding box center [1356, 86] width 52 height 29
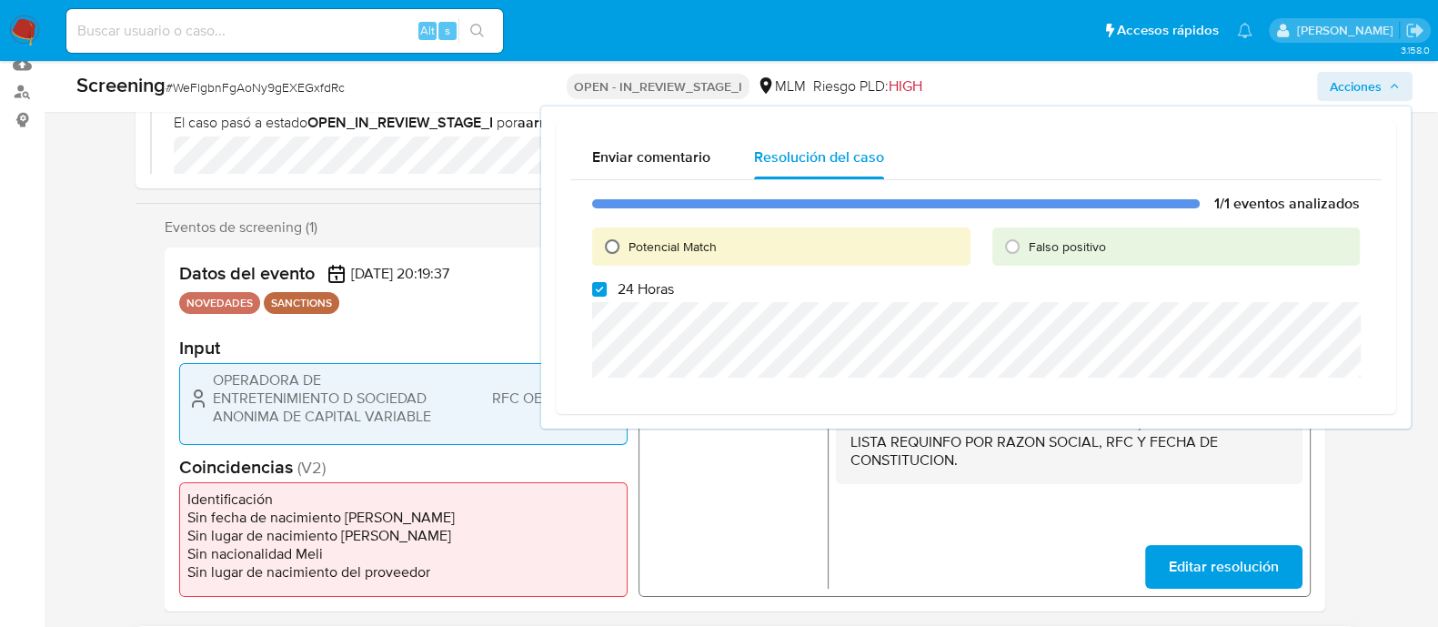
click at [622, 245] on input "Potencial Match" at bounding box center [612, 246] width 29 height 29
radio input "true"
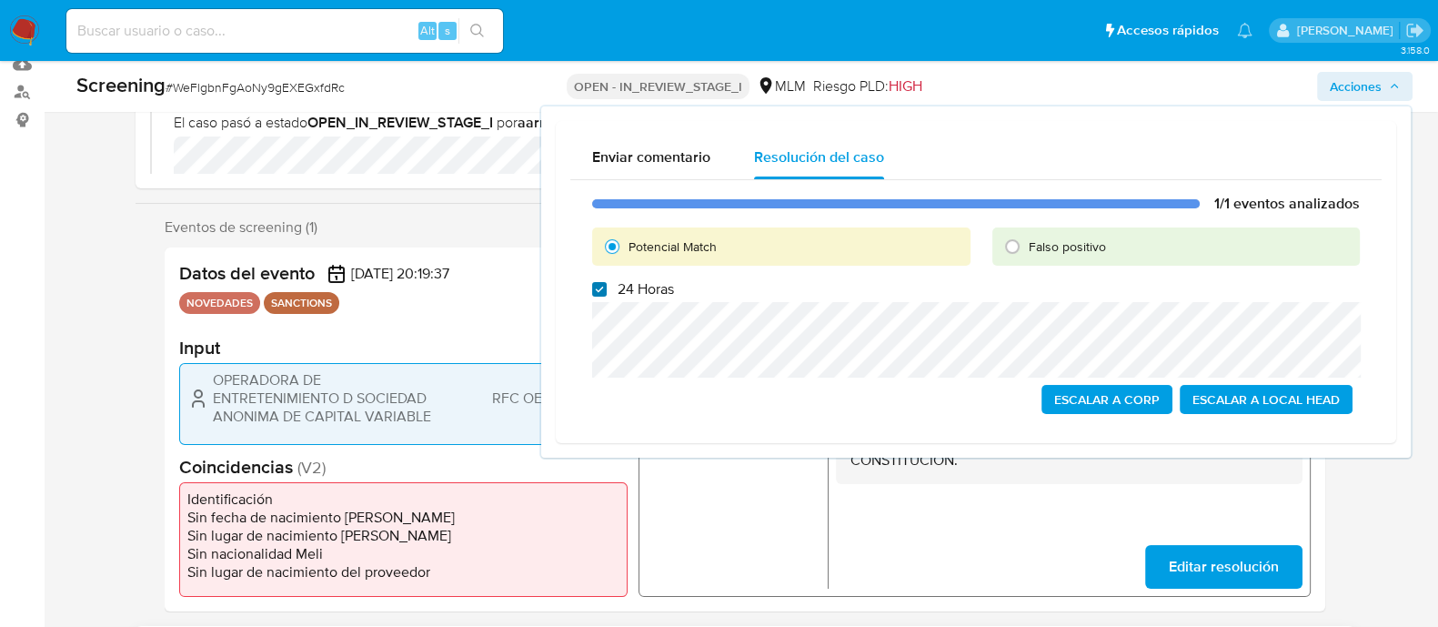
drag, startPoint x: 599, startPoint y: 280, endPoint x: 601, endPoint y: 293, distance: 13.0
click at [598, 282] on input "24 Horas" at bounding box center [599, 289] width 15 height 15
checkbox input "false"
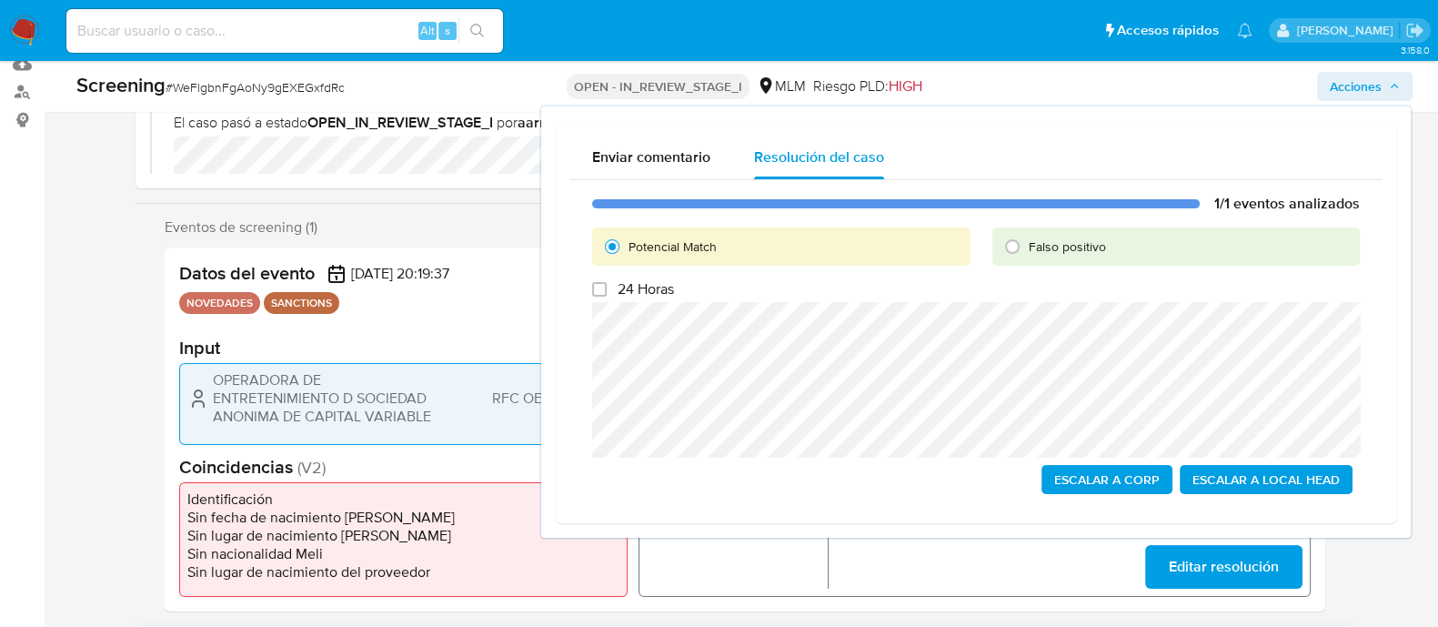
click at [1248, 473] on span "Escalar a Local Head" at bounding box center [1266, 479] width 147 height 25
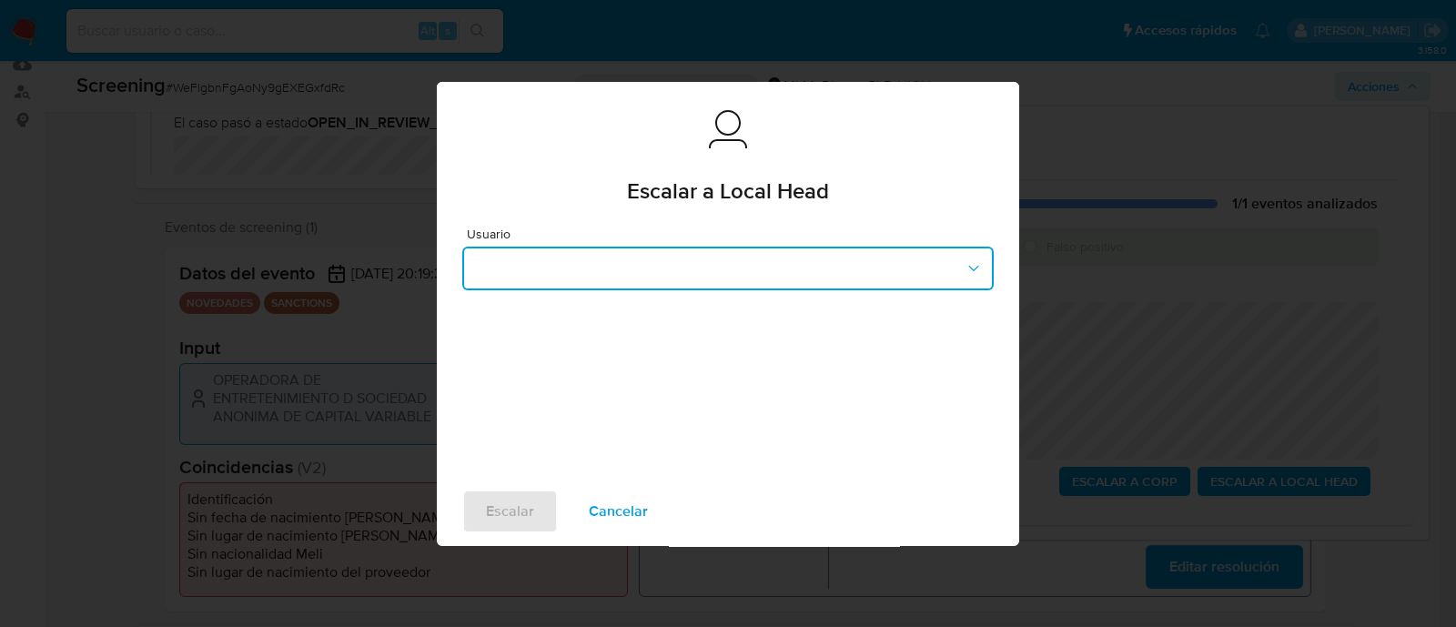
click at [729, 271] on button "button" at bounding box center [727, 269] width 531 height 44
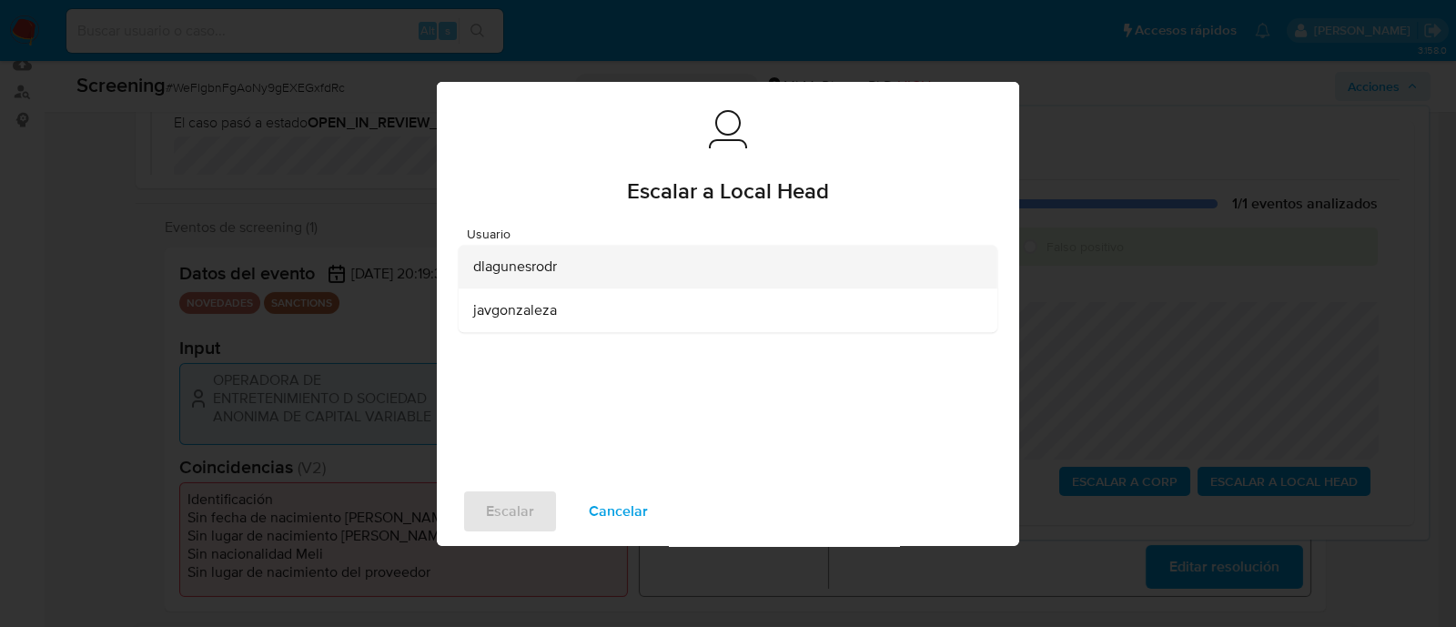
click at [552, 278] on div "dlagunesrodr" at bounding box center [722, 267] width 499 height 44
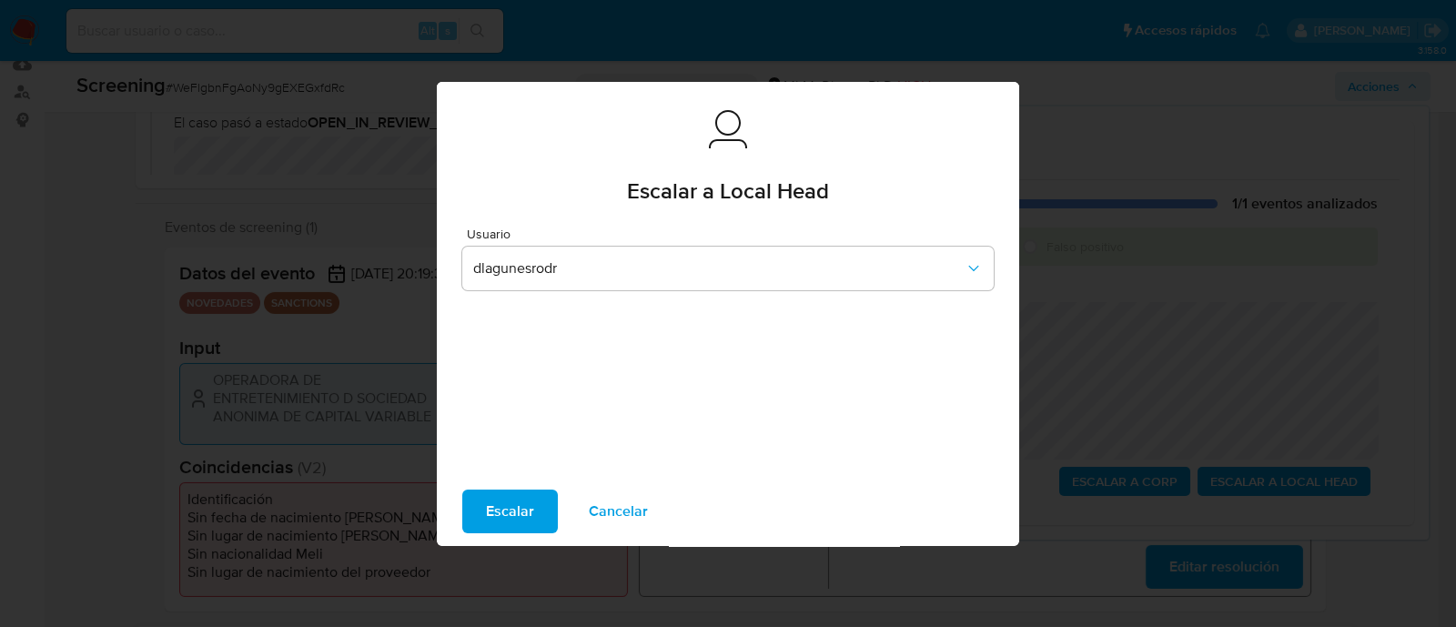
click at [507, 505] on span "Escalar" at bounding box center [510, 511] width 48 height 40
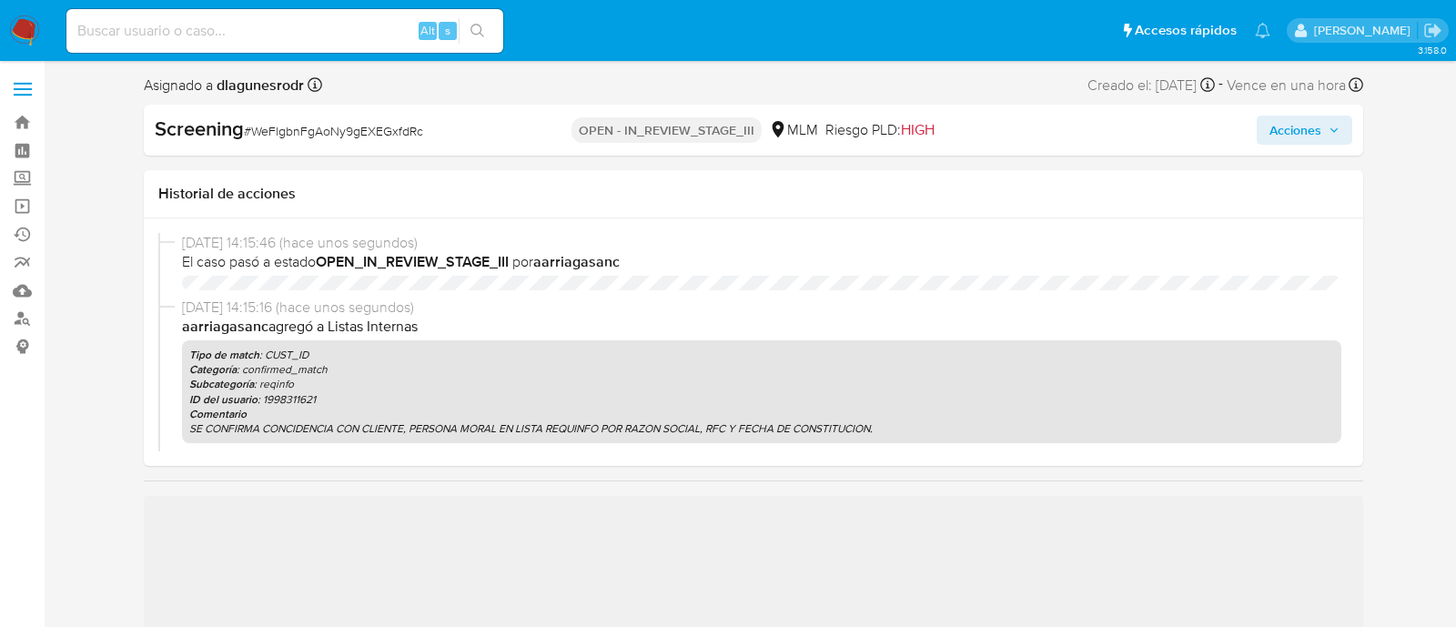
select select "10"
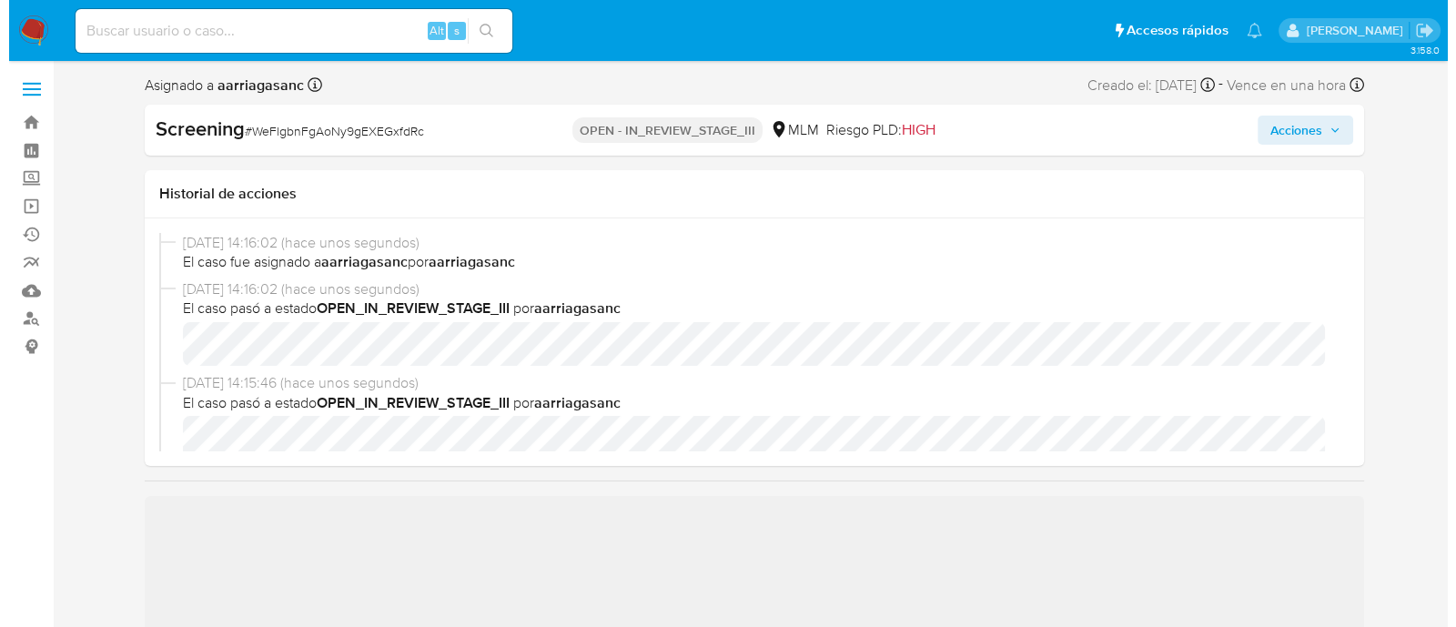
scroll to position [113, 0]
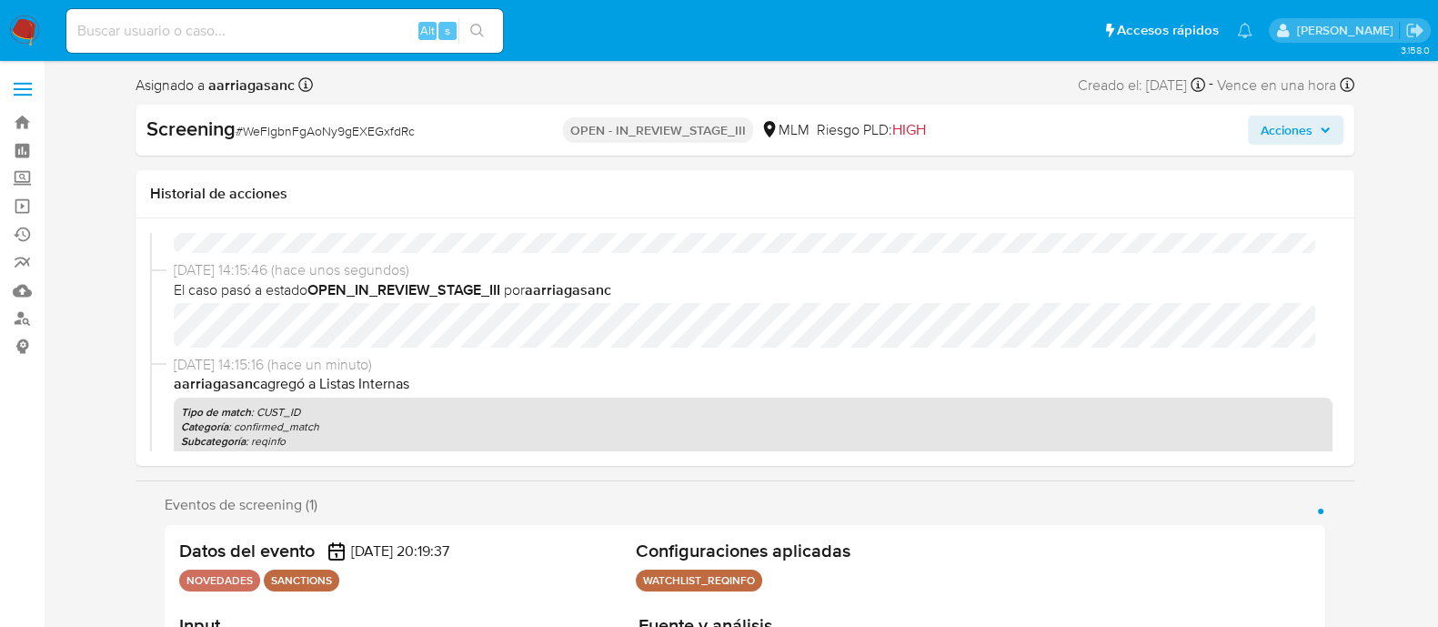
select select "10"
click at [1296, 129] on span "Acciones" at bounding box center [1287, 130] width 52 height 29
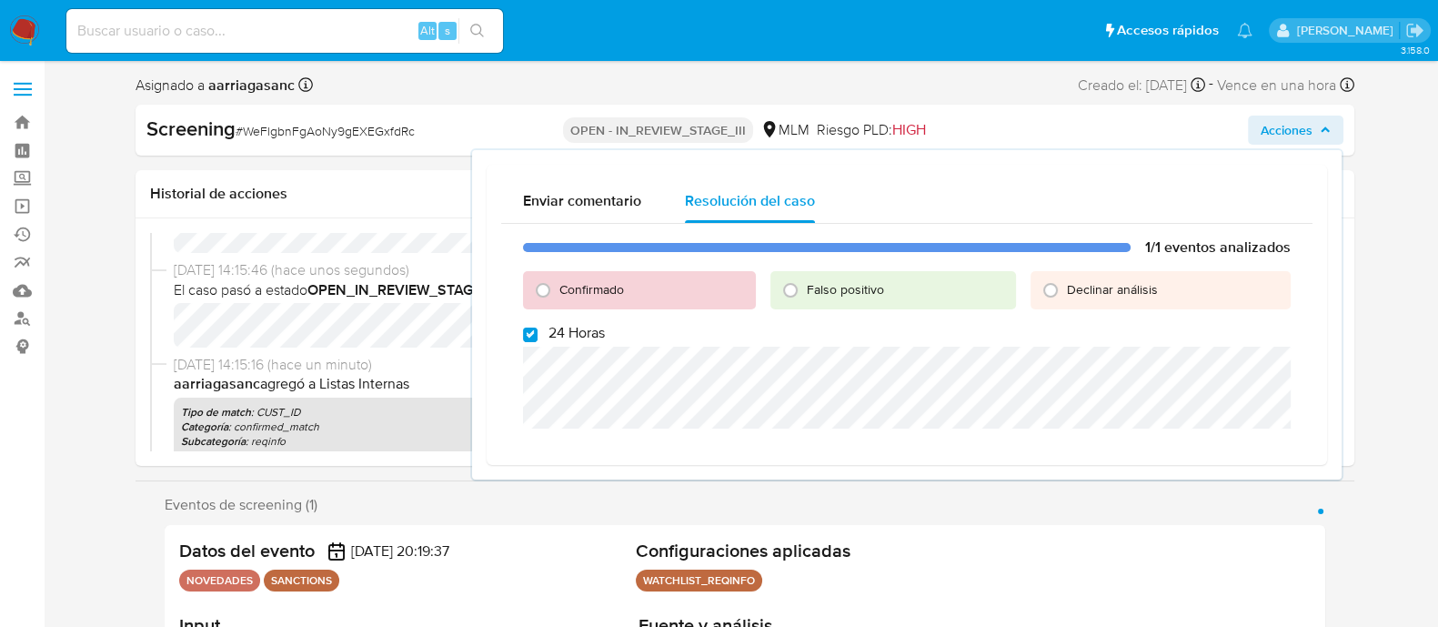
drag, startPoint x: 536, startPoint y: 288, endPoint x: 528, endPoint y: 318, distance: 30.2
click at [535, 289] on input "Confirmado" at bounding box center [543, 290] width 29 height 29
radio input "true"
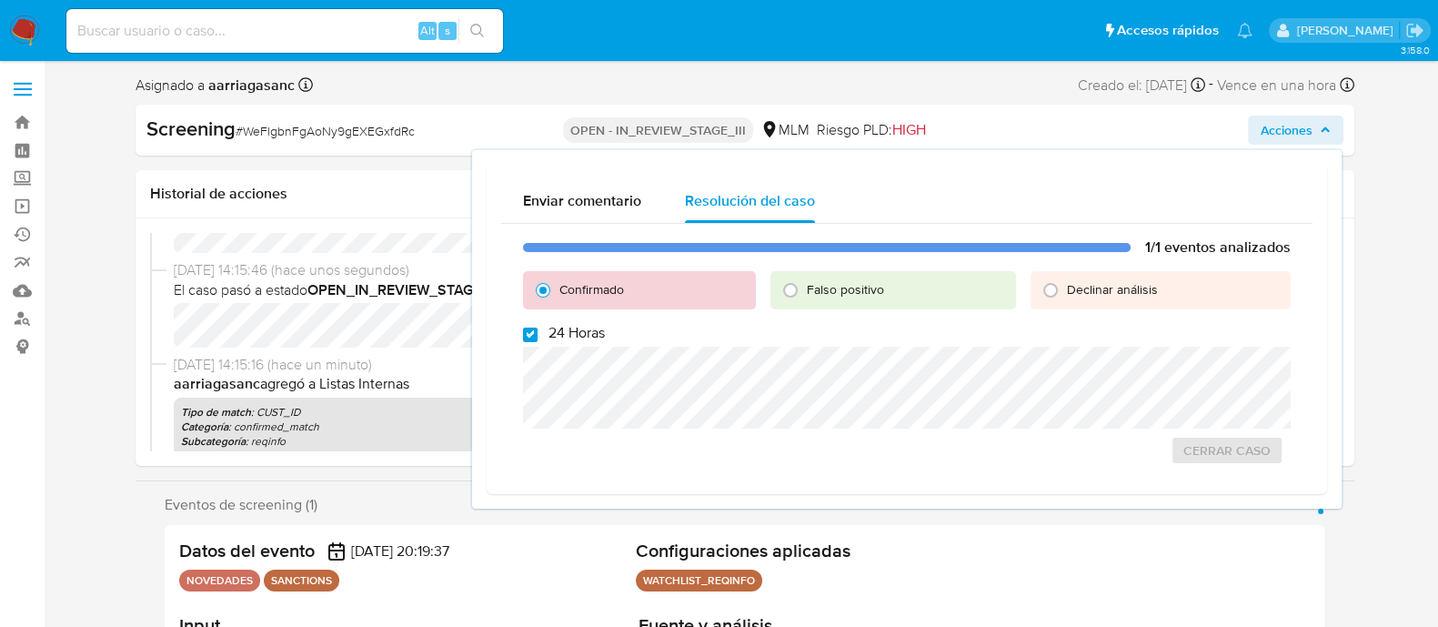
drag, startPoint x: 523, startPoint y: 329, endPoint x: 523, endPoint y: 343, distance: 13.6
click at [523, 330] on input "24 Horas" at bounding box center [530, 335] width 15 height 15
checkbox input "false"
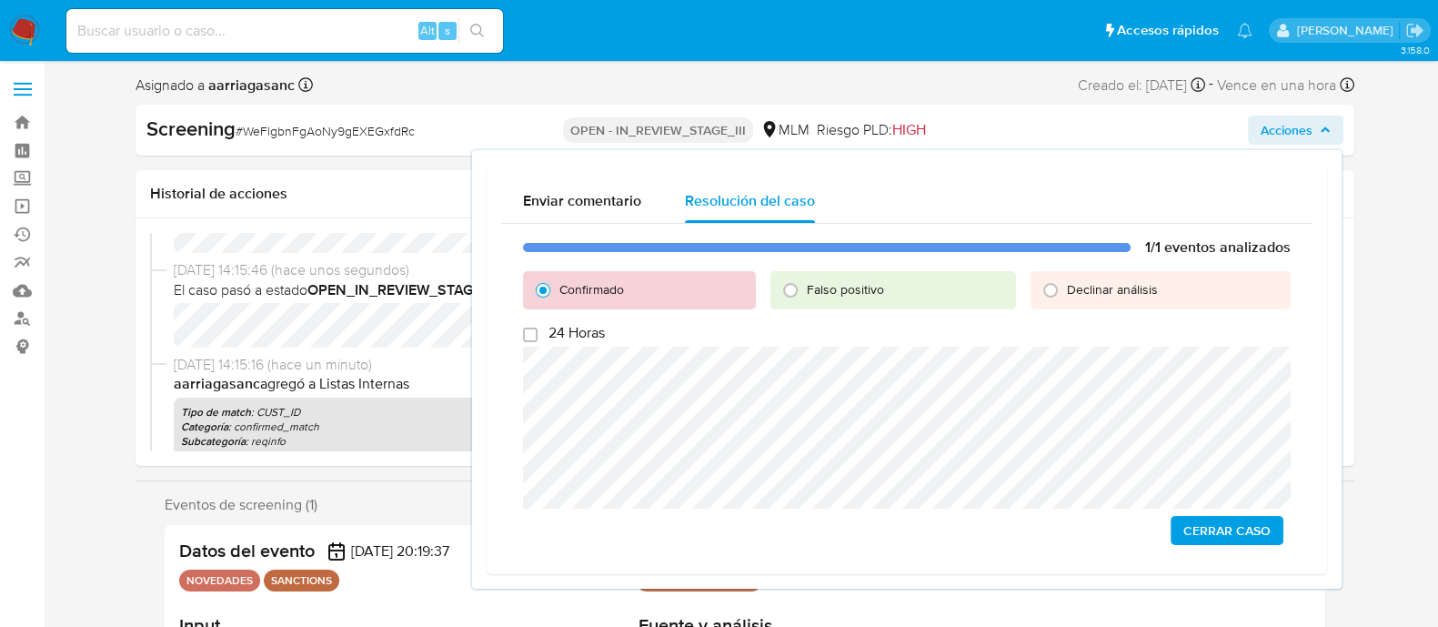
click at [1225, 529] on span "Cerrar Caso" at bounding box center [1227, 530] width 87 height 25
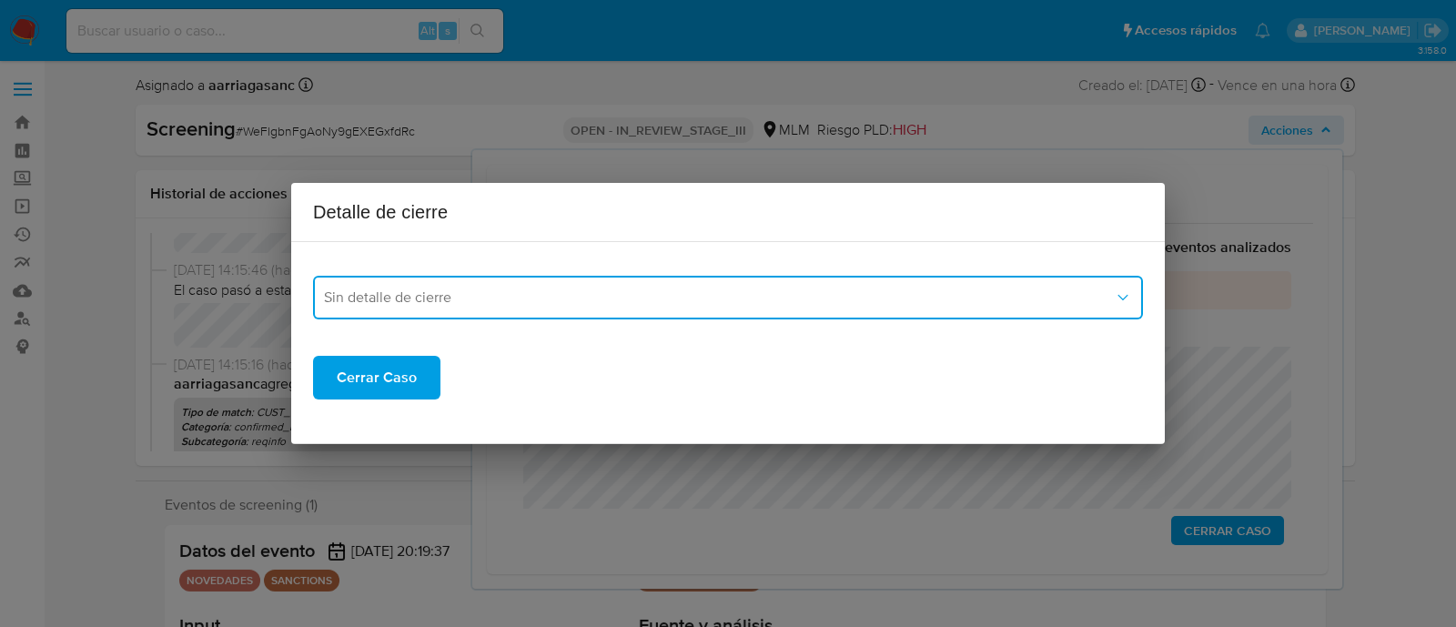
click at [399, 305] on span "Sin detalle de cierre" at bounding box center [719, 297] width 790 height 18
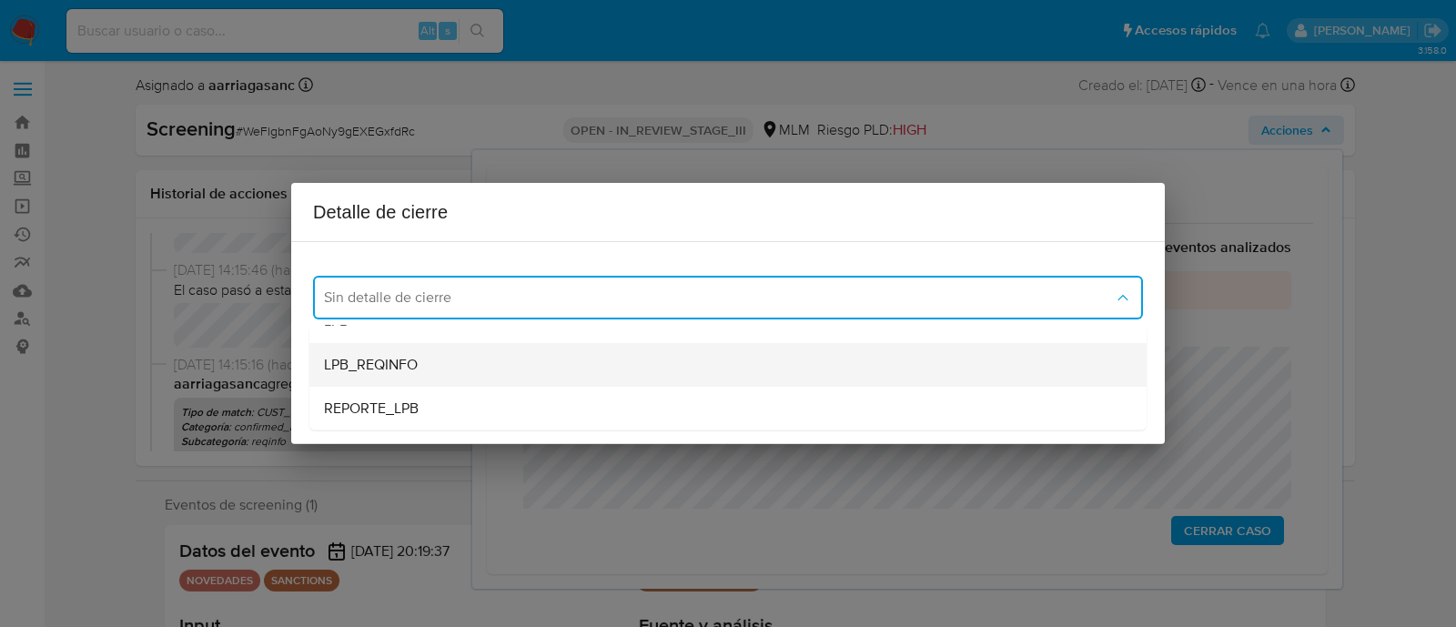
click at [411, 366] on span "LPB_REQINFO" at bounding box center [371, 365] width 94 height 18
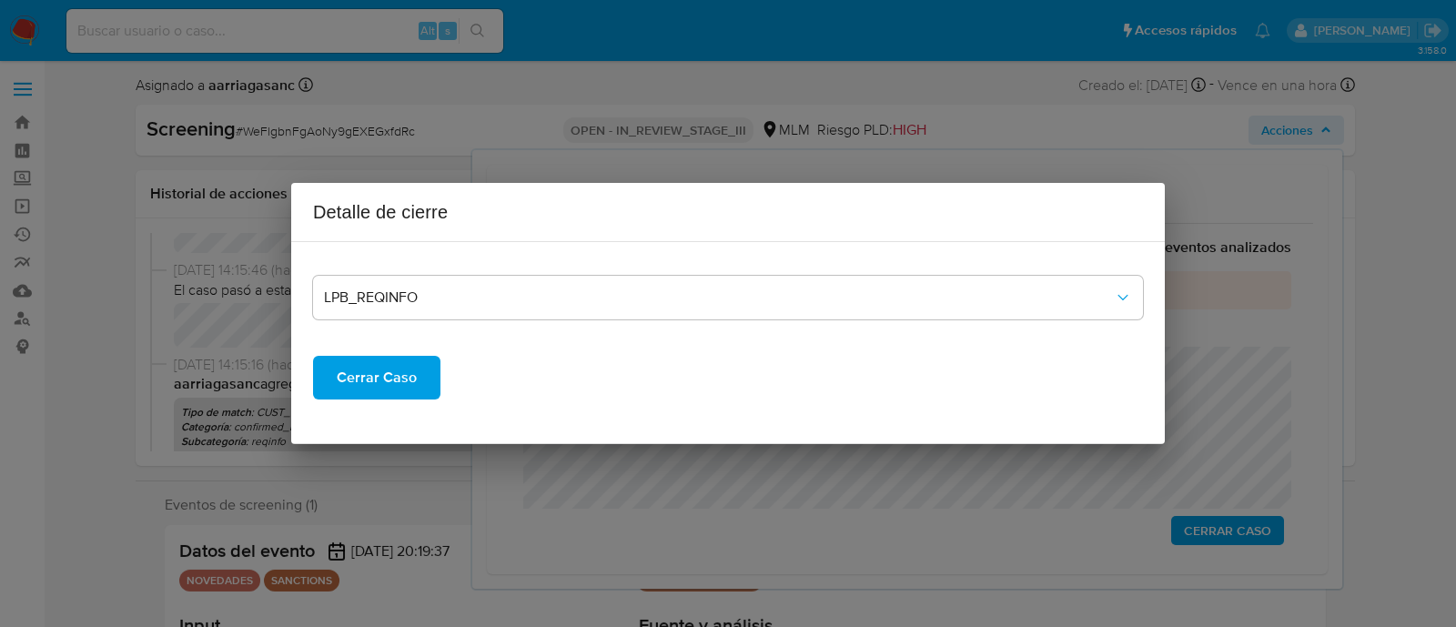
click at [402, 368] on span "Cerrar Caso" at bounding box center [377, 378] width 80 height 40
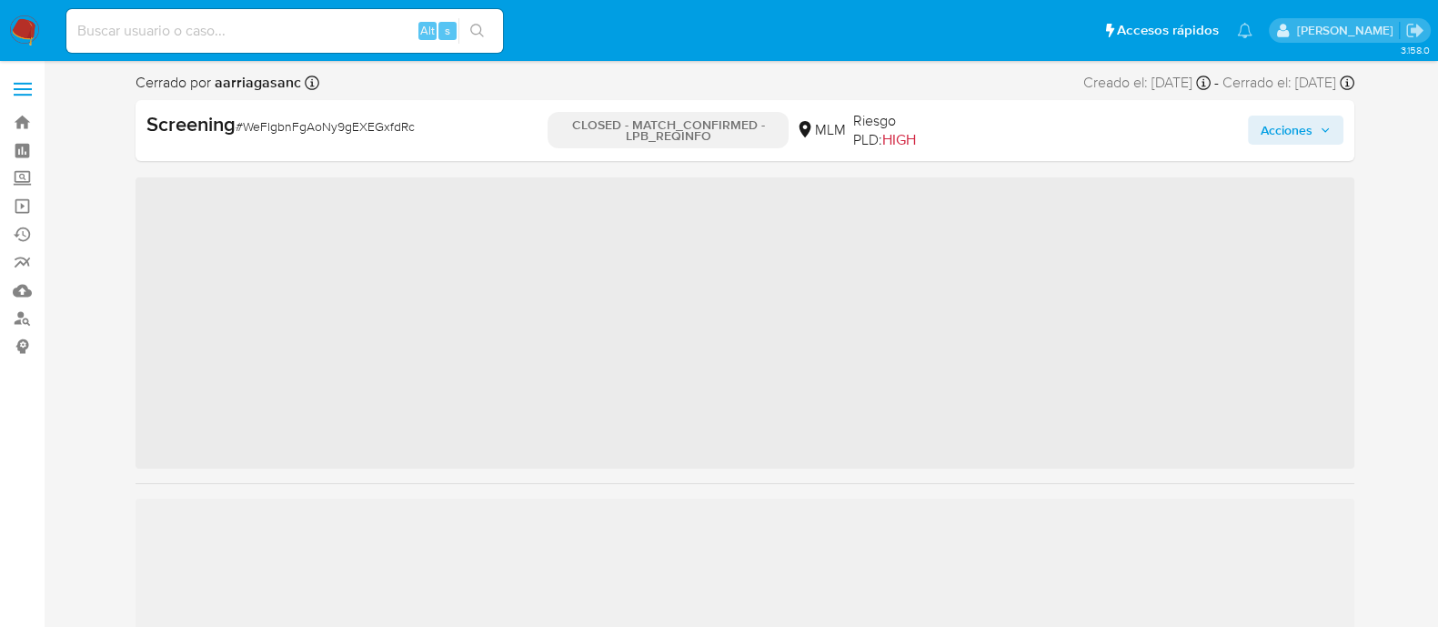
scroll to position [768, 0]
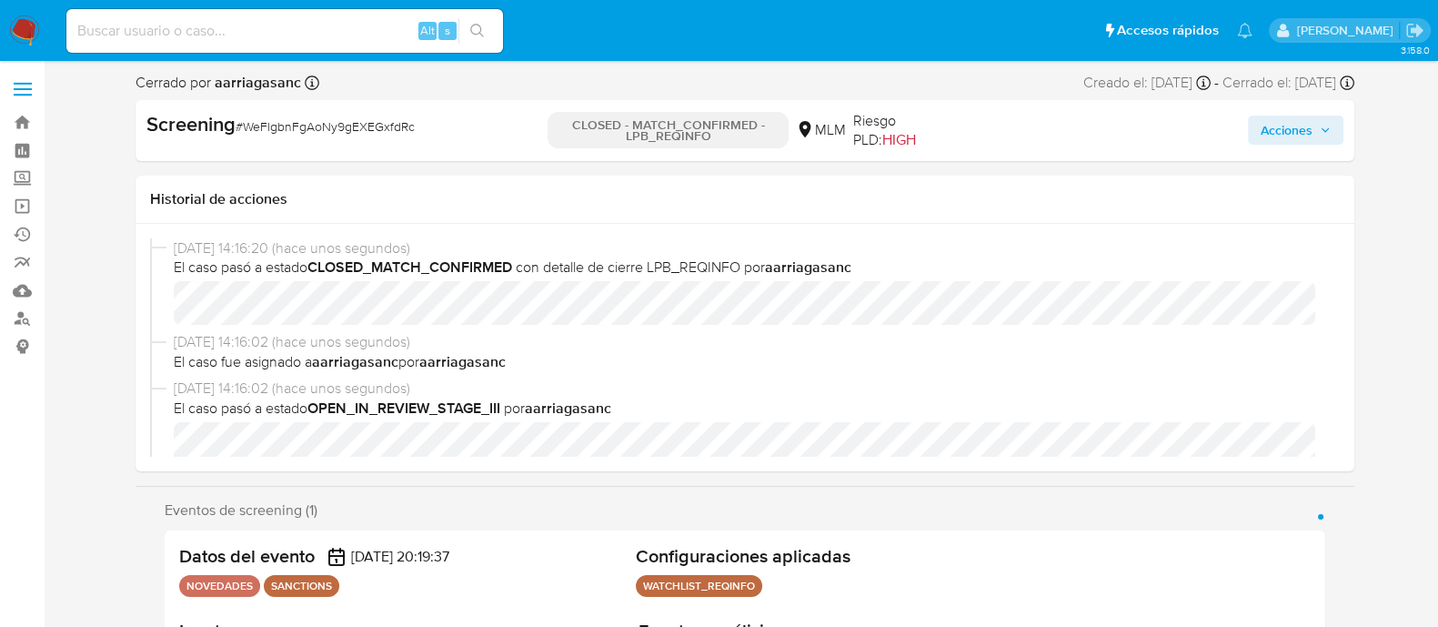
select select "10"
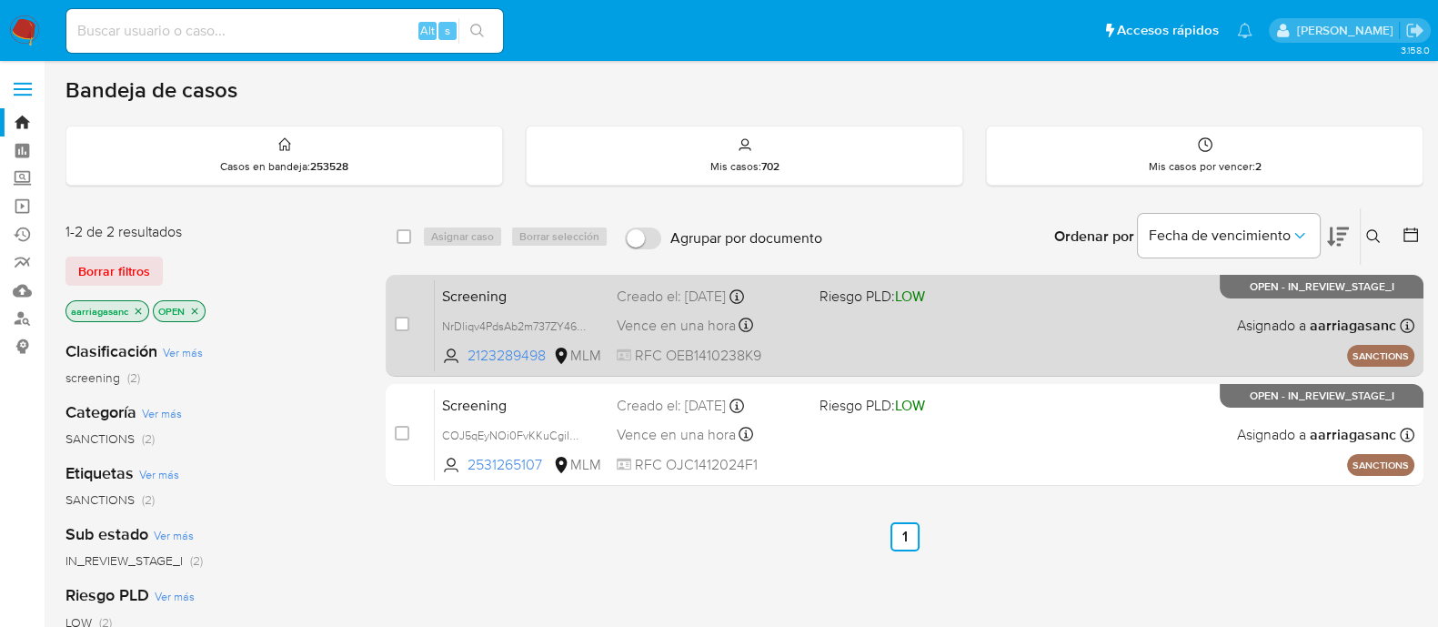
click at [871, 322] on div "Screening NrDliqv4PdsAb2m737ZY46iW 2123289498 MLM Riesgo PLD: LOW Creado el: [D…" at bounding box center [925, 325] width 980 height 92
click at [400, 324] on input "checkbox" at bounding box center [402, 324] width 15 height 15
checkbox input "true"
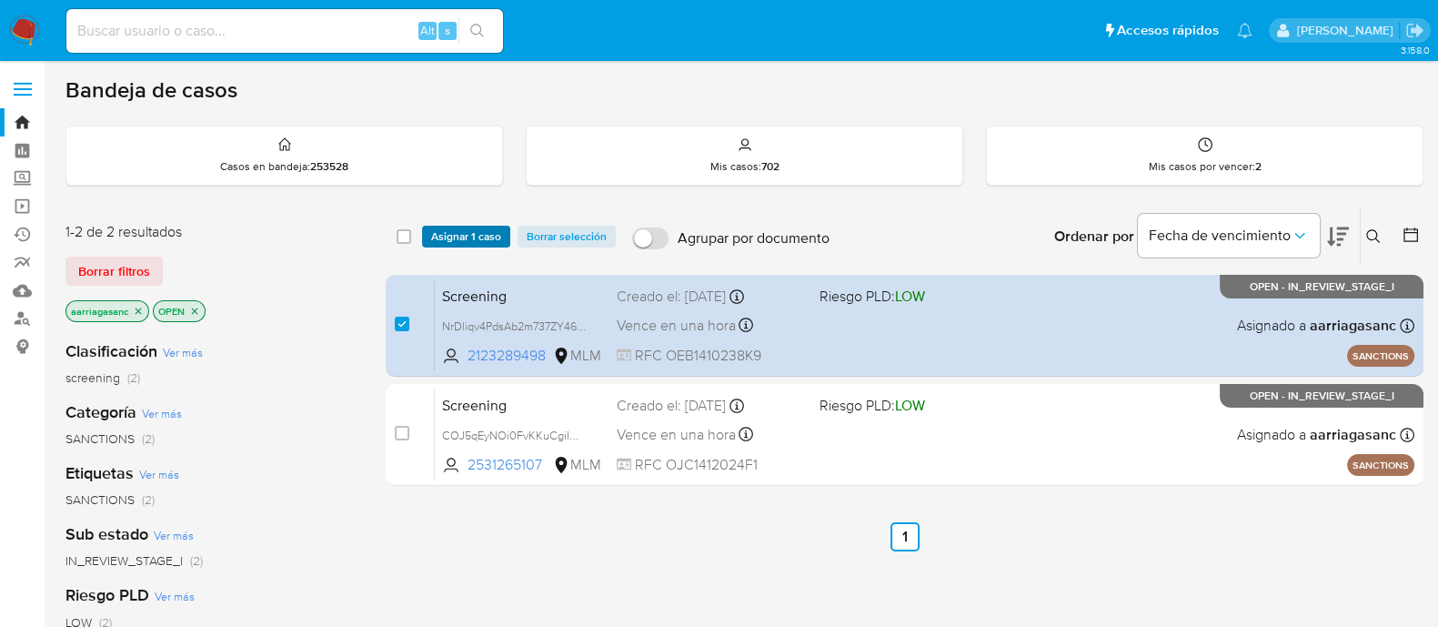
click at [448, 227] on span "Asignar 1 caso" at bounding box center [466, 236] width 70 height 18
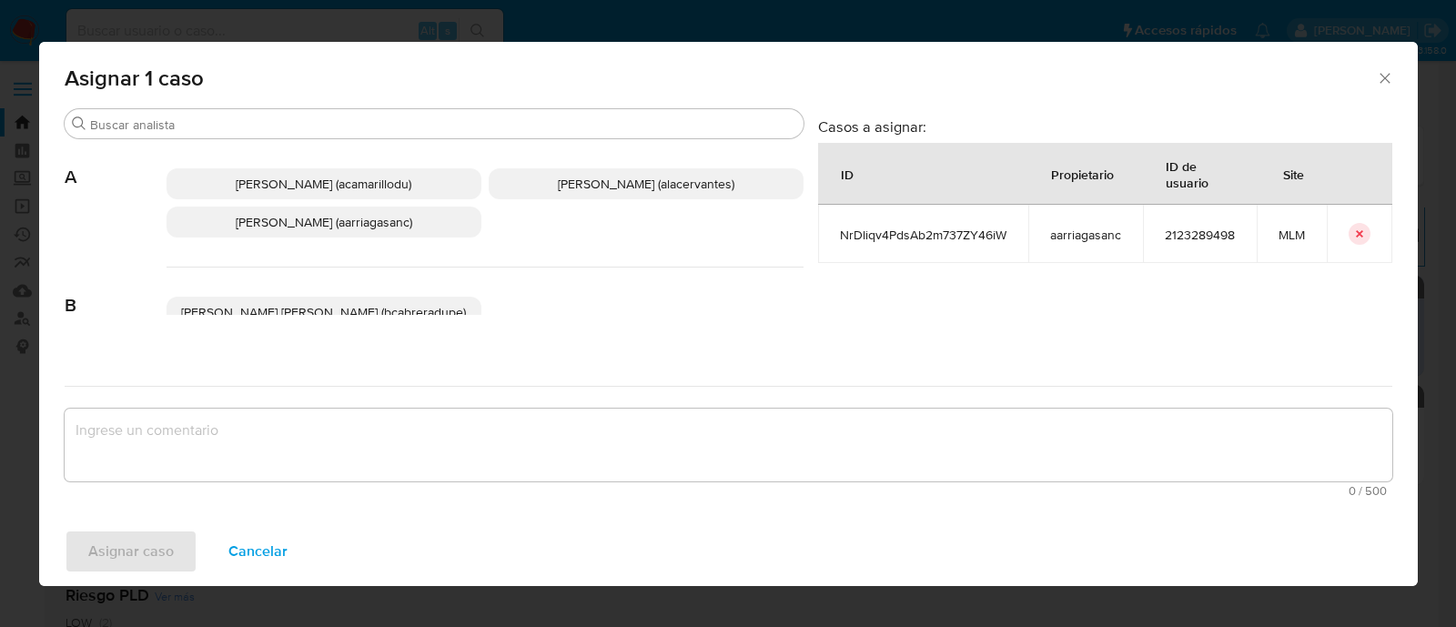
drag, startPoint x: 411, startPoint y: 229, endPoint x: 406, endPoint y: 253, distance: 24.3
click at [410, 228] on p "[PERSON_NAME] (aarriagasanc)" at bounding box center [323, 222] width 315 height 31
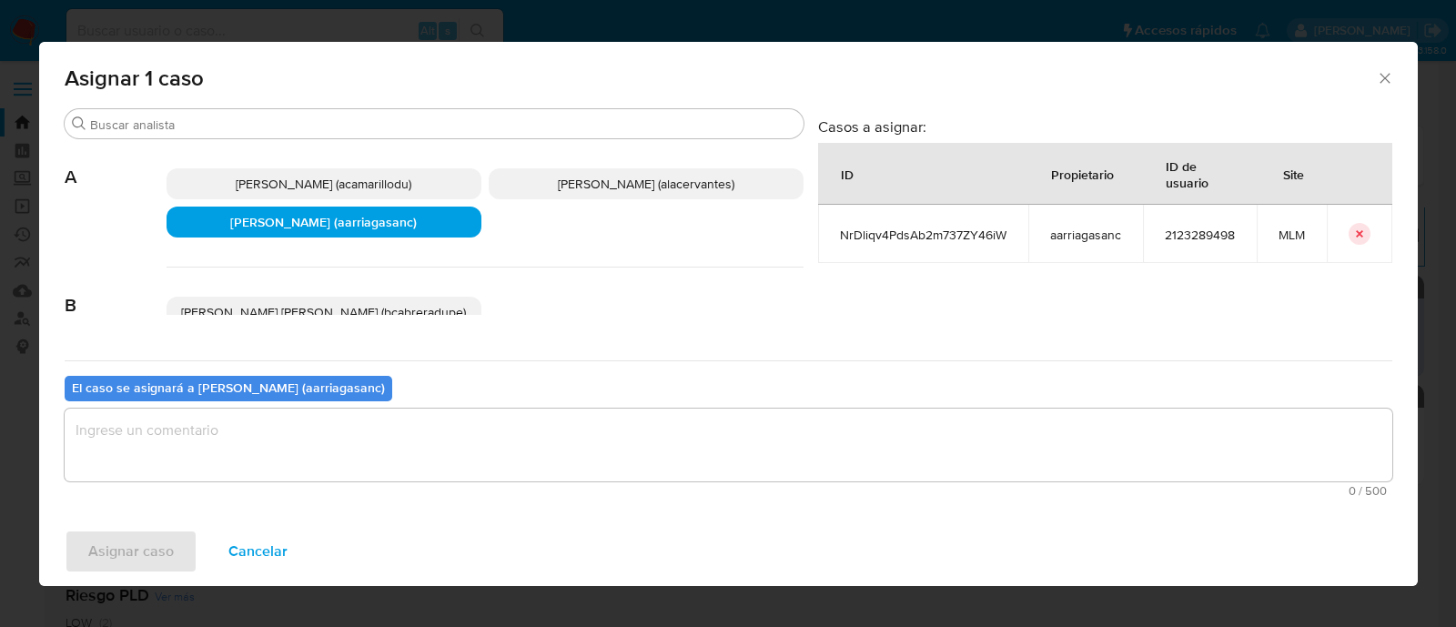
click at [333, 450] on textarea "assign-modal" at bounding box center [728, 444] width 1327 height 73
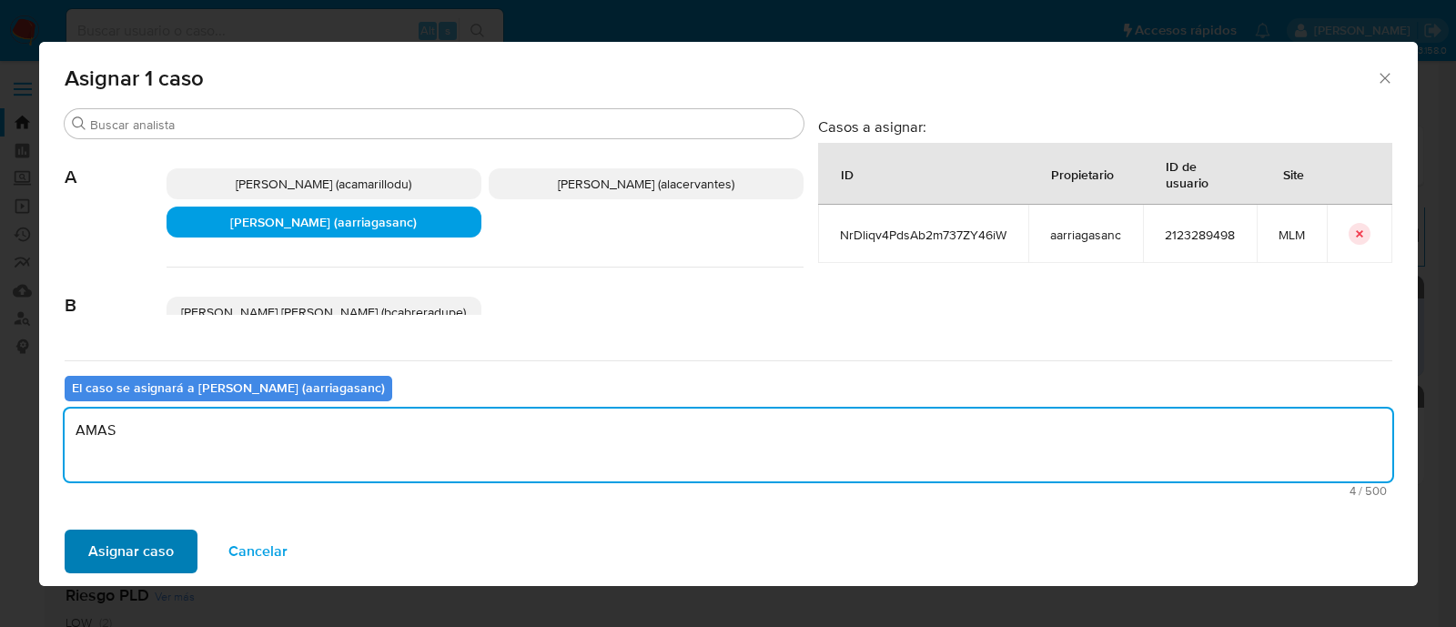
type textarea "AMAS"
click at [132, 534] on span "Asignar caso" at bounding box center [131, 551] width 86 height 40
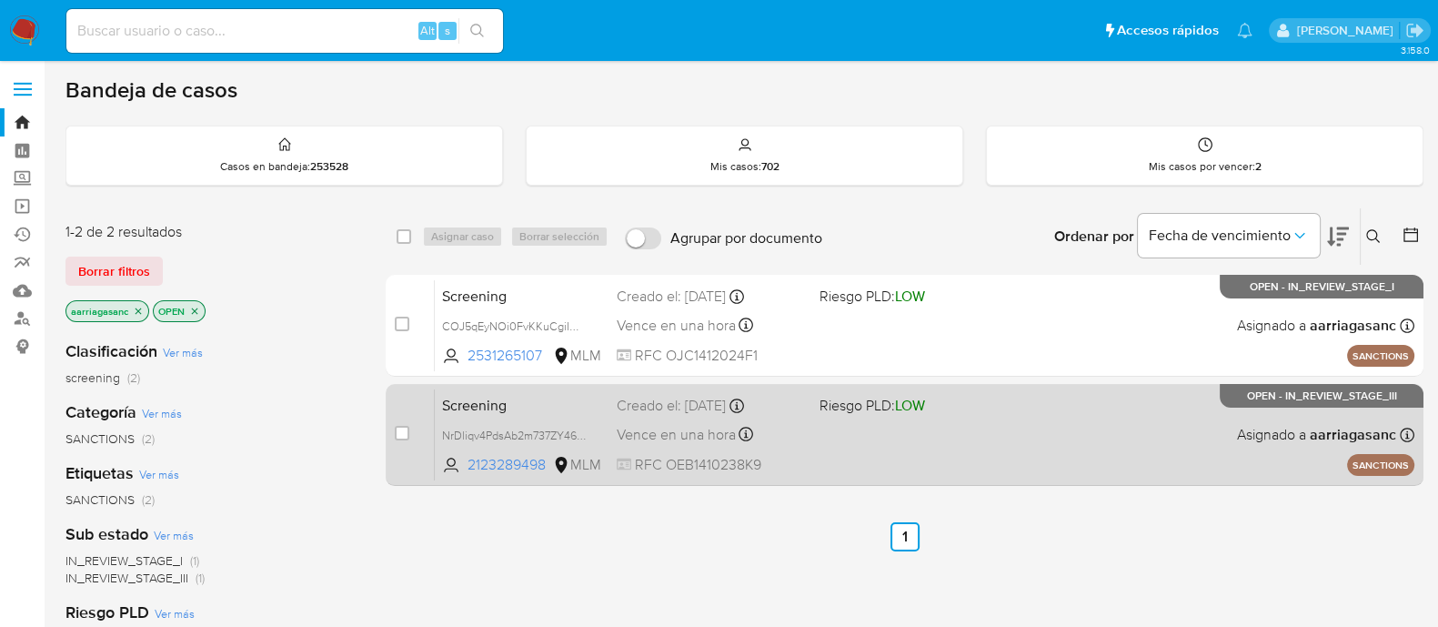
click at [911, 449] on div "Screening NrDliqv4PdsAb2m737ZY46iW 2123289498 MLM Riesgo PLD: LOW Creado el: [D…" at bounding box center [925, 434] width 980 height 92
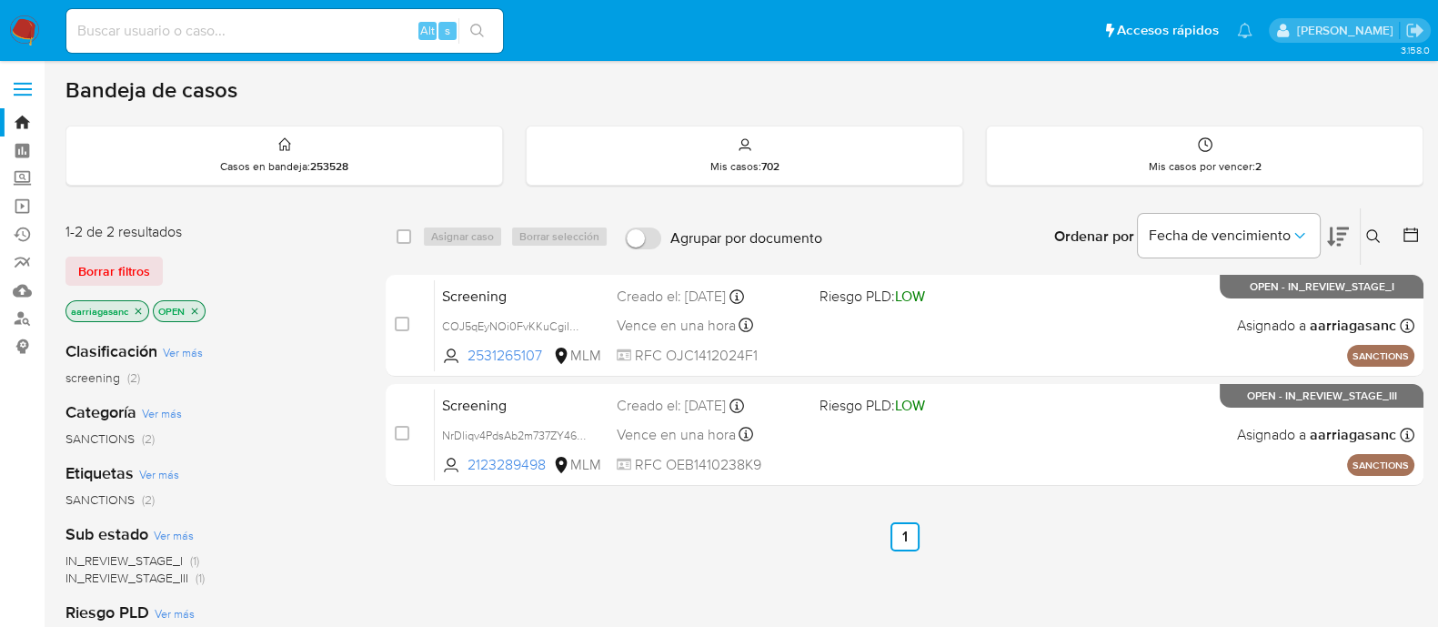
click at [12, 28] on img at bounding box center [24, 30] width 31 height 31
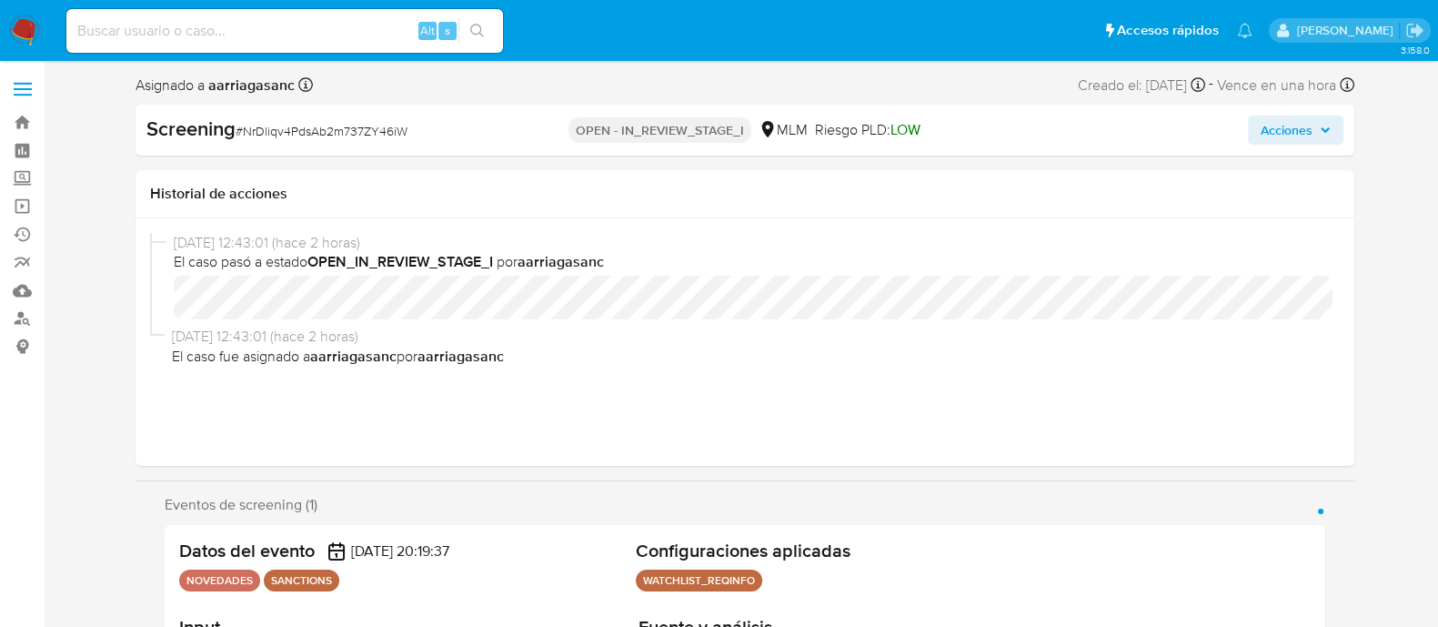
scroll to position [768, 0]
select select "10"
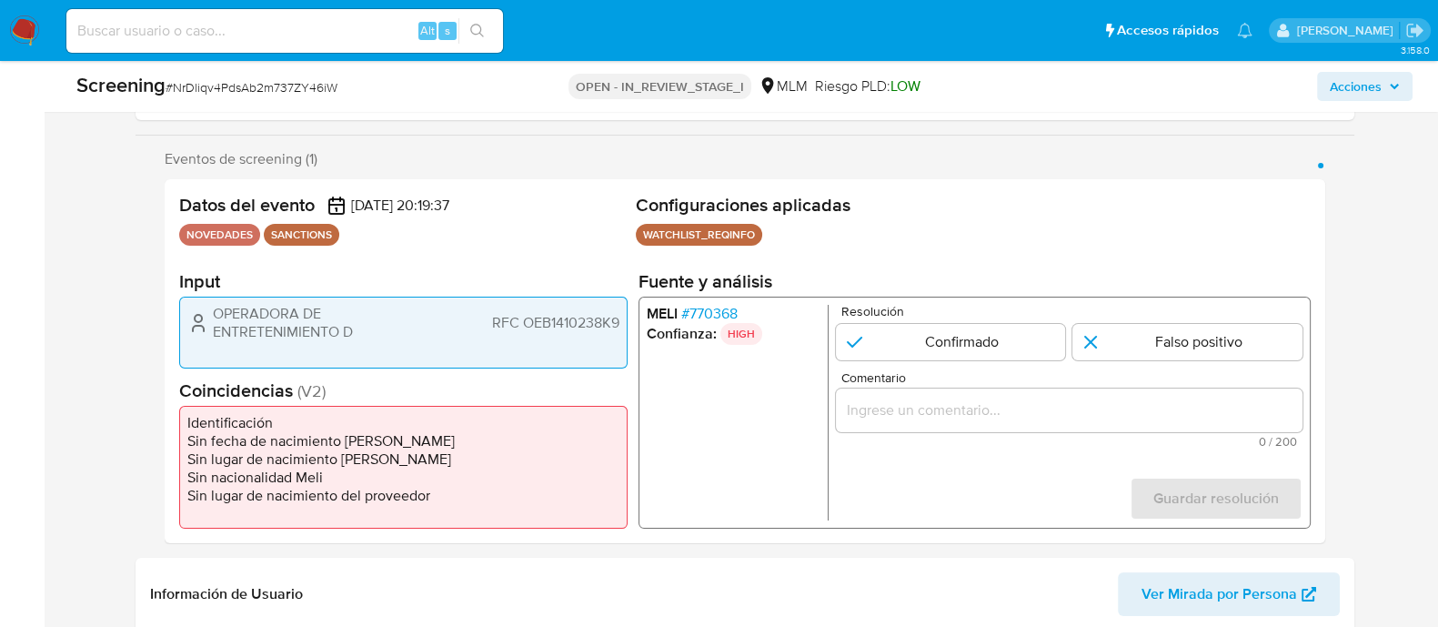
scroll to position [341, 0]
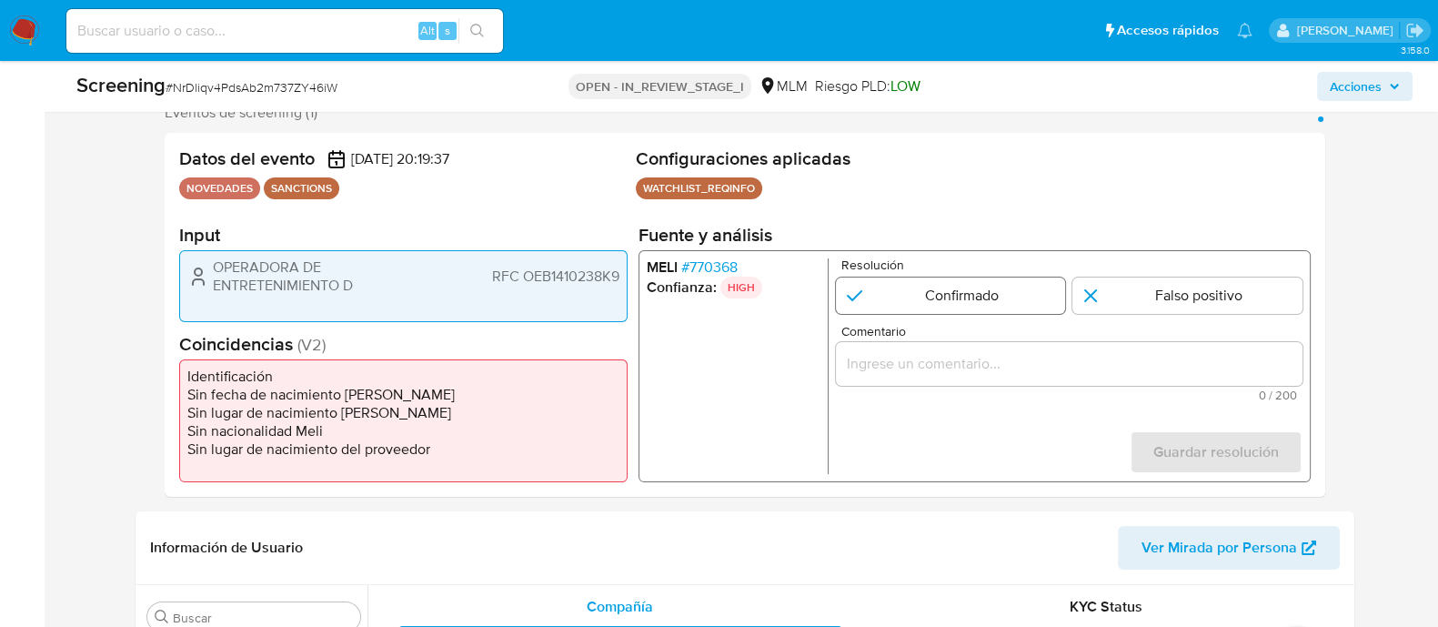
click at [890, 290] on input "1 de 1" at bounding box center [950, 295] width 230 height 36
radio input "true"
click at [870, 376] on div "1 de 1" at bounding box center [1068, 364] width 467 height 44
click at [869, 364] on input "Comentario" at bounding box center [1068, 364] width 467 height 24
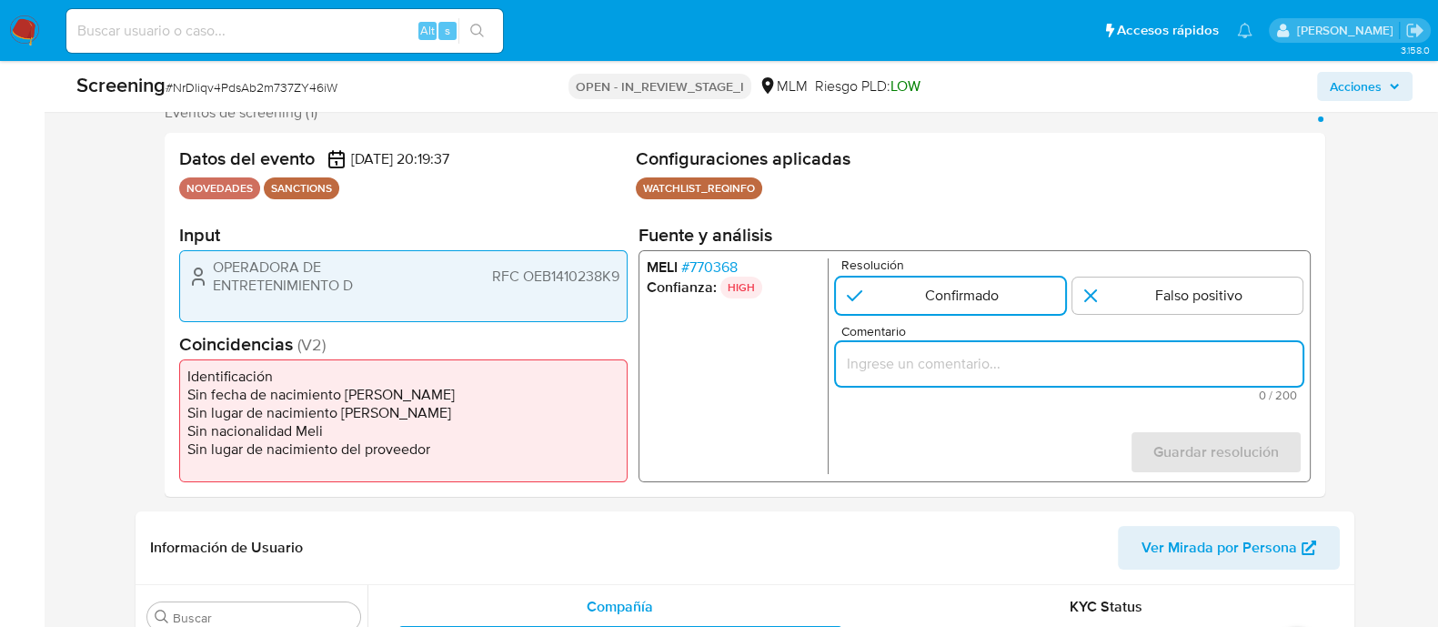
paste input "SE CONFIRMA CONCIDENCIA CON CLIENTE, PERSONA MORAL EN LISTA REQUINFO POR RAZON …"
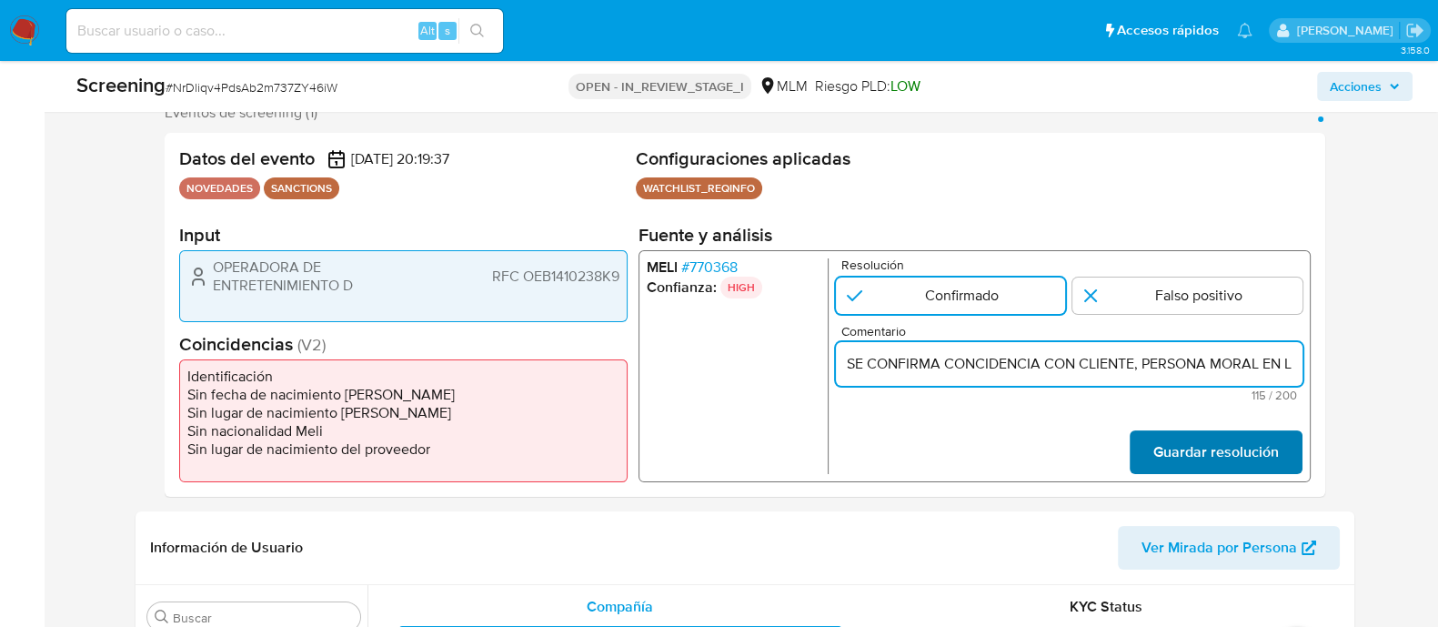
scroll to position [0, 473]
type input "SE CONFIRMA CONCIDENCIA CON CLIENTE, PERSONA MORAL EN LISTA REQUINFO POR RAZON …"
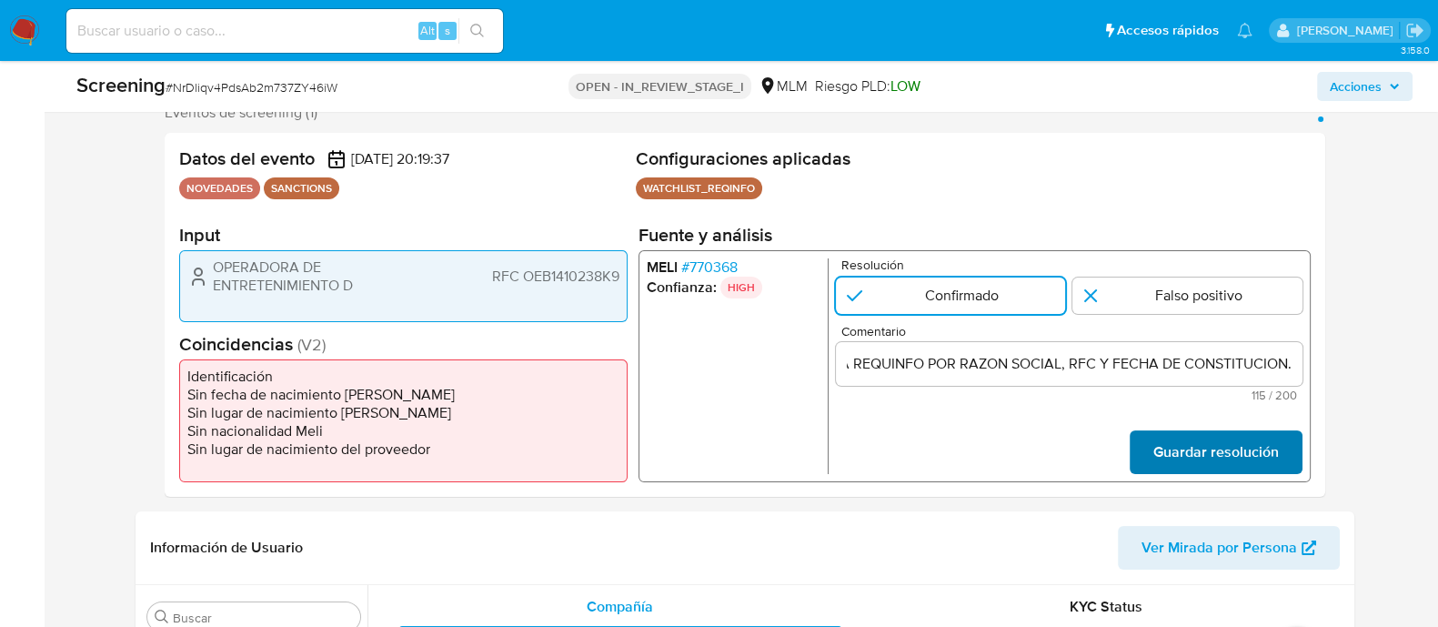
click at [1198, 439] on span "Guardar resolución" at bounding box center [1216, 452] width 126 height 40
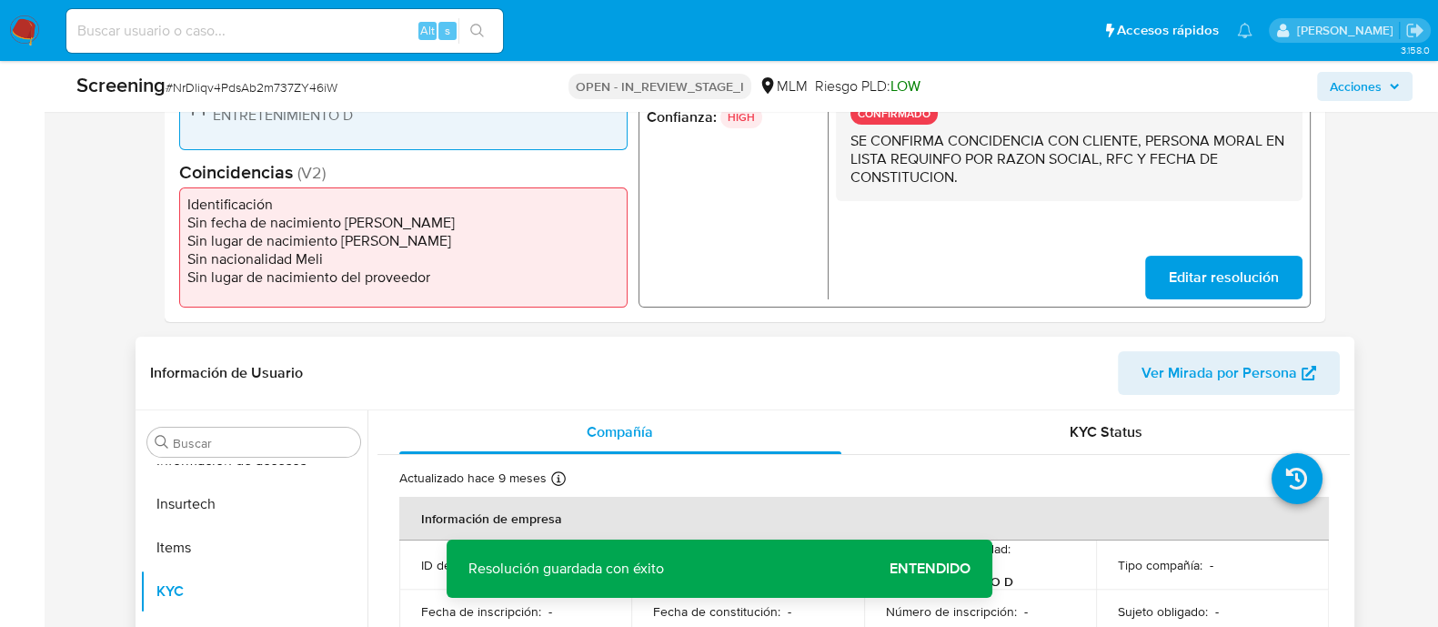
scroll to position [569, 0]
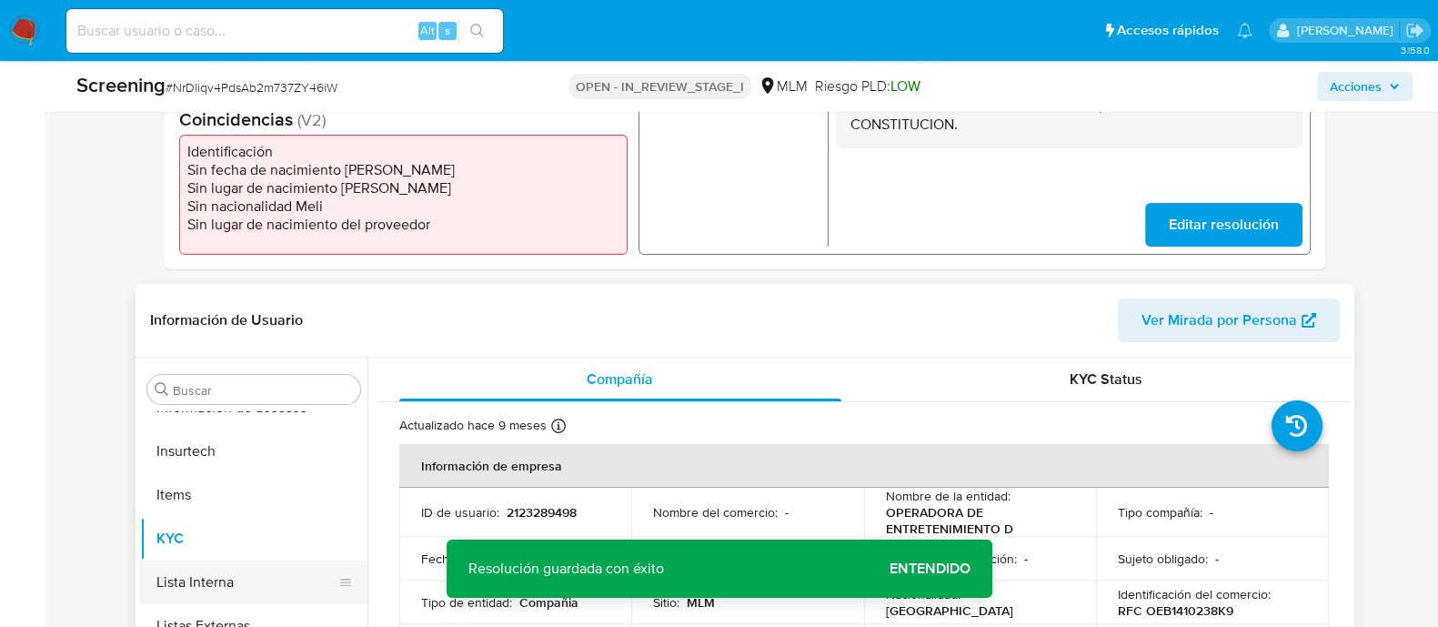
click at [210, 583] on button "Lista Interna" at bounding box center [246, 582] width 213 height 44
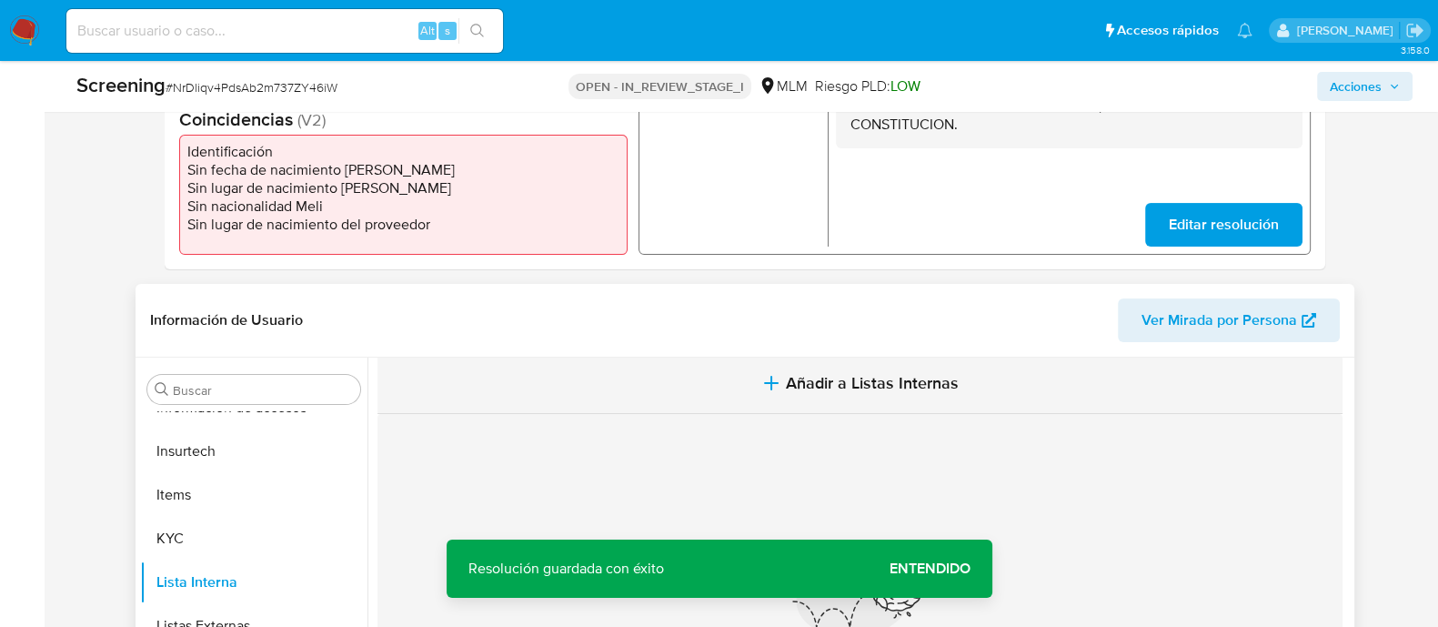
scroll to position [0, 0]
click at [894, 398] on span "Añadir a Listas Internas" at bounding box center [872, 397] width 173 height 20
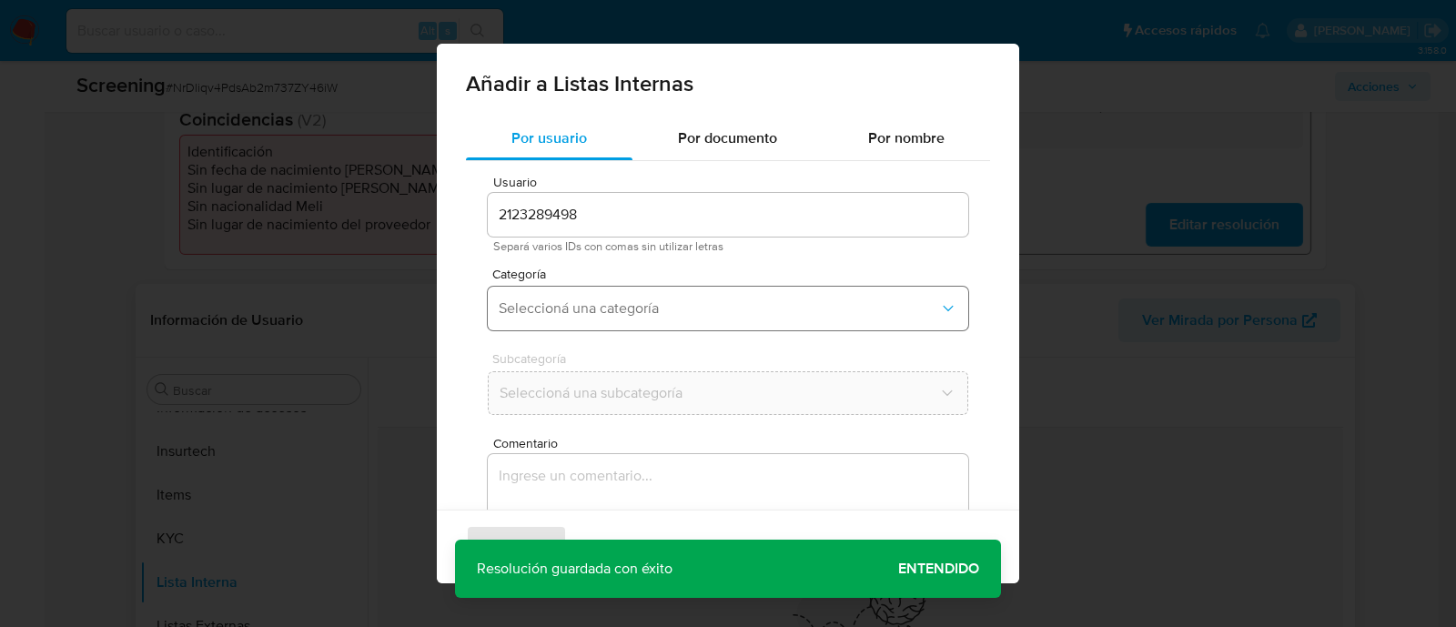
click at [541, 318] on button "Seleccioná una categoría" at bounding box center [728, 309] width 480 height 44
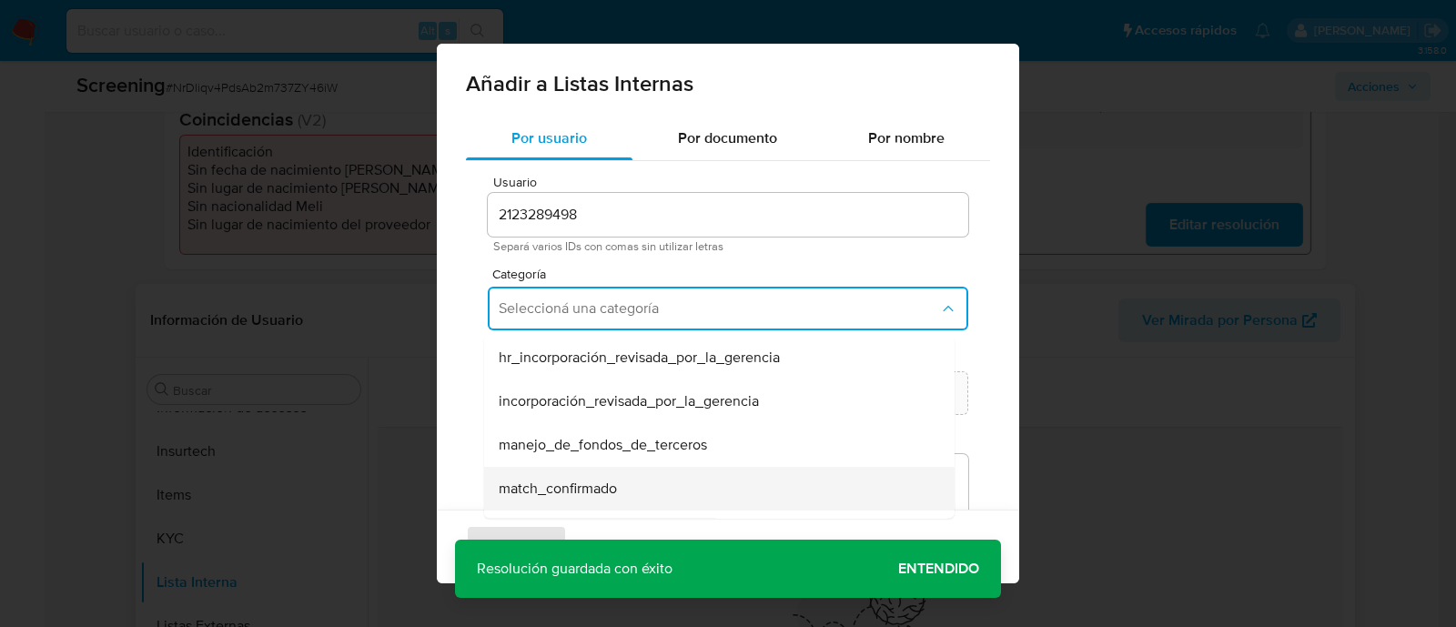
click at [587, 477] on div "match_confirmado" at bounding box center [714, 489] width 430 height 44
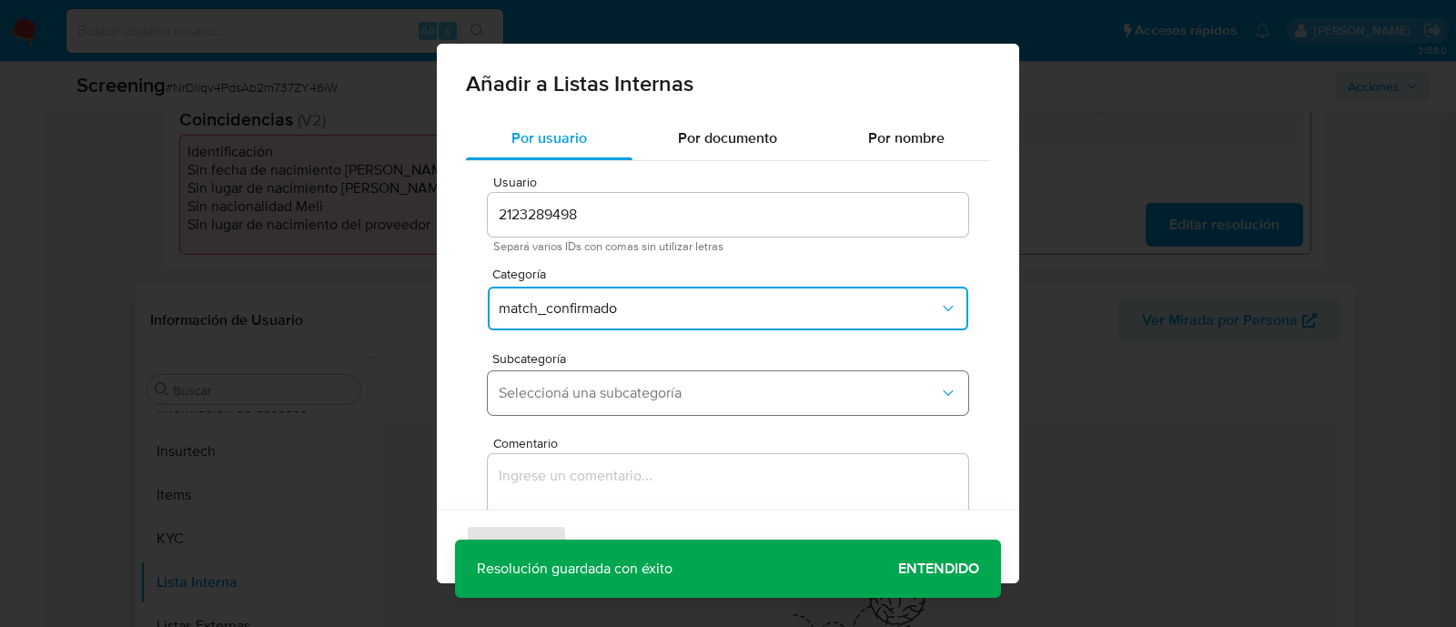
click at [590, 396] on span "Seleccioná una subcategoría" at bounding box center [719, 393] width 440 height 18
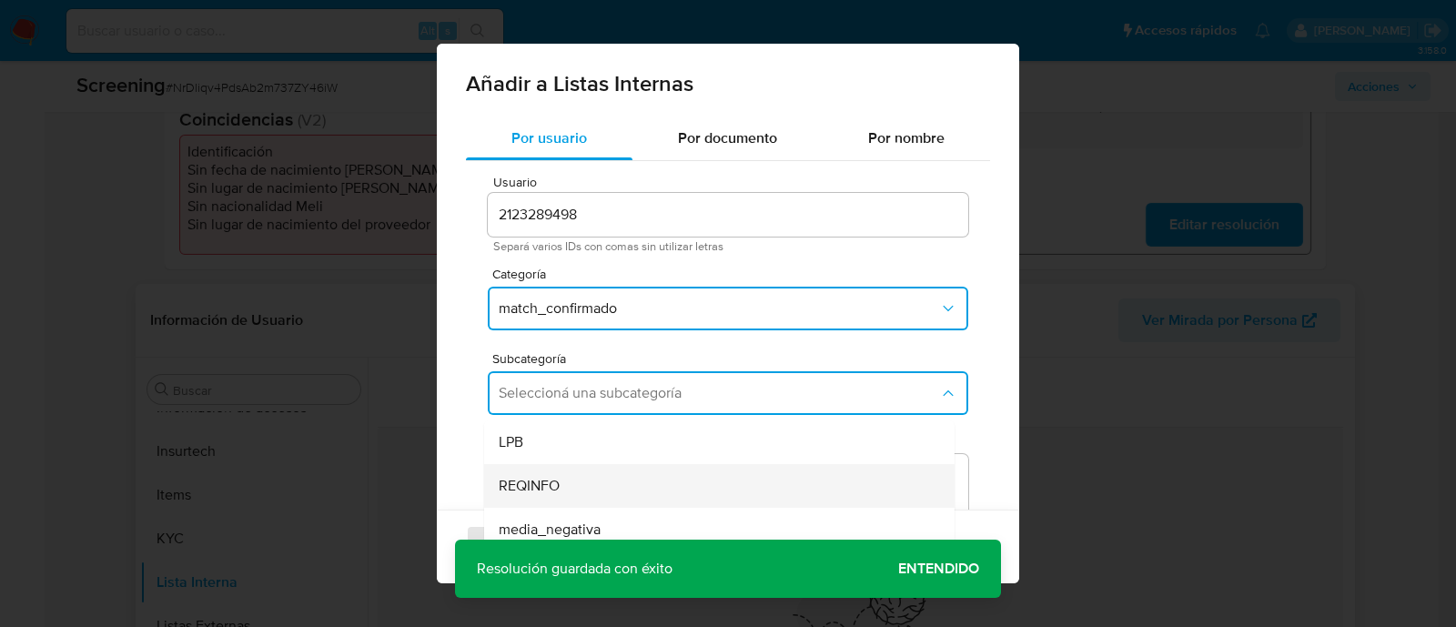
click at [539, 473] on div "REQINFO" at bounding box center [714, 486] width 430 height 44
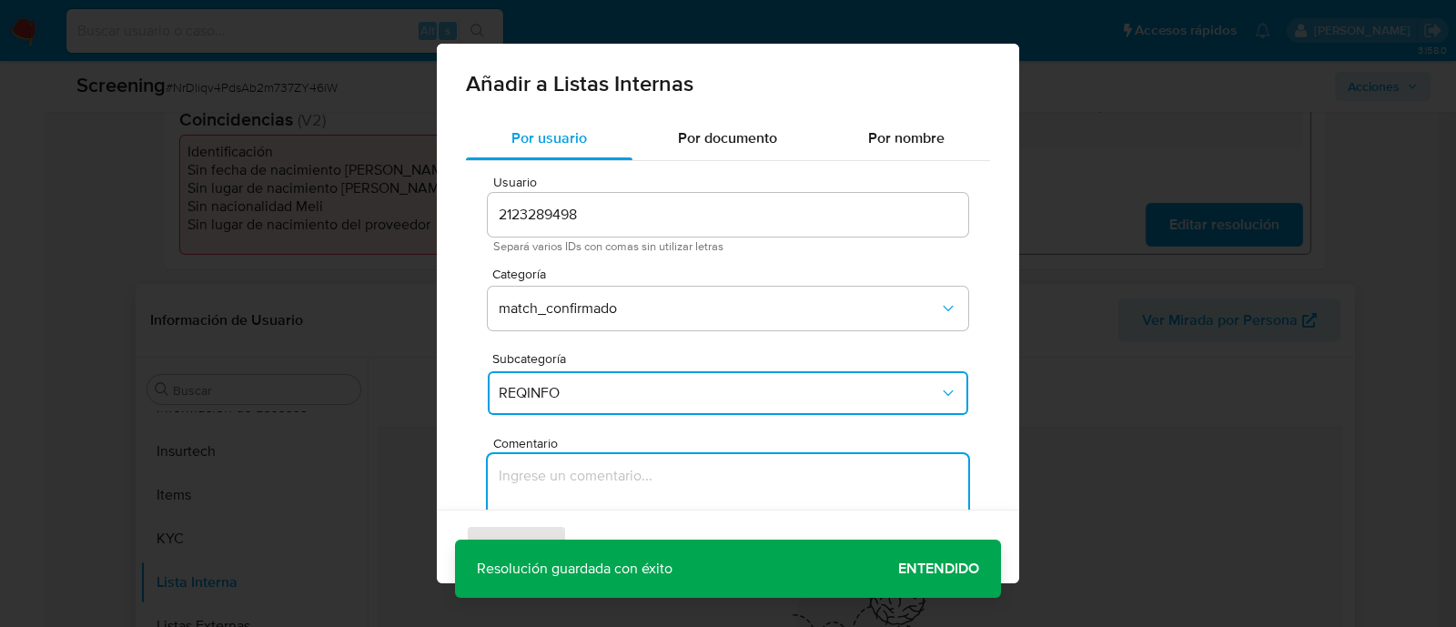
click at [540, 492] on textarea "Comentario" at bounding box center [728, 541] width 480 height 175
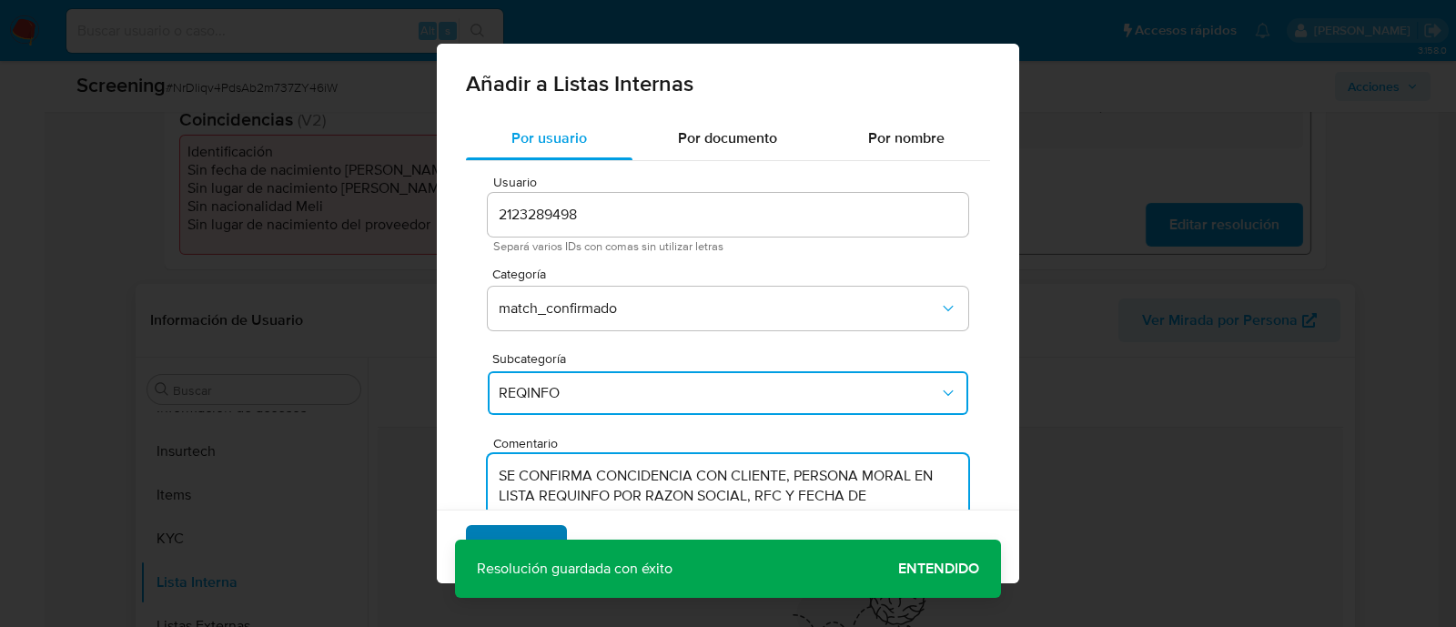
type textarea "SE CONFIRMA CONCIDENCIA CON CLIENTE, PERSONA MORAL EN LISTA REQUINFO POR RAZON …"
click at [512, 539] on span "Agregar" at bounding box center [516, 547] width 54 height 40
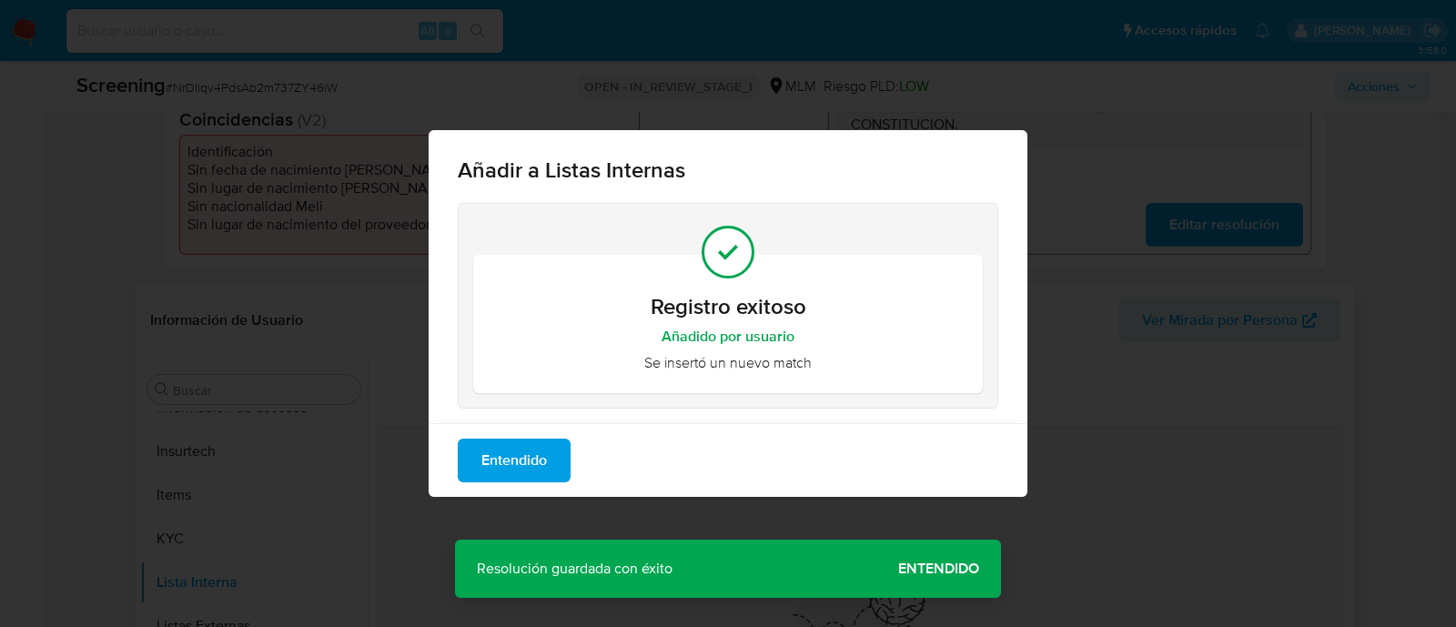
click at [933, 572] on div "Añadir a Listas Internas Registro exitoso Añadido por usuario Se insertó un nue…" at bounding box center [728, 313] width 1456 height 627
click at [514, 461] on span "Entendido" at bounding box center [514, 460] width 66 height 40
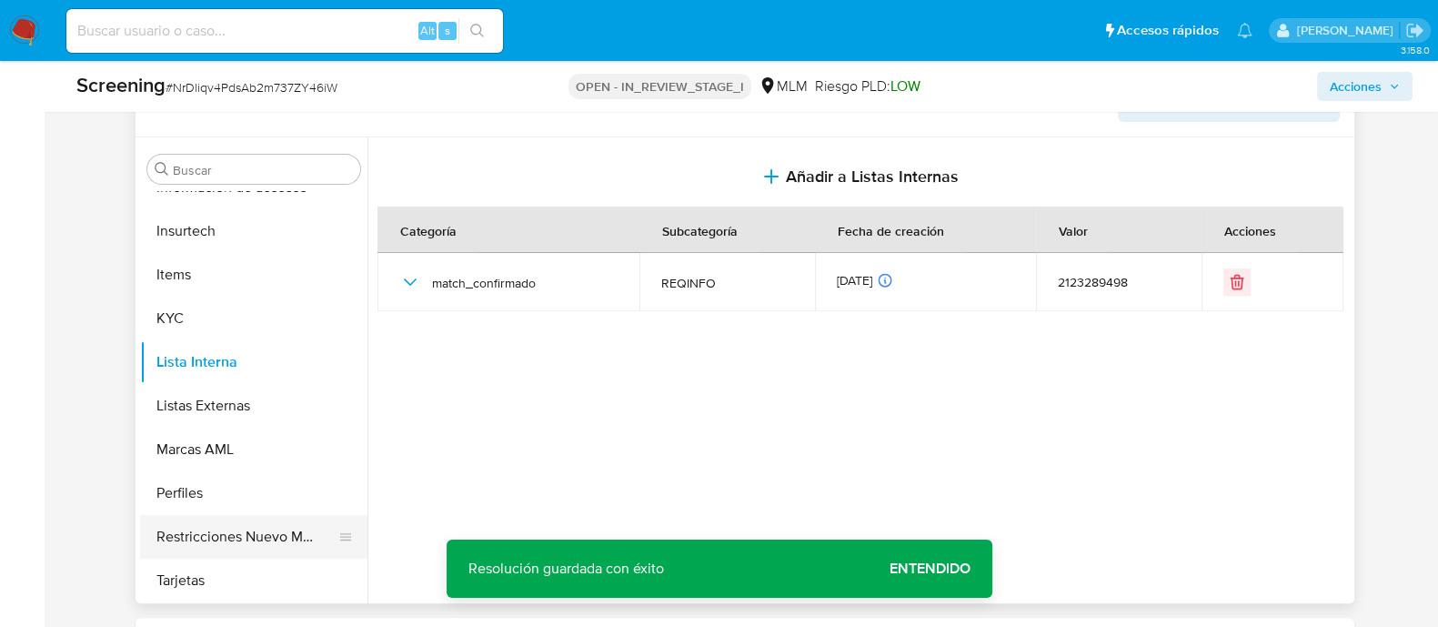
scroll to position [795, 0]
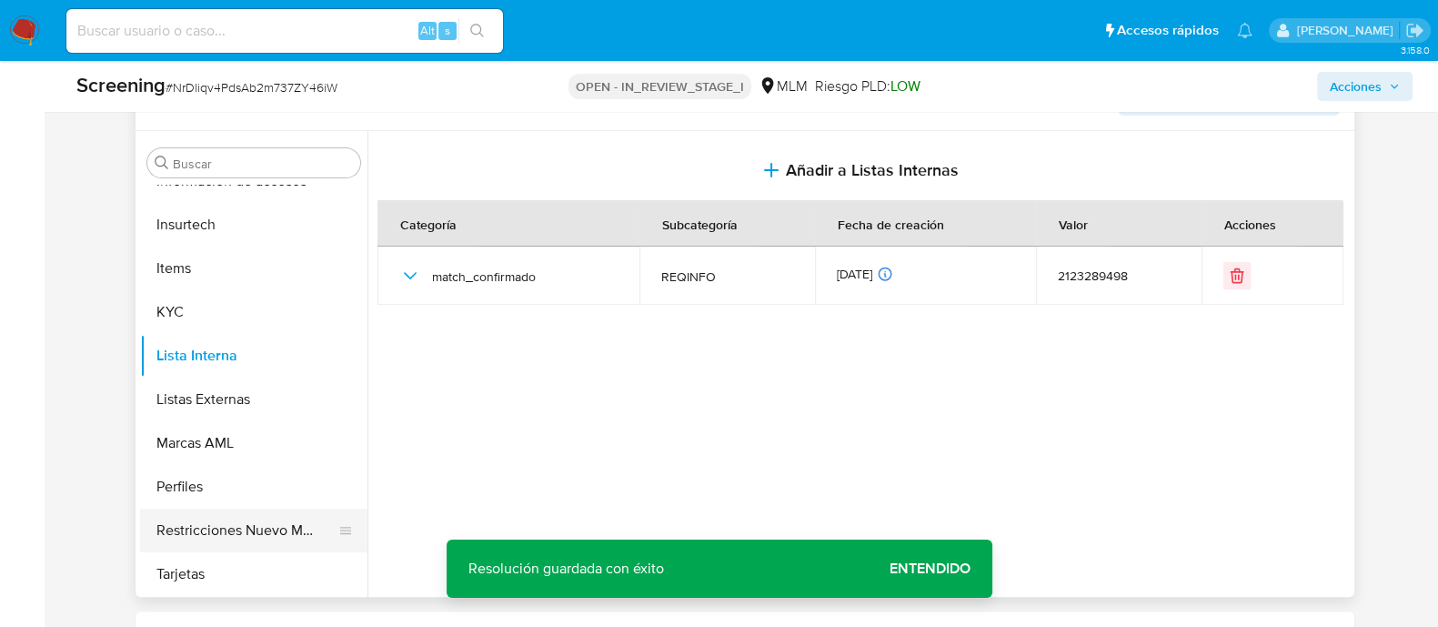
click at [268, 525] on button "Restricciones Nuevo Mundo" at bounding box center [246, 531] width 213 height 44
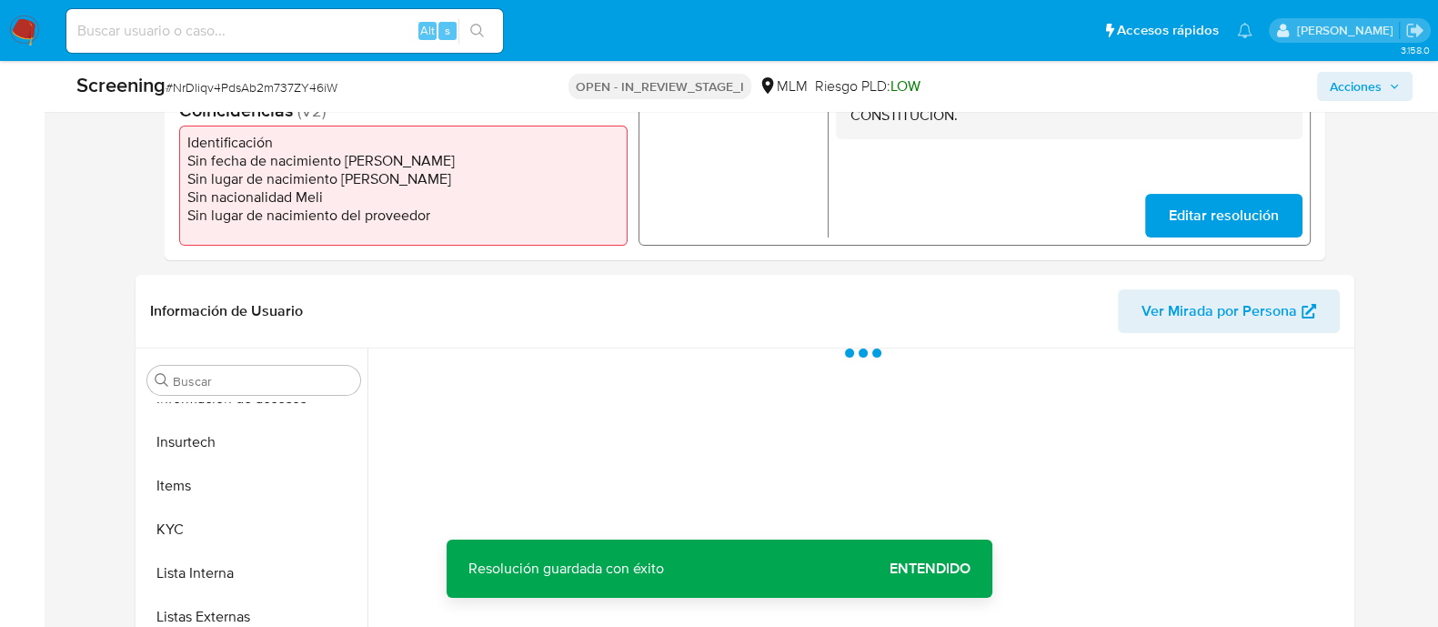
scroll to position [569, 0]
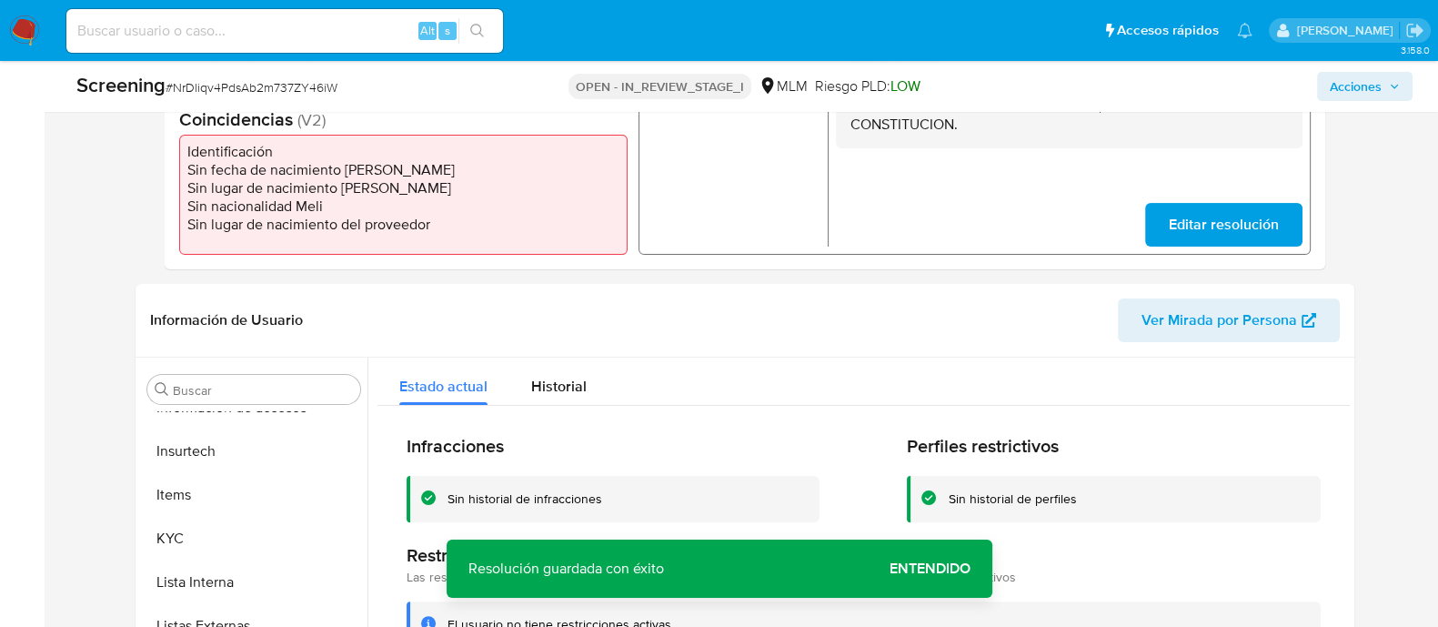
click at [937, 569] on span "Entendido" at bounding box center [930, 569] width 81 height 0
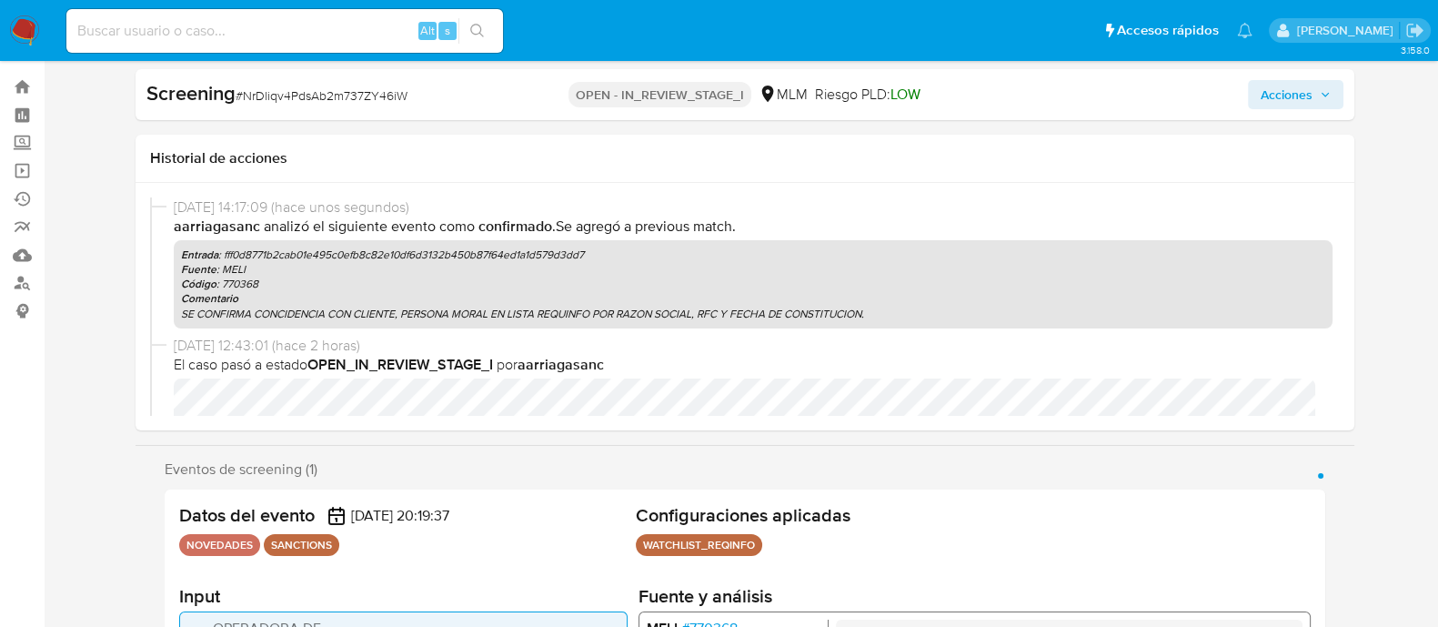
scroll to position [0, 0]
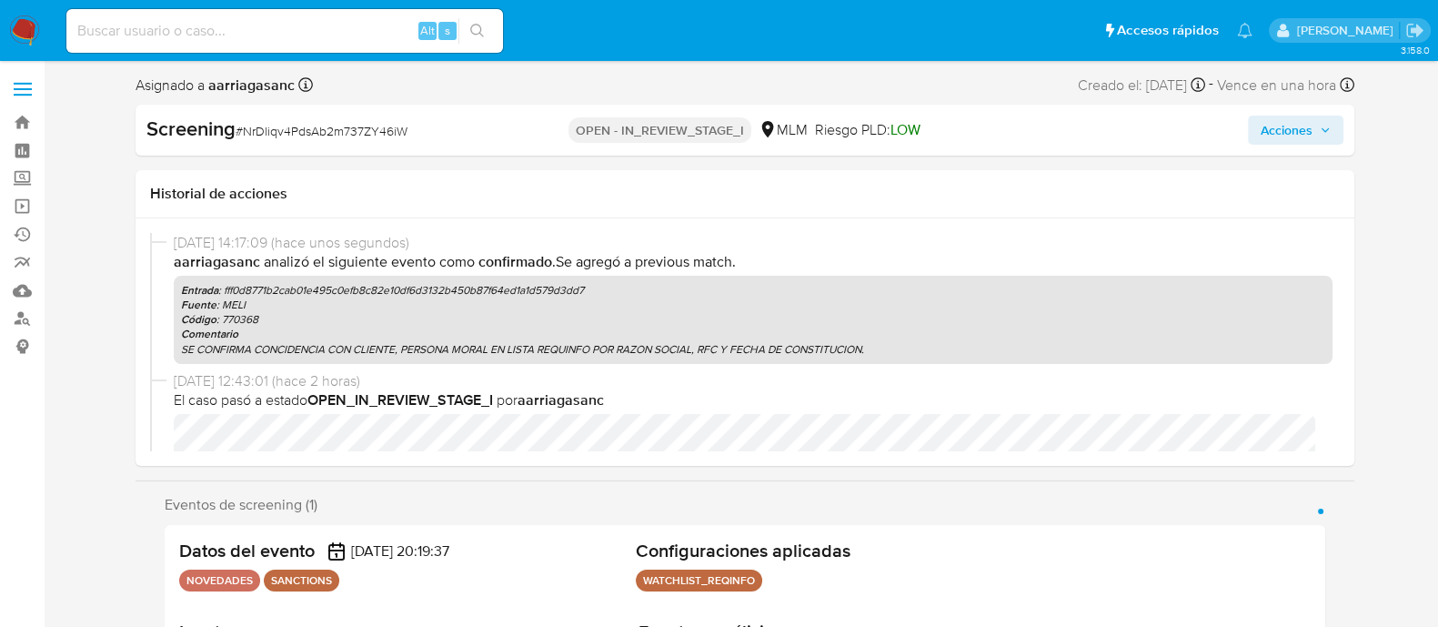
click at [1313, 119] on span "Acciones" at bounding box center [1296, 129] width 70 height 25
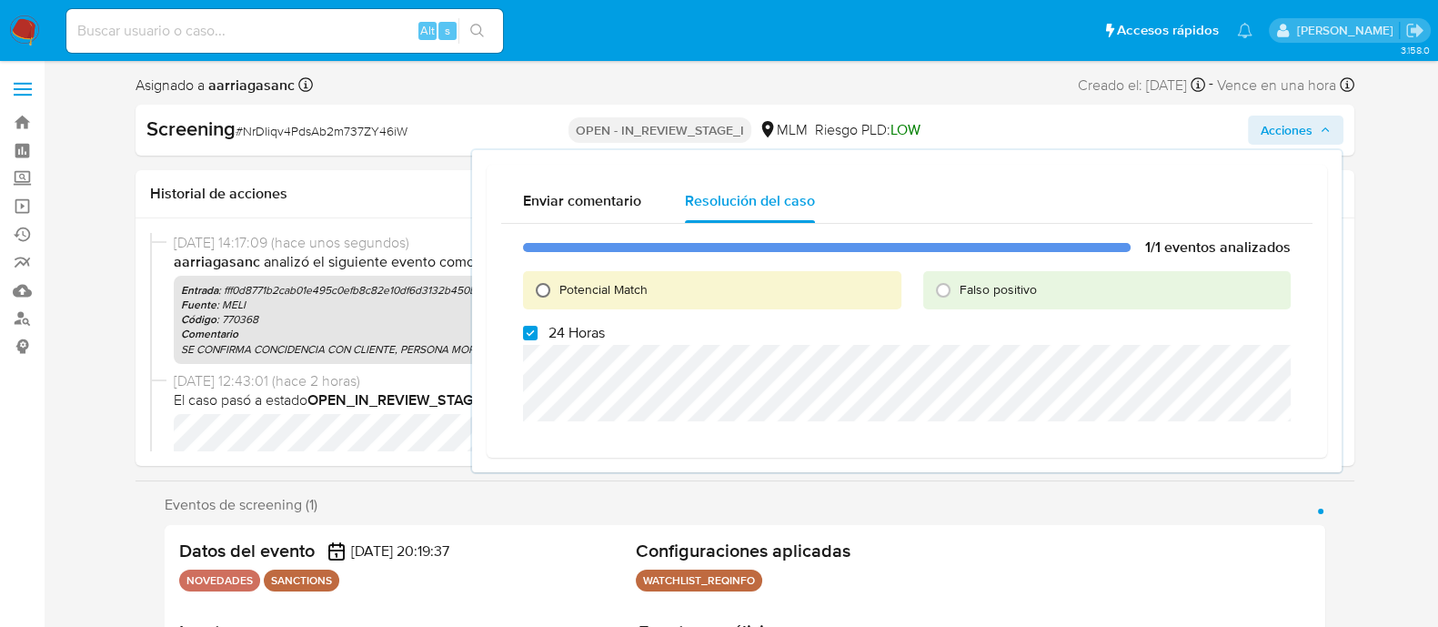
click at [548, 287] on input "Potencial Match" at bounding box center [543, 290] width 29 height 29
radio input "true"
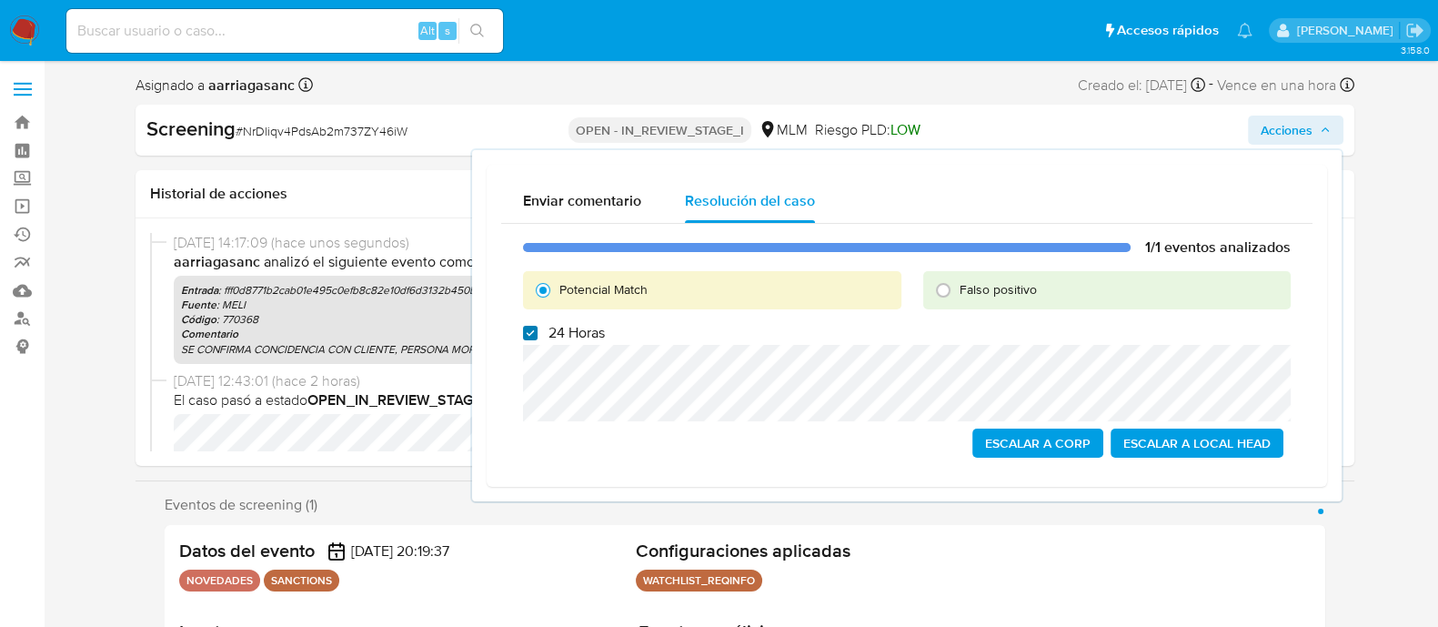
click at [524, 328] on input "24 Horas" at bounding box center [530, 333] width 15 height 15
checkbox input "false"
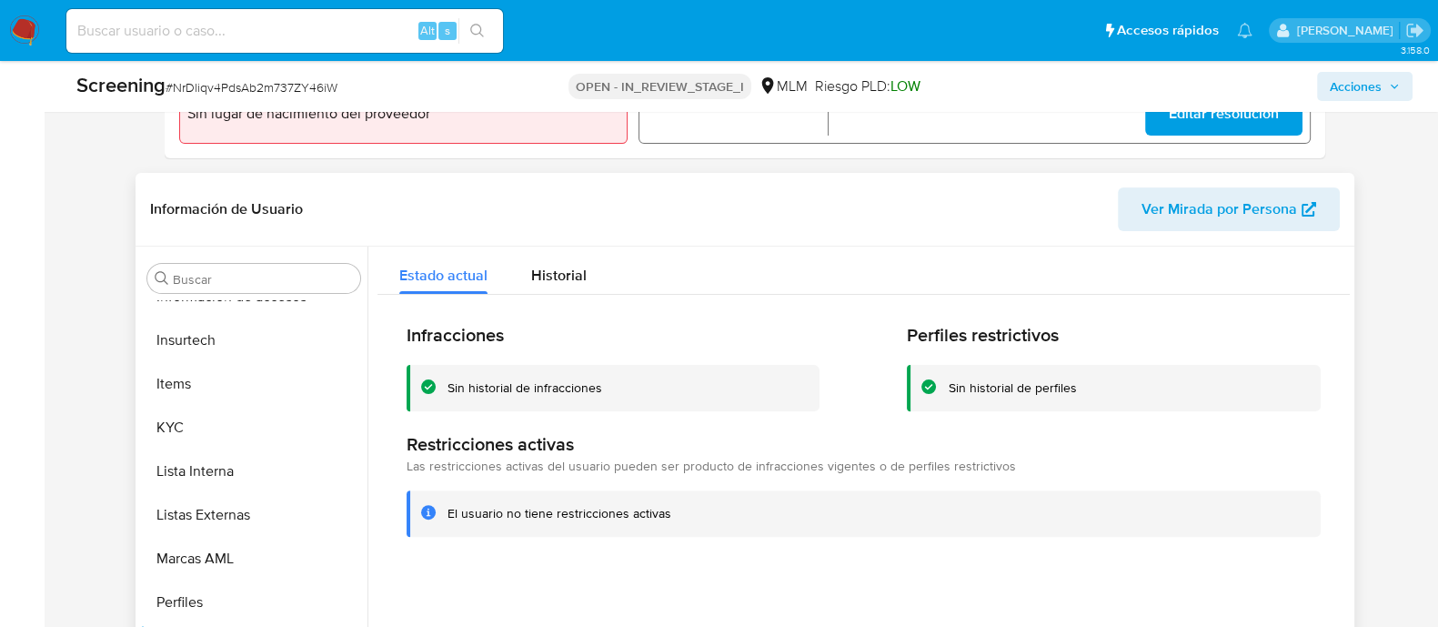
scroll to position [682, 0]
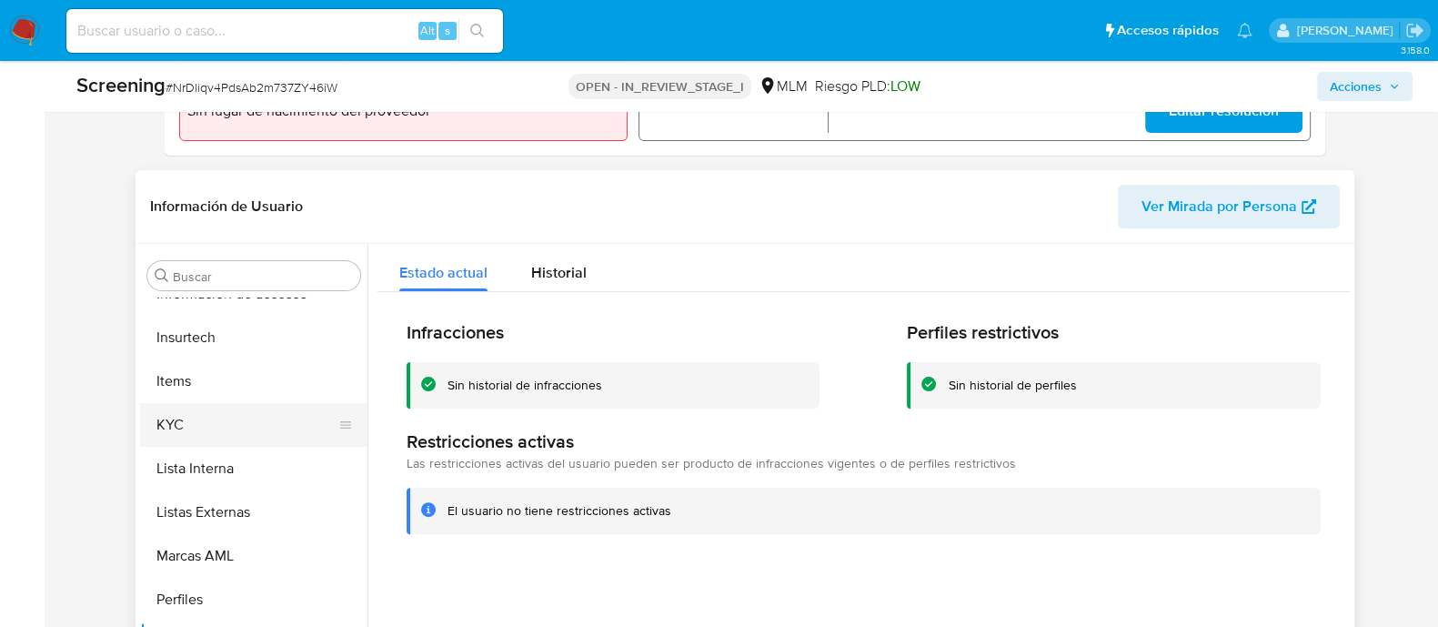
click at [216, 435] on button "KYC" at bounding box center [246, 425] width 213 height 44
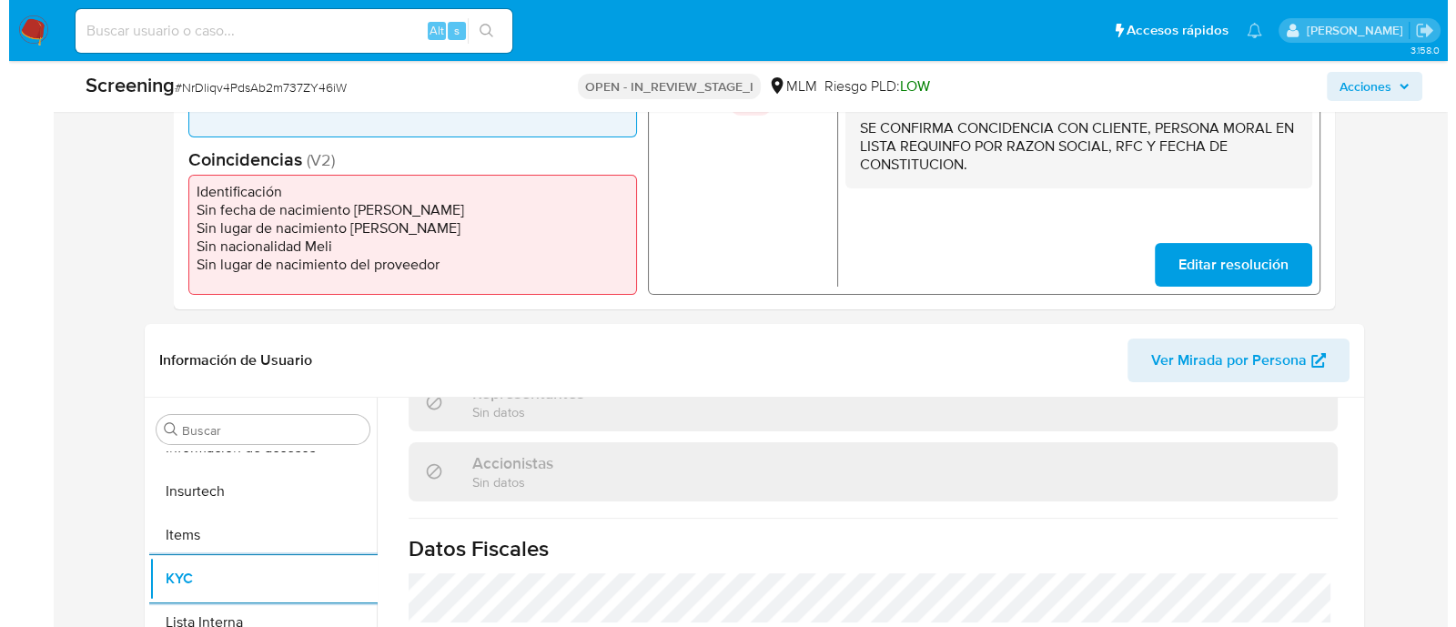
scroll to position [454, 0]
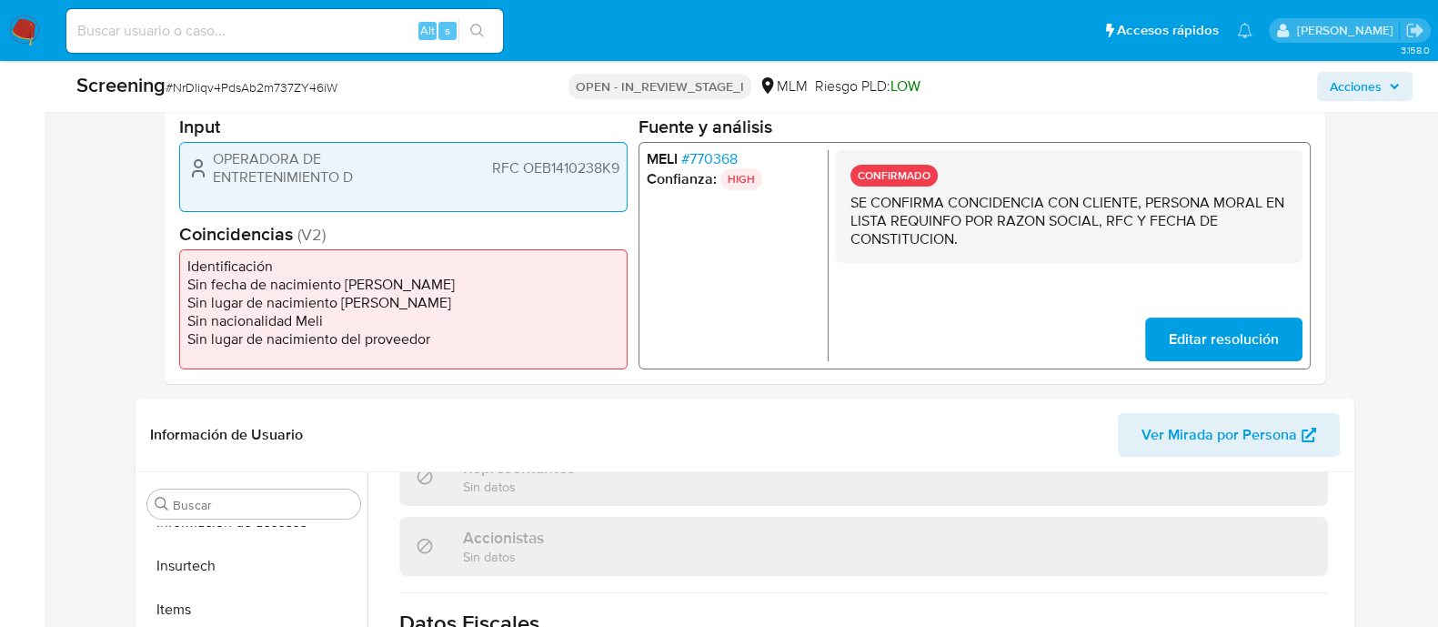
click at [1340, 96] on span "Acciones" at bounding box center [1356, 86] width 52 height 29
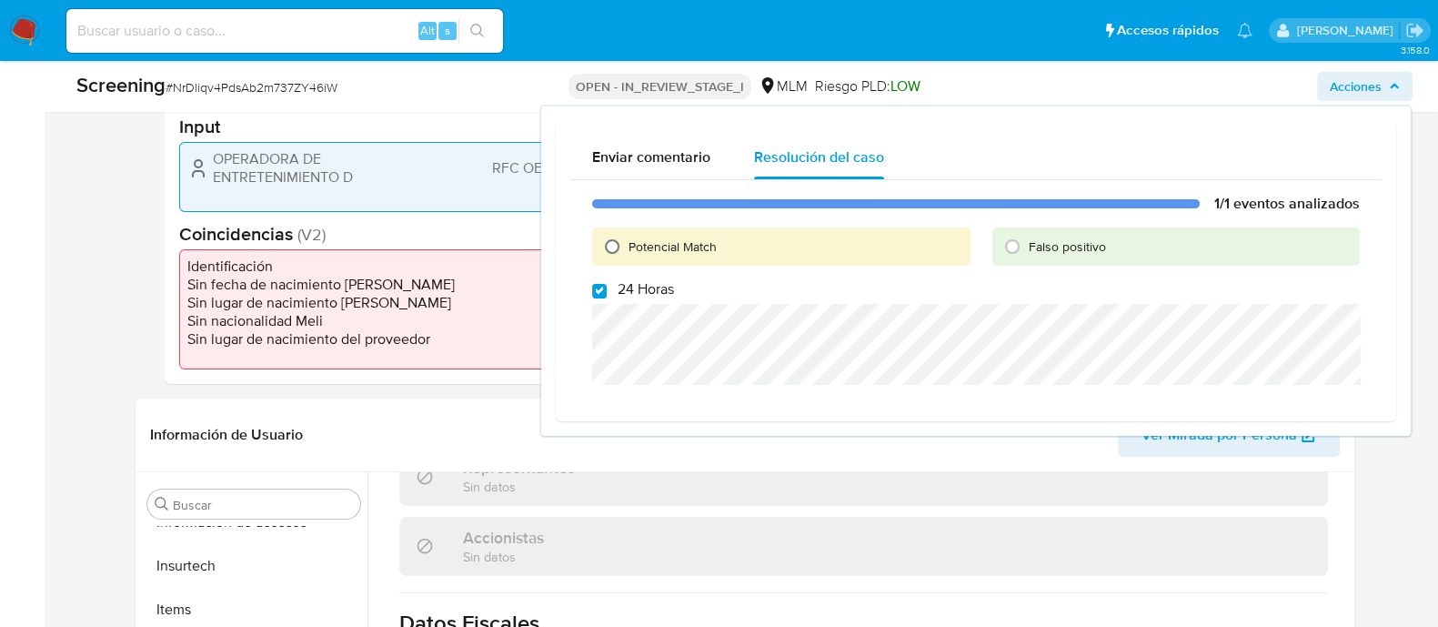
click at [618, 252] on input "Potencial Match" at bounding box center [612, 246] width 29 height 29
radio input "true"
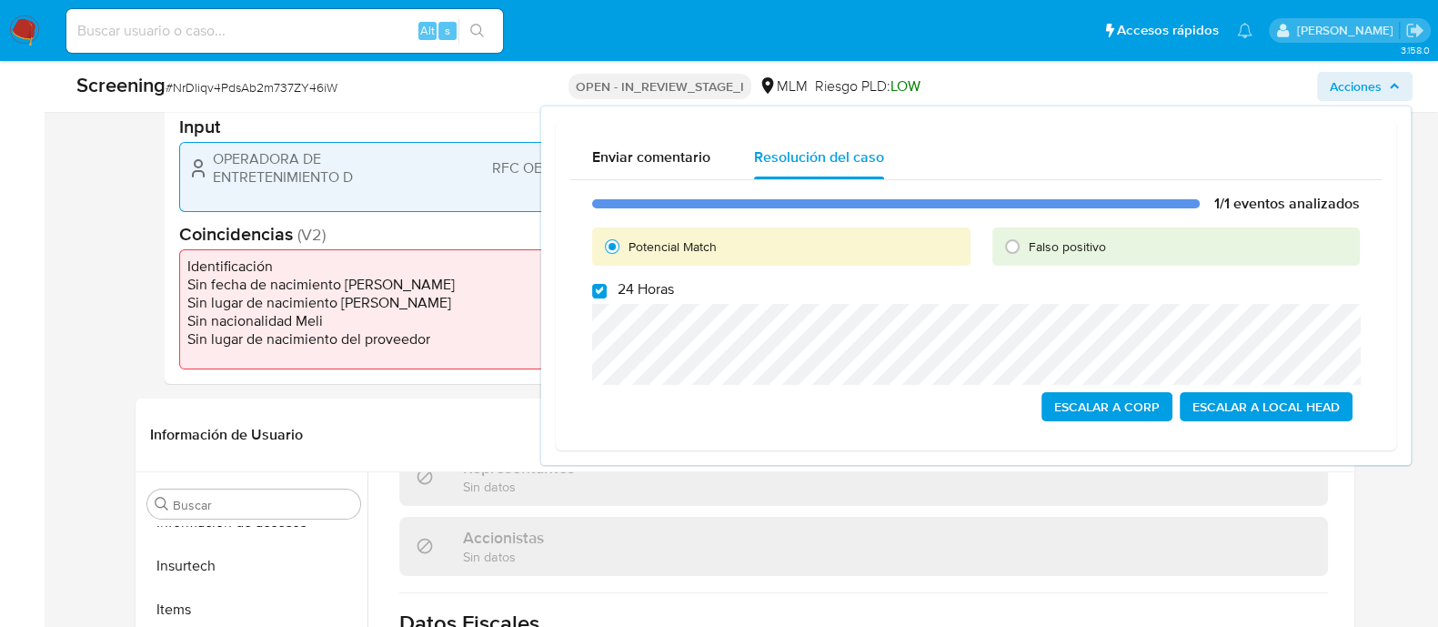
click at [600, 282] on span at bounding box center [599, 289] width 15 height 15
click at [600, 284] on input "24 Horas" at bounding box center [599, 291] width 15 height 15
click at [597, 292] on input "24 Horas" at bounding box center [599, 291] width 15 height 15
click at [601, 284] on input "24 Horas" at bounding box center [599, 291] width 15 height 15
checkbox input "false"
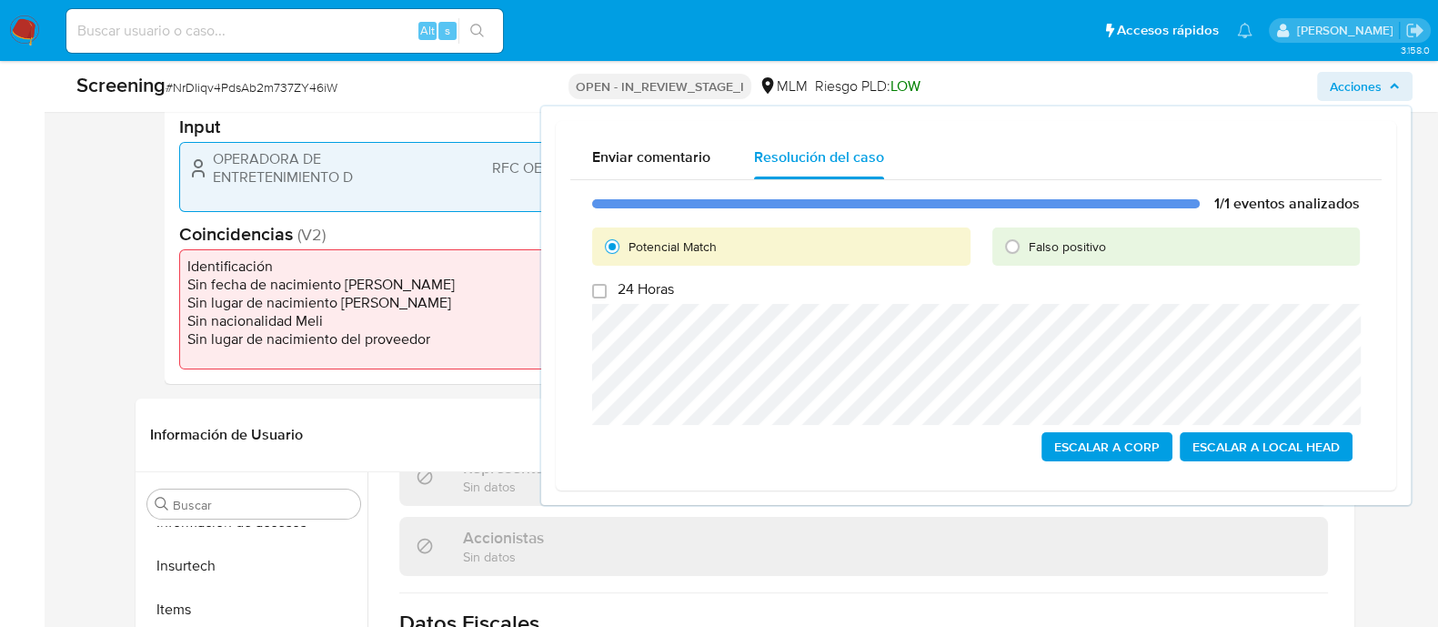
click at [1319, 448] on span "Escalar a Local Head" at bounding box center [1266, 446] width 147 height 25
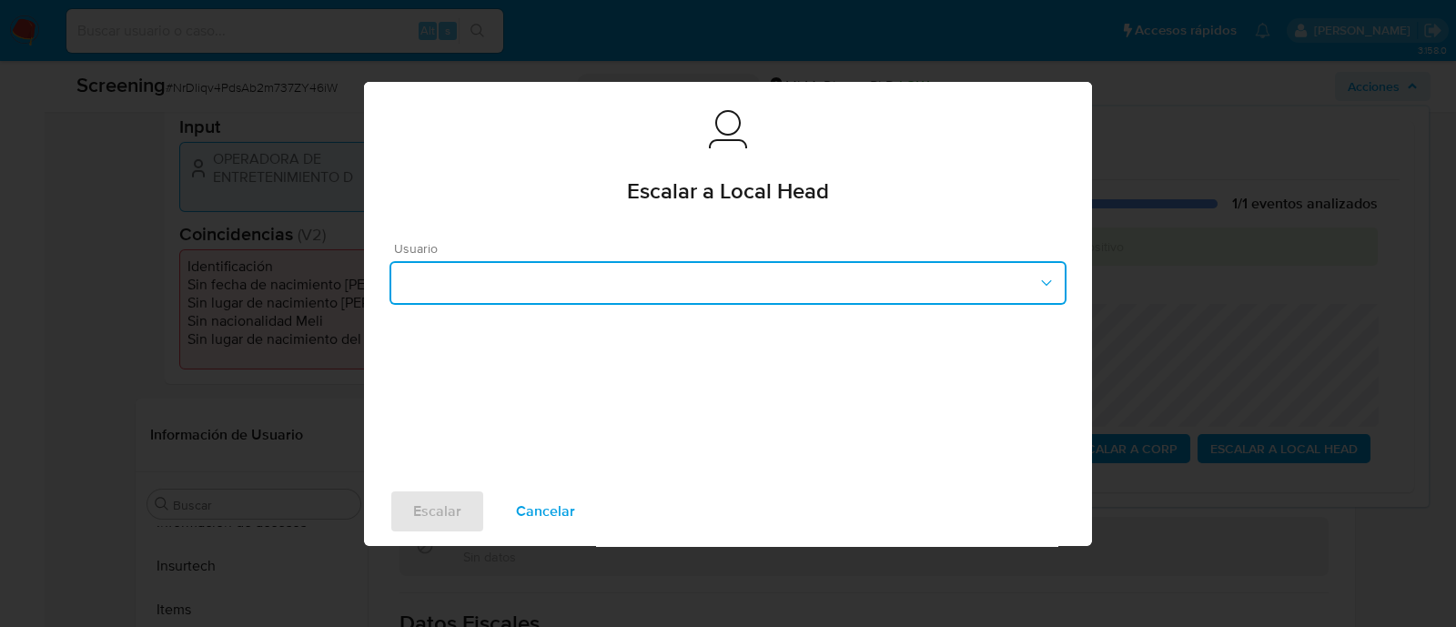
click at [747, 291] on button "button" at bounding box center [727, 283] width 677 height 44
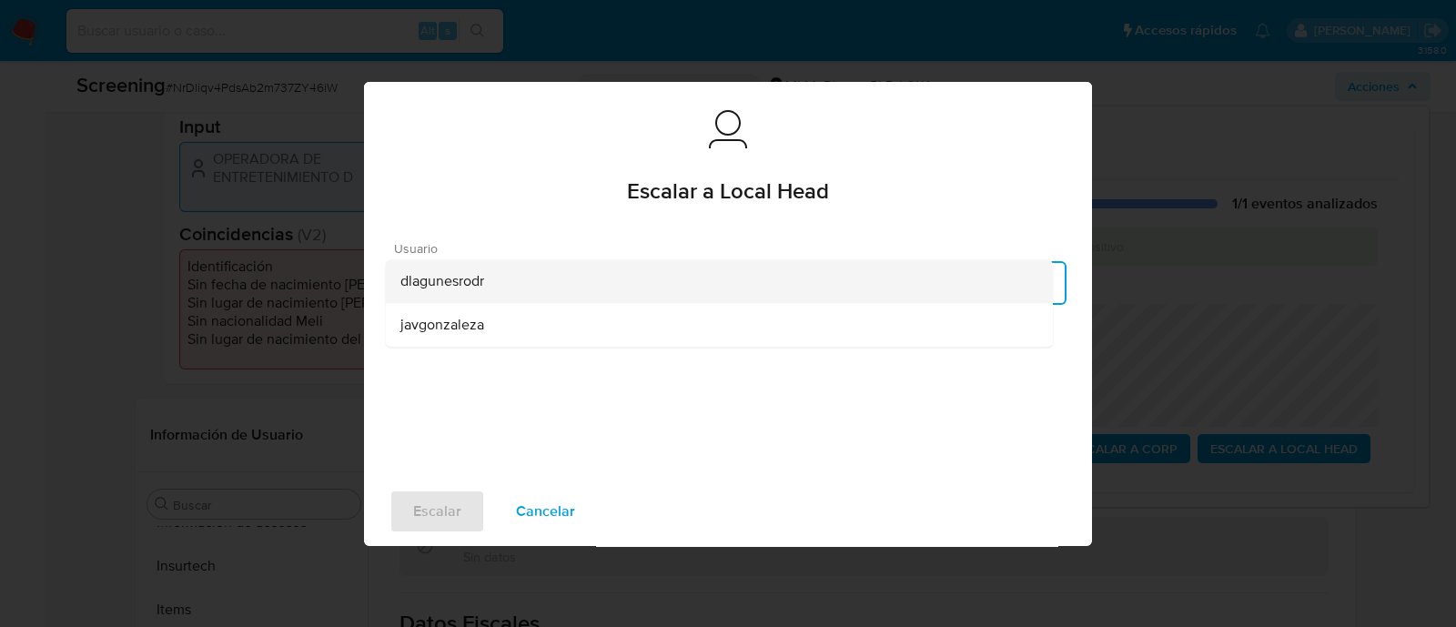
click at [464, 297] on div "dlagunesrodr" at bounding box center [719, 281] width 638 height 44
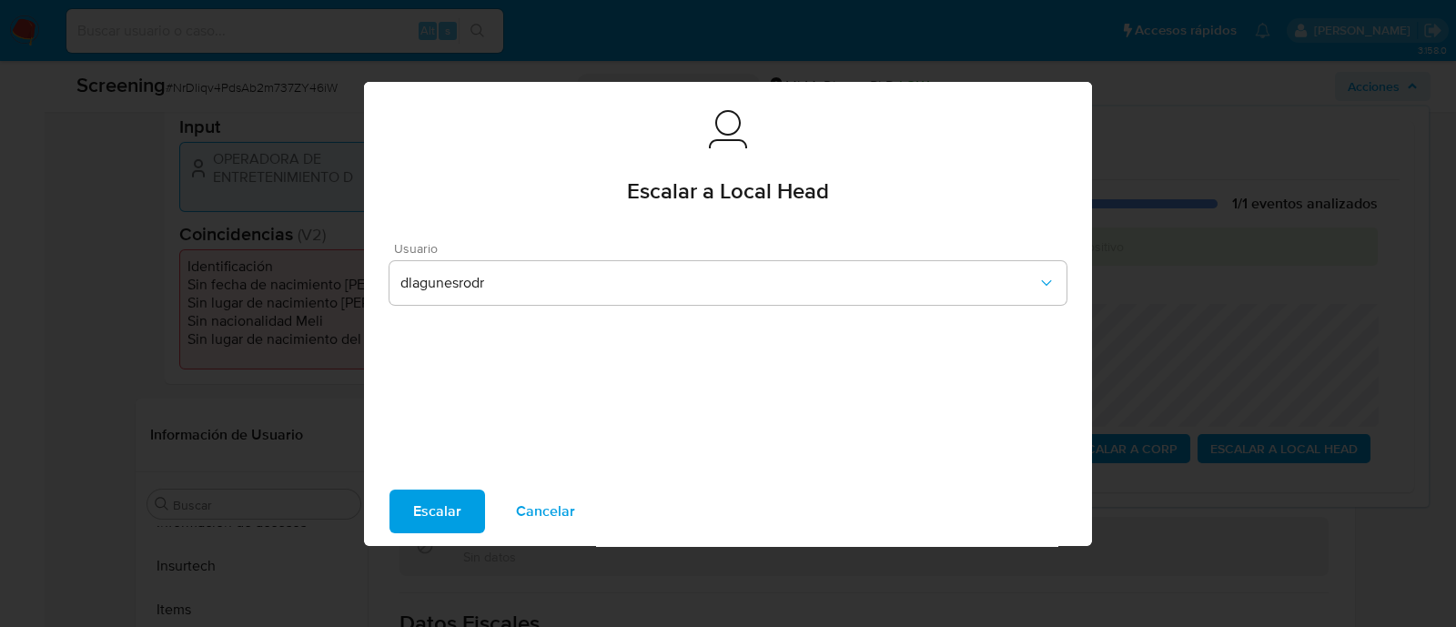
click at [473, 511] on button "Escalar" at bounding box center [437, 511] width 96 height 44
click at [437, 502] on span "Escalar" at bounding box center [437, 511] width 48 height 40
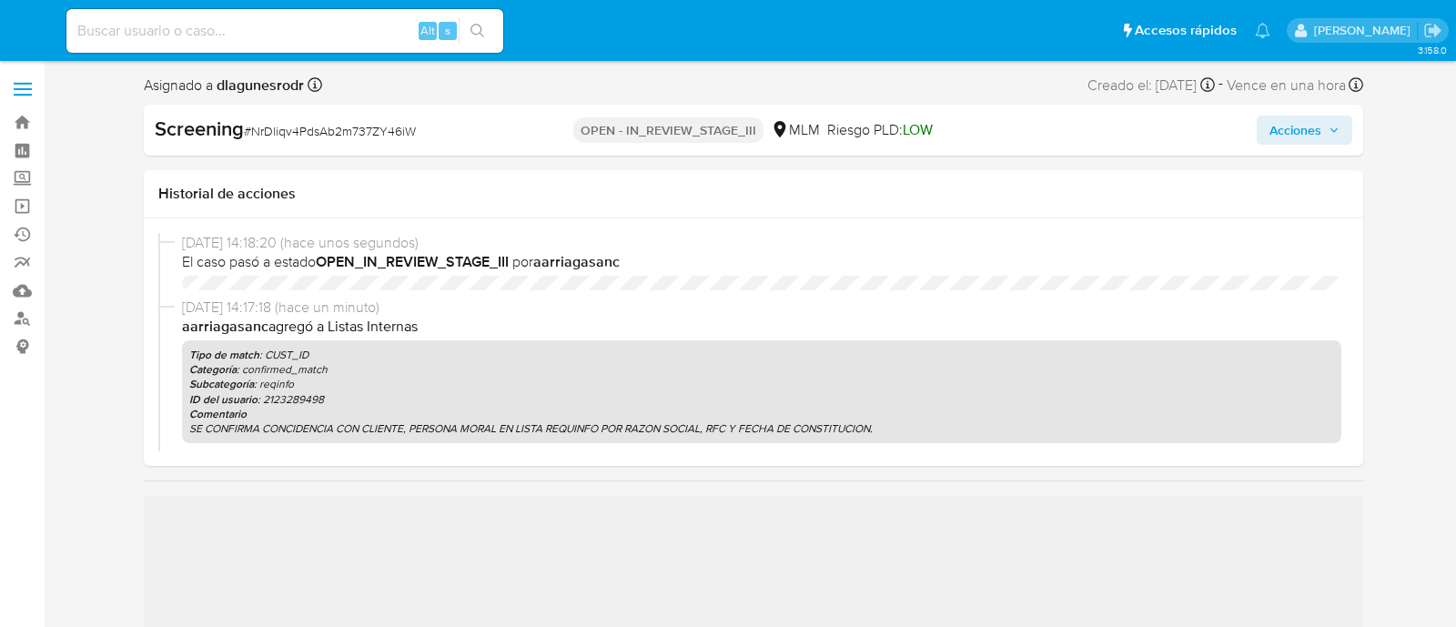
select select "10"
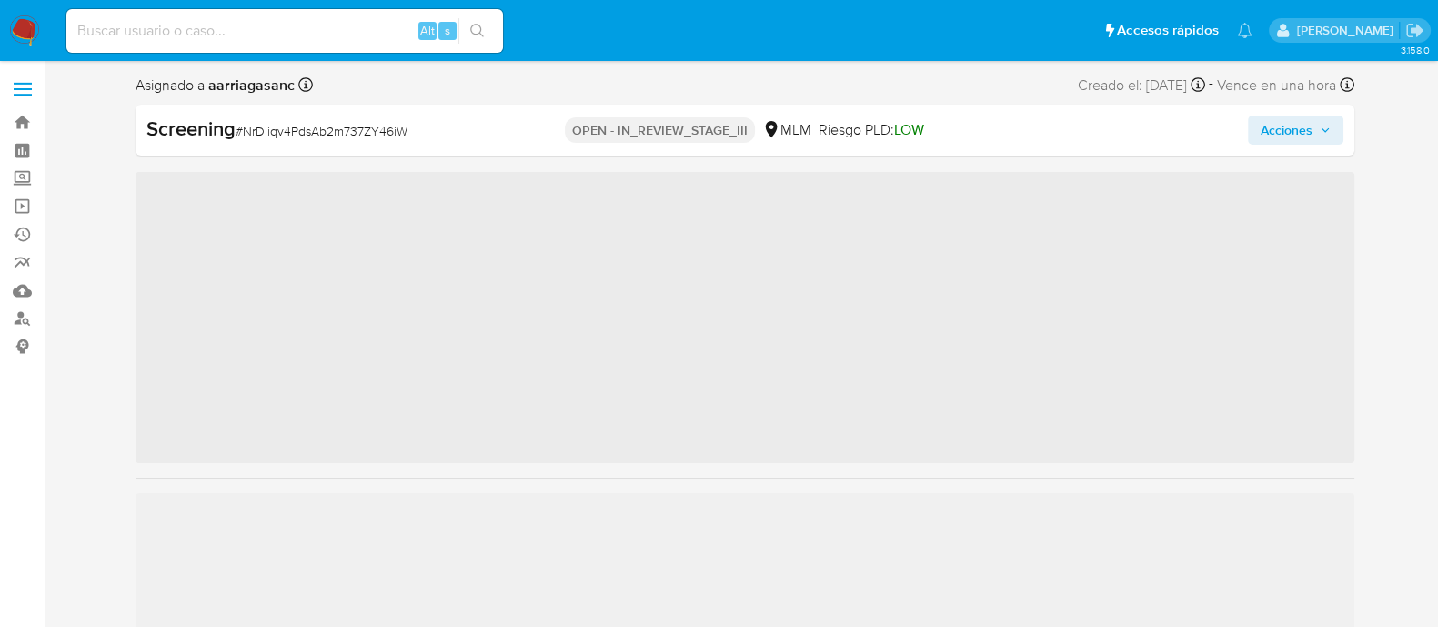
scroll to position [768, 0]
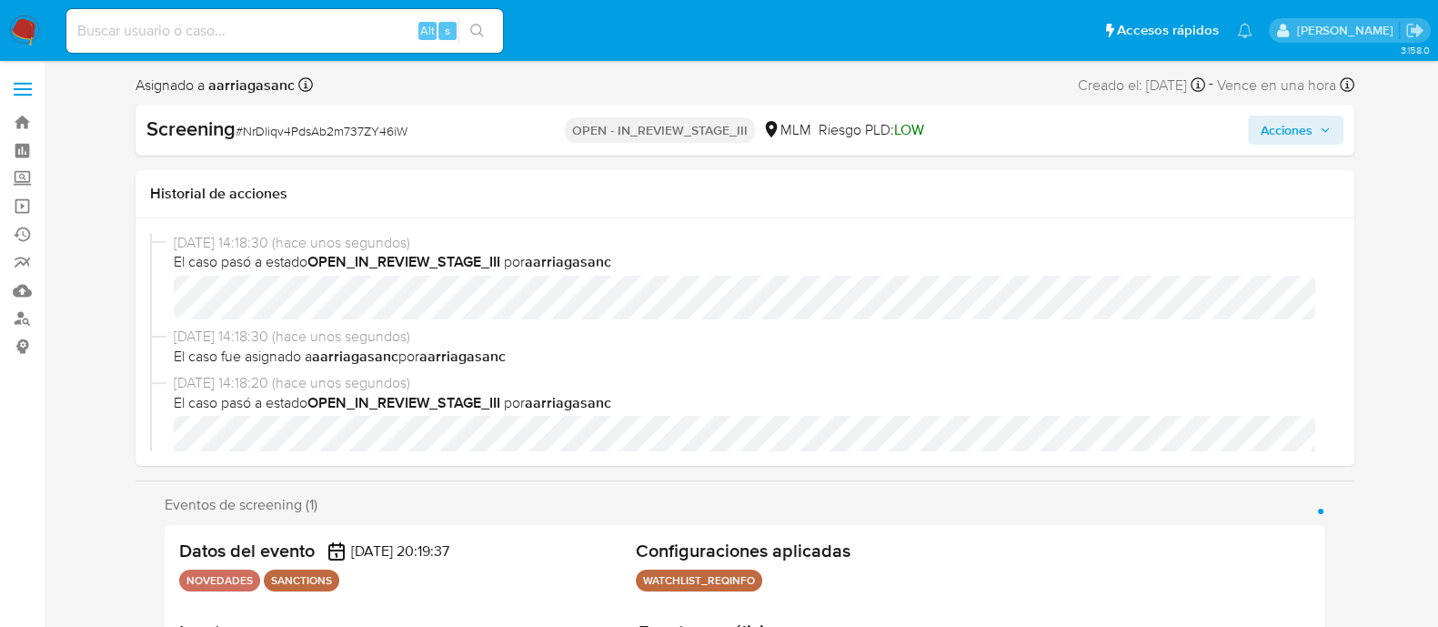
select select "10"
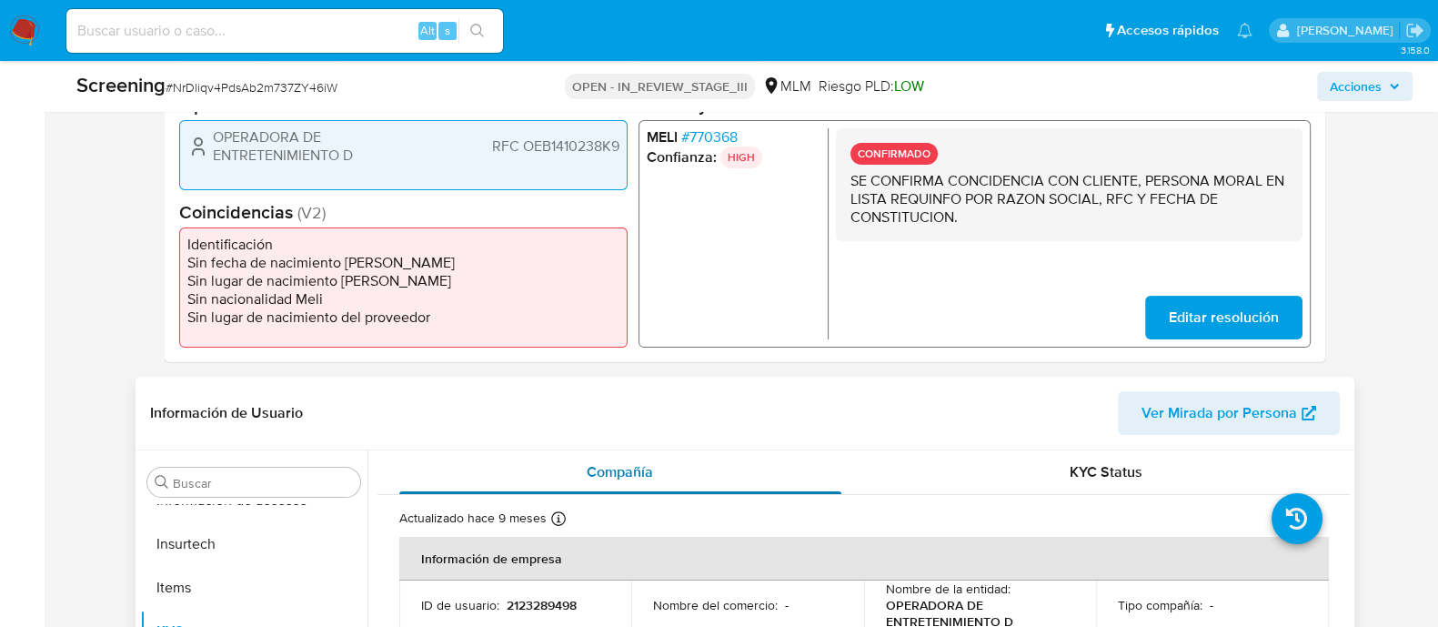
scroll to position [682, 0]
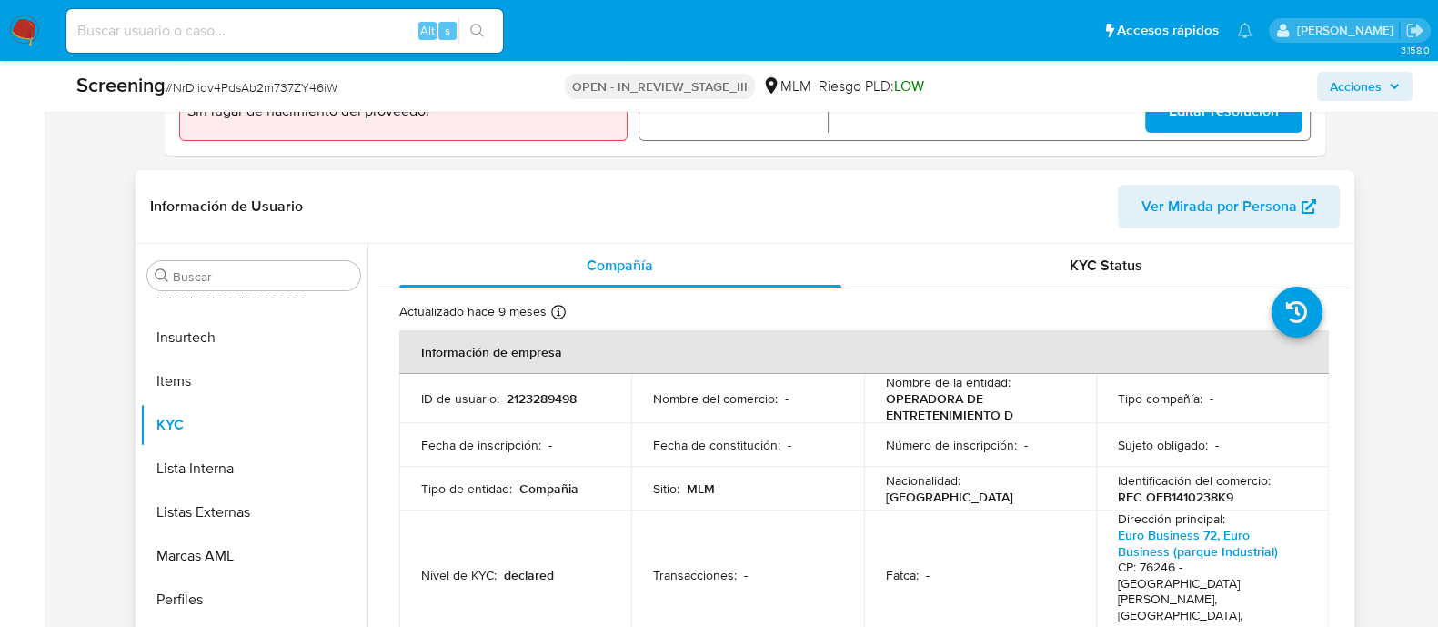
click at [626, 442] on td "Fecha de inscripción : -" at bounding box center [515, 445] width 233 height 44
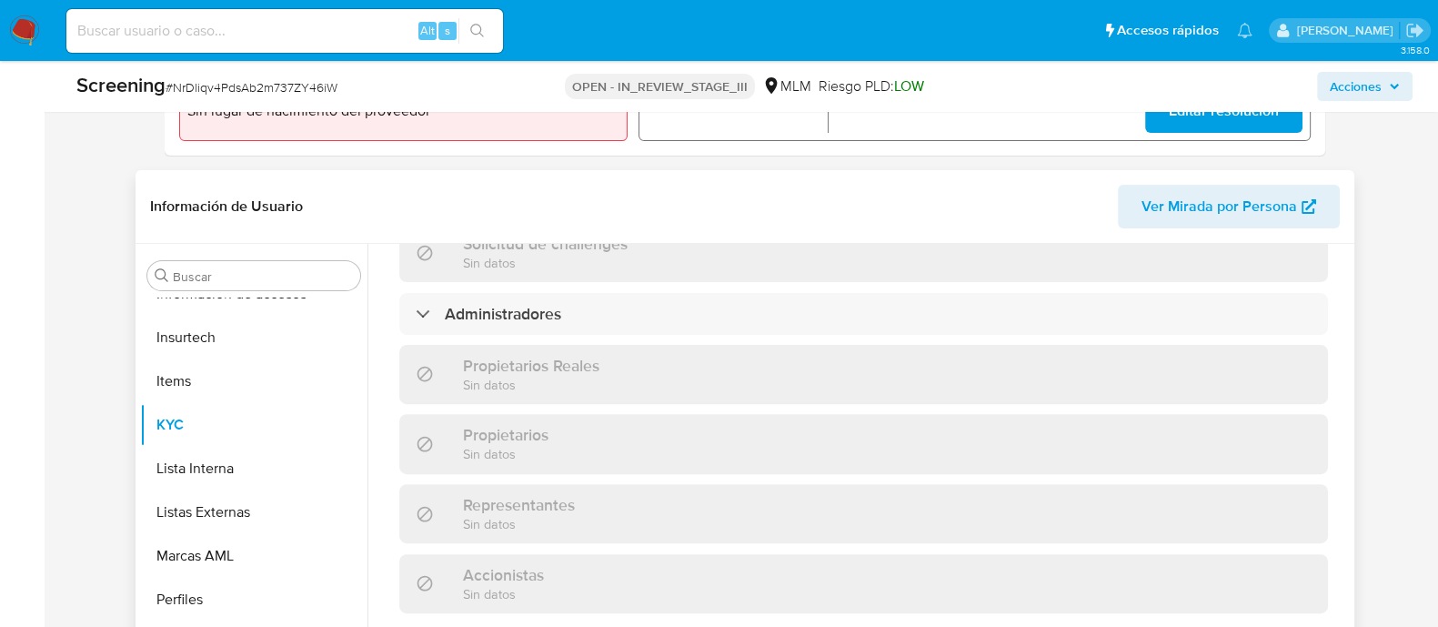
scroll to position [1403, 0]
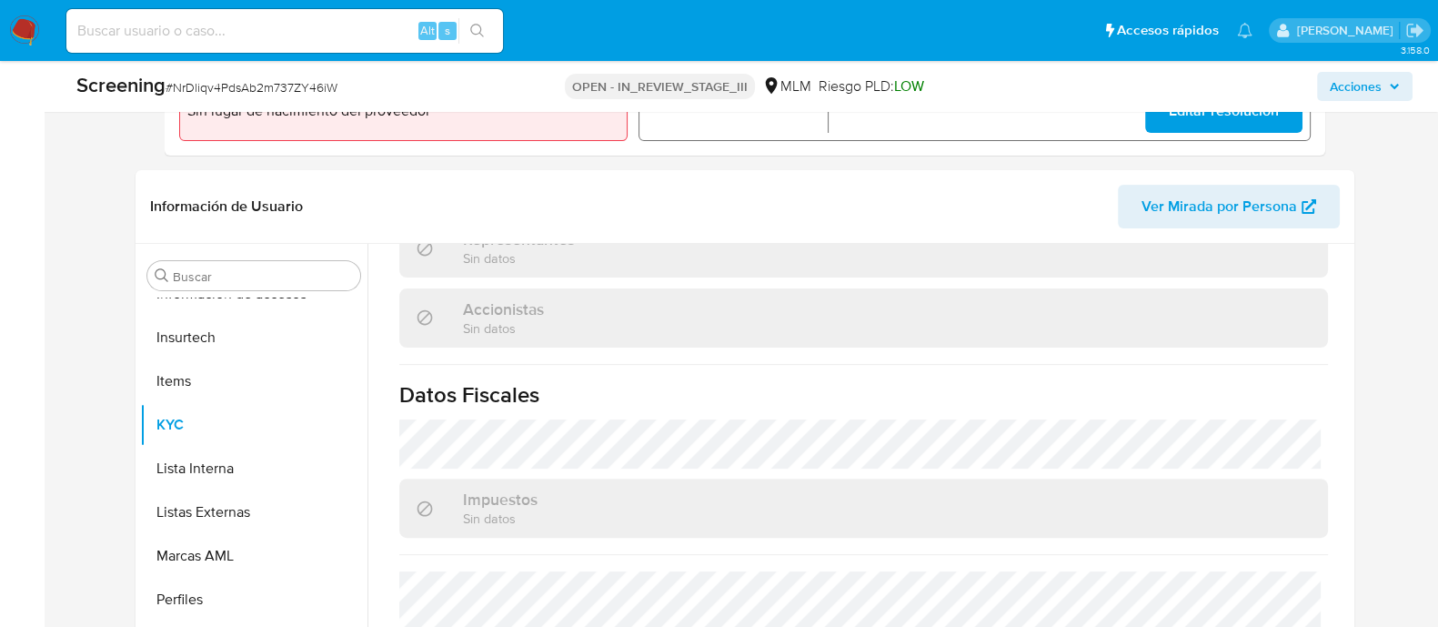
click at [1359, 88] on span "Acciones" at bounding box center [1356, 86] width 52 height 29
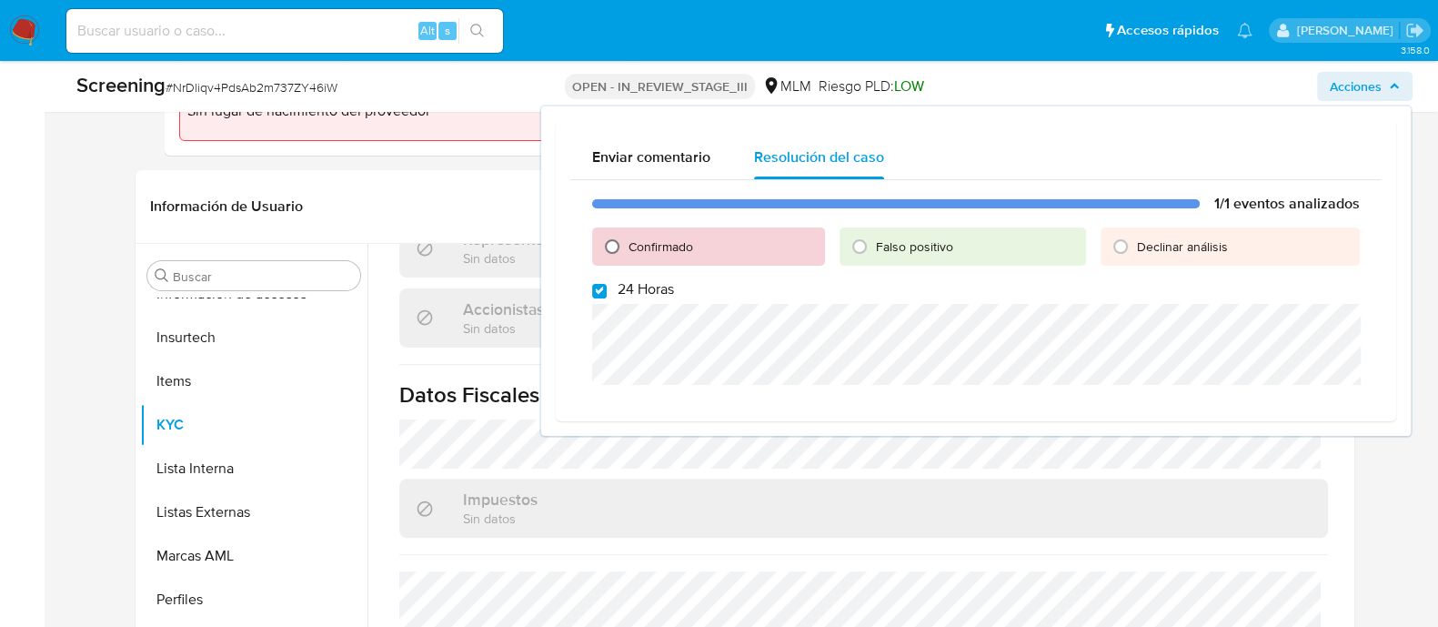
click at [605, 245] on input "Confirmado" at bounding box center [612, 246] width 29 height 29
radio input "true"
click at [594, 302] on div "1/1 eventos analizados Confirmado Falso positivo Declinar análisis 24 Horas Cer…" at bounding box center [976, 308] width 812 height 256
click at [593, 293] on input "24 Horas" at bounding box center [599, 291] width 15 height 15
checkbox input "false"
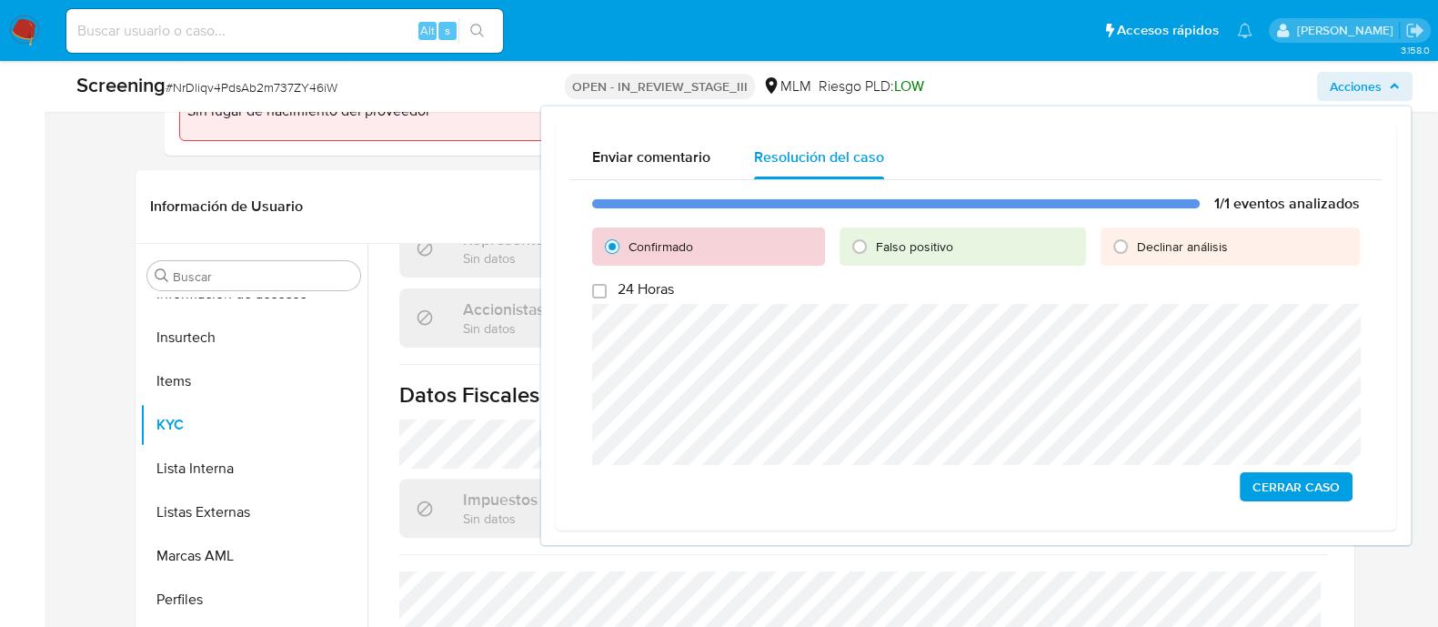
click at [1306, 488] on span "Cerrar Caso" at bounding box center [1296, 486] width 87 height 25
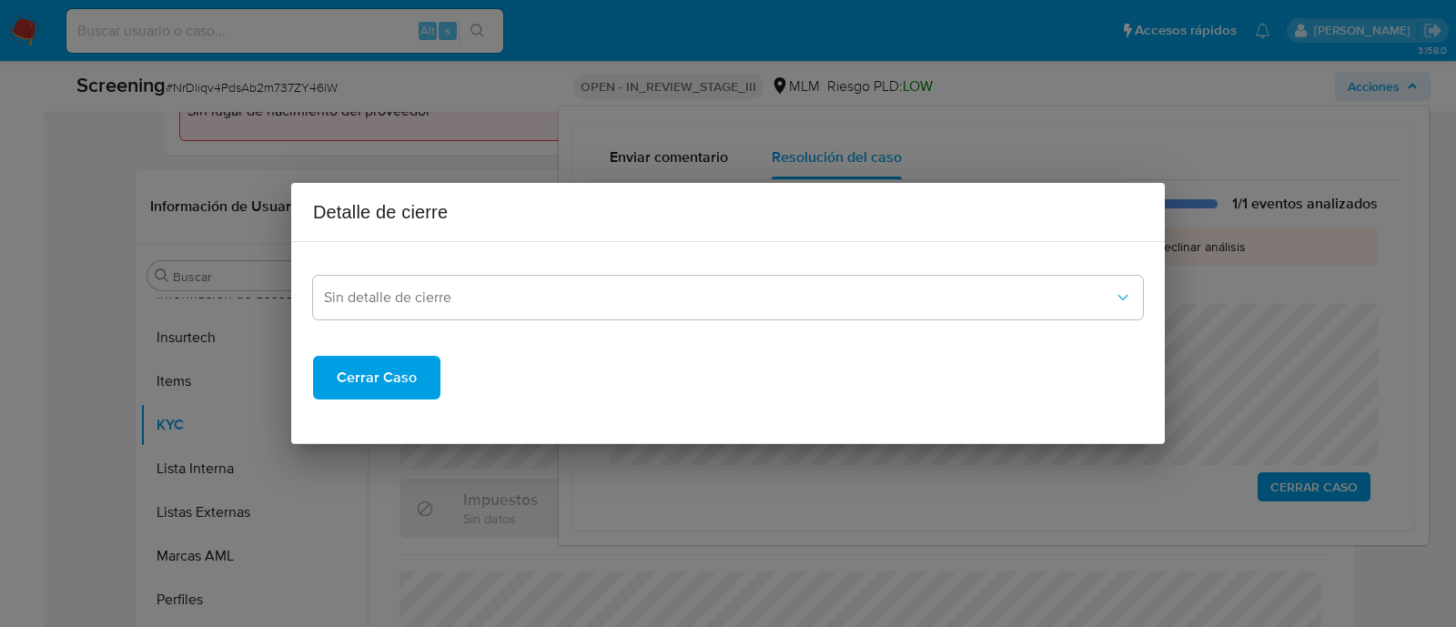
click at [359, 387] on span "Cerrar Caso" at bounding box center [377, 378] width 80 height 40
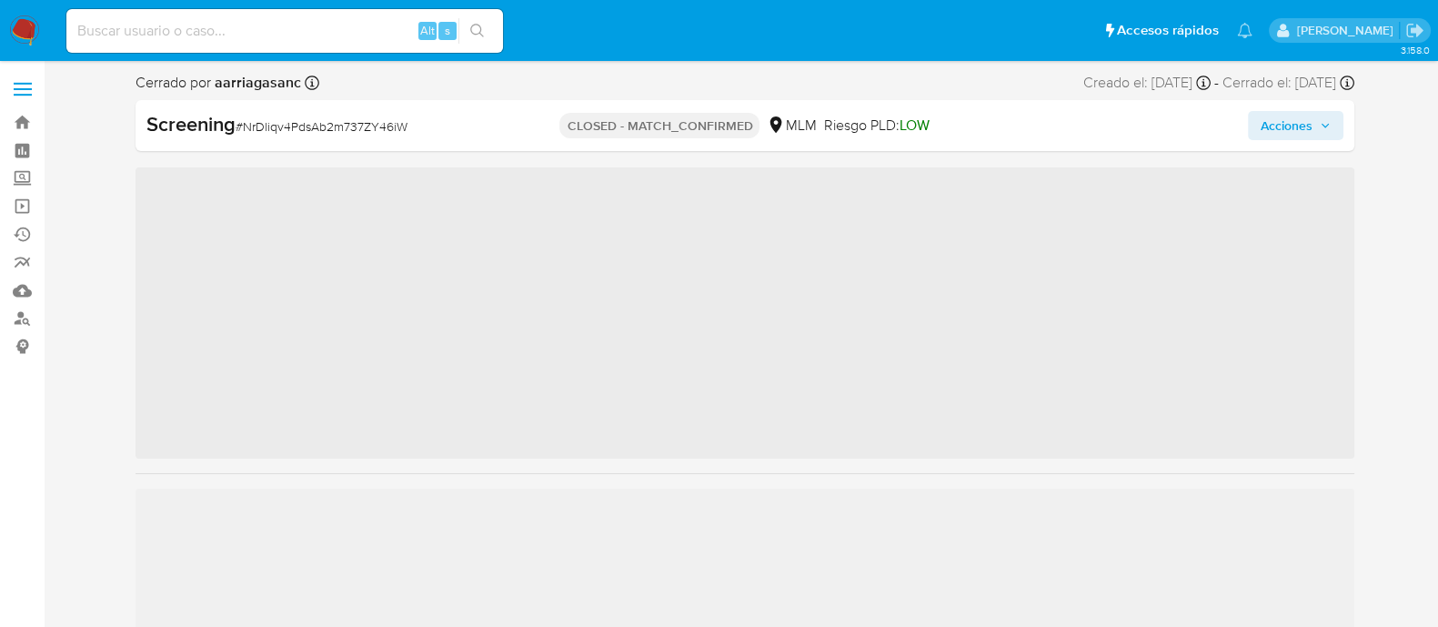
scroll to position [768, 0]
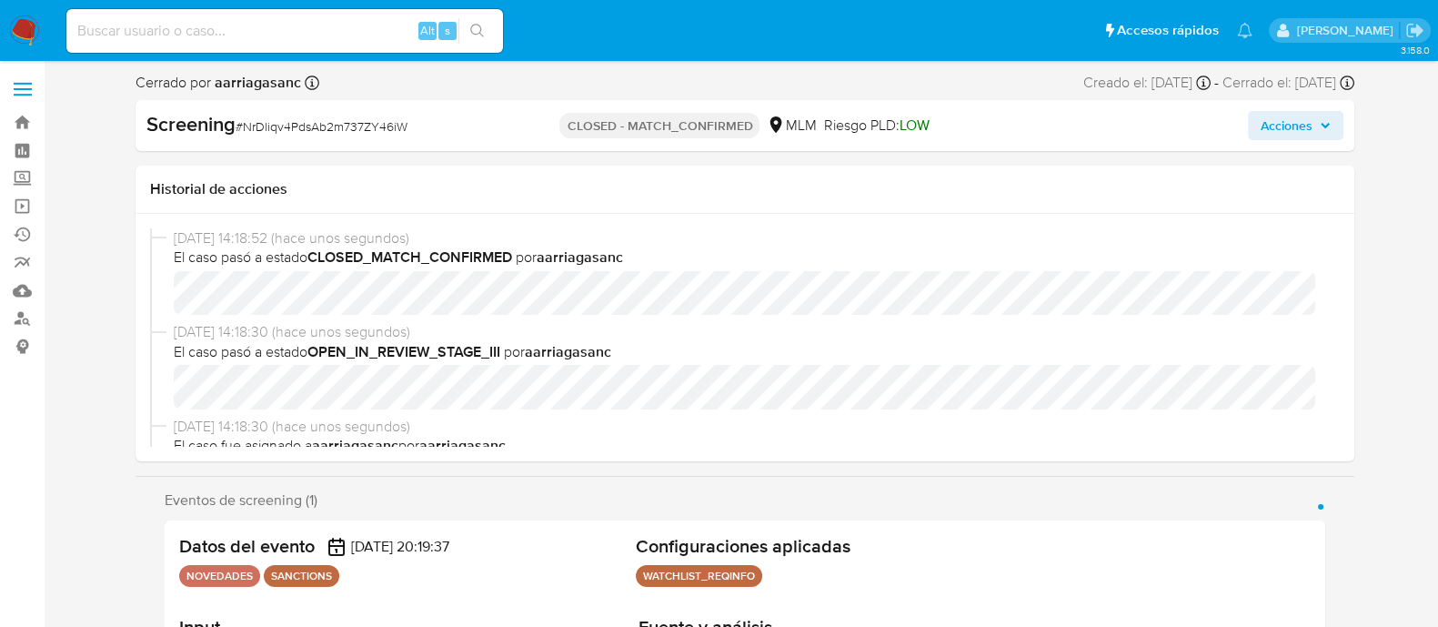
select select "10"
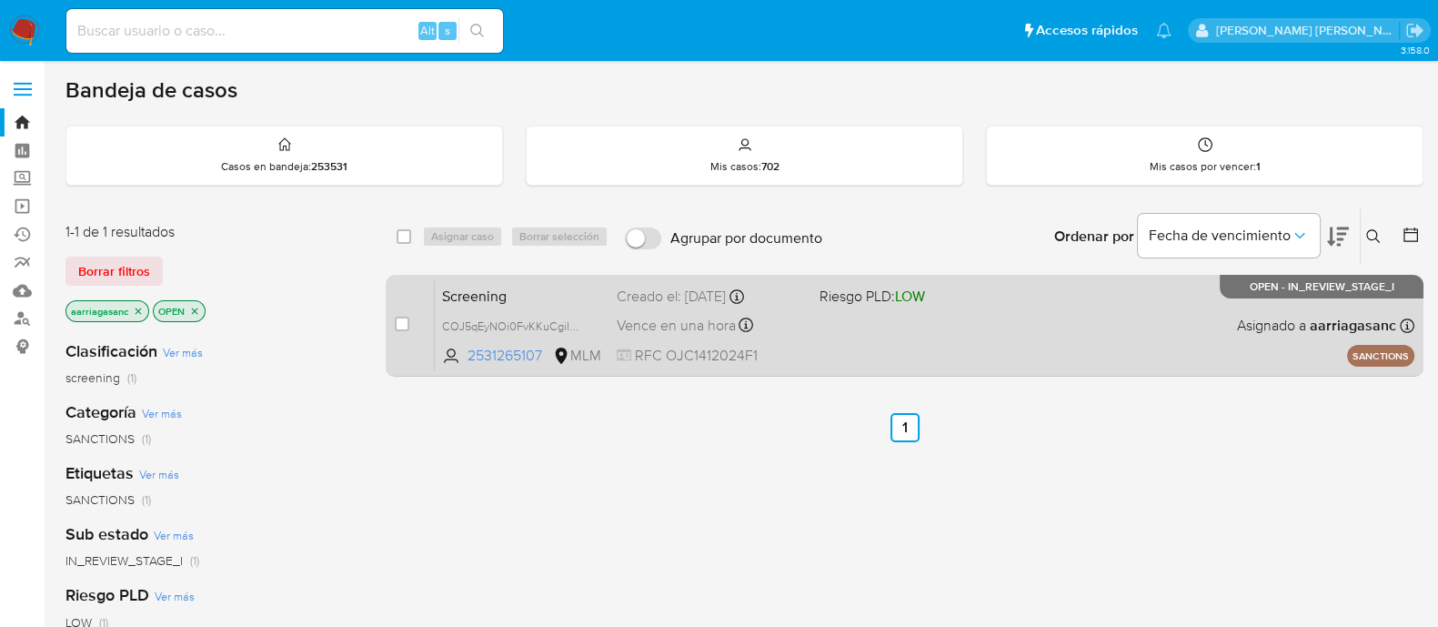
click at [855, 339] on div "Screening COJ5qEyNOi0FvKKuCgiImL4H 2531265107 MLM Riesgo PLD: LOW Creado el: [D…" at bounding box center [925, 325] width 980 height 92
click at [399, 320] on input "checkbox" at bounding box center [402, 324] width 15 height 15
checkbox input "true"
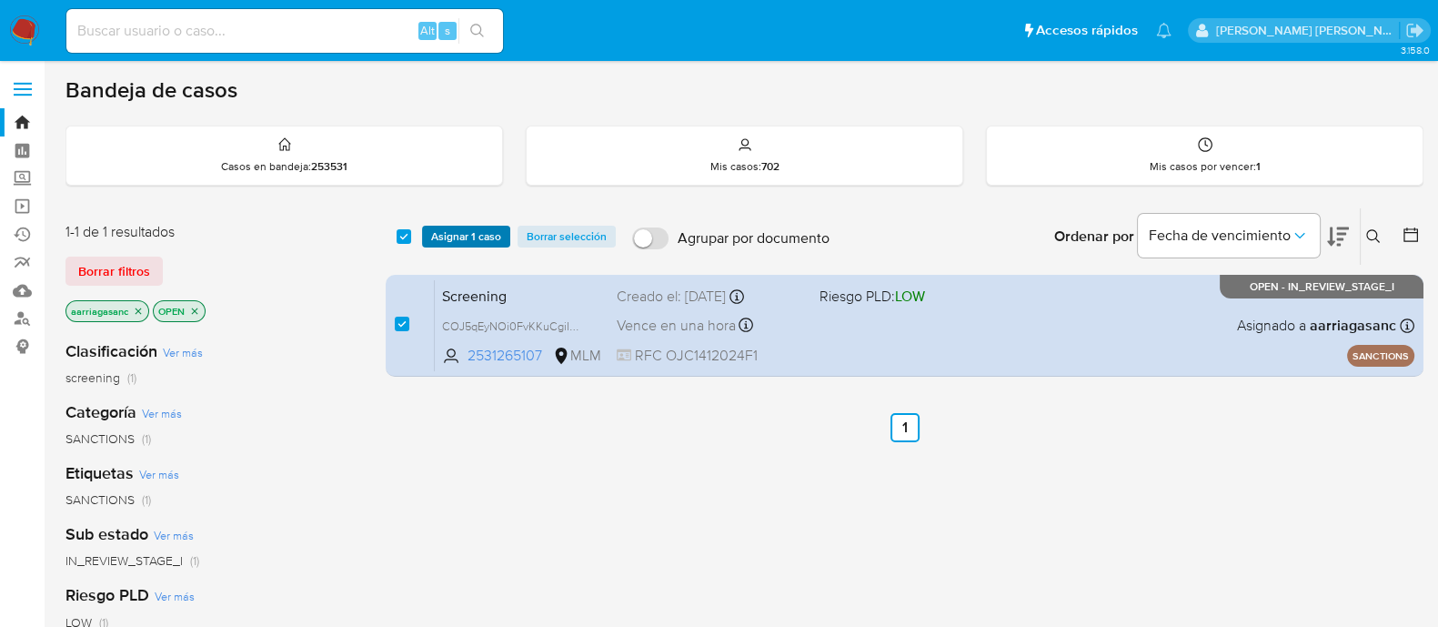
click at [457, 238] on span "Asignar 1 caso" at bounding box center [466, 236] width 70 height 18
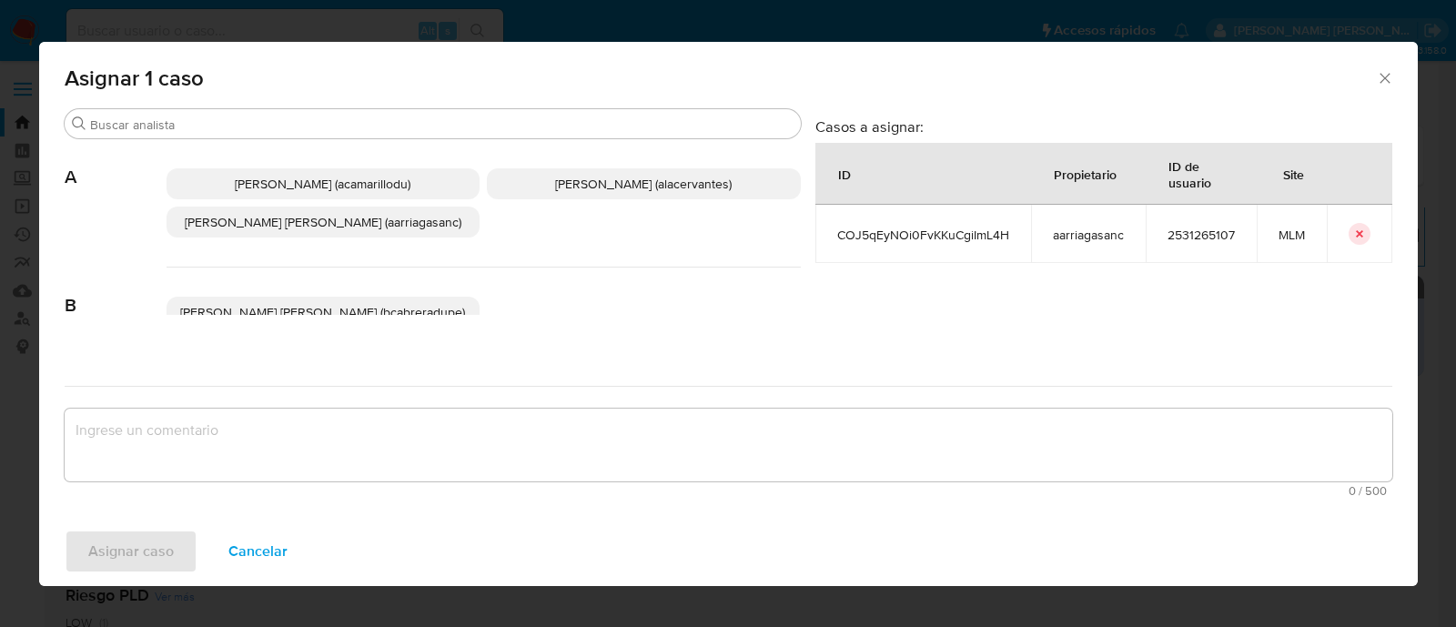
click at [427, 228] on p "Ana Maria Arriaga (aarriagasanc)" at bounding box center [323, 222] width 314 height 31
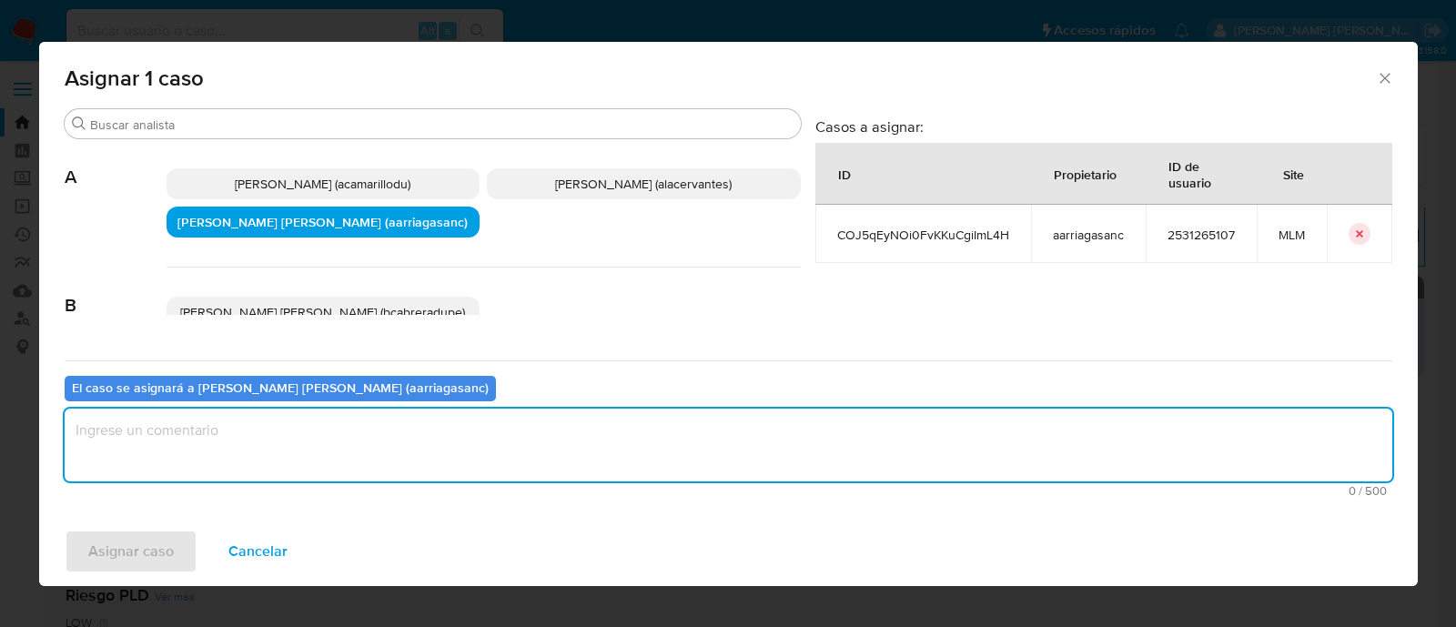
click at [327, 457] on textarea "assign-modal" at bounding box center [728, 444] width 1327 height 73
type textarea "AMAS"
click at [162, 543] on span "Asignar caso" at bounding box center [131, 551] width 86 height 40
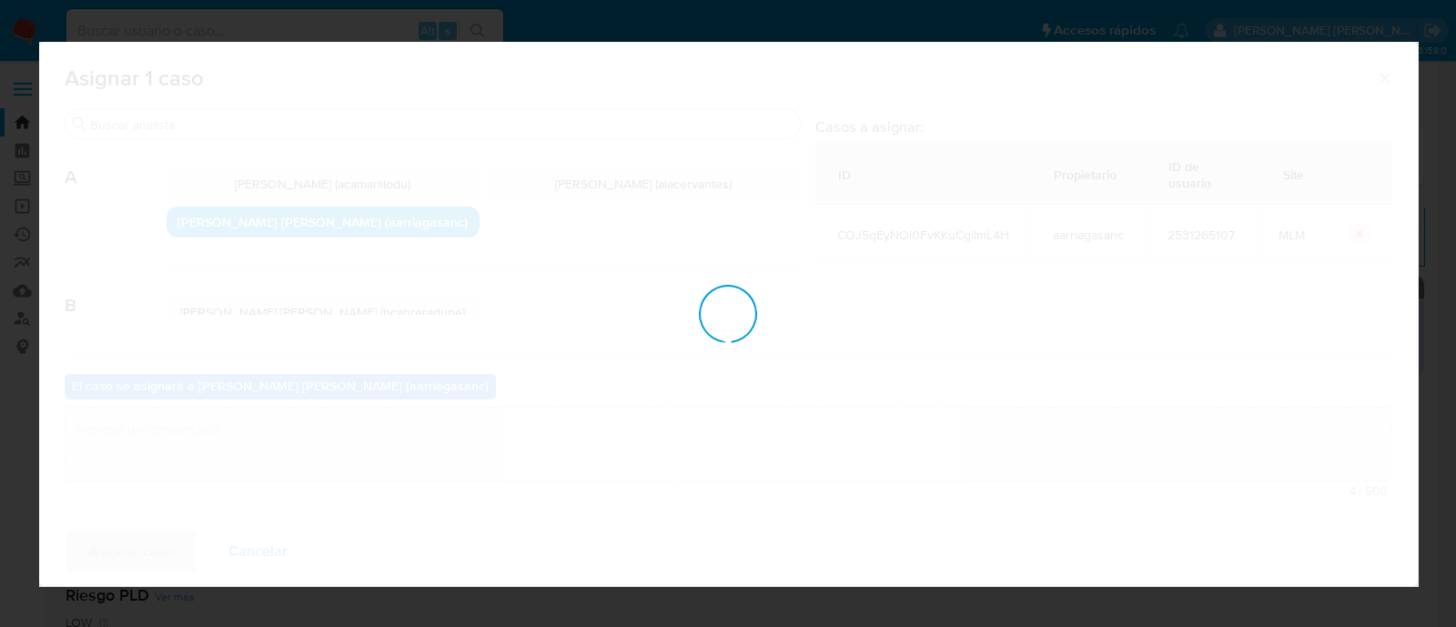
checkbox input "false"
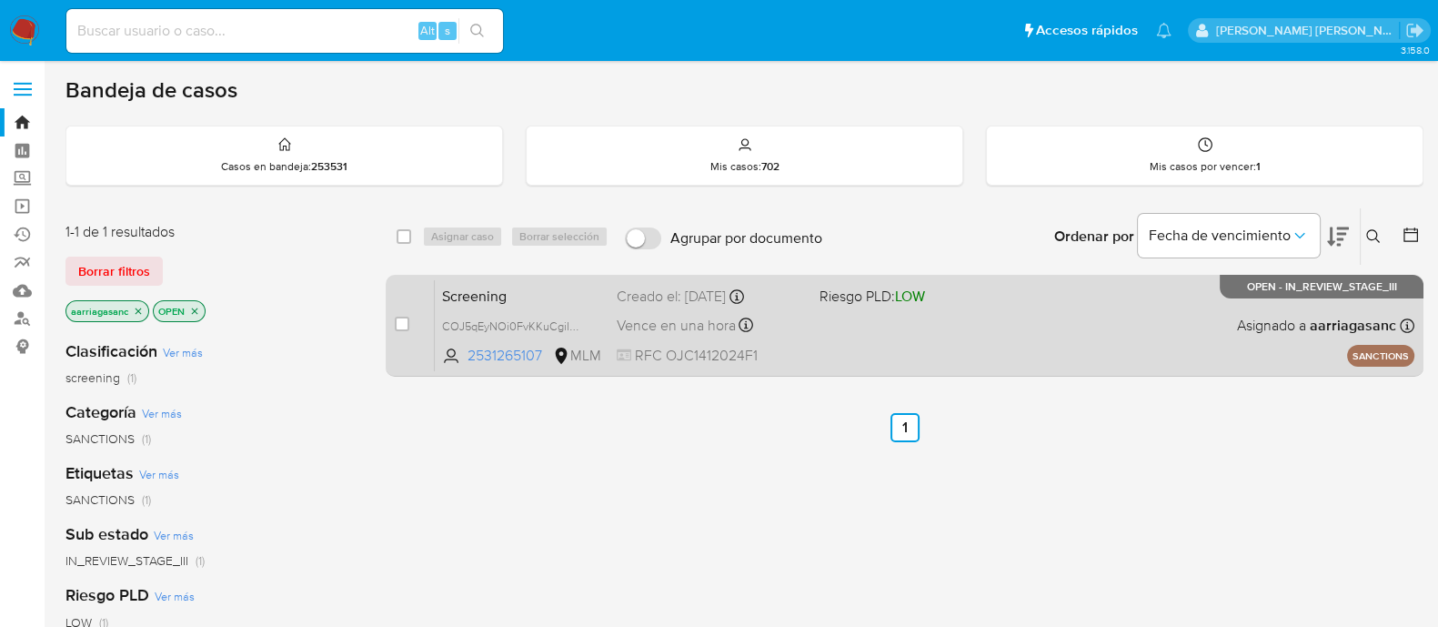
click at [888, 320] on div "Screening COJ5qEyNOi0FvKKuCgiImL4H 2531265107 MLM Riesgo PLD: LOW Creado el: 11…" at bounding box center [925, 325] width 980 height 92
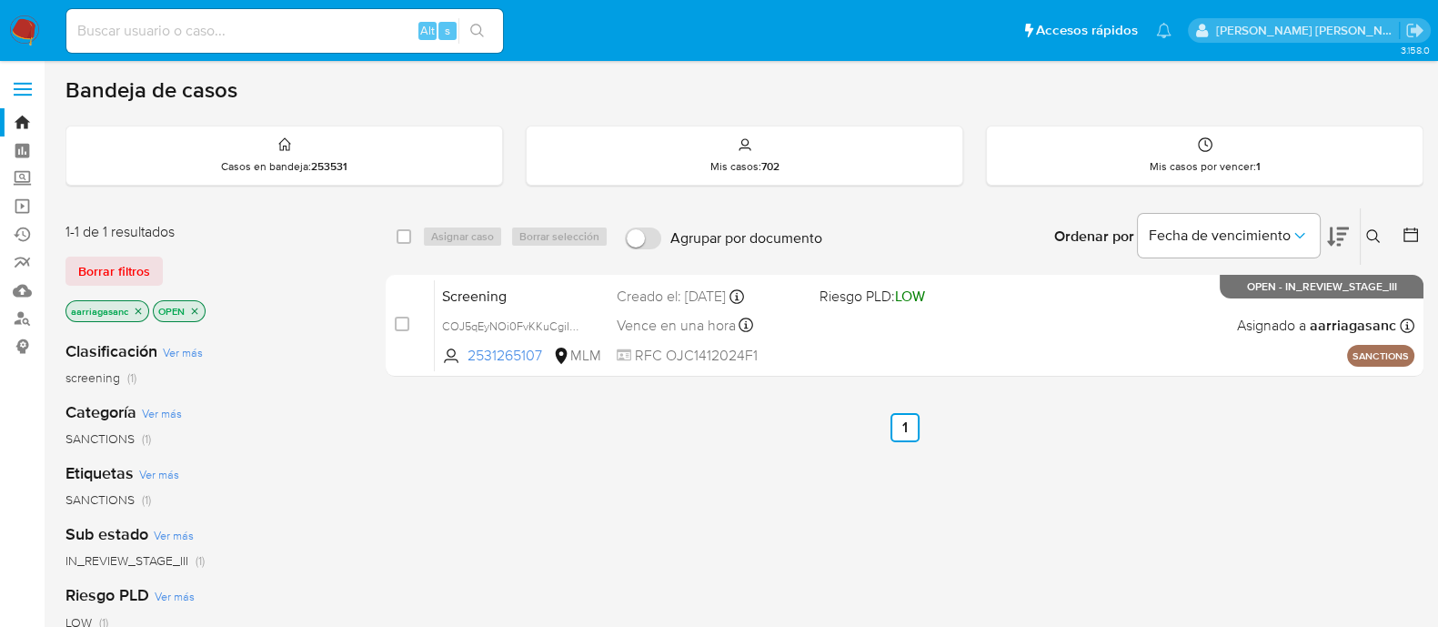
click at [1, 38] on nav "Pausado Ver notificaciones Alt s Accesos rápidos Presiona las siguientes teclas…" at bounding box center [719, 30] width 1438 height 61
click at [30, 34] on img at bounding box center [24, 30] width 31 height 31
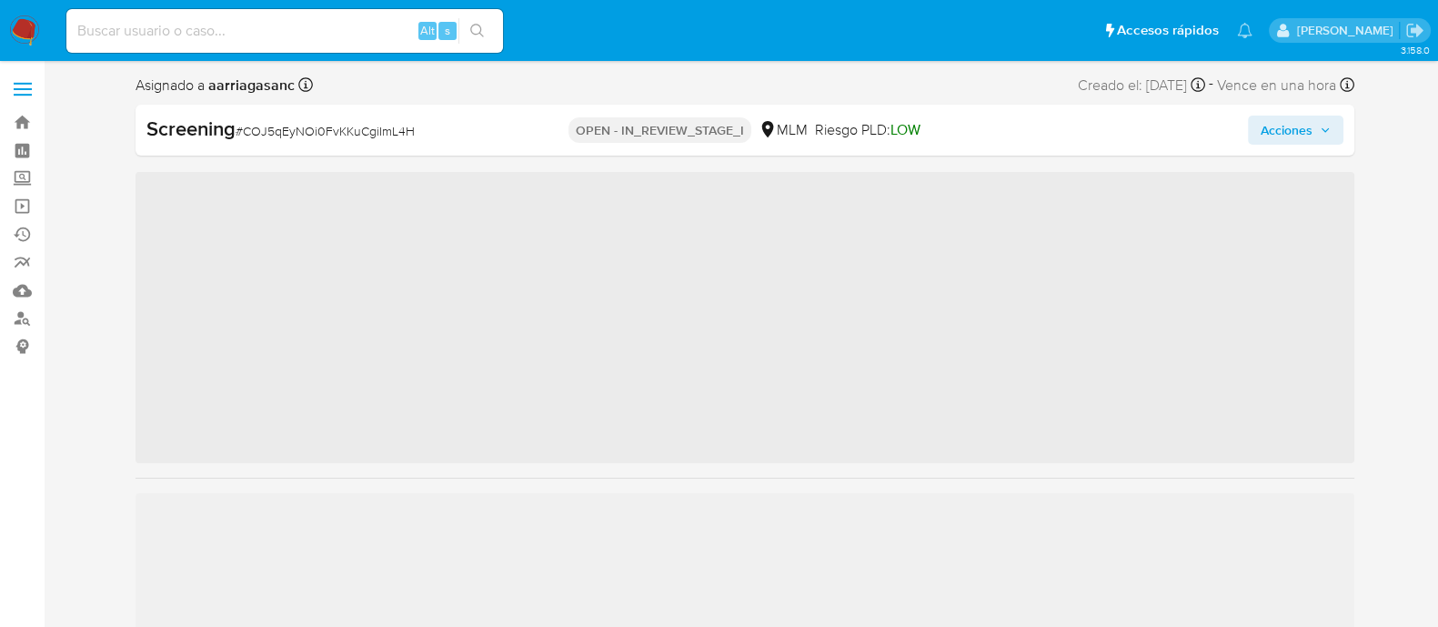
scroll to position [768, 0]
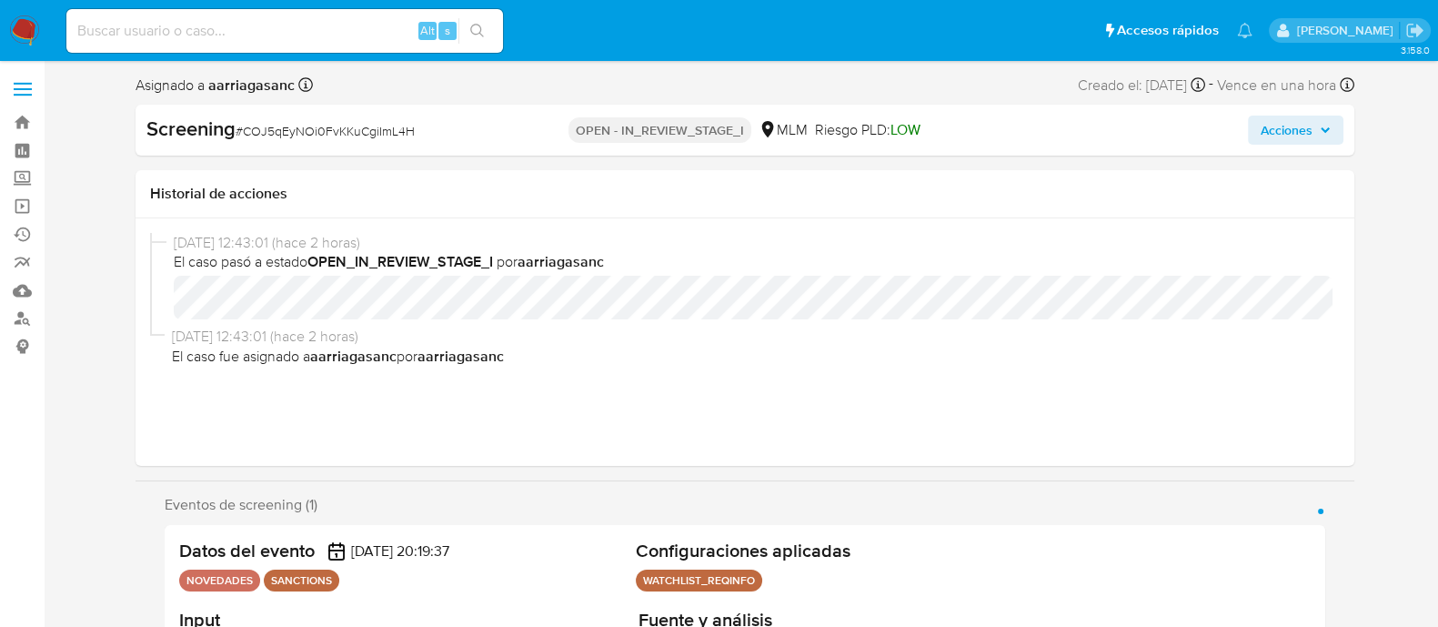
select select "10"
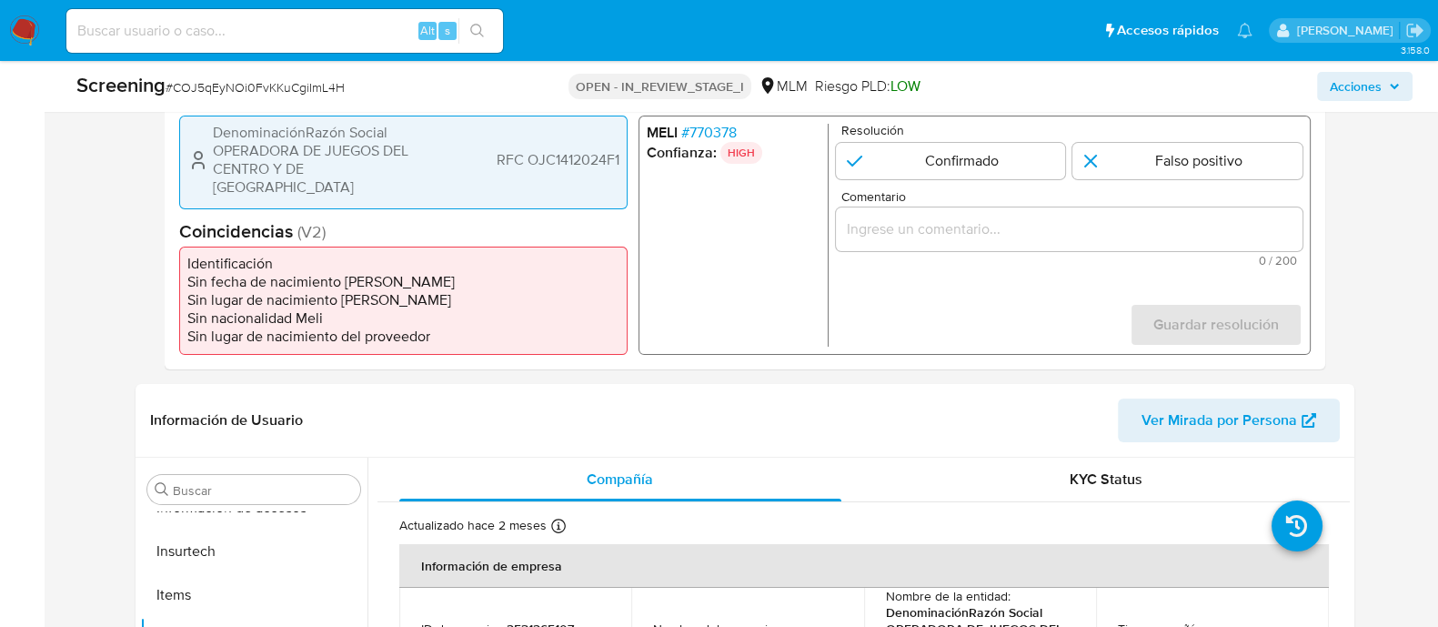
scroll to position [682, 0]
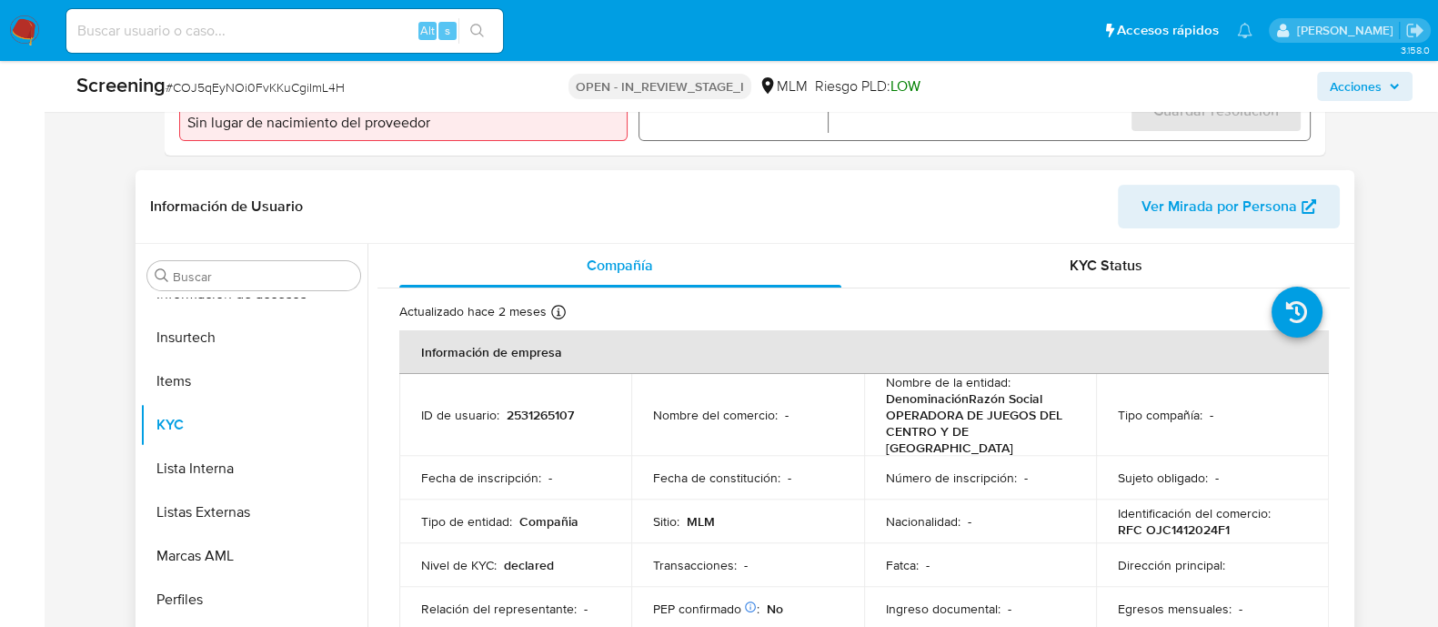
click at [878, 544] on td "Fatca : -" at bounding box center [980, 565] width 233 height 44
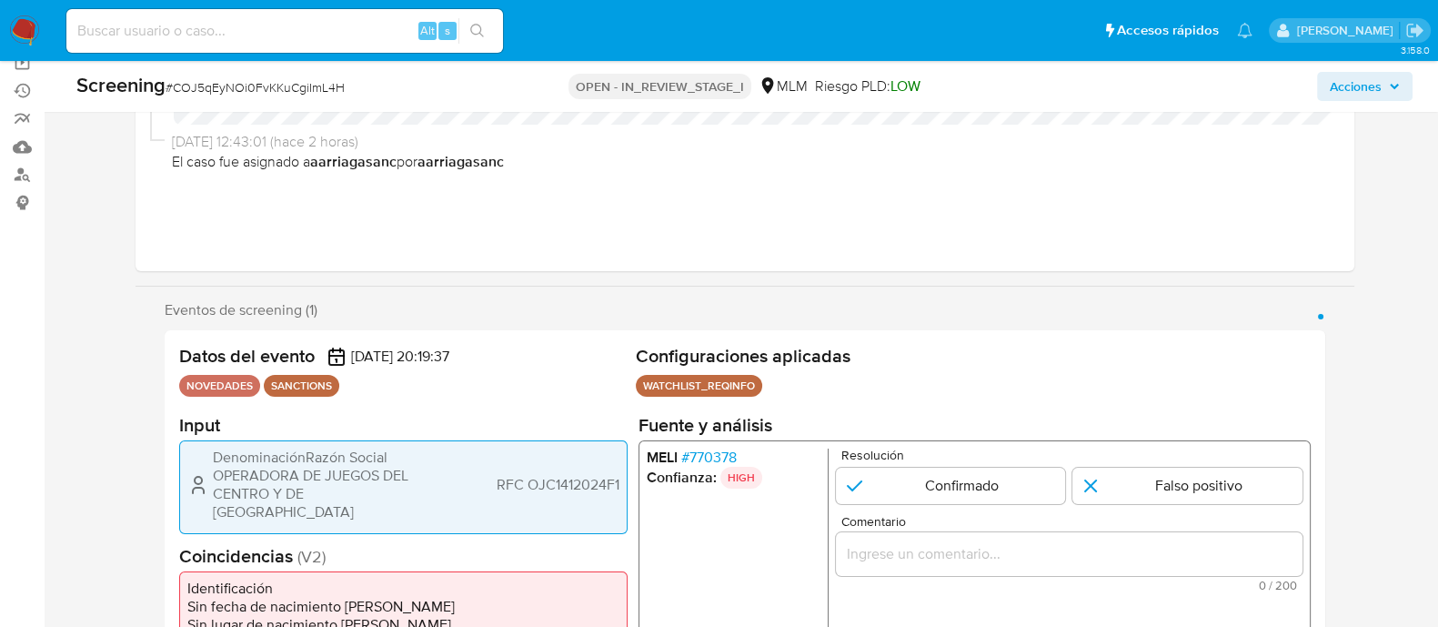
scroll to position [113, 0]
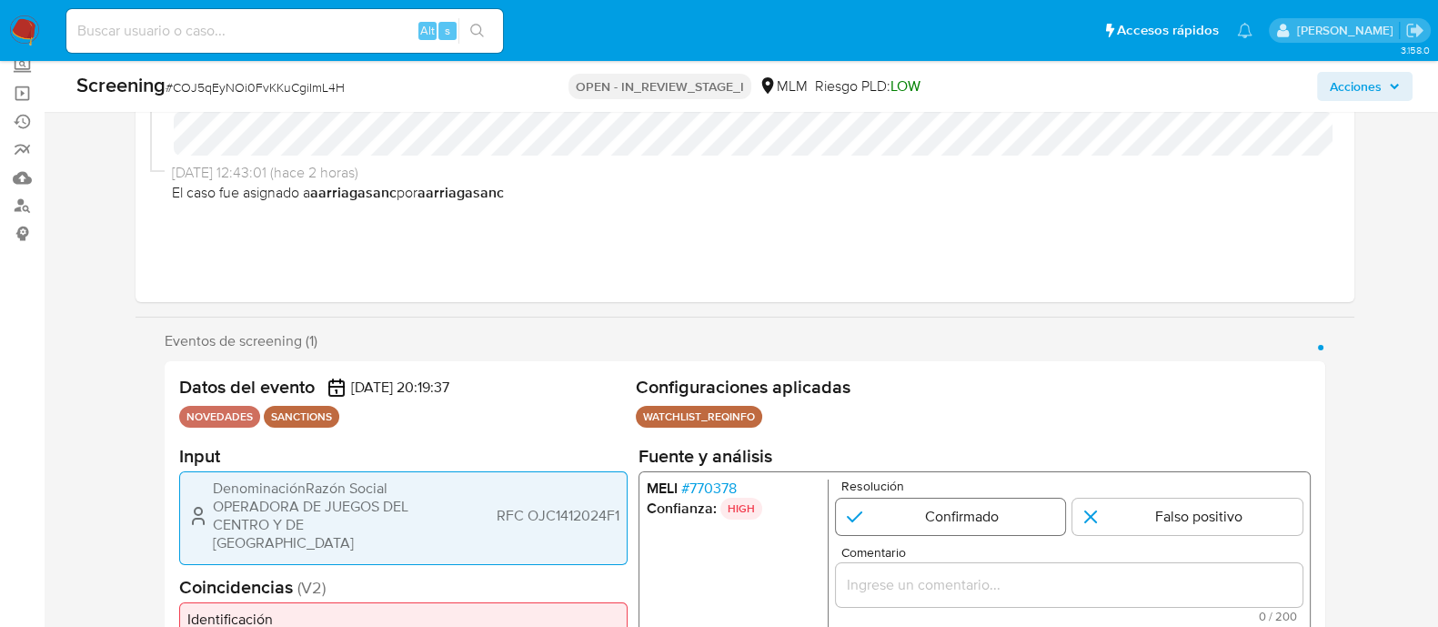
click at [937, 522] on input "1 de 1" at bounding box center [950, 516] width 230 height 36
radio input "true"
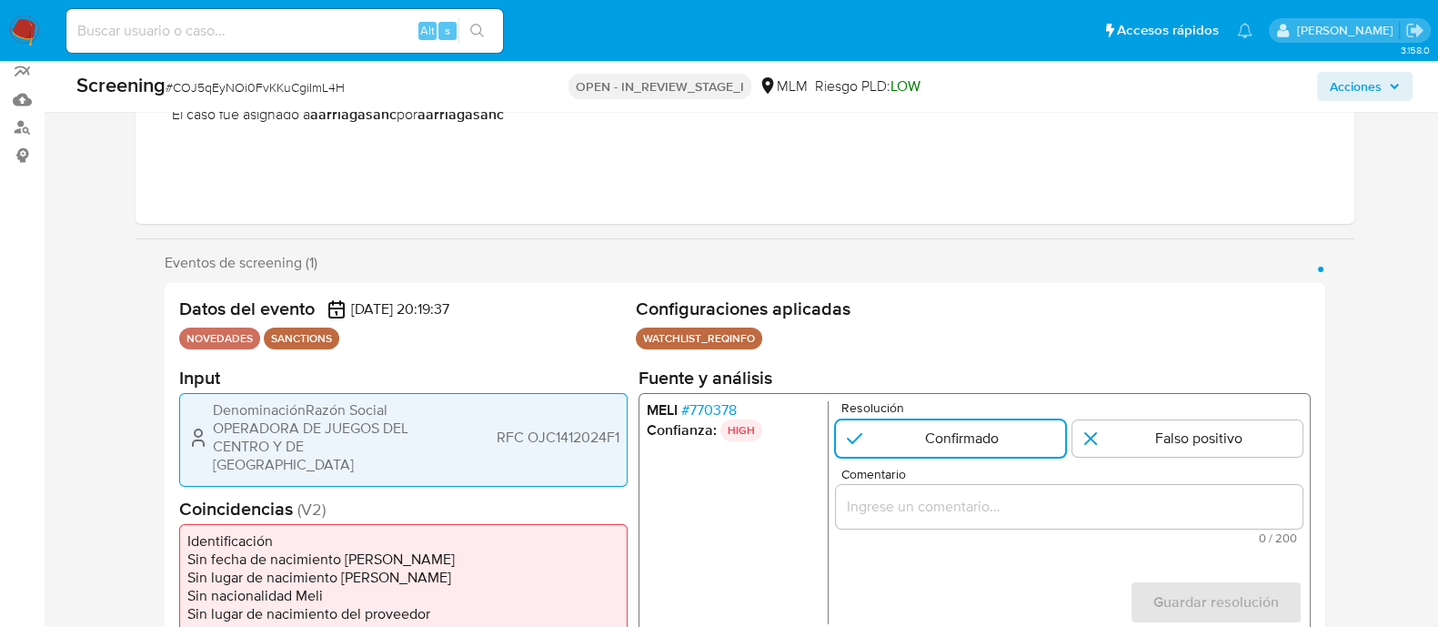
scroll to position [227, 0]
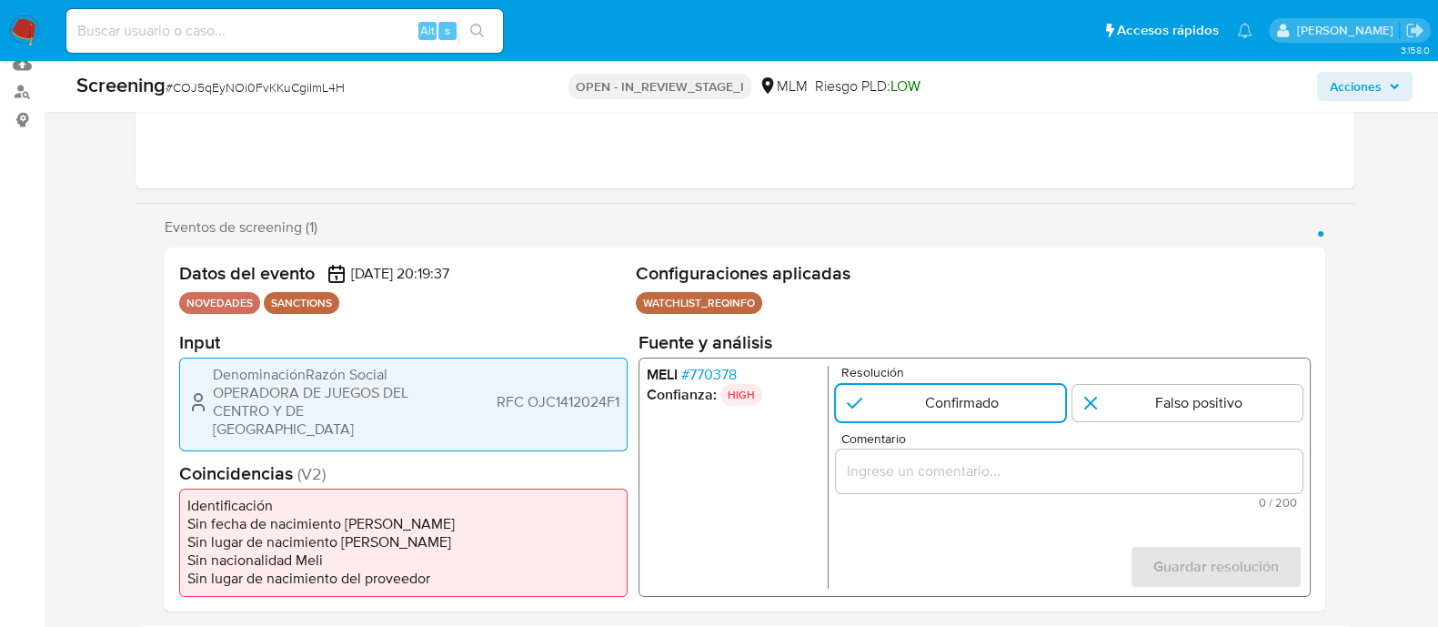
click at [910, 444] on span "Comentario" at bounding box center [1074, 438] width 467 height 14
click at [910, 459] on input "Comentario" at bounding box center [1068, 471] width 467 height 24
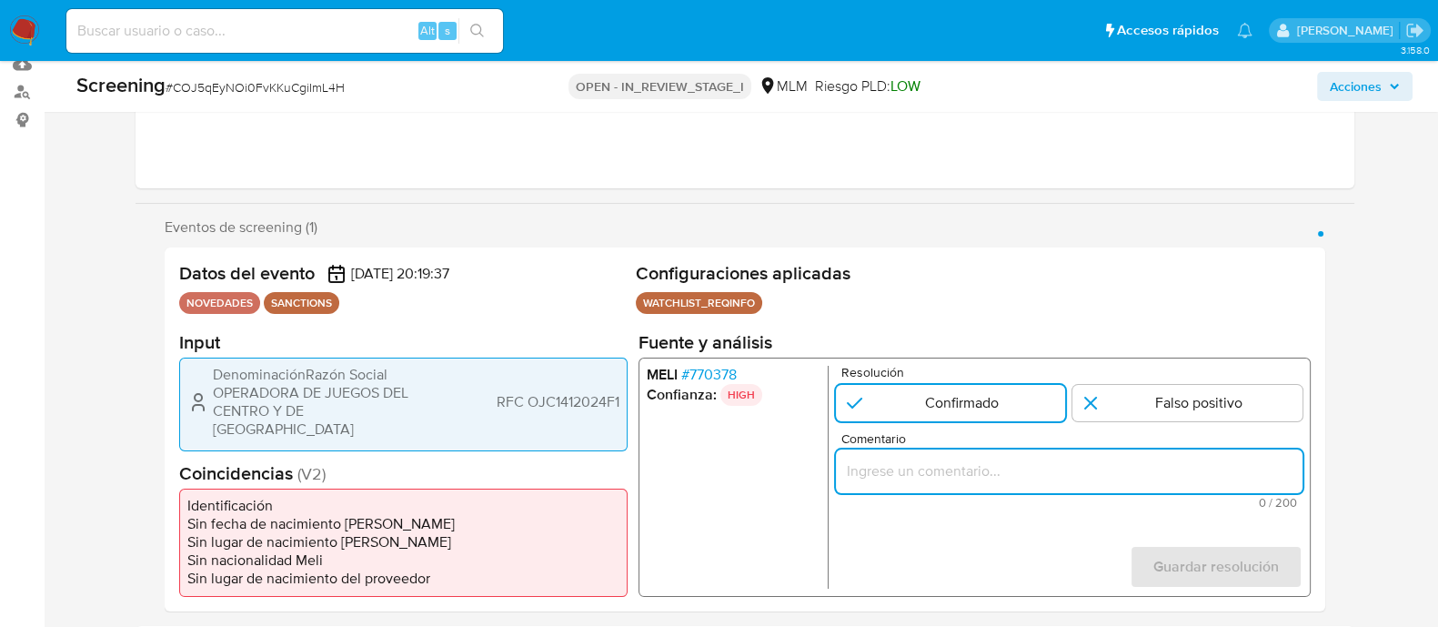
click at [897, 479] on input "Comentario" at bounding box center [1068, 471] width 467 height 24
paste input "SE CONFIRMA CONCIDENCIA CON CLIENTE, PERSONA MORAL EN LISTA REQUINFO POR RAZON …"
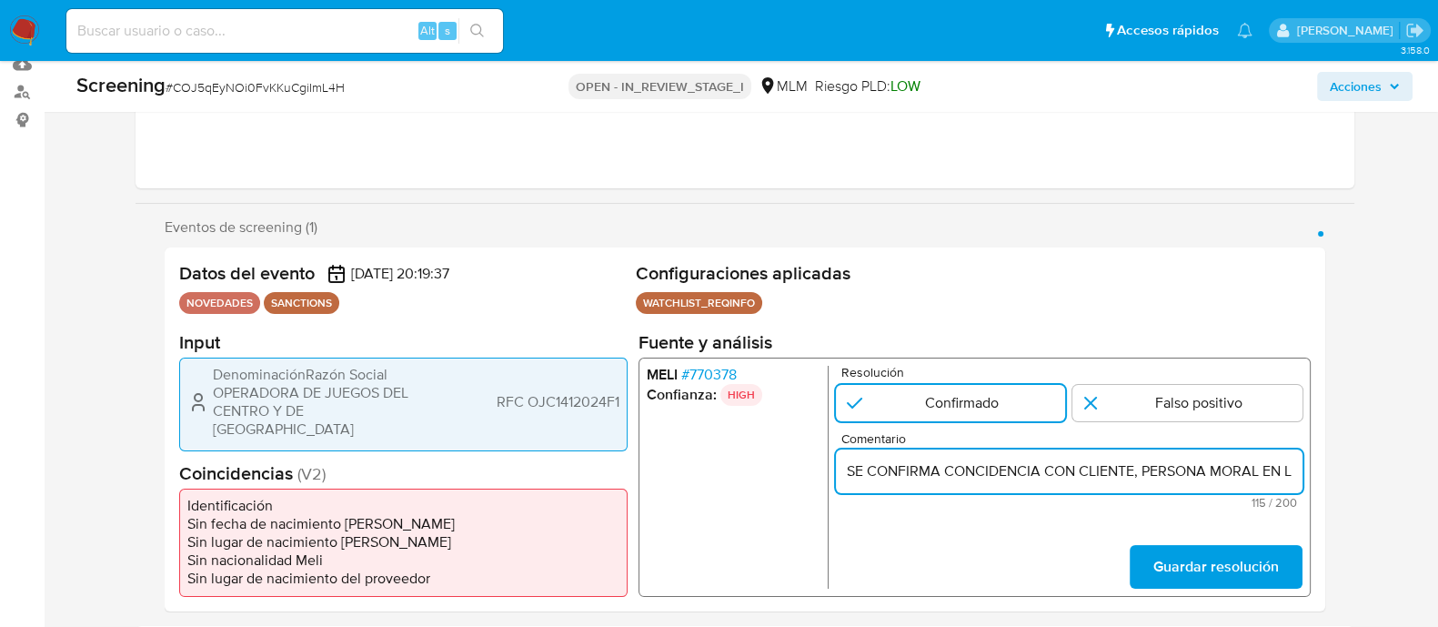
scroll to position [0, 473]
type input "SE CONFIRMA CONCIDENCIA CON CLIENTE, PERSONA MORAL EN LISTA REQUINFO POR RAZON …"
click at [1191, 566] on span "Guardar resolución" at bounding box center [1216, 567] width 126 height 40
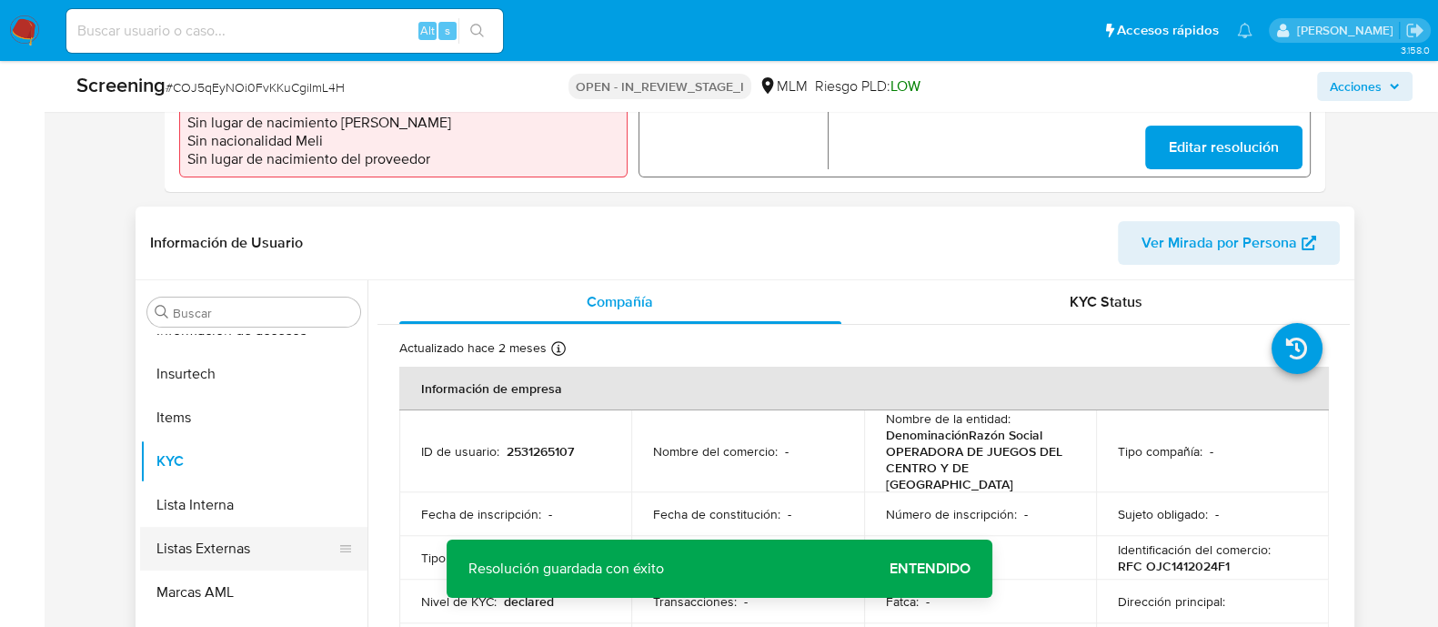
scroll to position [682, 0]
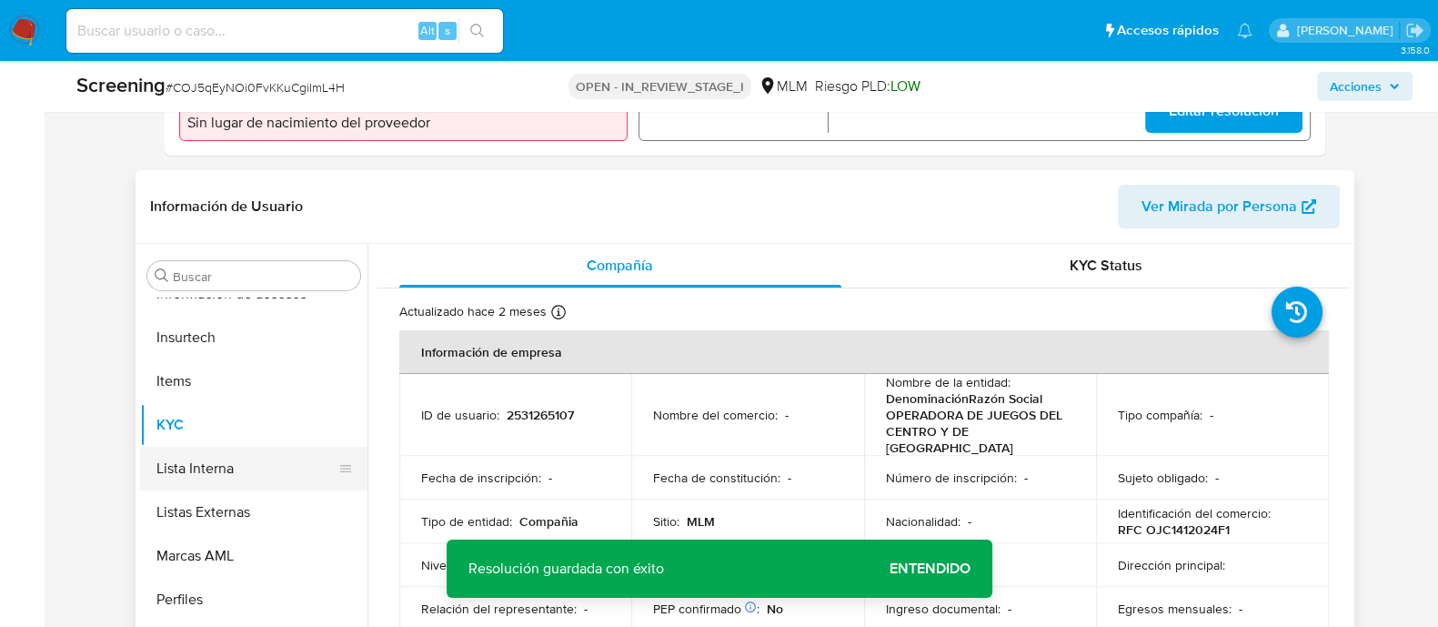
click at [221, 474] on button "Lista Interna" at bounding box center [246, 469] width 213 height 44
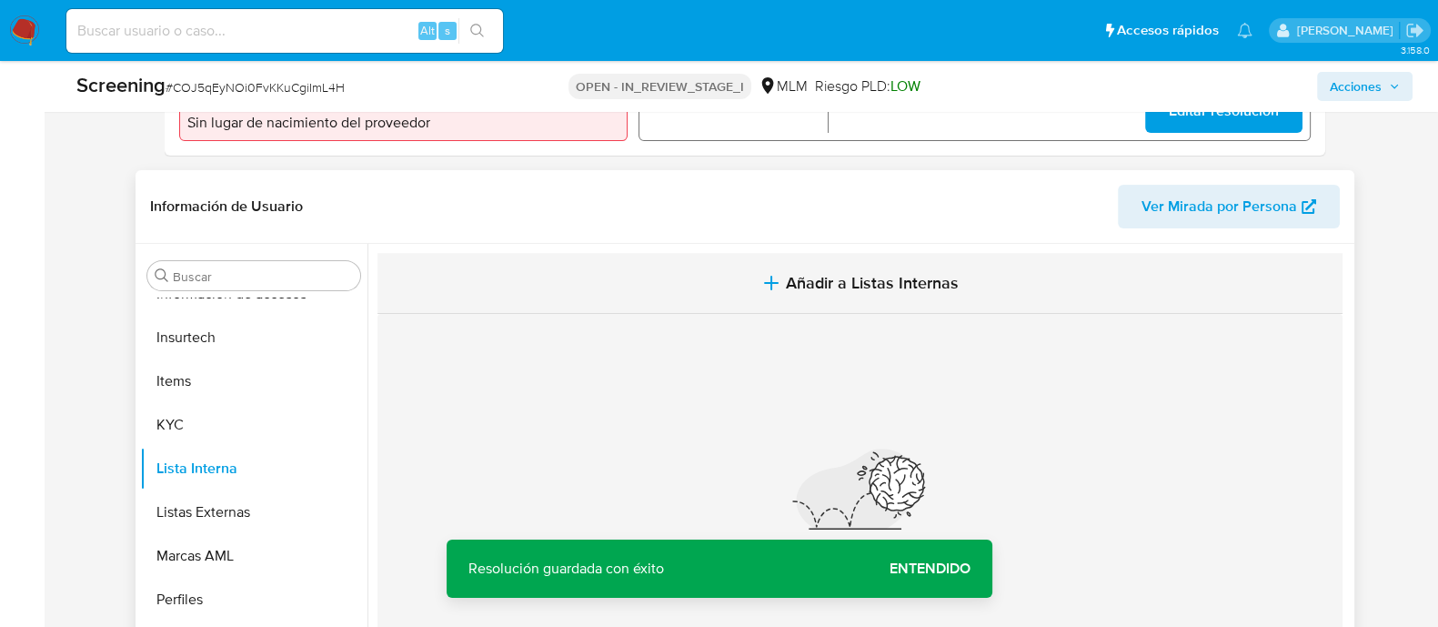
click at [803, 273] on span "Añadir a Listas Internas" at bounding box center [872, 283] width 173 height 20
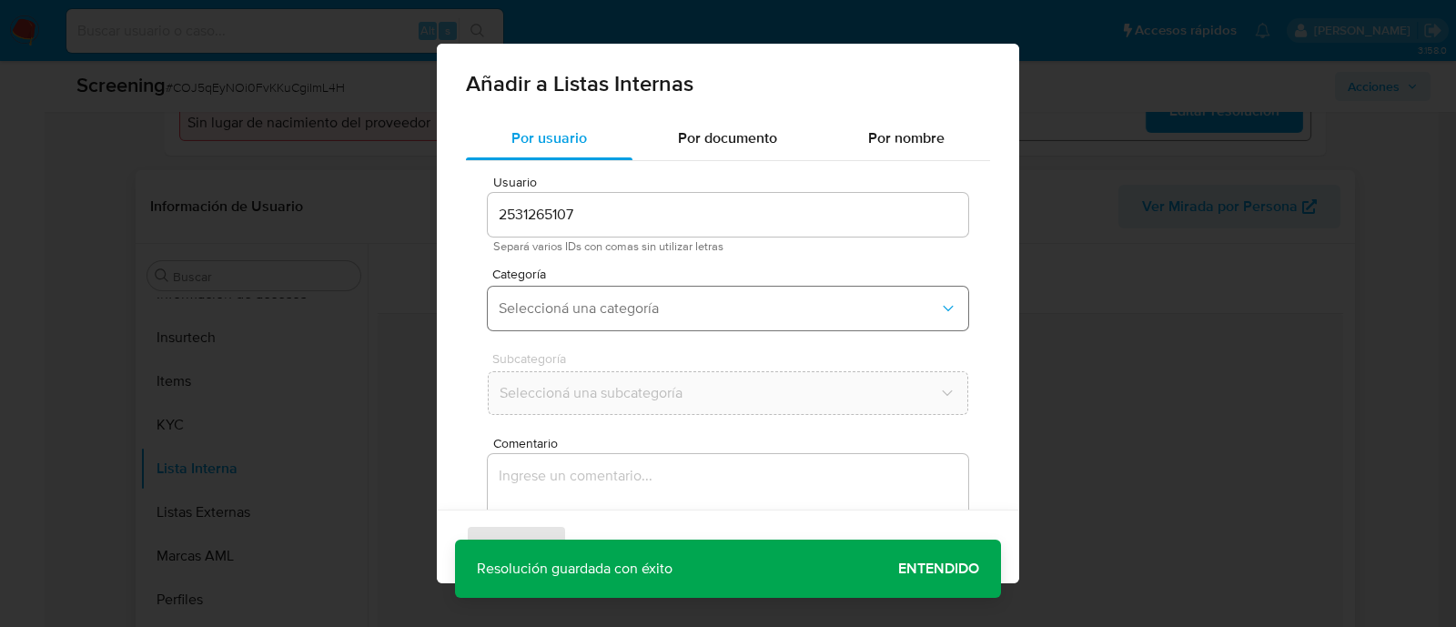
drag, startPoint x: 591, startPoint y: 294, endPoint x: 584, endPoint y: 328, distance: 35.3
click at [591, 296] on button "Seleccioná una categoría" at bounding box center [728, 309] width 480 height 44
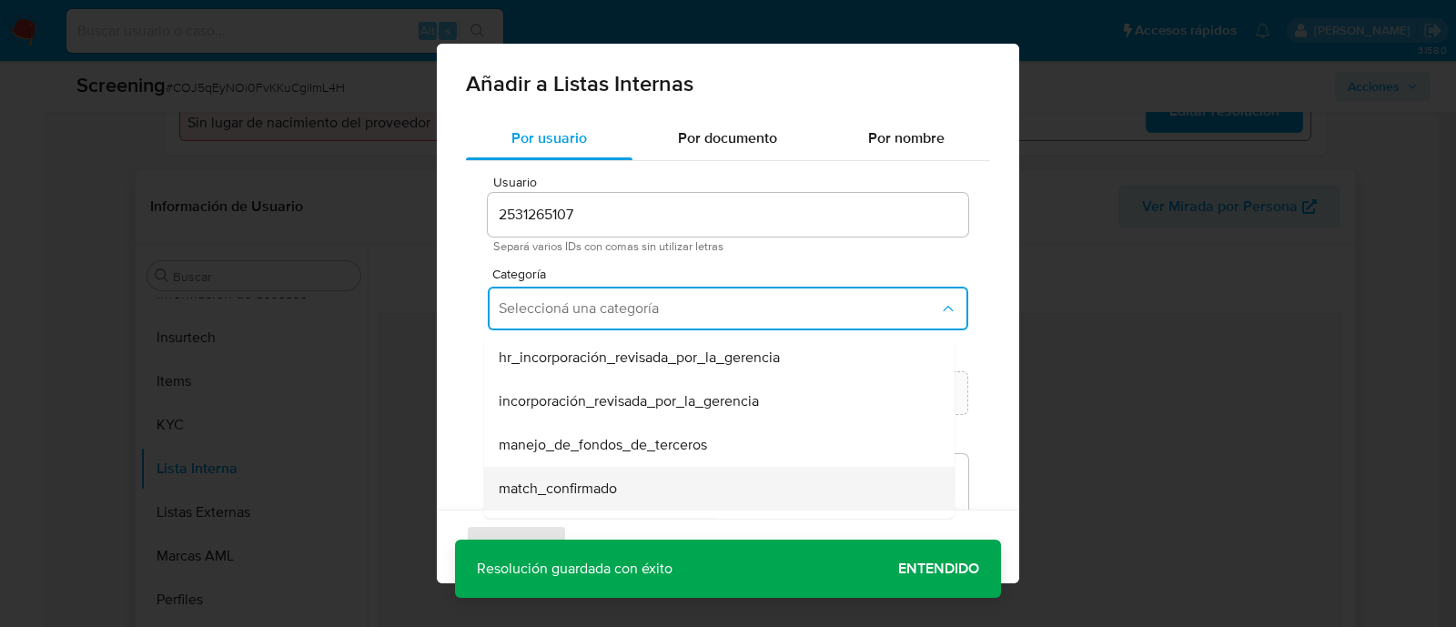
click at [554, 493] on span "match_confirmado" at bounding box center [558, 488] width 118 height 18
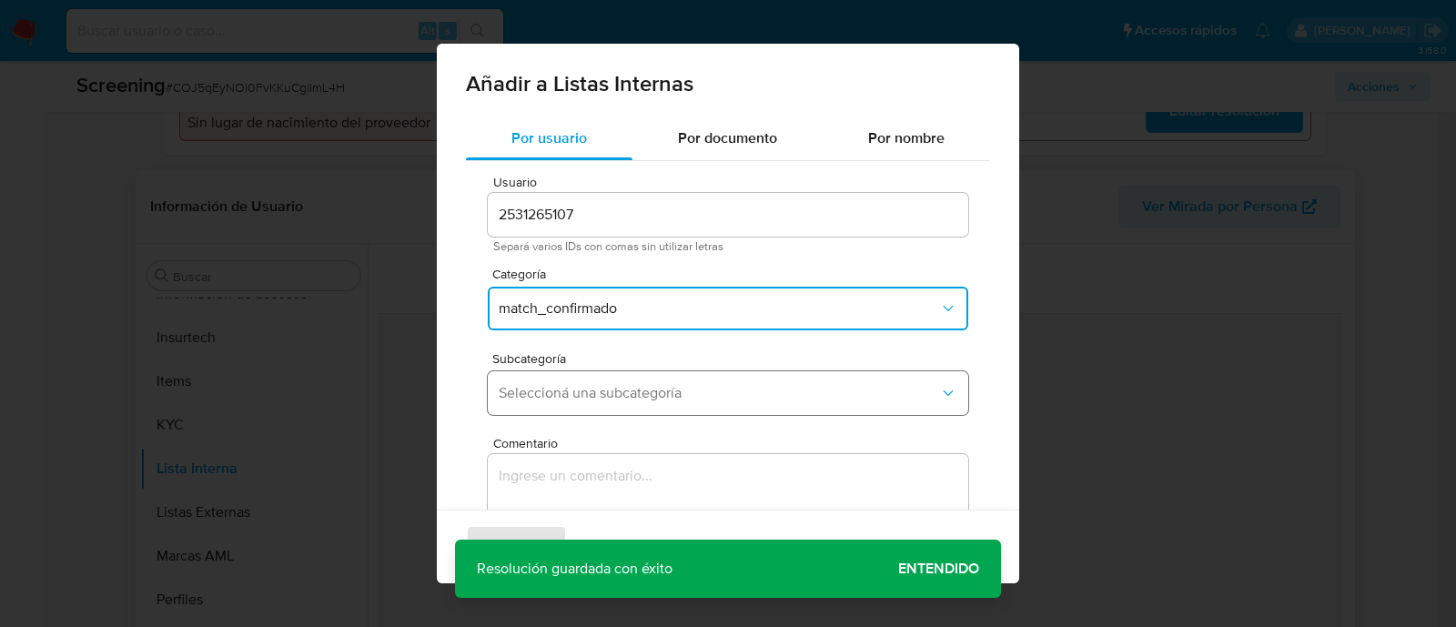
click at [566, 404] on button "Seleccioná una subcategoría" at bounding box center [728, 393] width 480 height 44
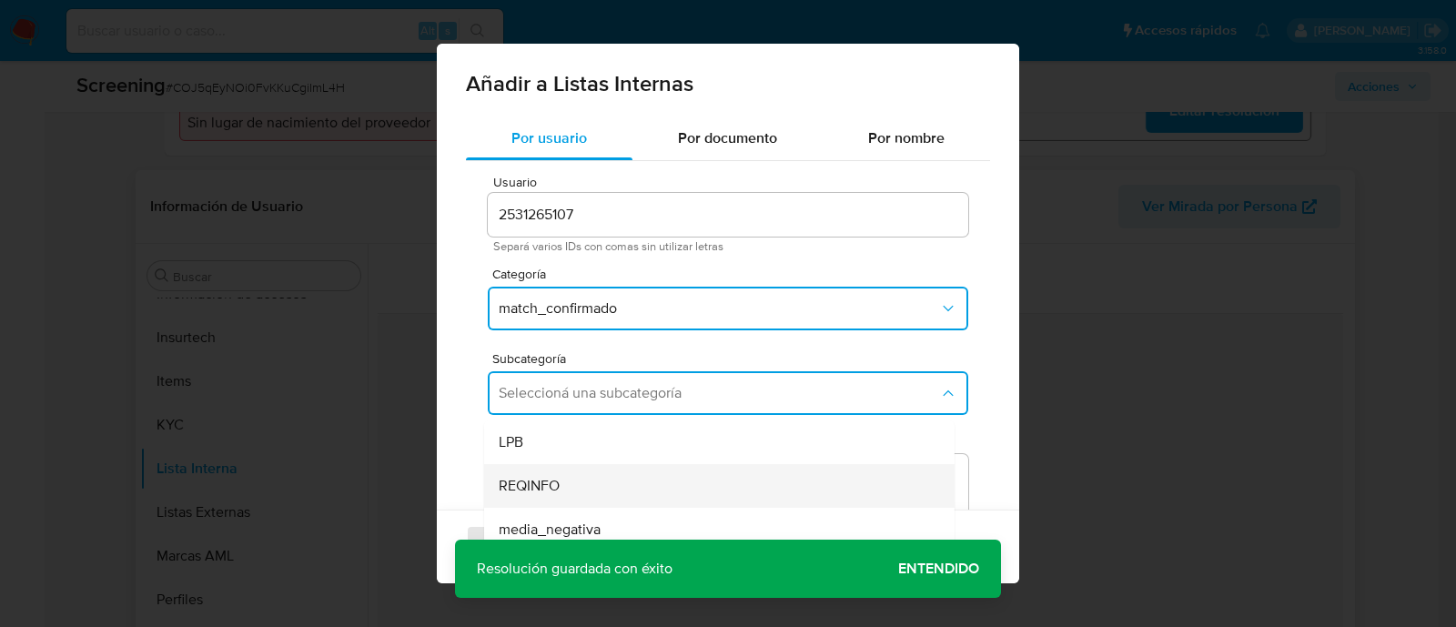
click at [536, 487] on span "REQINFO" at bounding box center [529, 486] width 61 height 18
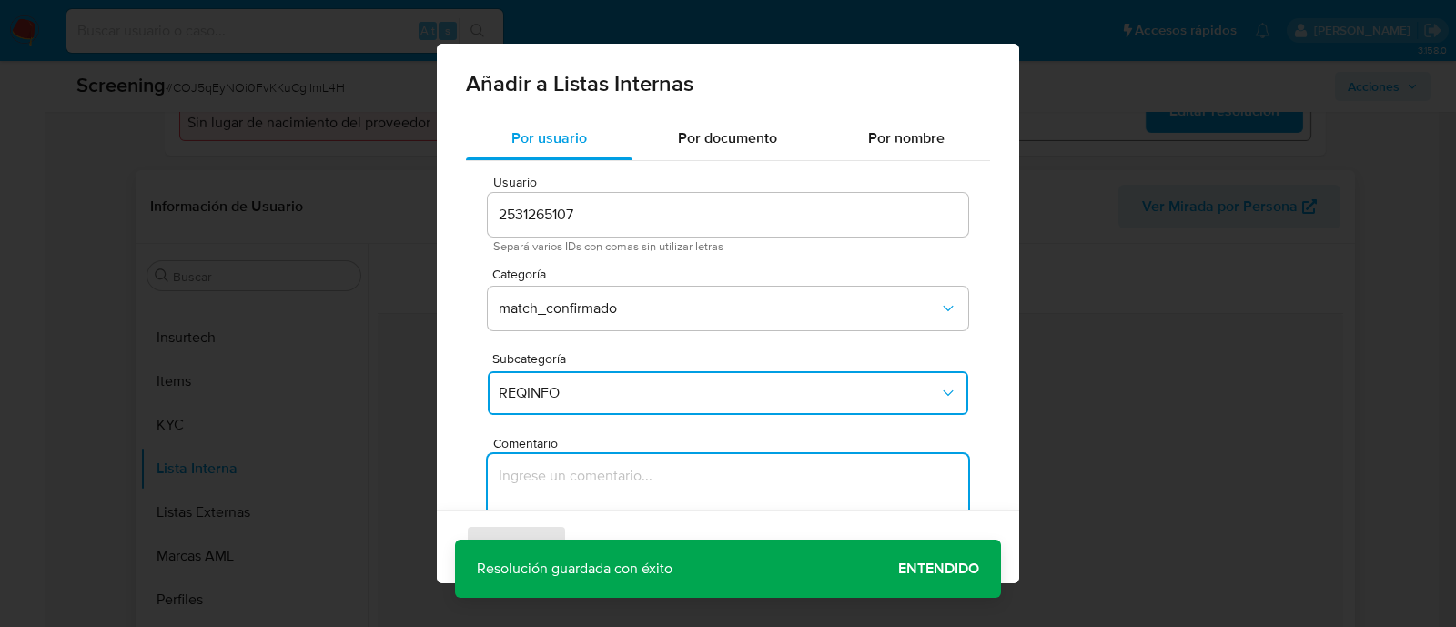
click at [537, 472] on textarea "Comentario" at bounding box center [728, 541] width 480 height 175
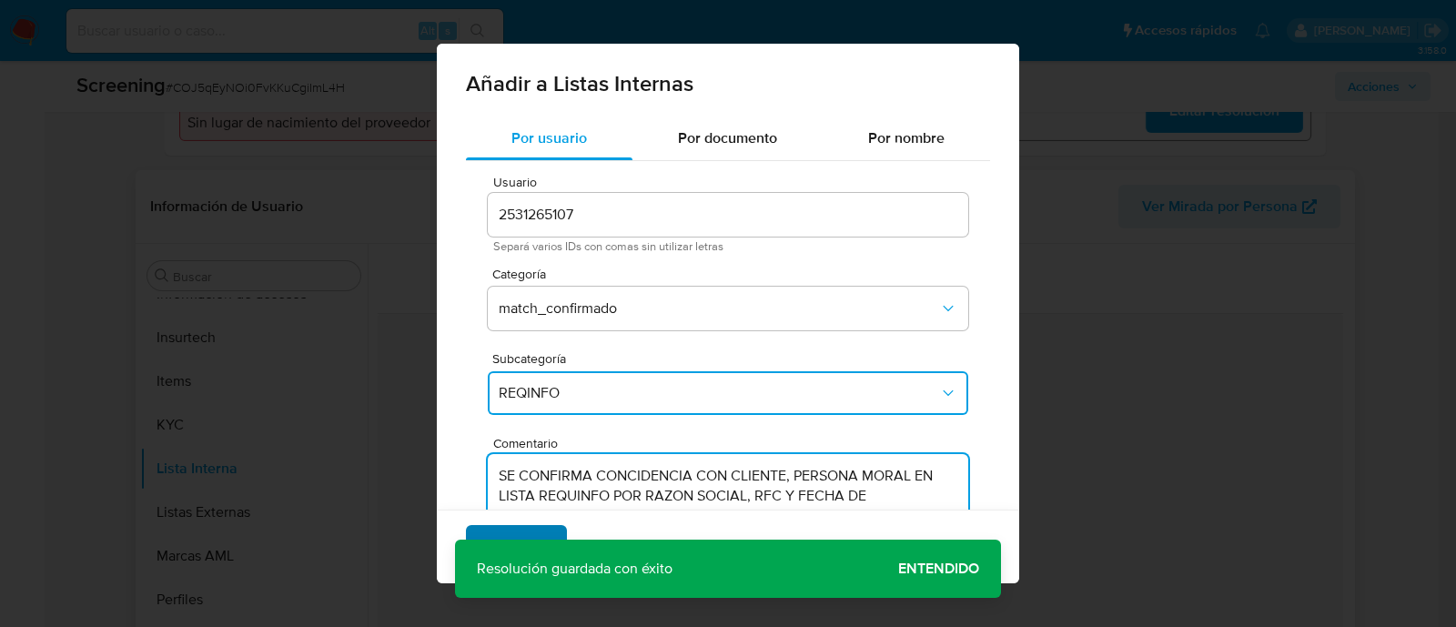
type textarea "SE CONFIRMA CONCIDENCIA CON CLIENTE, PERSONA MORAL EN LISTA REQUINFO POR RAZON …"
click at [524, 529] on span "Agregar" at bounding box center [516, 547] width 54 height 40
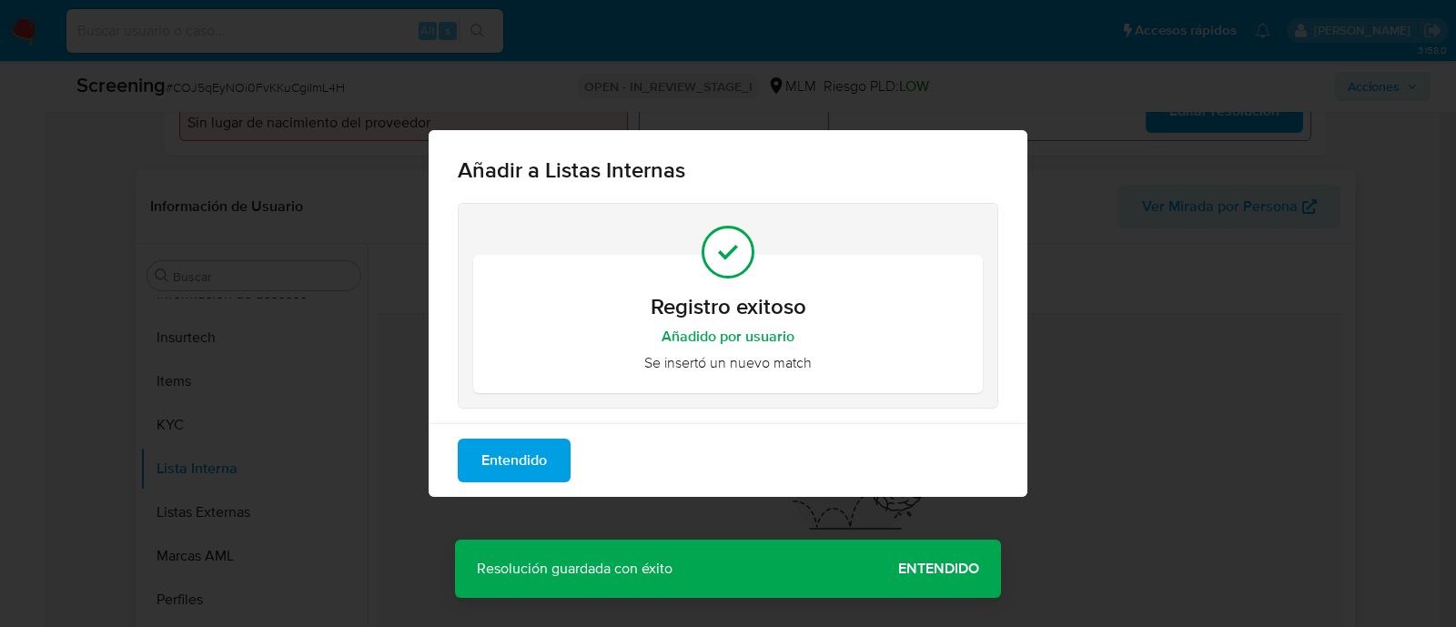
click at [529, 463] on span "Entendido" at bounding box center [514, 460] width 66 height 40
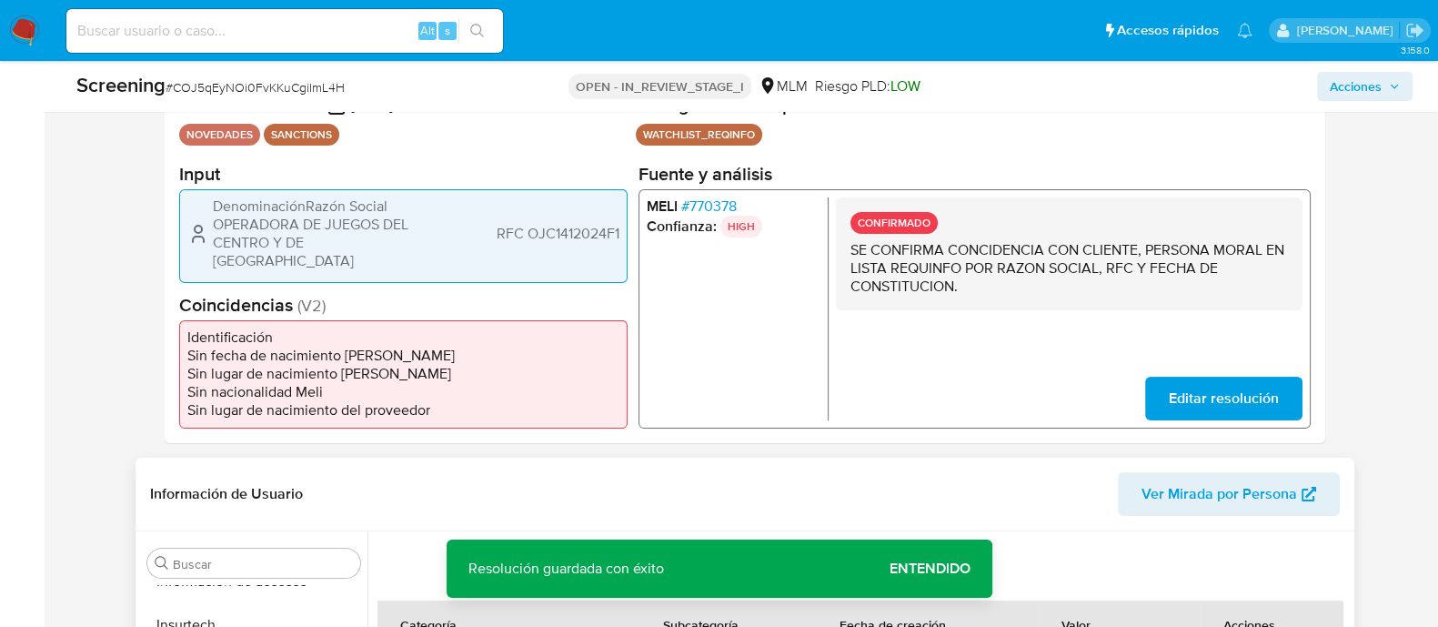
scroll to position [341, 0]
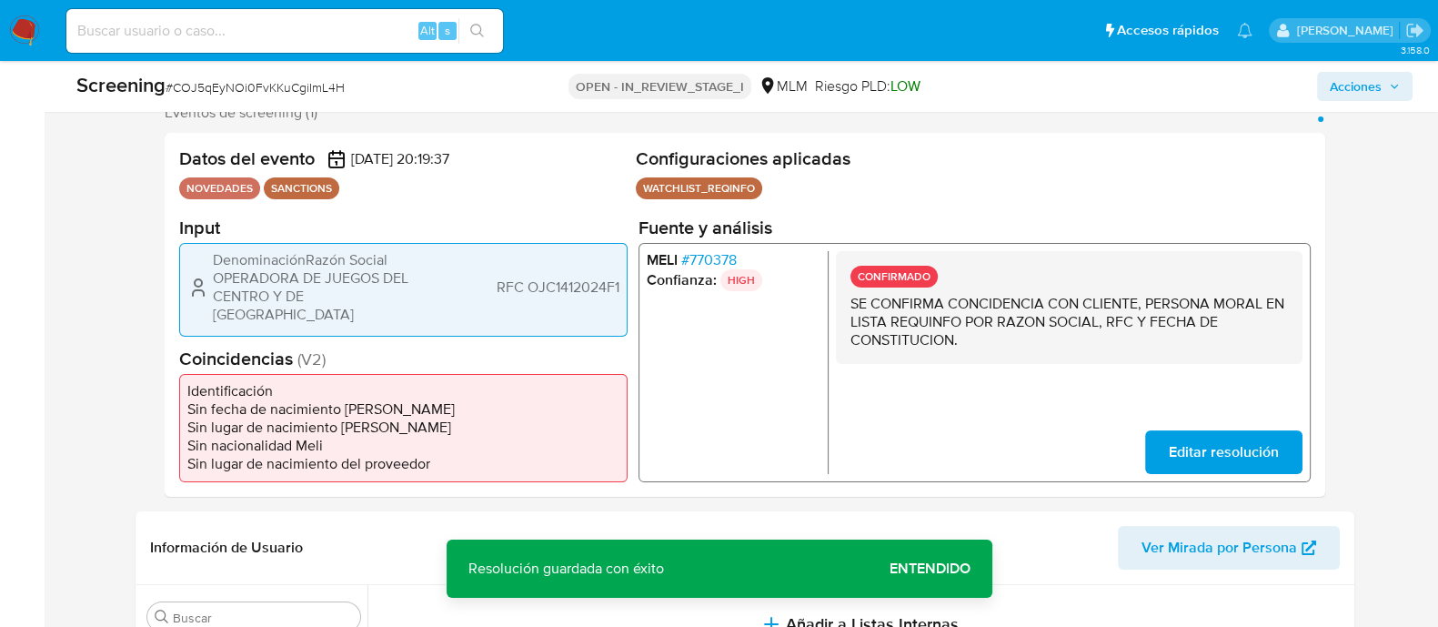
drag, startPoint x: 208, startPoint y: 261, endPoint x: 410, endPoint y: 305, distance: 206.6
click at [410, 305] on div "DenominaciónRazón Social OPERADORA DE JUEGOS DEL CENTRO Y DE PUEBLA RFC OJC1412…" at bounding box center [403, 286] width 432 height 73
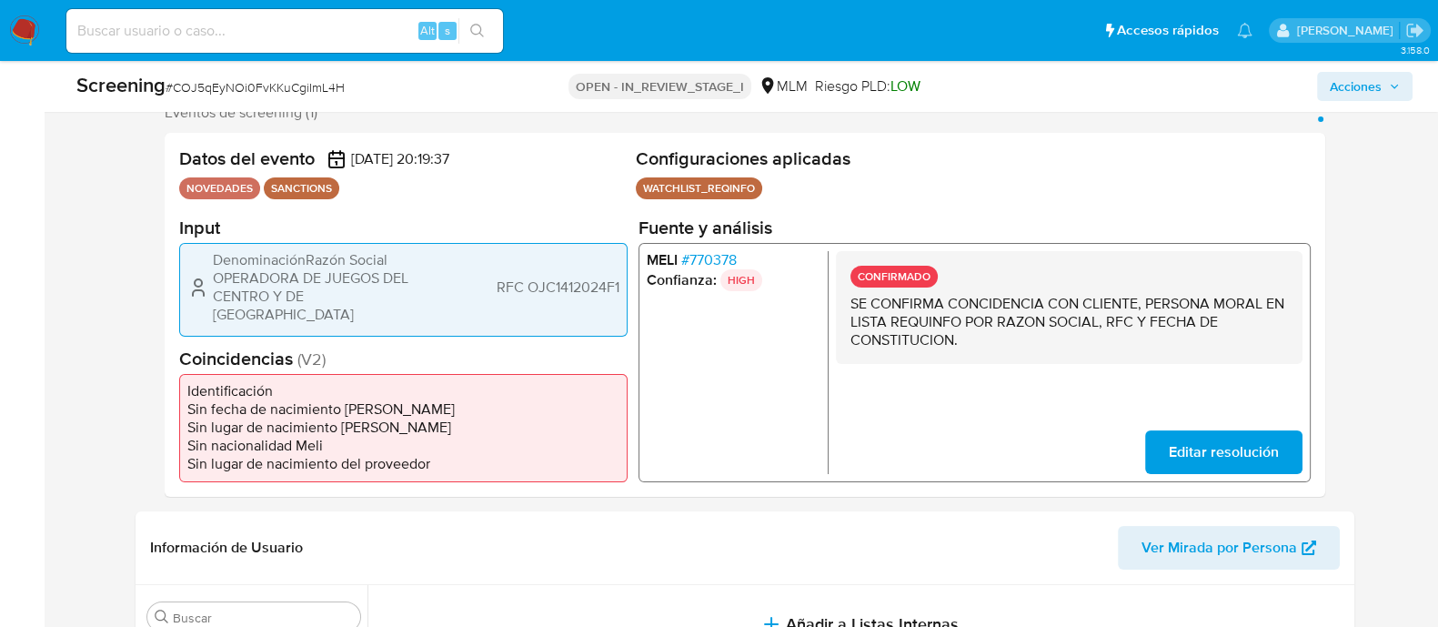
click at [572, 286] on span "RFC OJC1412024F1" at bounding box center [557, 286] width 123 height 18
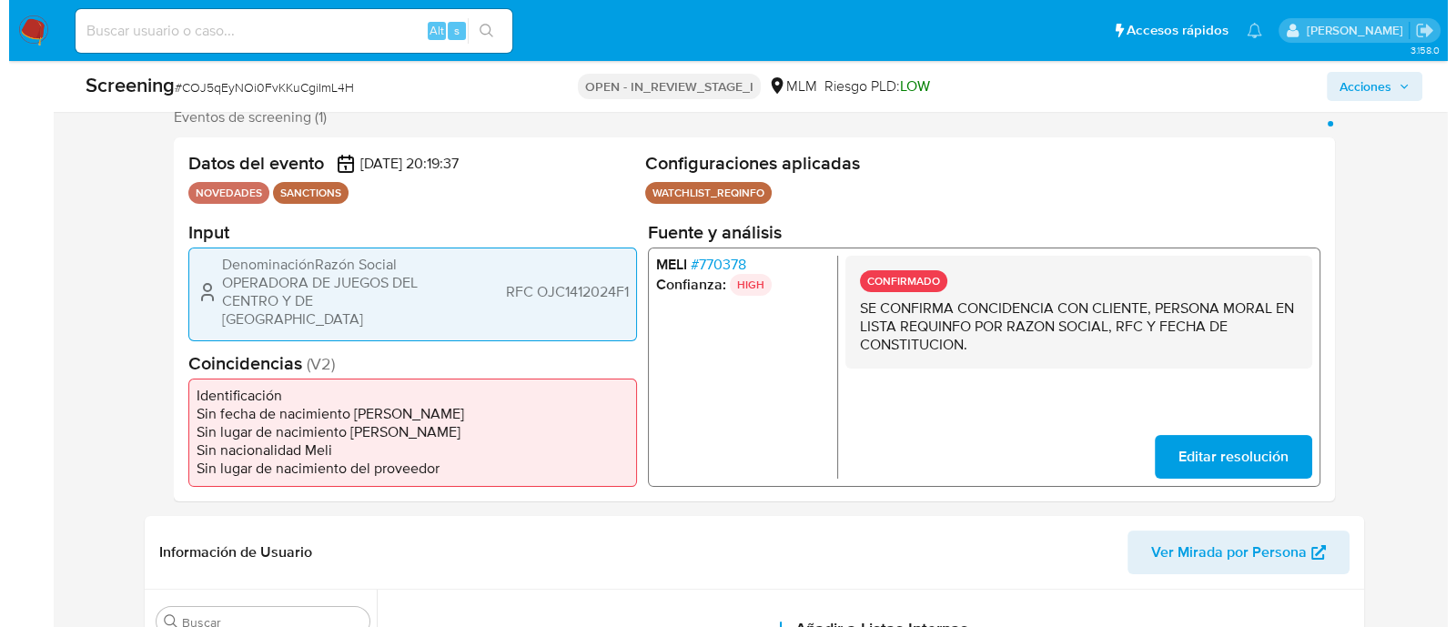
scroll to position [227, 0]
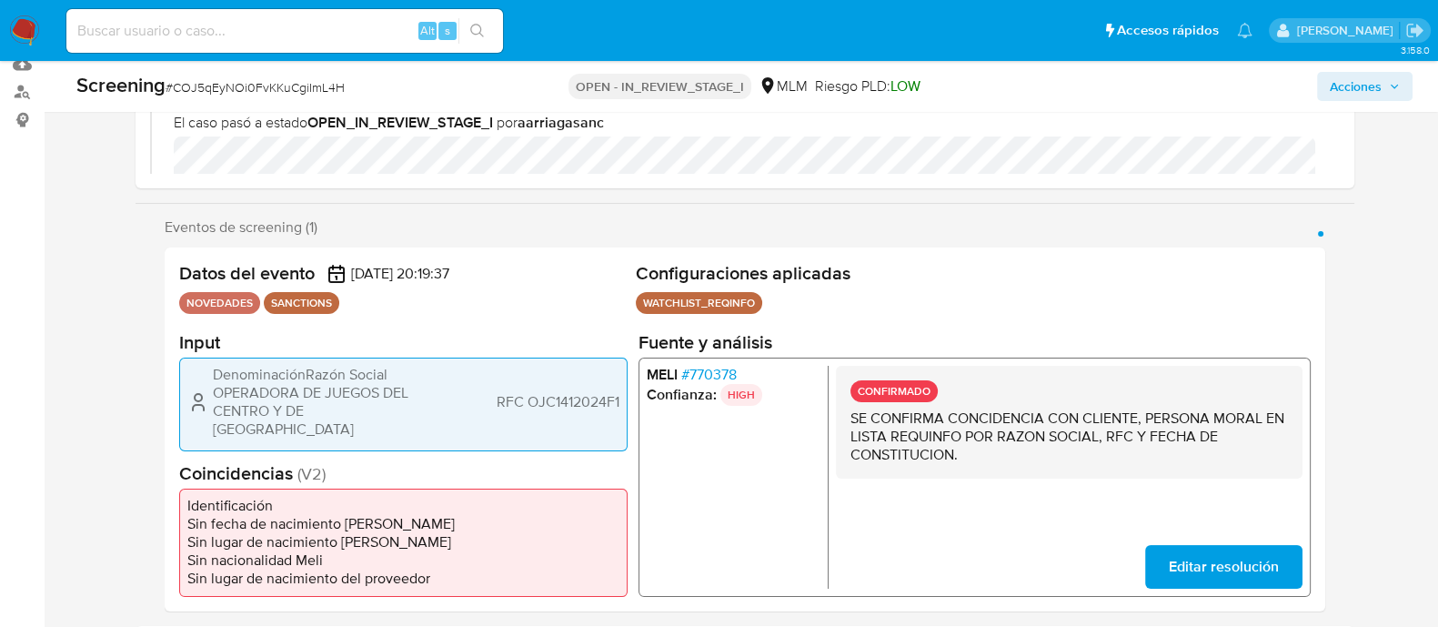
click at [1365, 85] on span "Acciones" at bounding box center [1356, 86] width 52 height 29
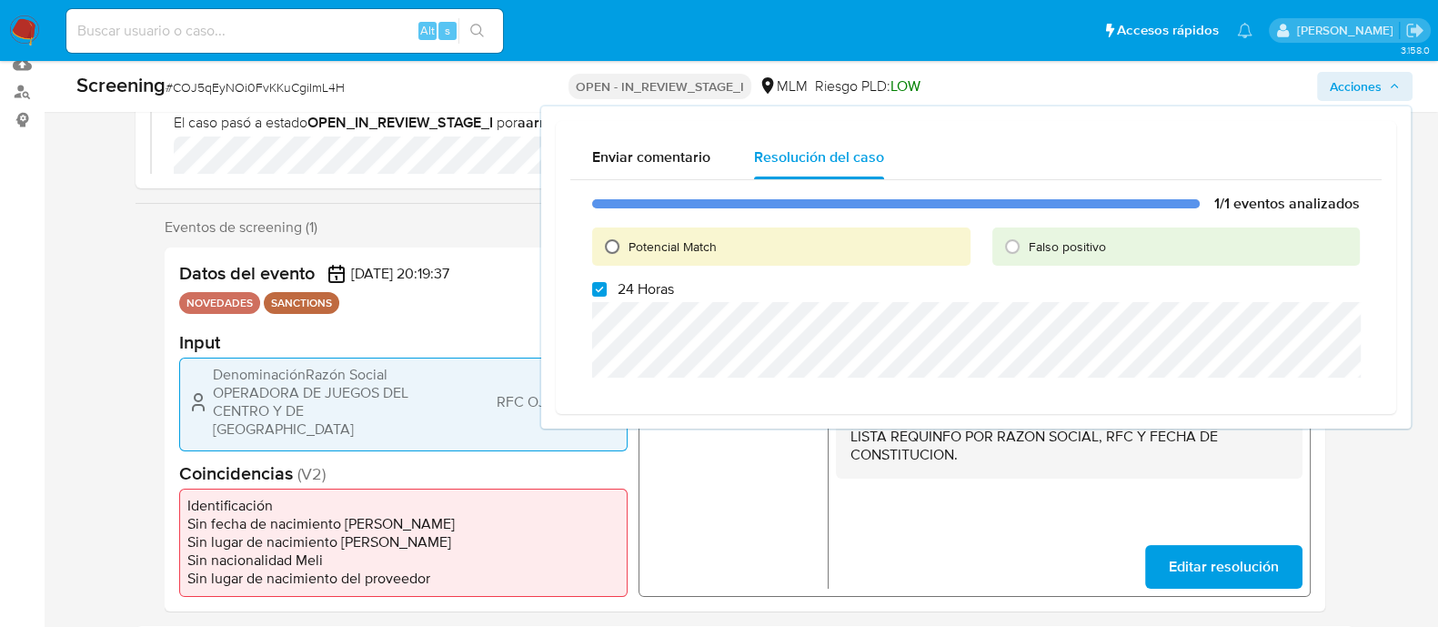
click at [616, 242] on input "Potencial Match" at bounding box center [612, 246] width 29 height 29
radio input "true"
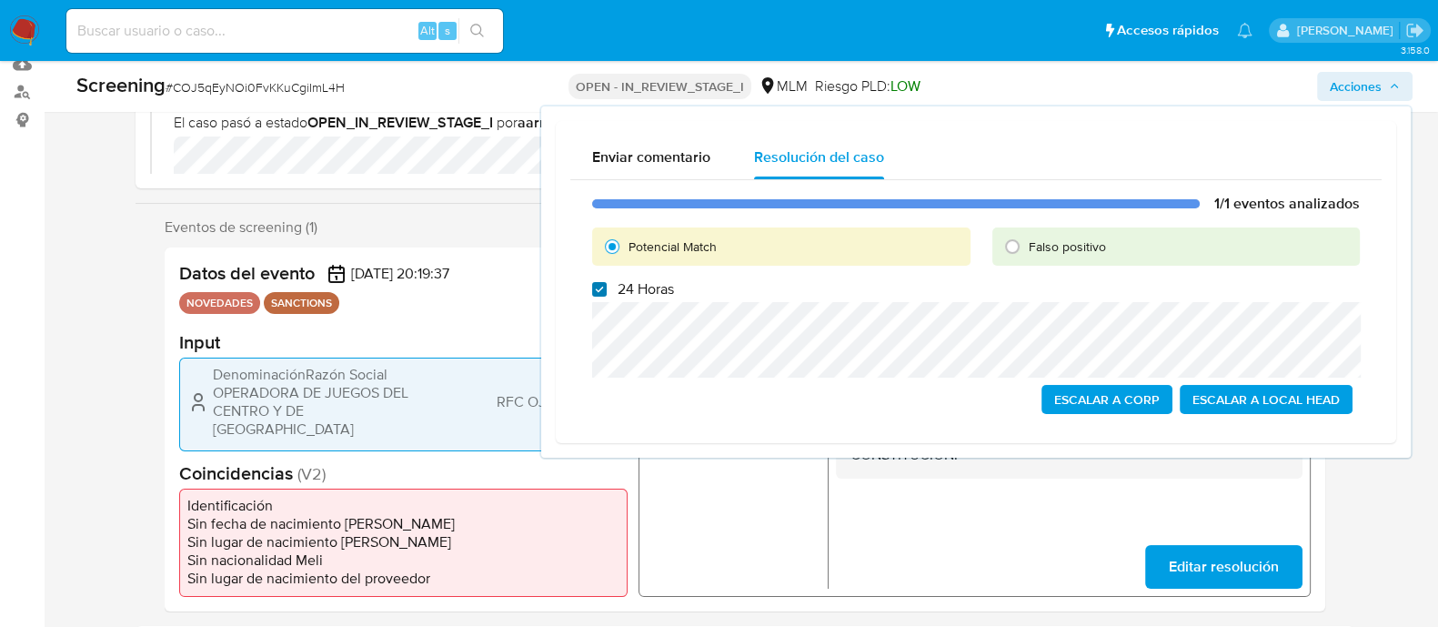
click at [600, 283] on input "24 Horas" at bounding box center [599, 289] width 15 height 15
checkbox input "false"
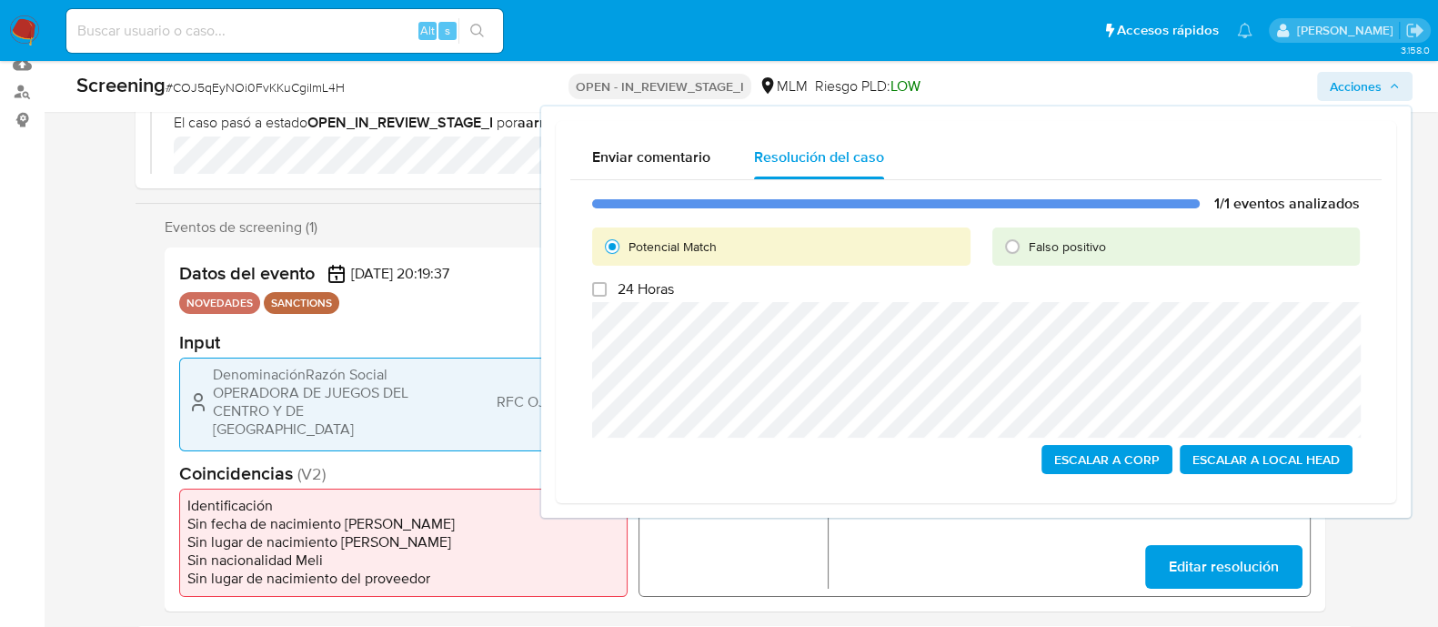
click at [1215, 462] on span "Escalar a Local Head" at bounding box center [1266, 459] width 147 height 25
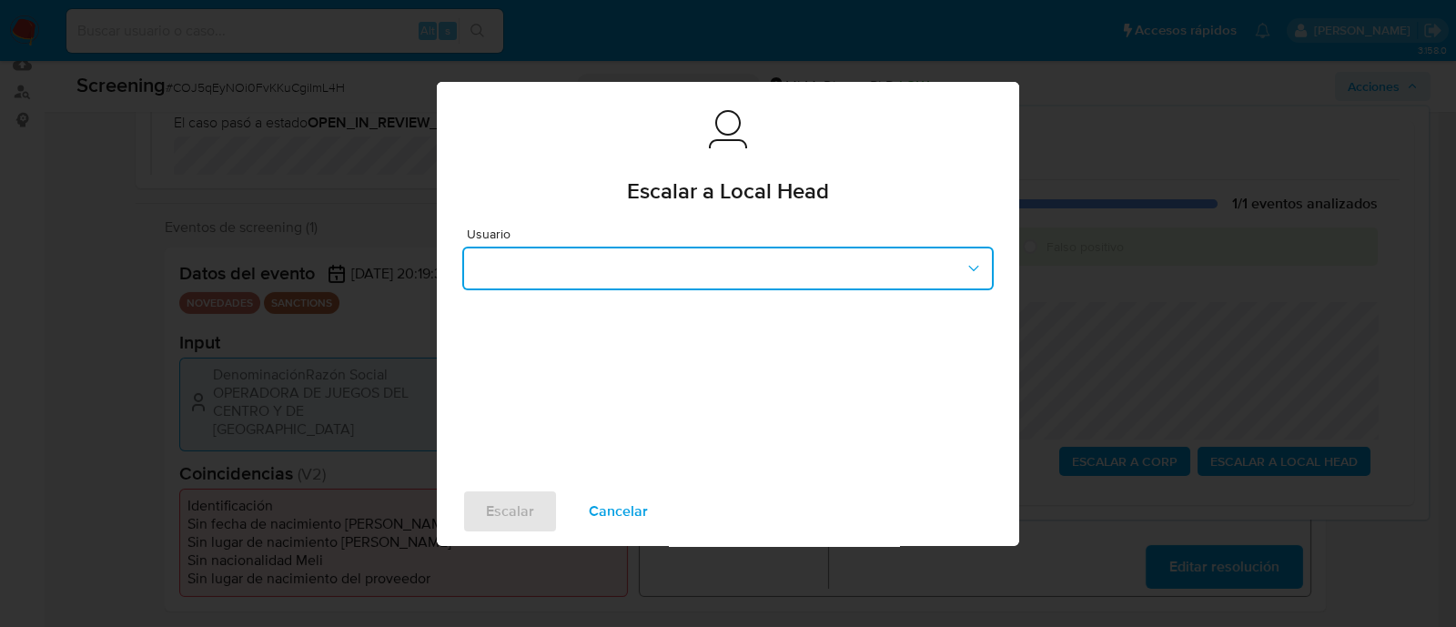
click at [772, 272] on button "button" at bounding box center [727, 269] width 531 height 44
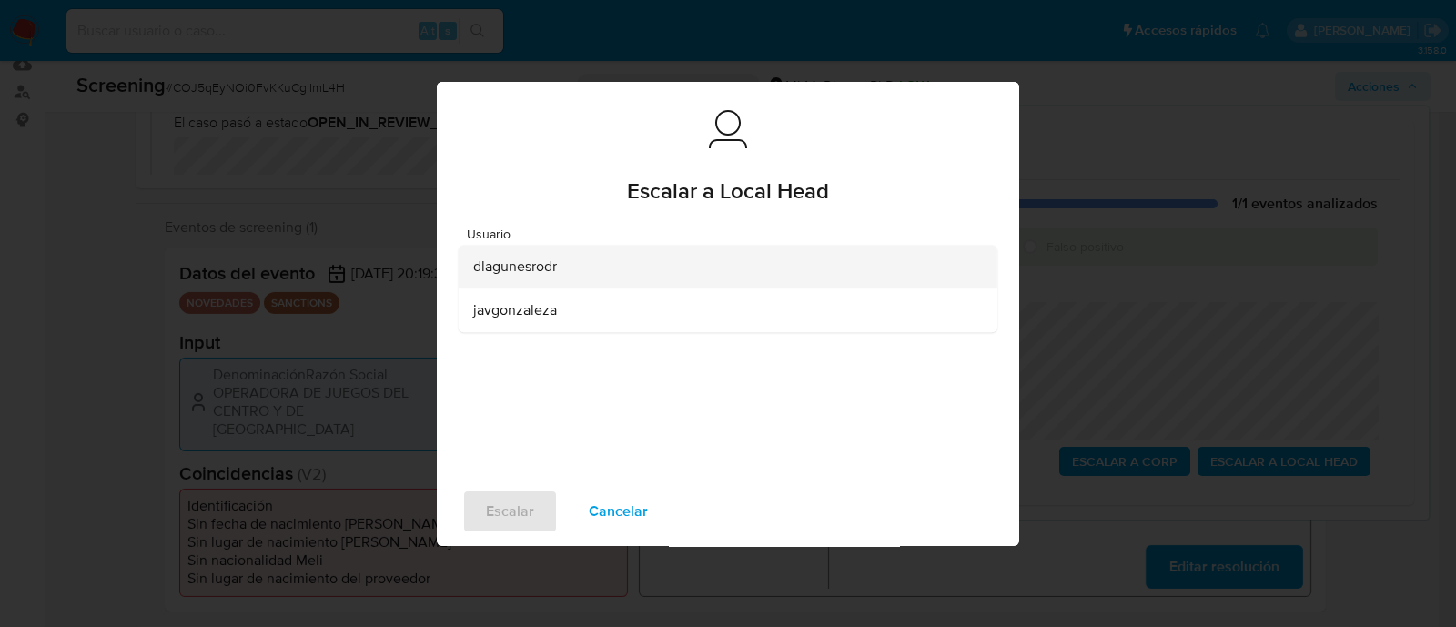
click at [495, 269] on span "dlagunesrodr" at bounding box center [515, 266] width 84 height 18
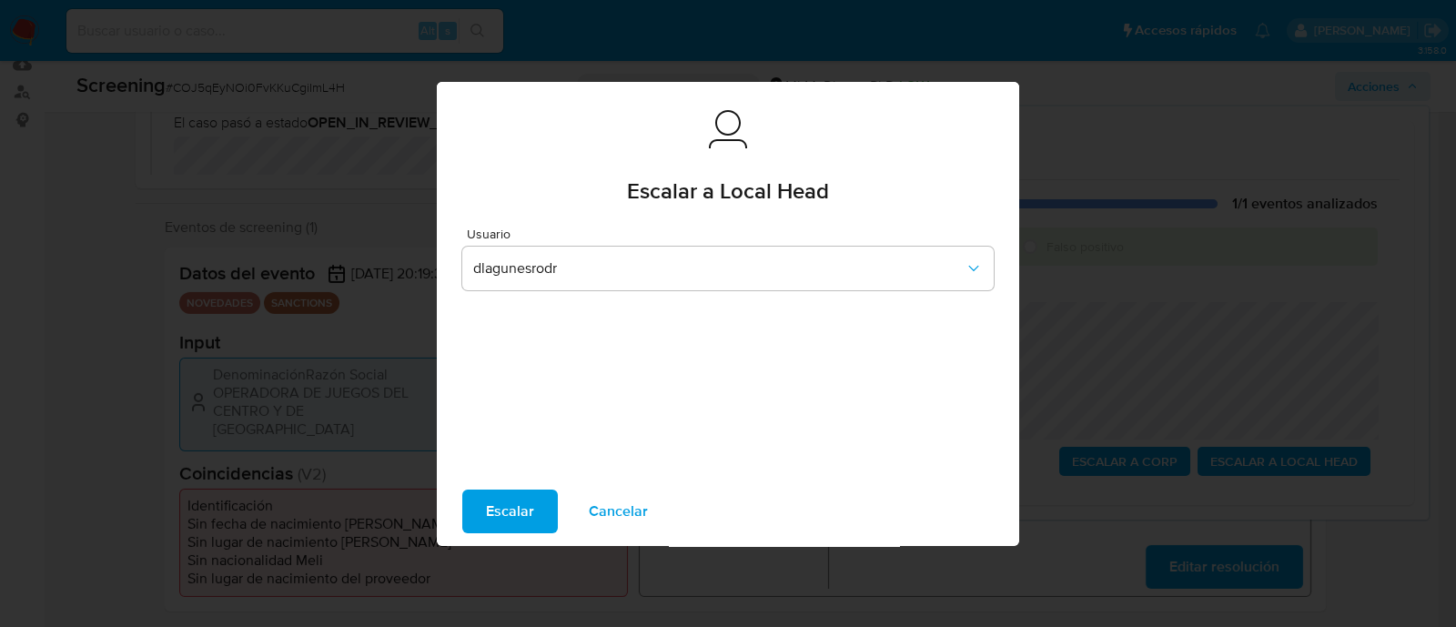
click at [525, 514] on span "Escalar" at bounding box center [510, 511] width 48 height 40
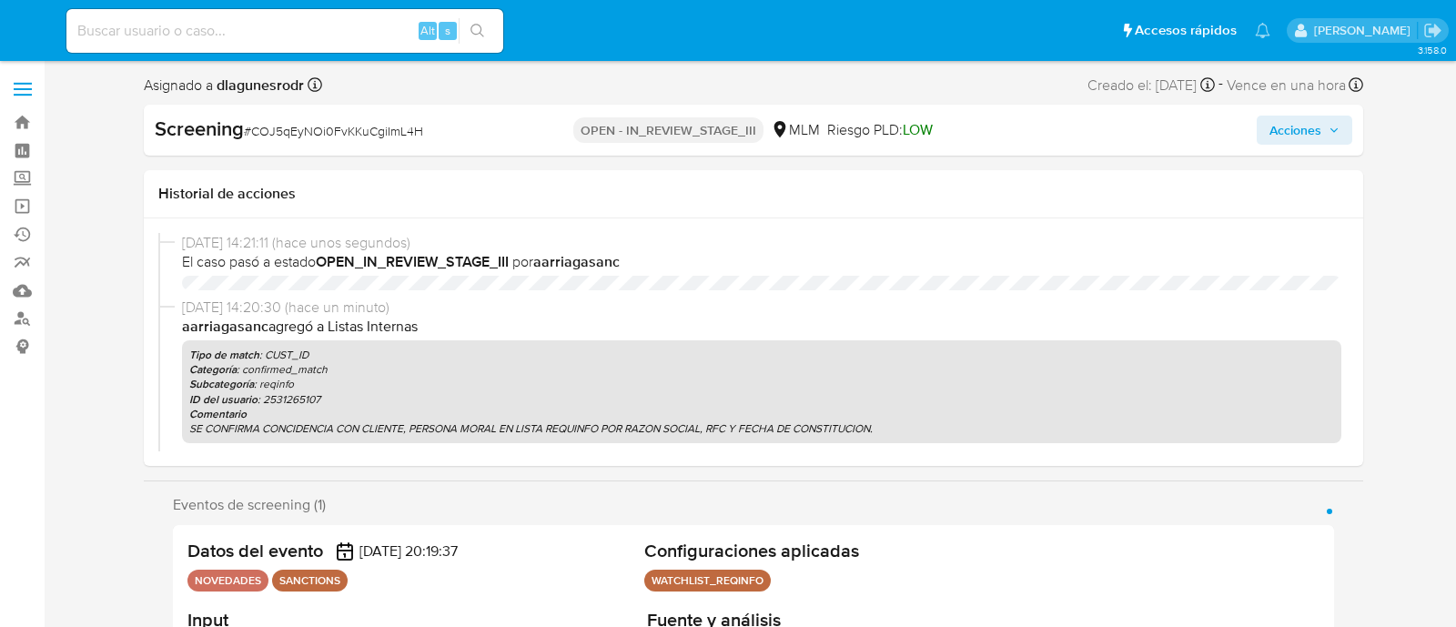
select select "10"
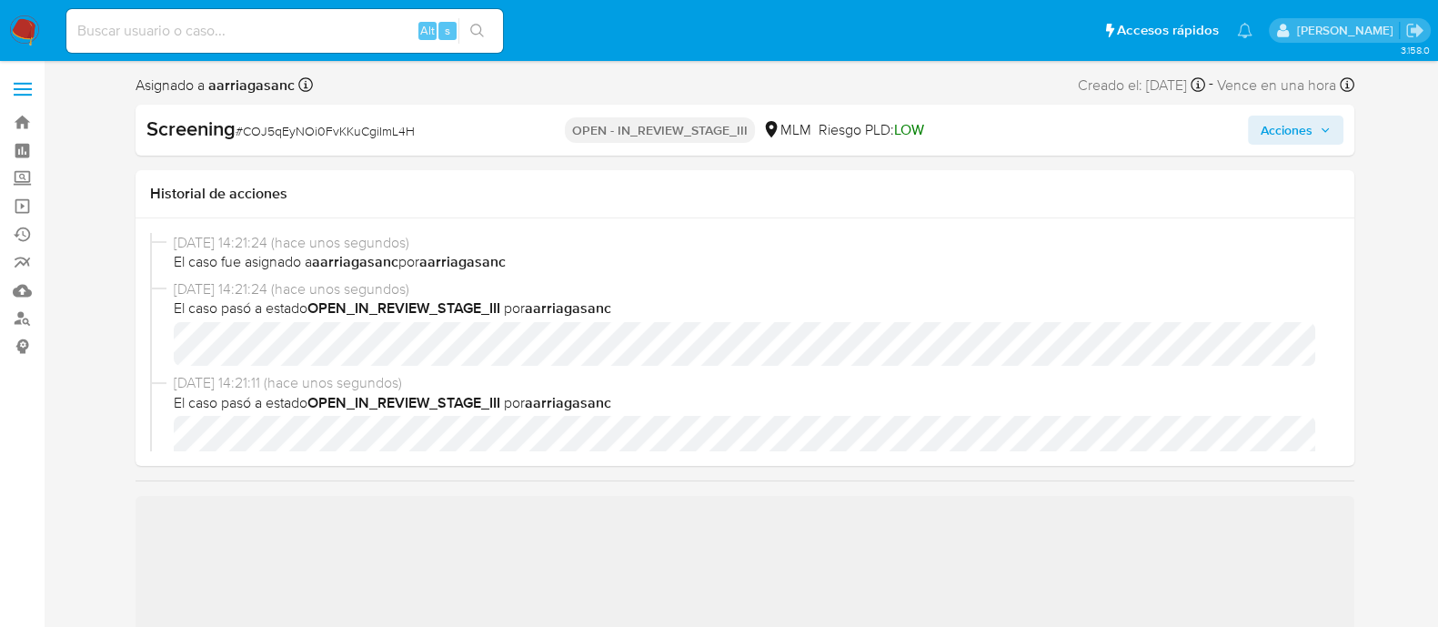
scroll to position [113, 0]
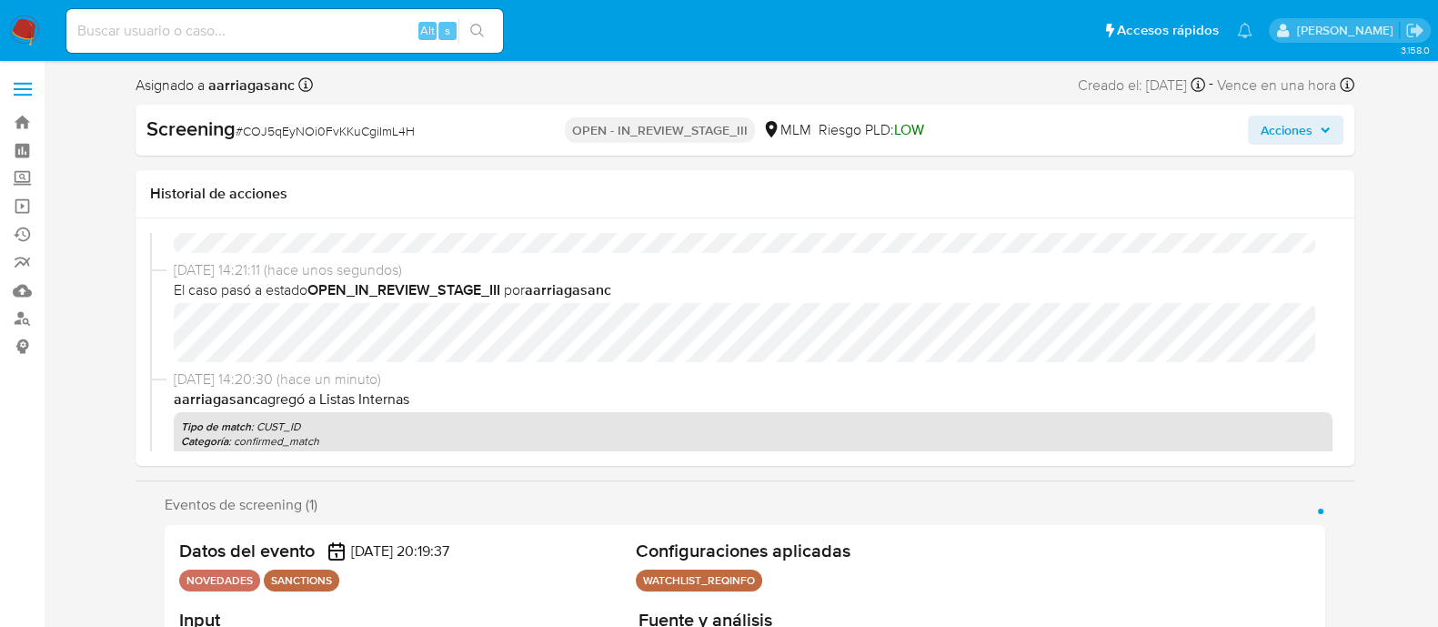
select select "10"
click at [1289, 122] on span "Acciones" at bounding box center [1287, 130] width 52 height 29
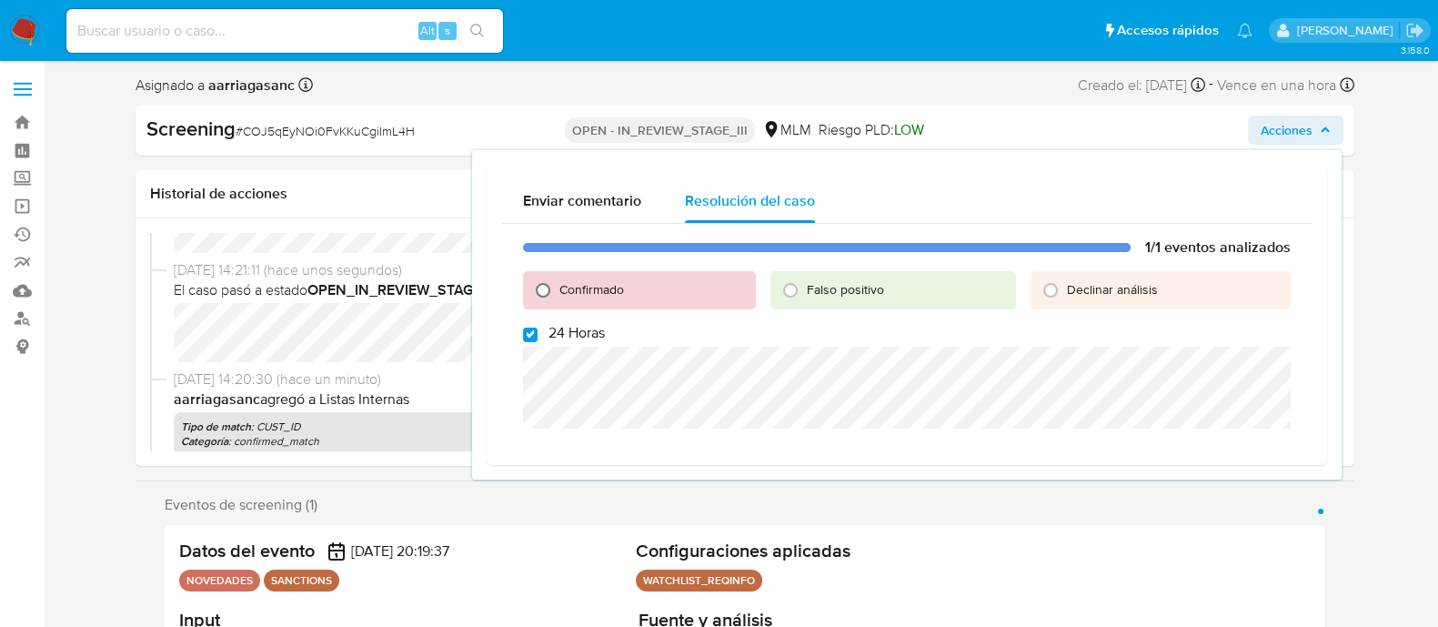
click at [539, 295] on input "Confirmado" at bounding box center [543, 290] width 29 height 29
radio input "true"
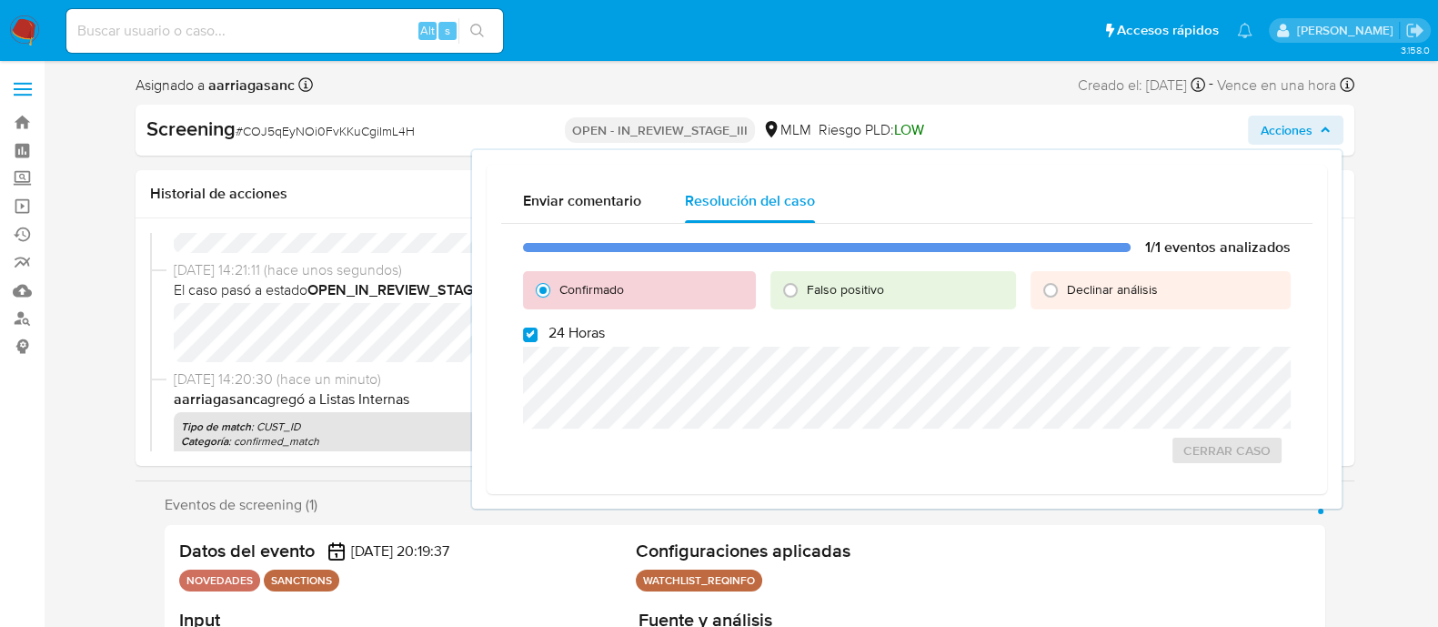
click at [523, 345] on div "1/1 eventos analizados Confirmado Falso positivo Declinar análisis 24 Horas Cer…" at bounding box center [907, 352] width 812 height 256
click at [531, 334] on input "24 Horas" at bounding box center [530, 335] width 15 height 15
checkbox input "false"
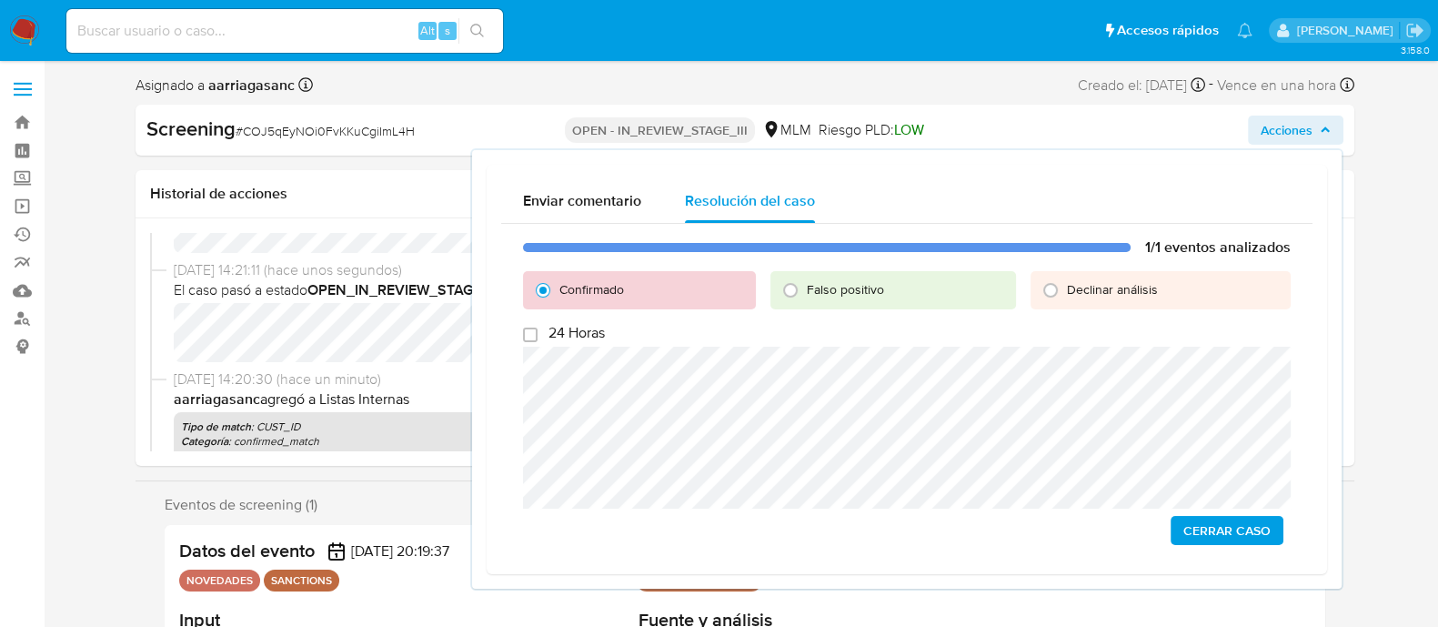
click at [1248, 531] on span "Cerrar Caso" at bounding box center [1227, 530] width 87 height 25
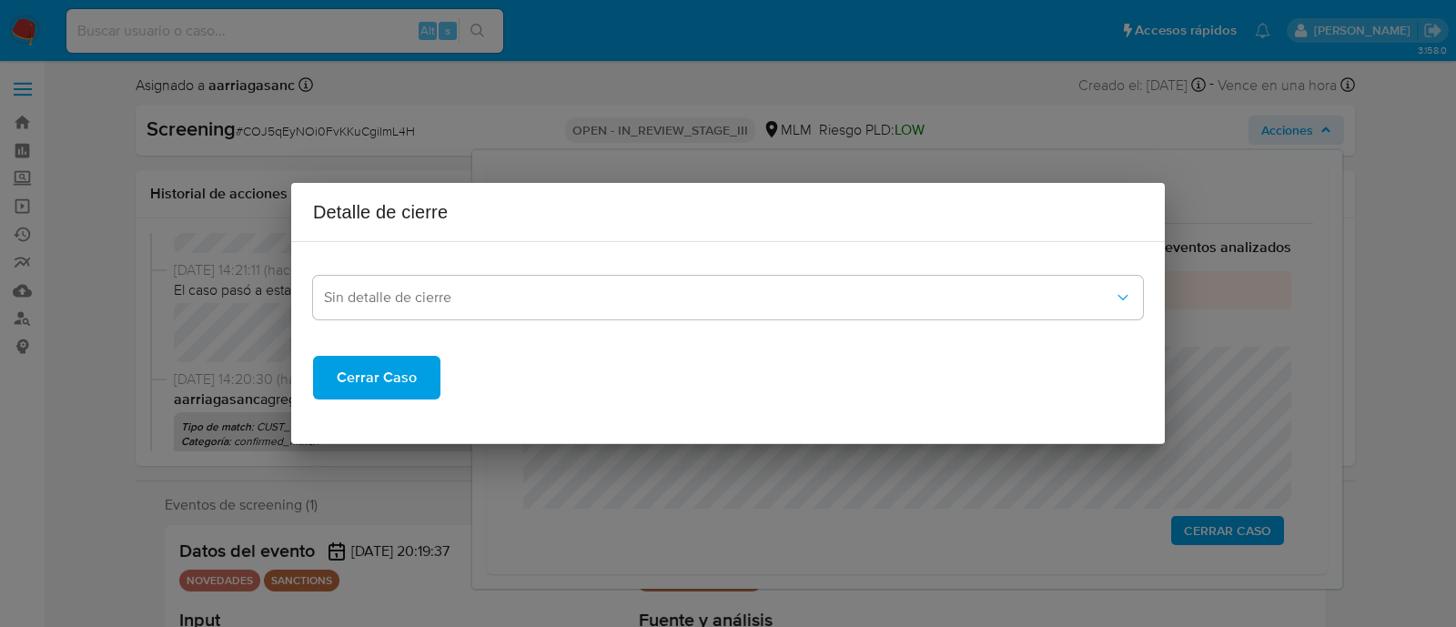
click at [368, 379] on span "Cerrar Caso" at bounding box center [377, 378] width 80 height 40
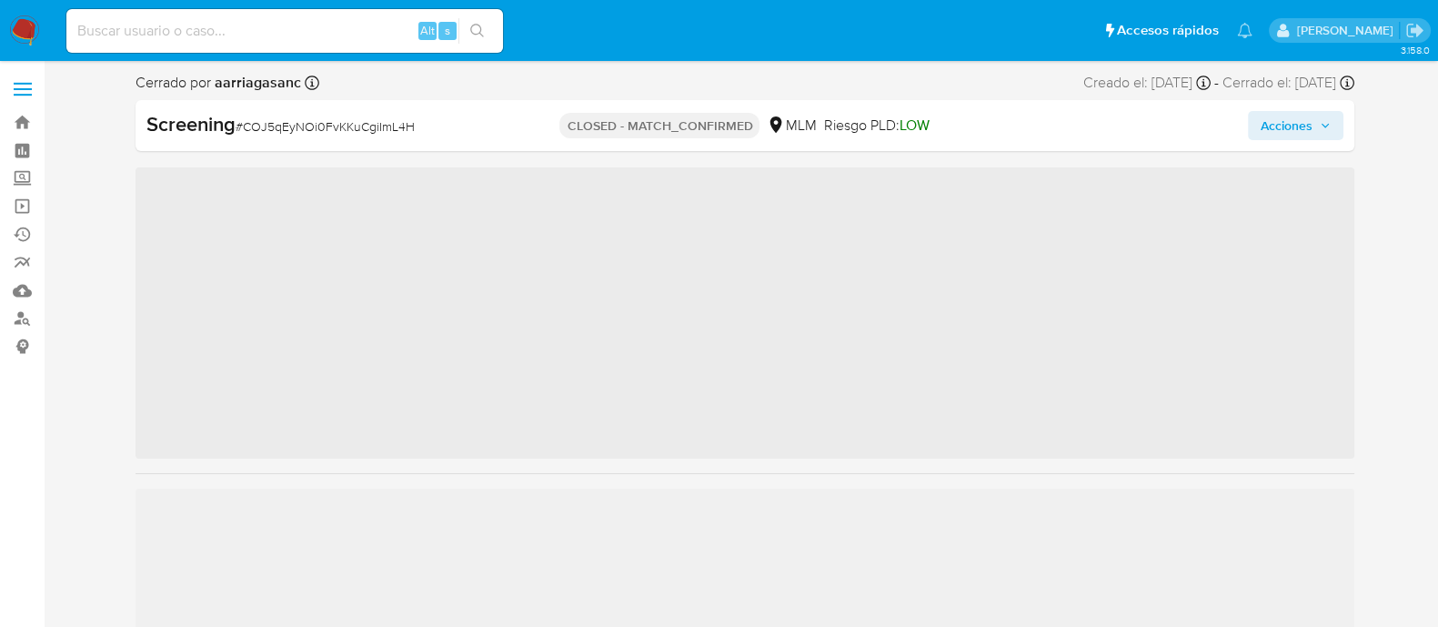
scroll to position [768, 0]
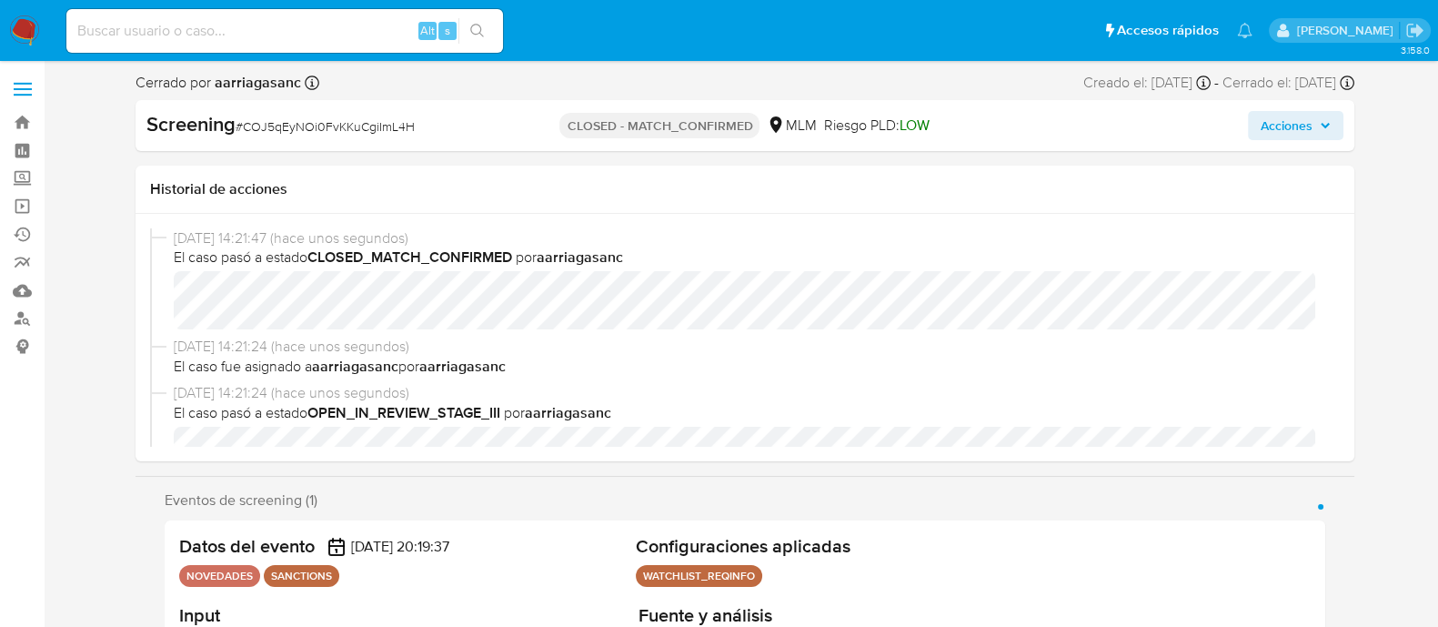
select select "10"
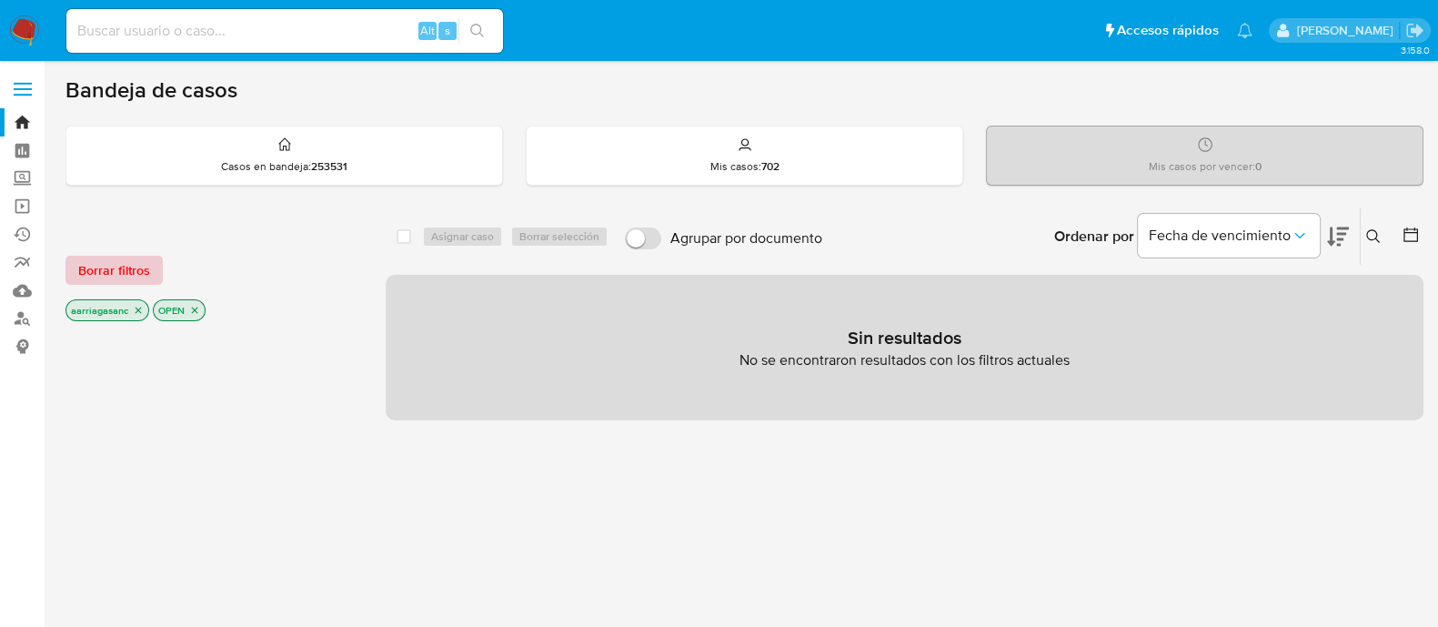
click at [126, 257] on span "Borrar filtros" at bounding box center [114, 269] width 72 height 25
